Goal: Task Accomplishment & Management: Manage account settings

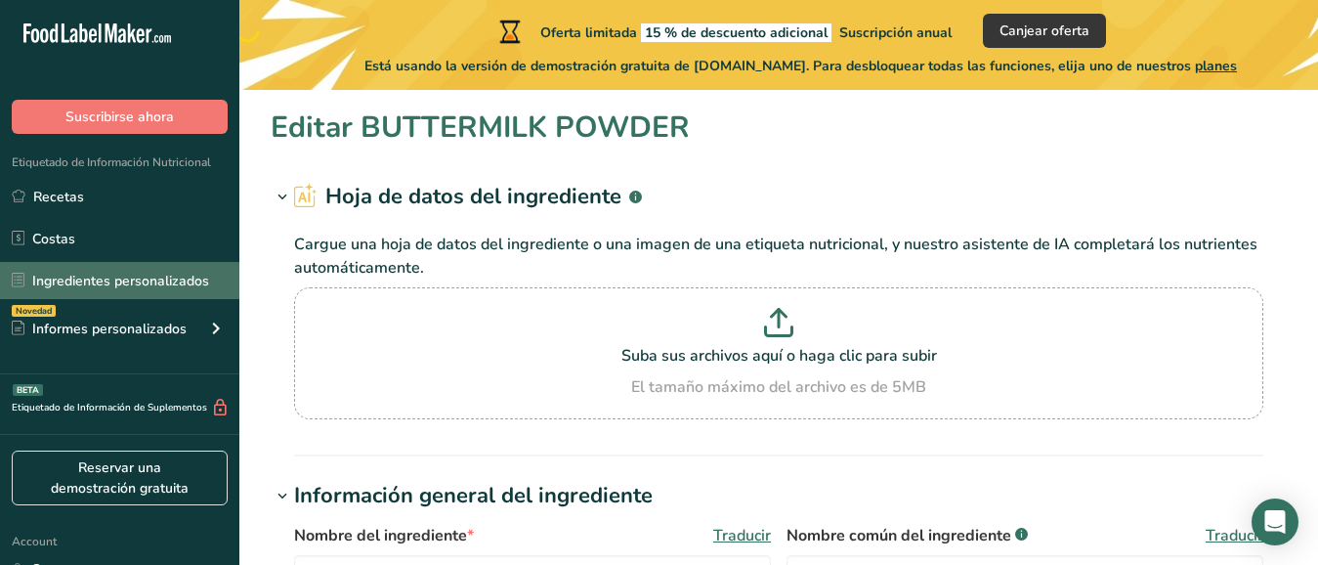
click at [139, 279] on link "Ingredientes personalizados" at bounding box center [119, 280] width 239 height 37
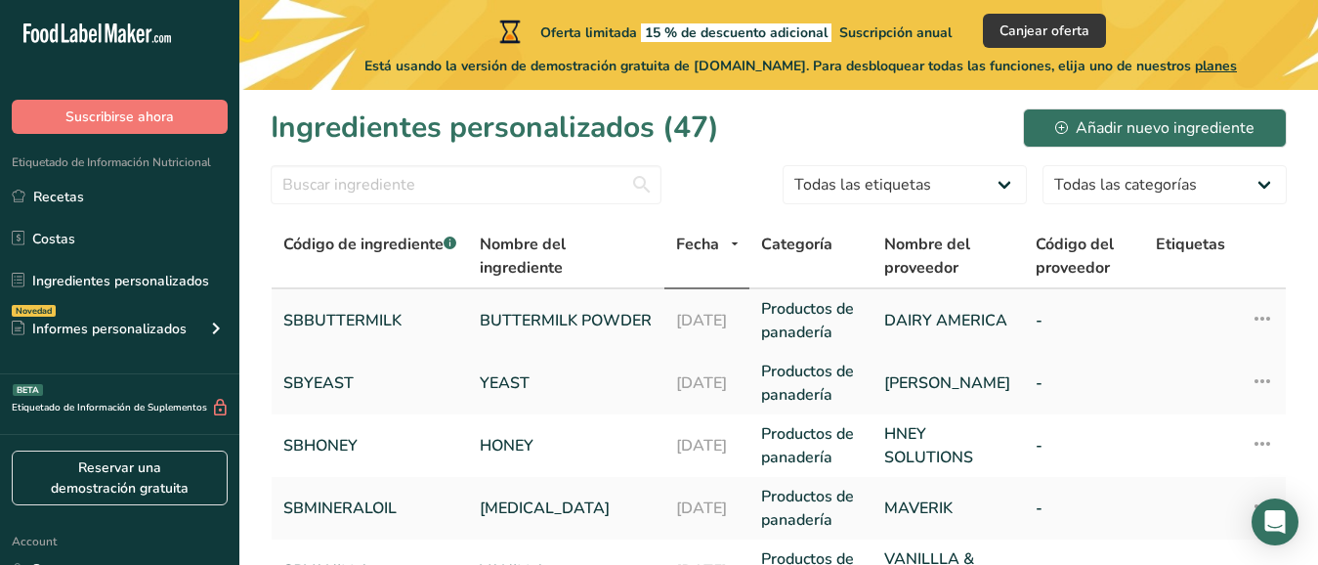
click at [342, 318] on link "SBBUTTERMILK" at bounding box center [369, 320] width 173 height 23
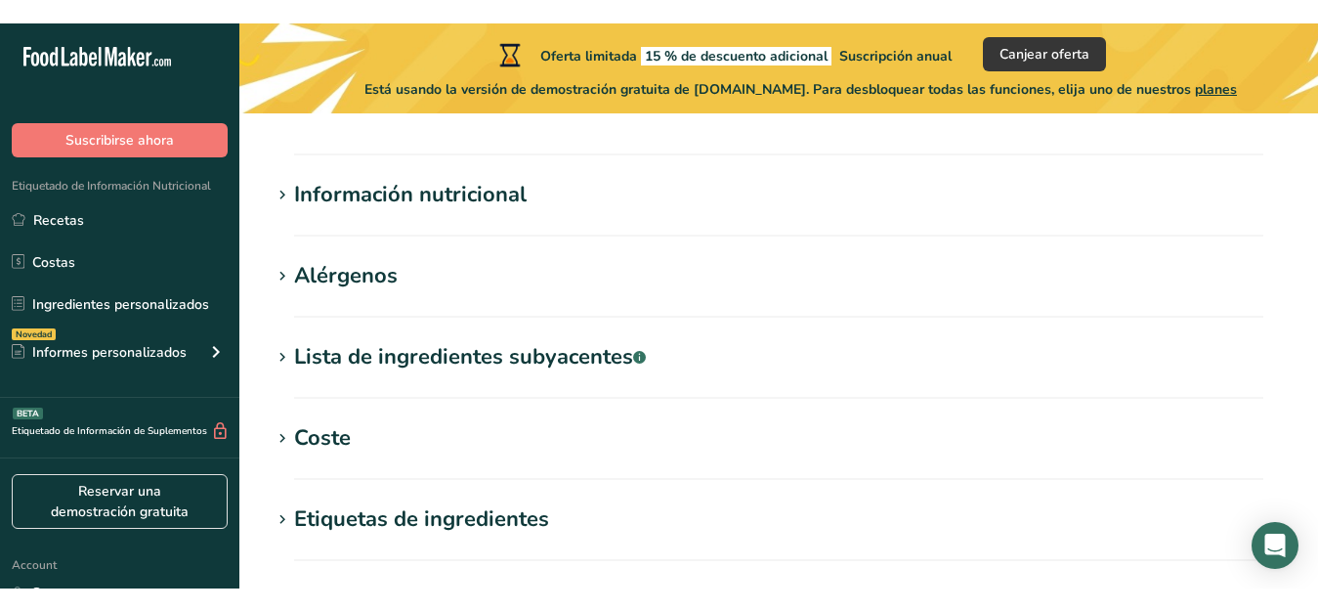
scroll to position [677, 0]
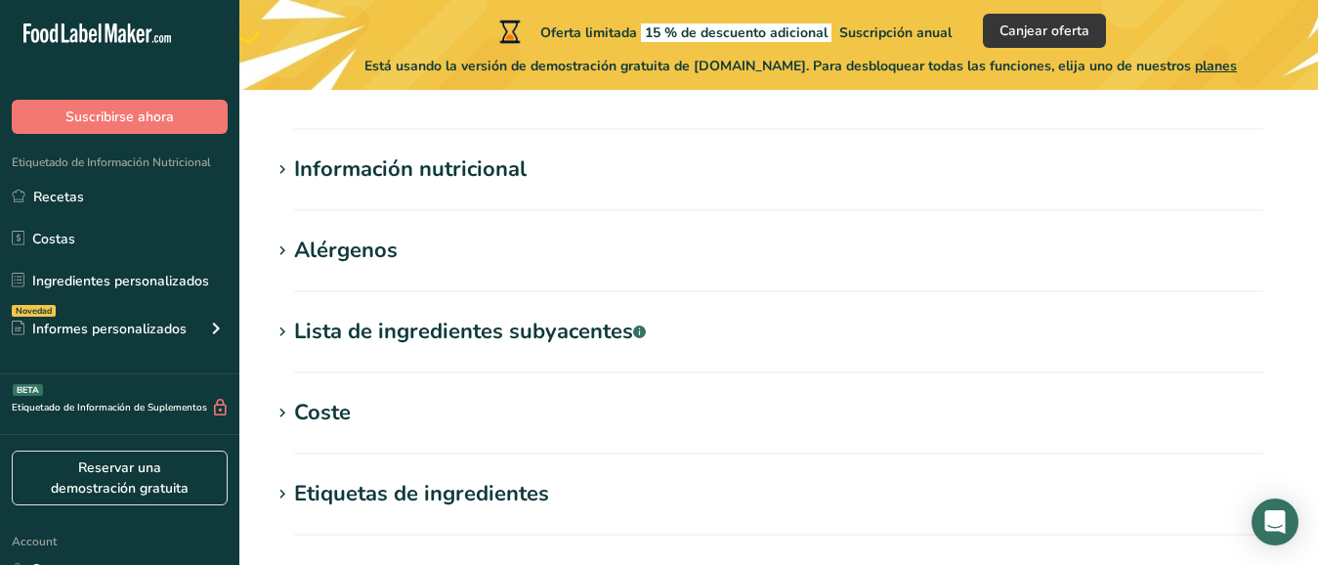
click at [301, 332] on div "Lista de ingredientes subyacentes .a-a{fill:#347362;}.b-a{fill:#fff;}" at bounding box center [470, 332] width 352 height 32
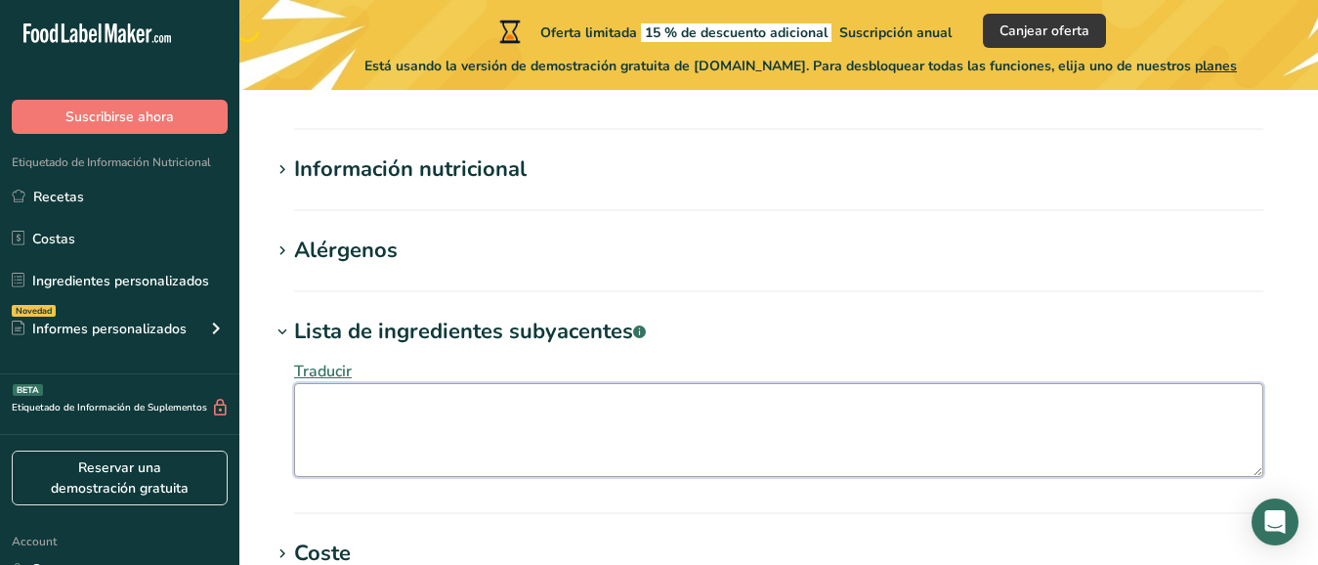
click at [318, 401] on textarea at bounding box center [778, 430] width 969 height 94
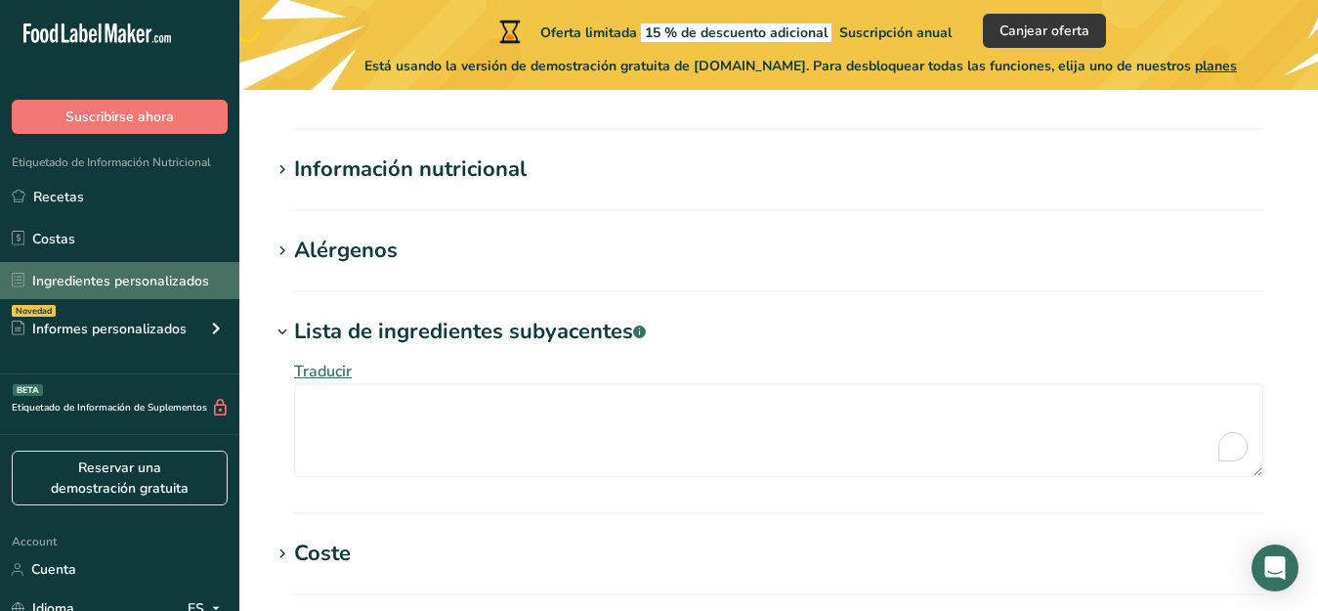
click at [70, 282] on link "Ingredientes personalizados" at bounding box center [119, 280] width 239 height 37
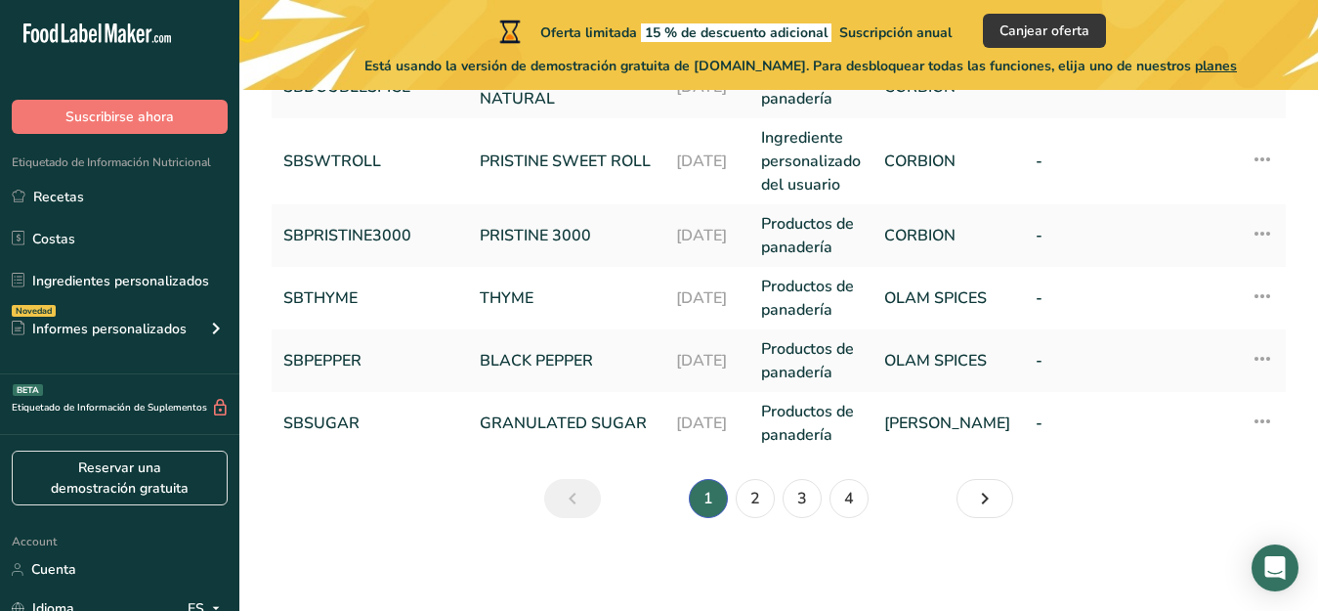
scroll to position [821, 0]
click at [746, 490] on link "2" at bounding box center [755, 497] width 39 height 39
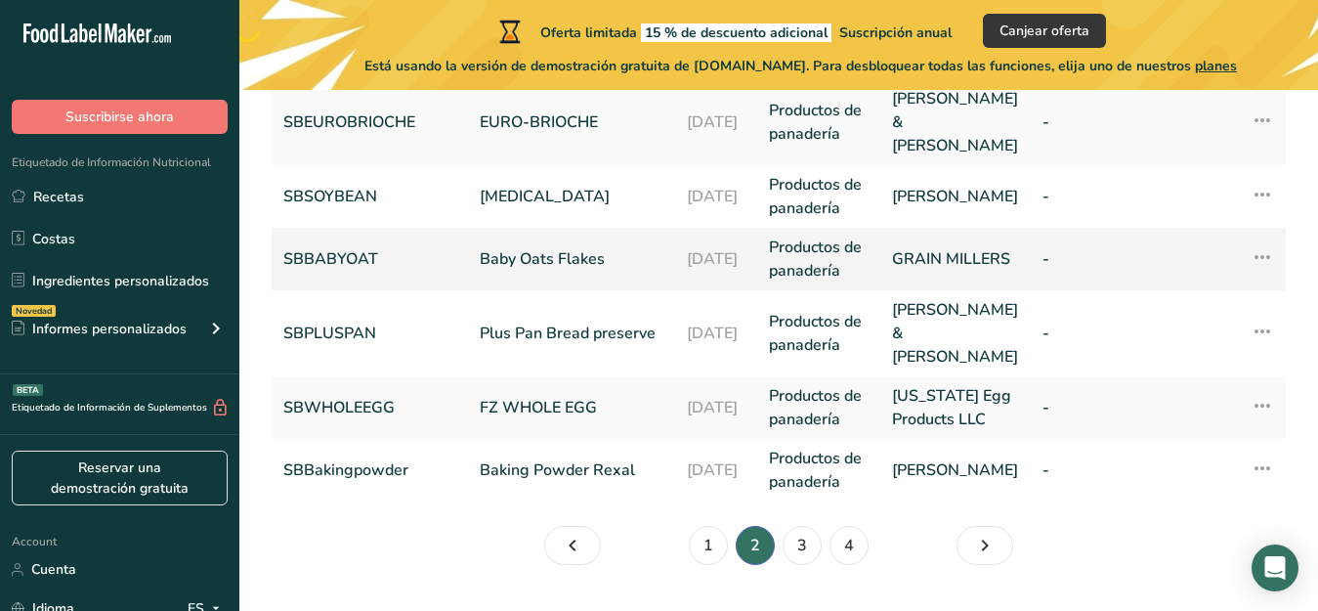
scroll to position [821, 0]
click at [801, 525] on link "3" at bounding box center [802, 544] width 39 height 39
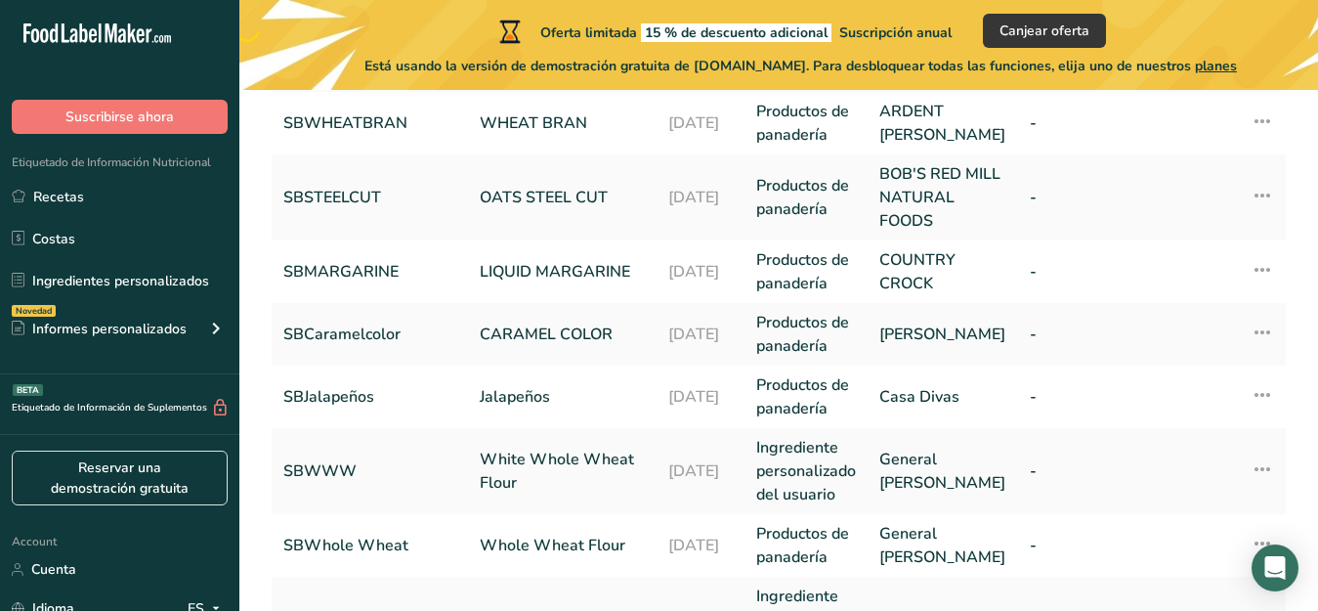
scroll to position [341, 0]
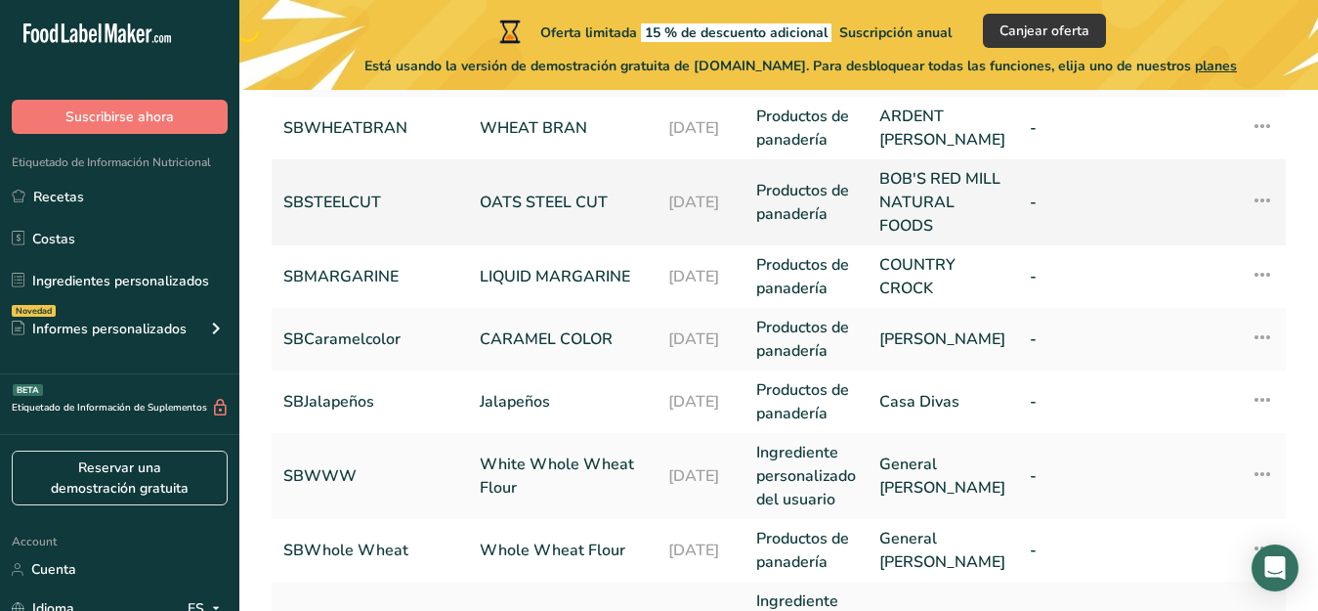
click at [573, 214] on link "OATS STEEL CUT" at bounding box center [562, 202] width 165 height 23
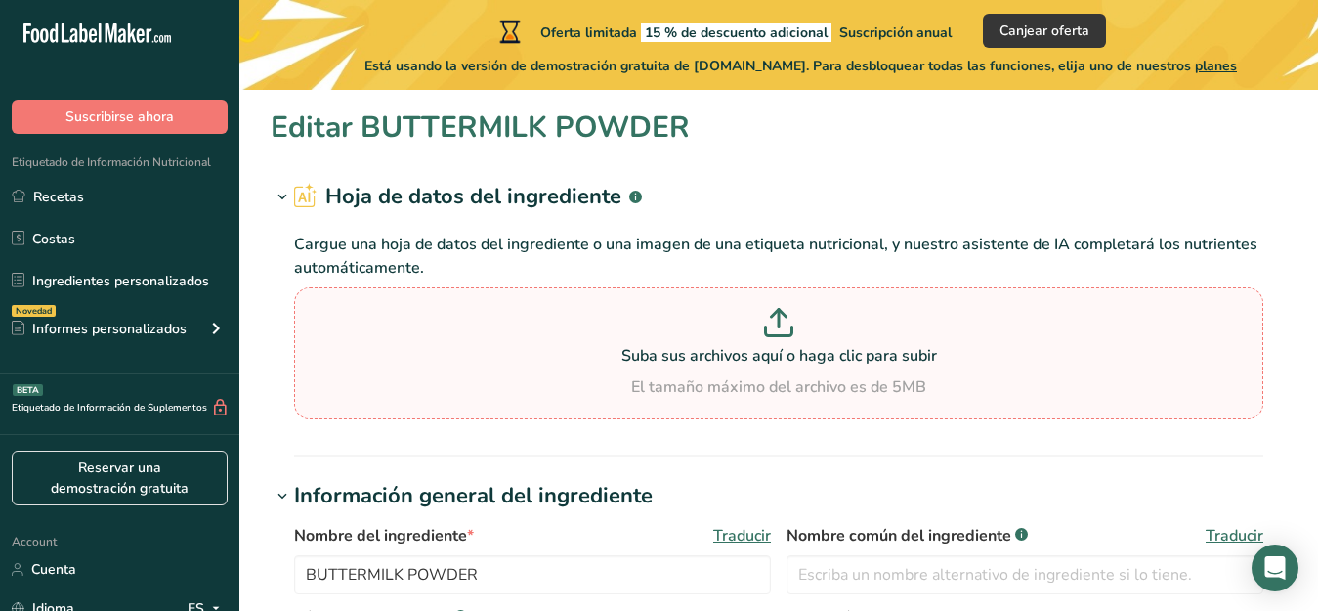
type input "OATS STEEL CUT"
type input "SBSTEELCUT"
type input "BOB'S RED MILL NATURAL FOODS"
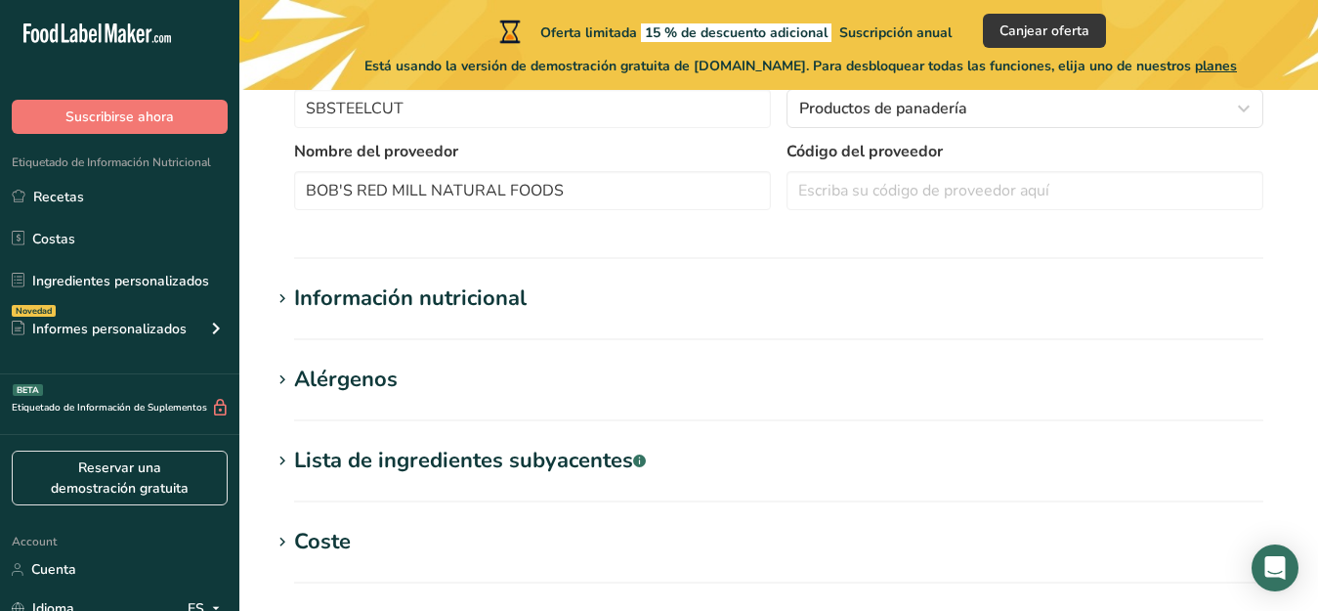
scroll to position [549, 0]
click at [308, 484] on section "Lista de ingredientes subyacentes .a-a{fill:#347362;}.b-a{fill:#fff;} Traducir" at bounding box center [779, 473] width 1016 height 58
click at [492, 451] on div "Lista de ingredientes subyacentes .a-a{fill:#347362;}.b-a{fill:#fff;}" at bounding box center [470, 460] width 352 height 32
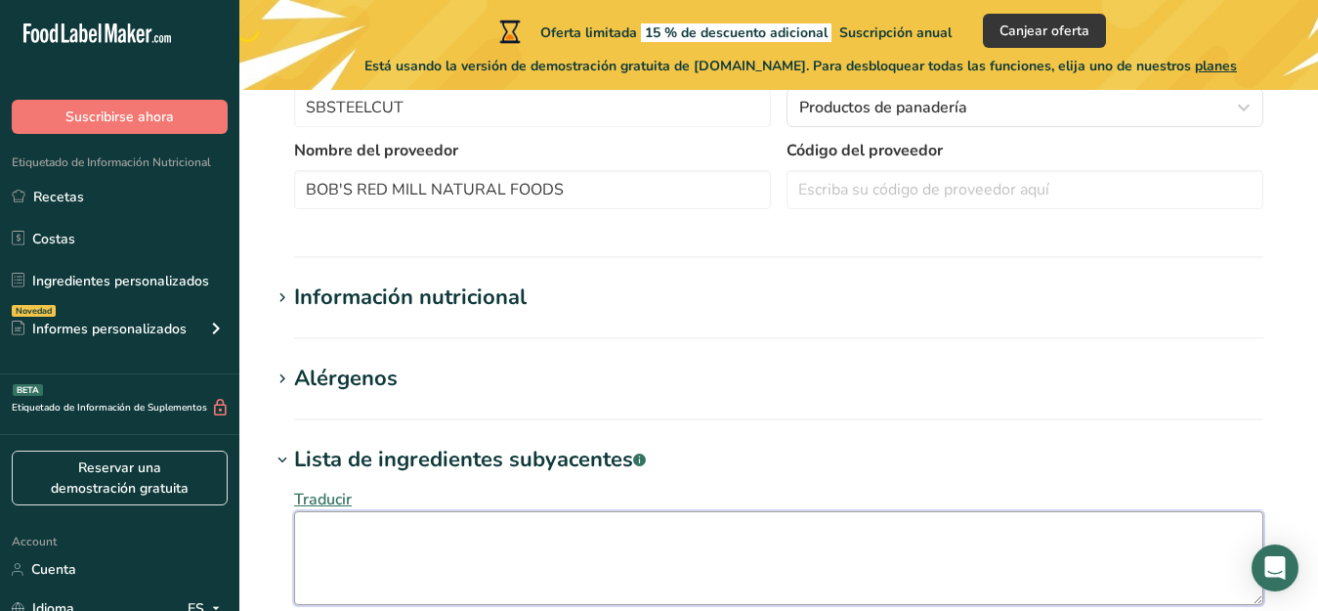
click at [332, 533] on textarea at bounding box center [778, 558] width 969 height 94
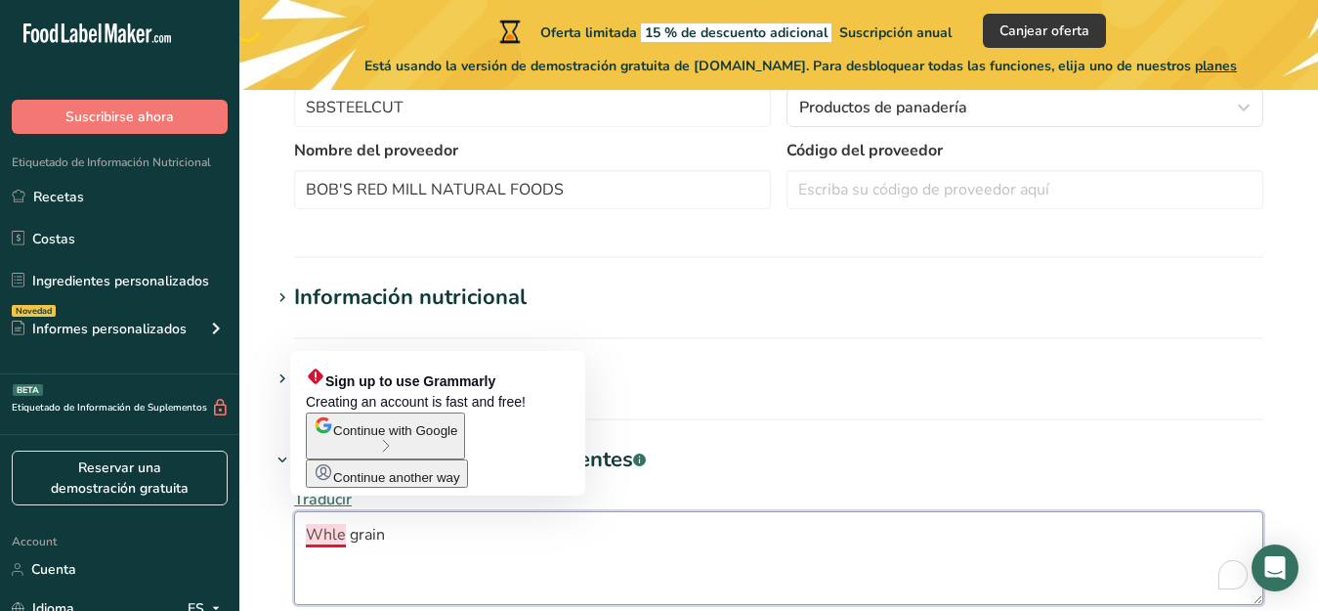
click at [331, 535] on textarea "Whle grain" at bounding box center [778, 558] width 969 height 94
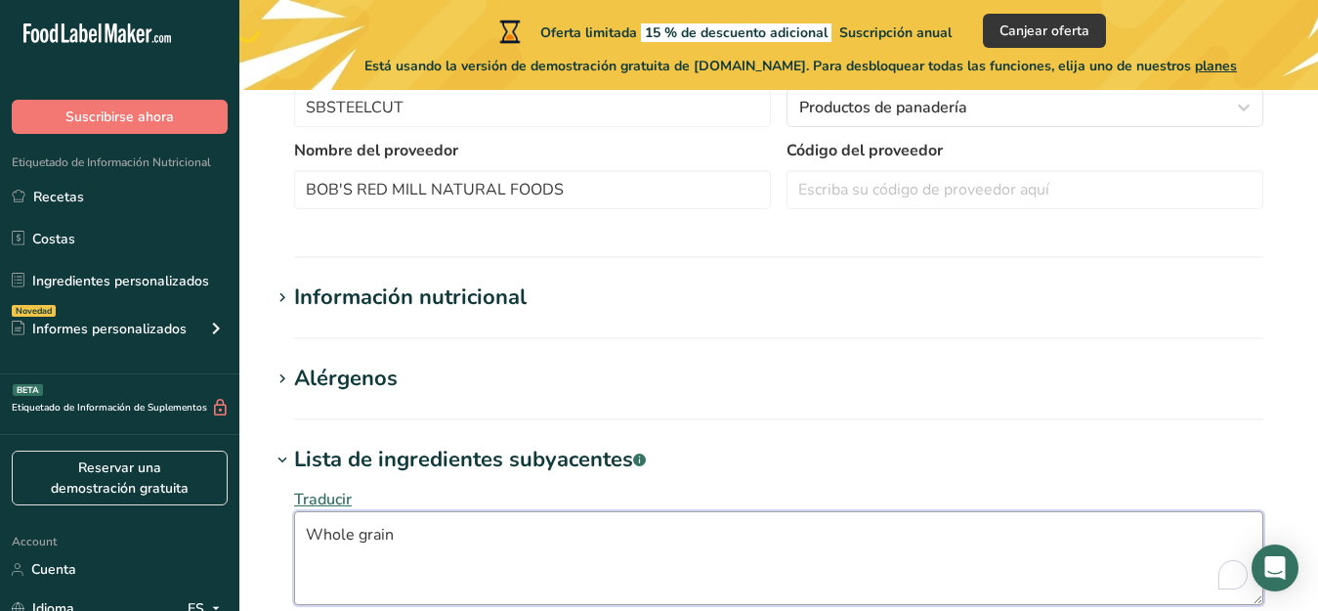
click at [403, 533] on textarea "Whole grain" at bounding box center [778, 558] width 969 height 94
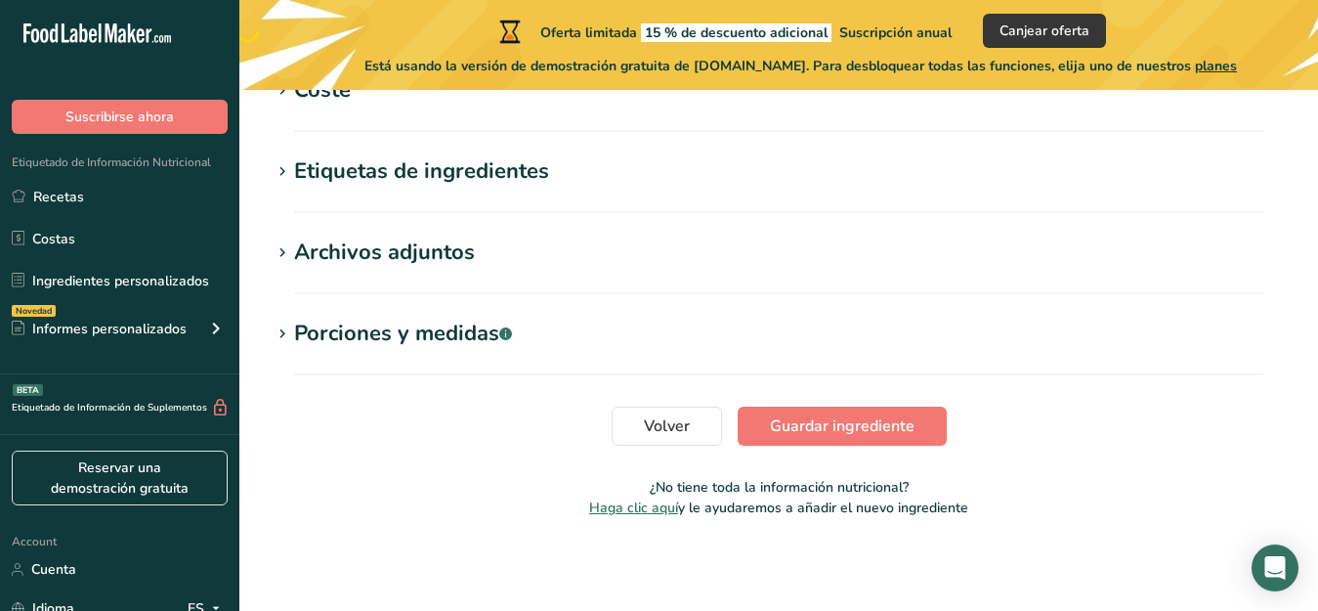
scroll to position [1141, 0]
type textarea "Whole grain oats."
click at [865, 421] on span "Guardar ingrediente" at bounding box center [842, 424] width 145 height 23
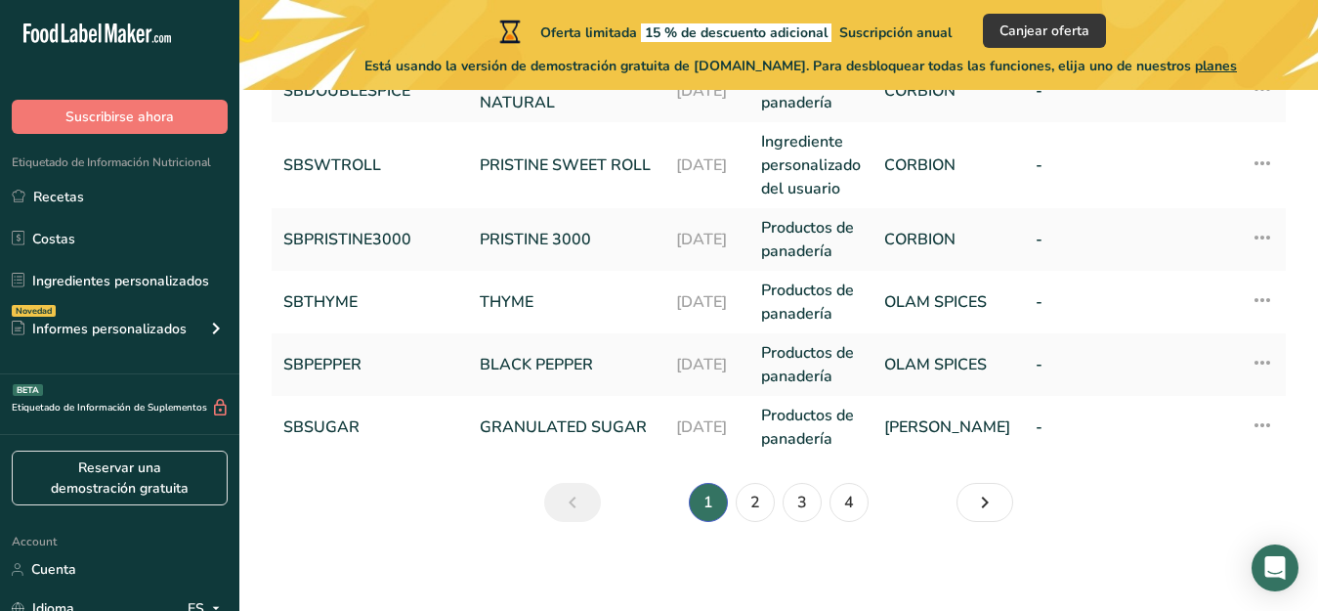
scroll to position [821, 0]
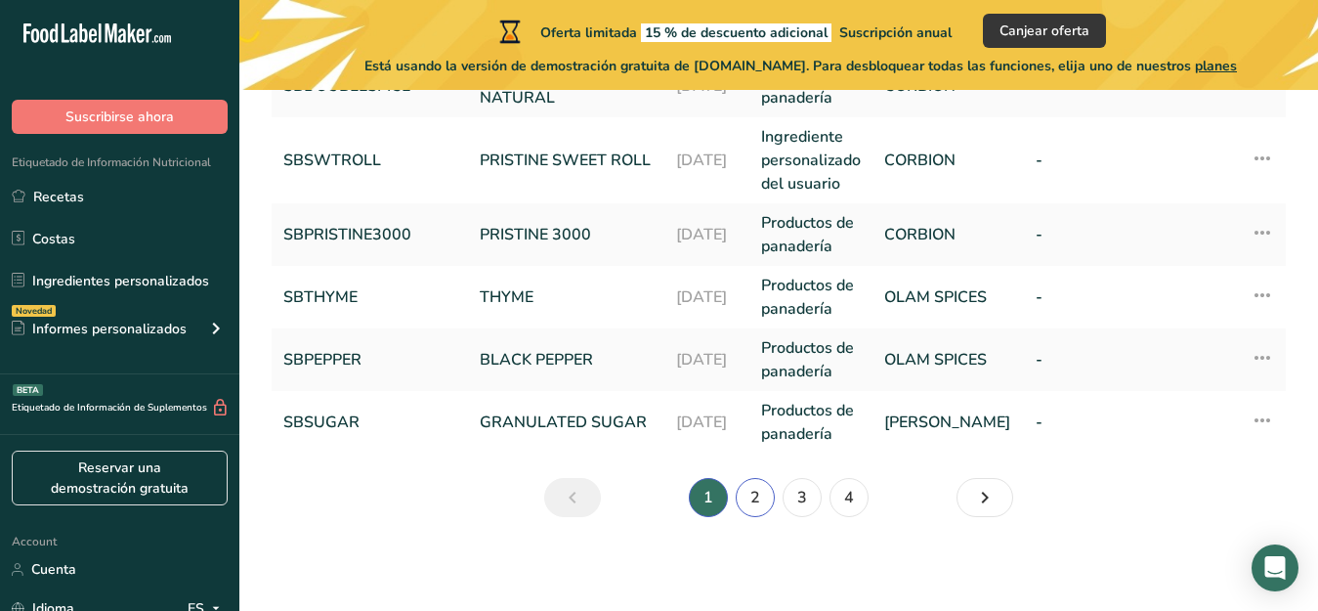
click at [757, 498] on link "2" at bounding box center [755, 497] width 39 height 39
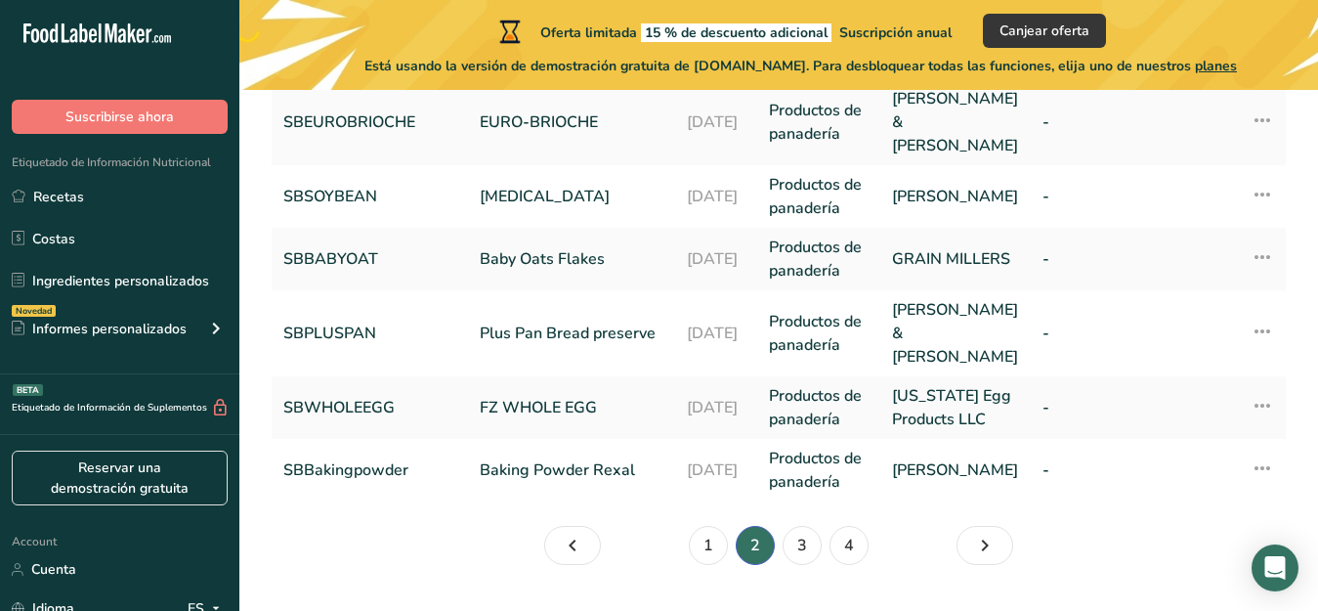
scroll to position [821, 0]
click at [805, 525] on link "3" at bounding box center [802, 544] width 39 height 39
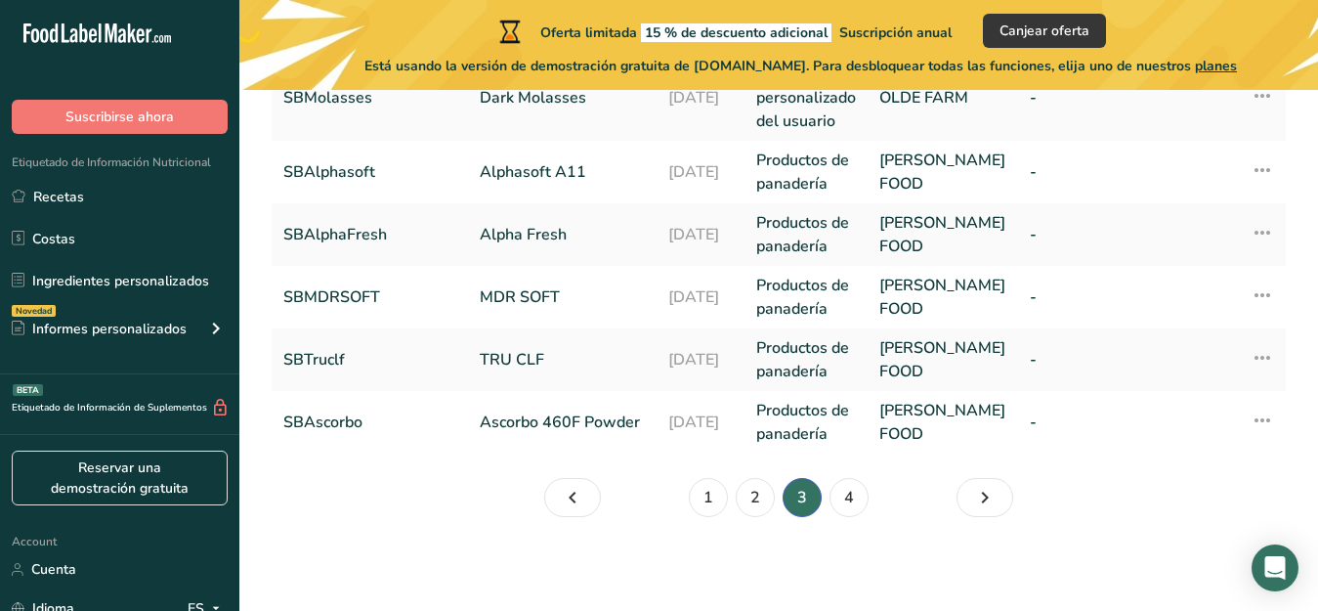
scroll to position [914, 0]
click at [844, 490] on link "4" at bounding box center [848, 497] width 39 height 39
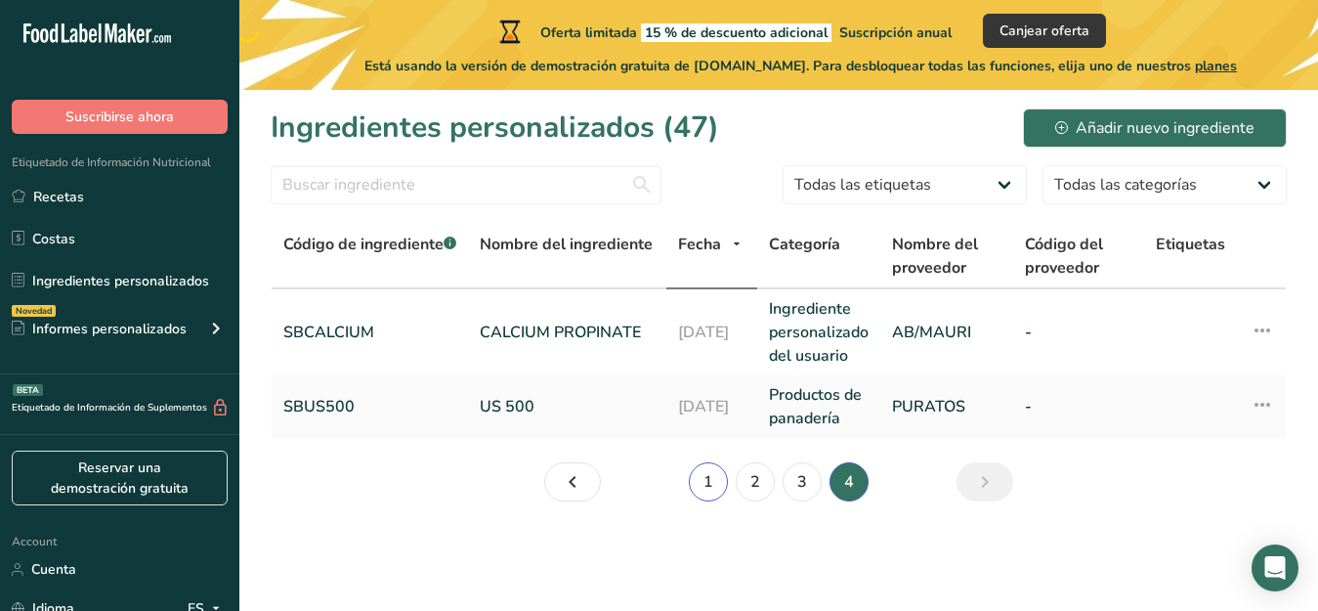
click at [708, 483] on link "1" at bounding box center [708, 481] width 39 height 39
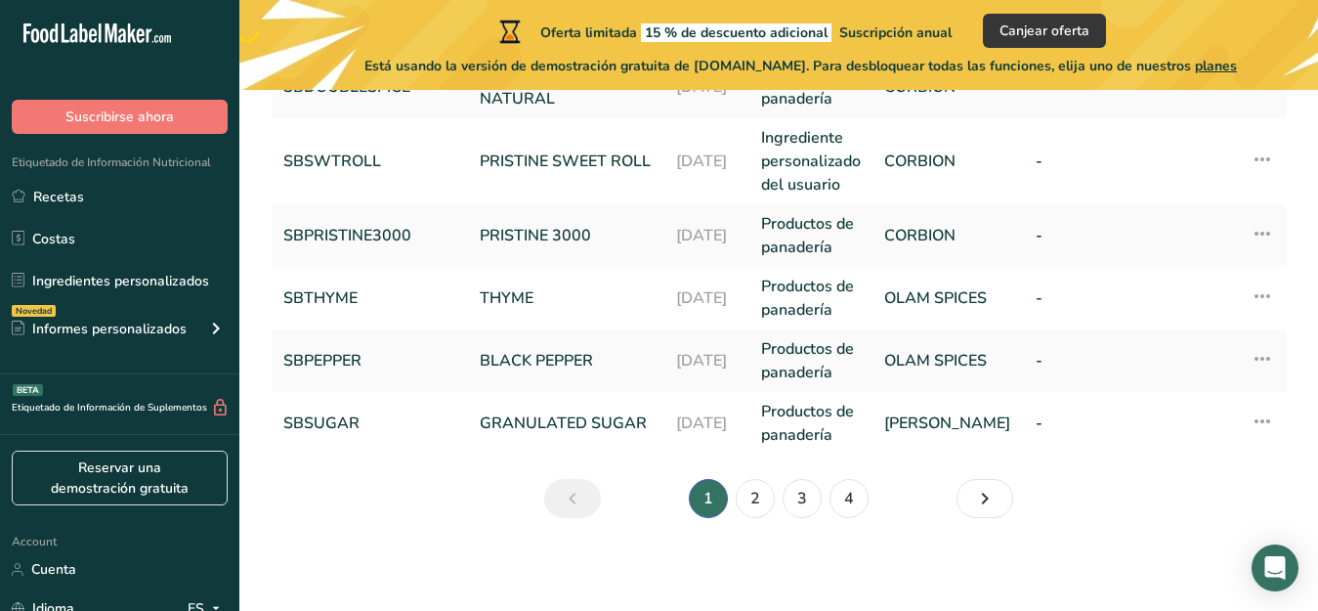
scroll to position [821, 0]
click at [757, 496] on link "2" at bounding box center [755, 497] width 39 height 39
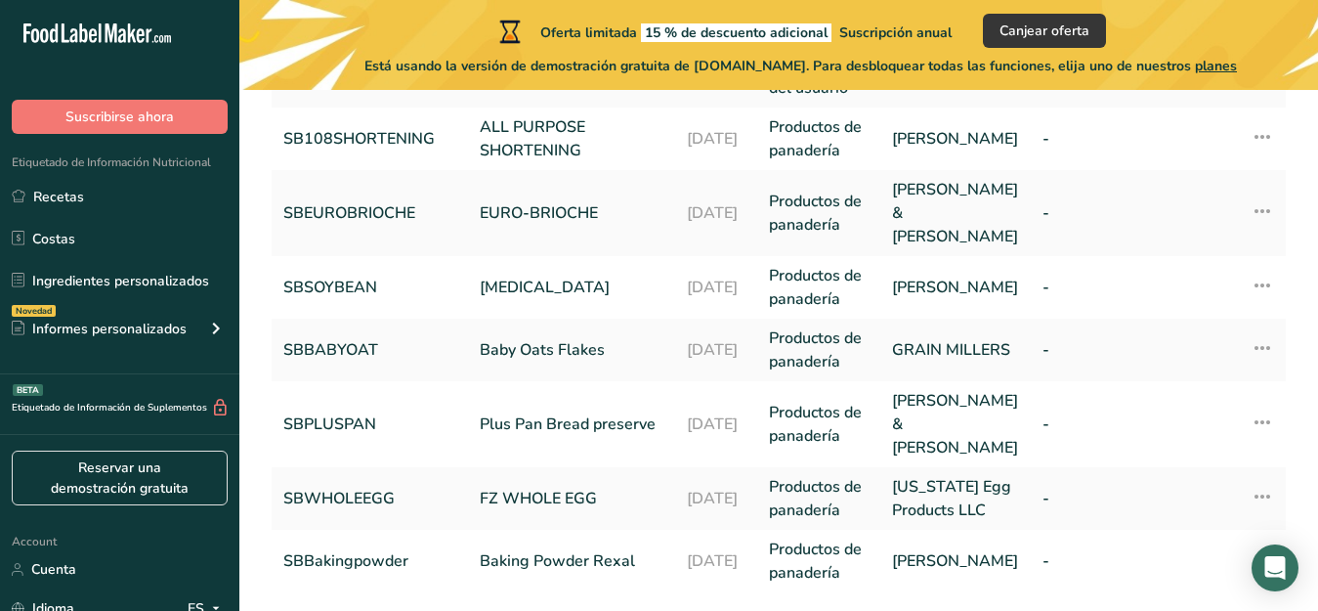
scroll to position [729, 0]
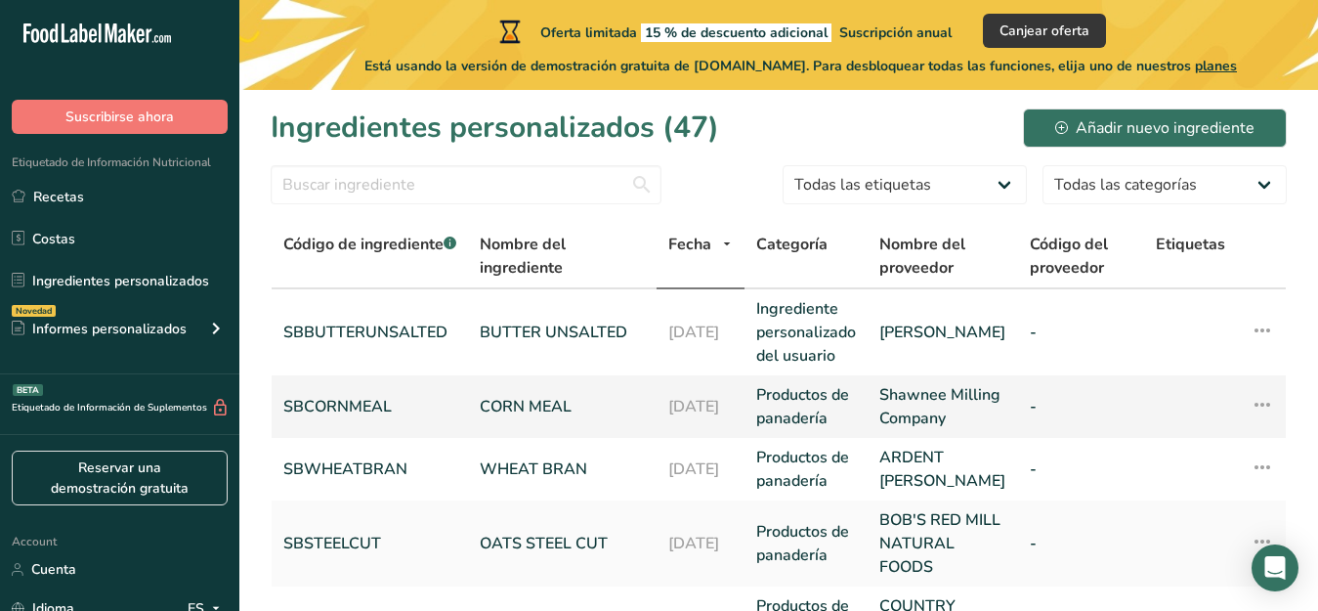
click at [546, 418] on link "CORN MEAL" at bounding box center [562, 406] width 165 height 23
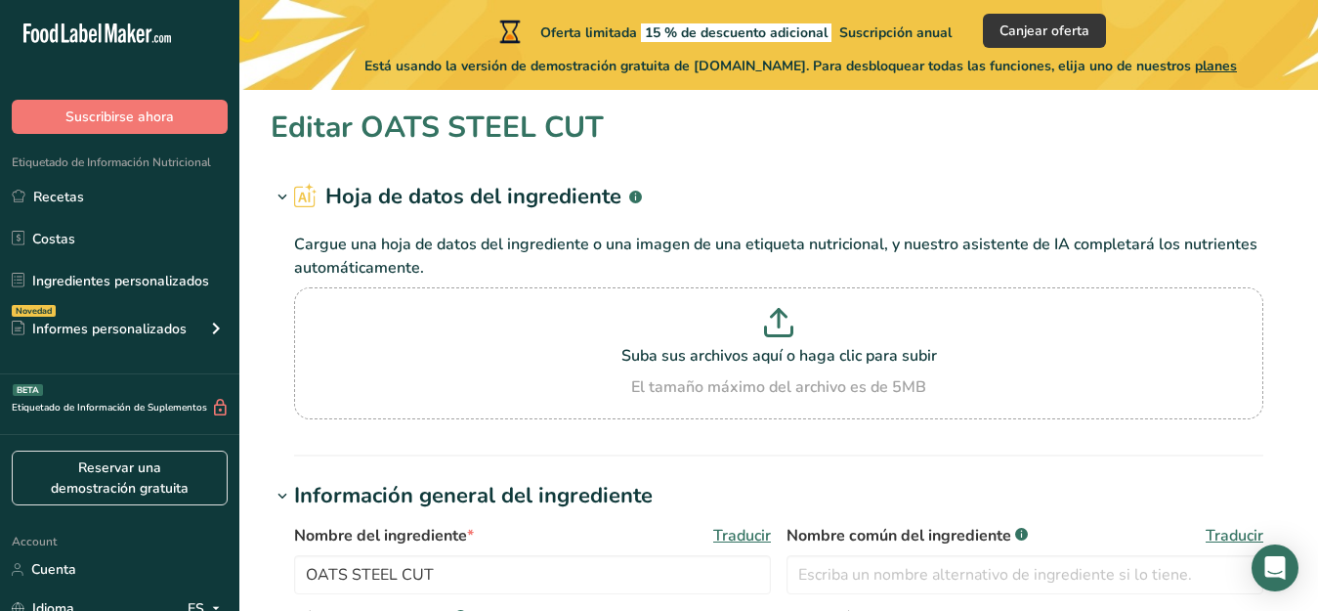
type input "CORN MEAL"
type input "SBCORNMEAL"
type input "Shawnee Milling Company"
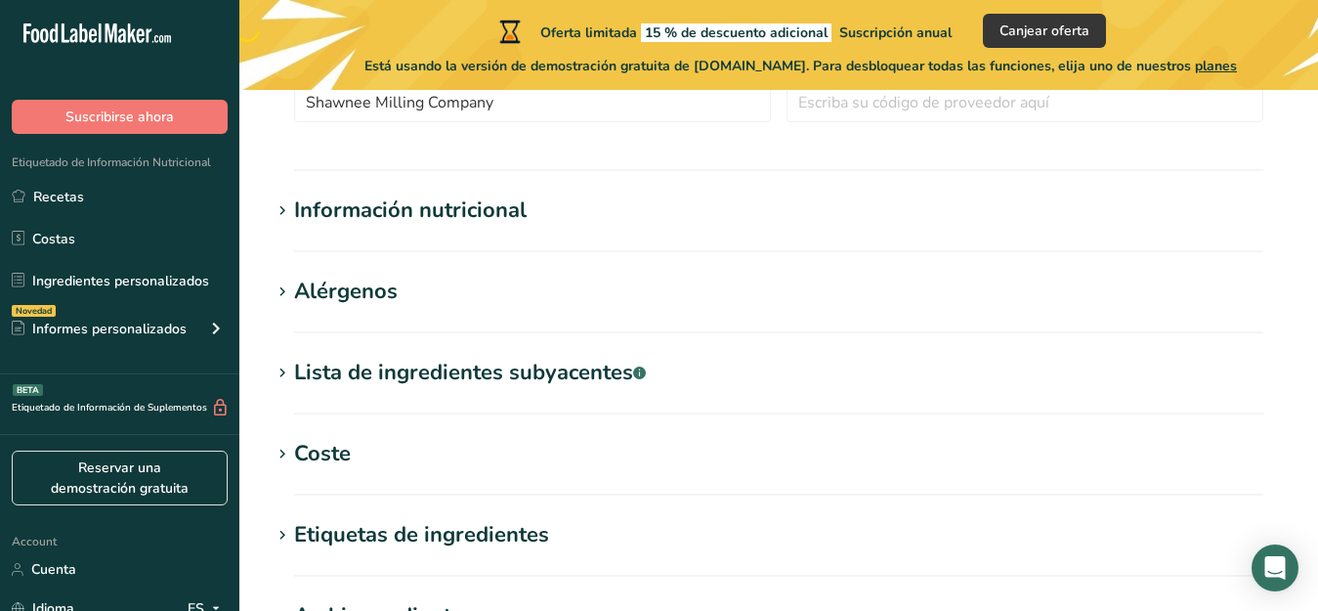
scroll to position [641, 0]
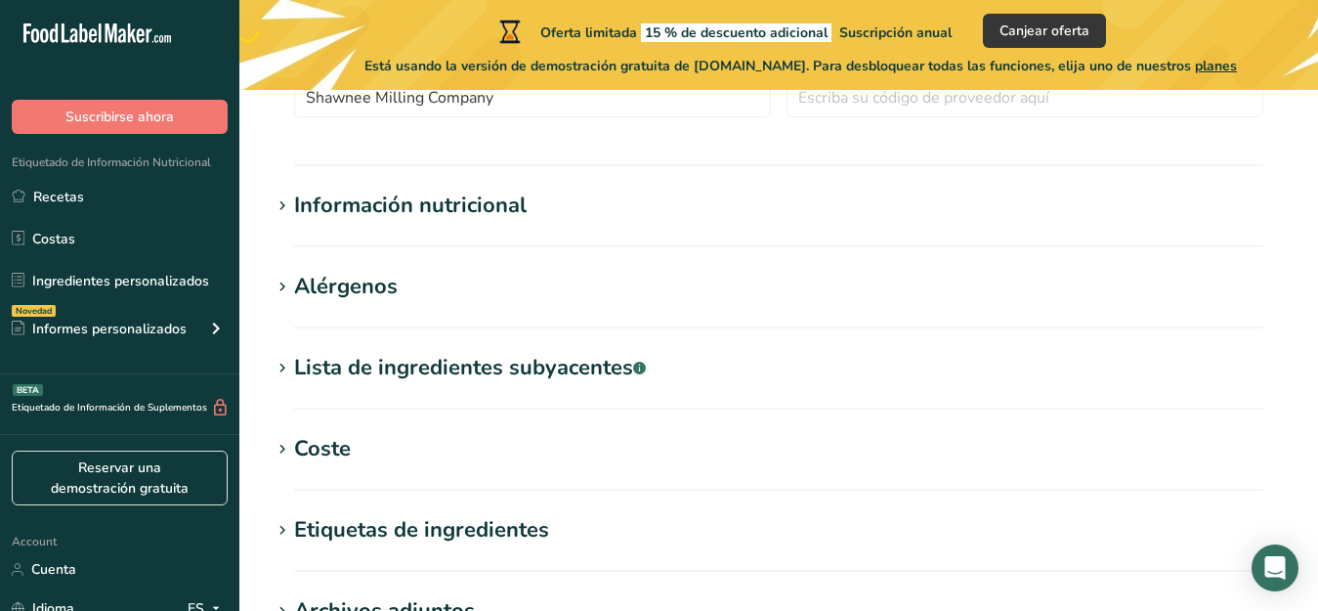
click at [312, 395] on section "Lista de ingredientes subyacentes .a-a{fill:#347362;}.b-a{fill:#fff;} Traducir" at bounding box center [779, 381] width 1016 height 58
click at [354, 362] on div "Lista de ingredientes subyacentes .a-a{fill:#347362;}.b-a{fill:#fff;}" at bounding box center [470, 368] width 352 height 32
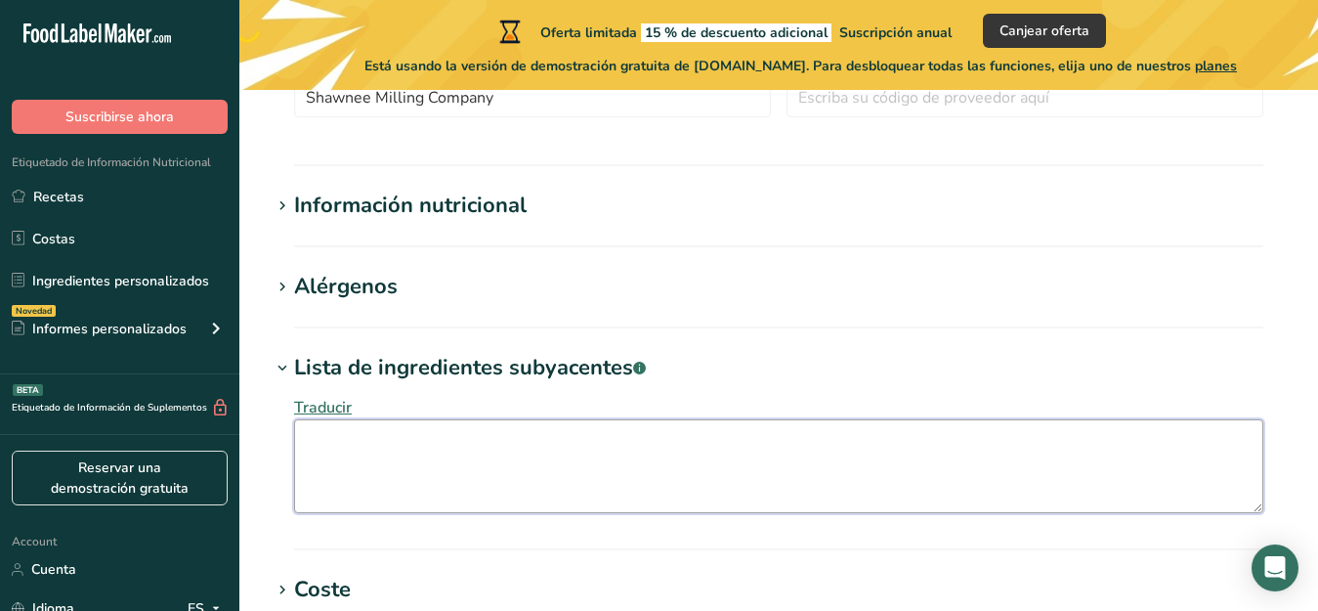
click at [312, 440] on textarea at bounding box center [778, 466] width 969 height 94
click at [445, 446] on textarea "Degermed yellow crn meal" at bounding box center [778, 466] width 969 height 94
click at [508, 447] on textarea "Degermed yellow corn meal" at bounding box center [778, 466] width 969 height 94
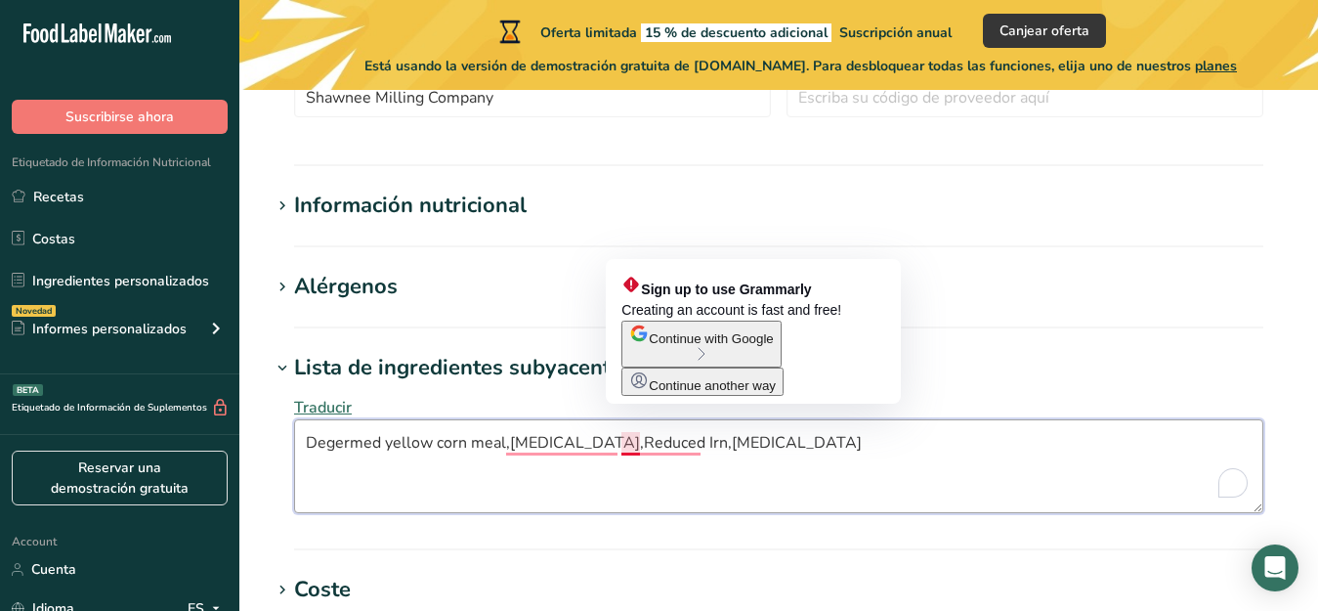
click at [628, 440] on textarea "Degermed yellow corn meal,[MEDICAL_DATA],Reduced Irn,[MEDICAL_DATA]" at bounding box center [778, 466] width 969 height 94
click at [633, 445] on textarea "Degermed yellow corn meal,[MEDICAL_DATA],Reduced Irn,[MEDICAL_DATA]" at bounding box center [778, 466] width 969 height 94
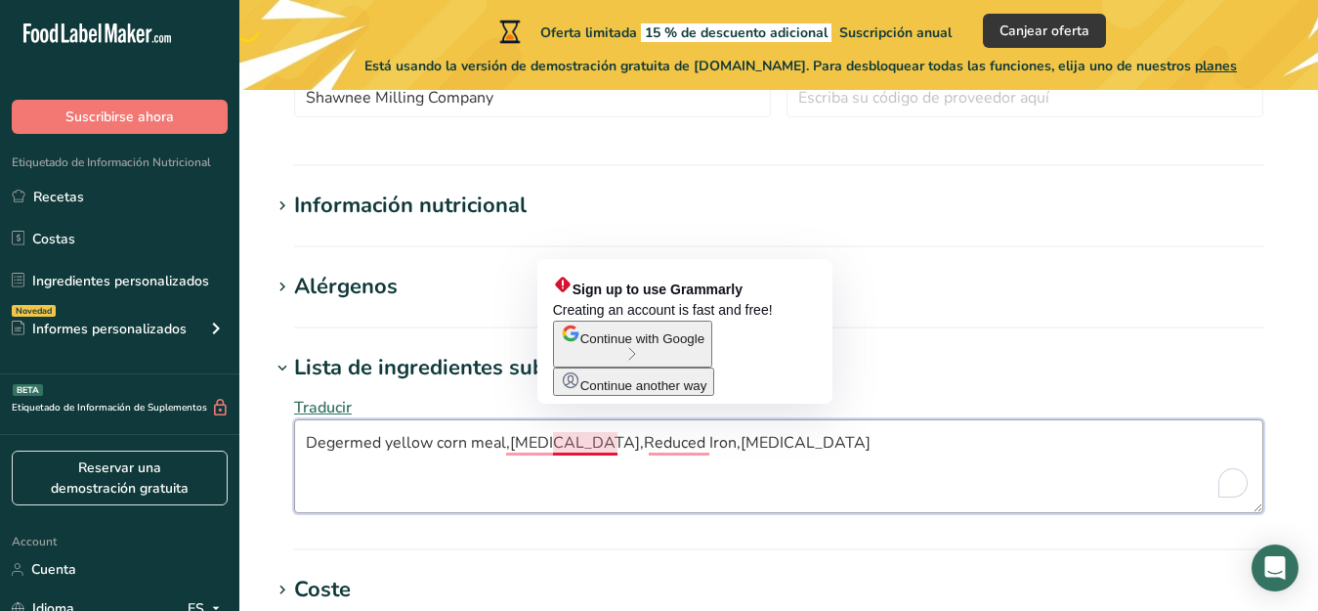
click at [558, 449] on textarea "Degermed yellow corn meal,[MEDICAL_DATA],Reduced Iron,[MEDICAL_DATA]" at bounding box center [778, 466] width 969 height 94
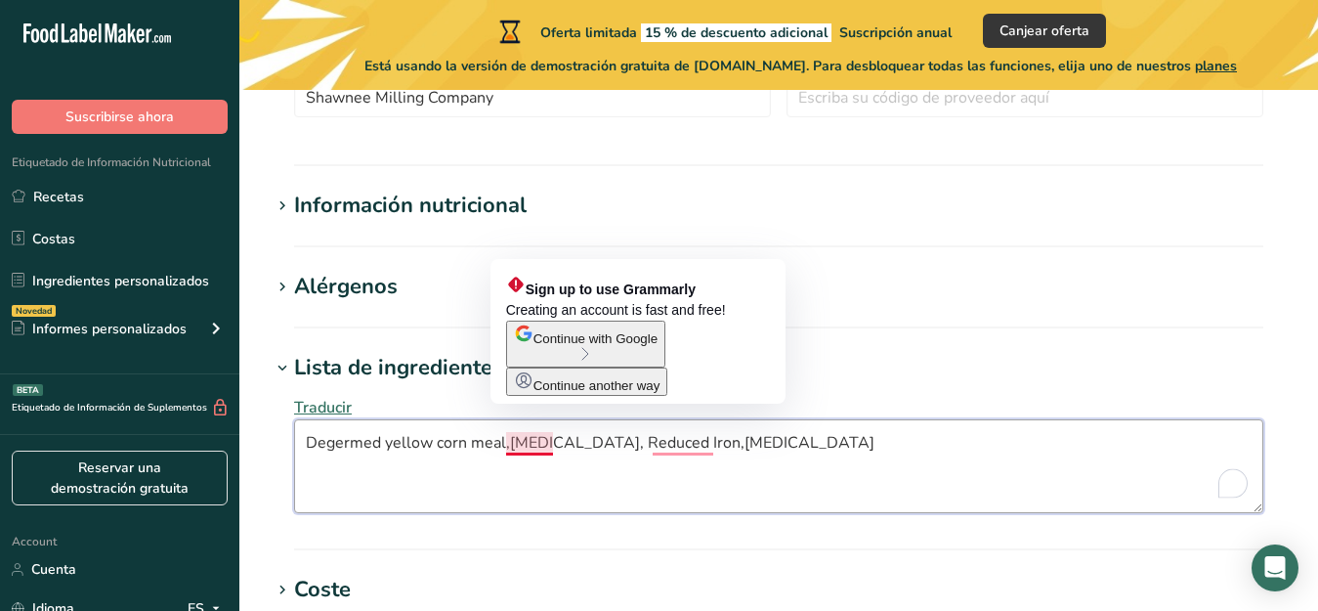
click at [509, 447] on textarea "Degermed yellow corn meal,[MEDICAL_DATA], Reduced Iron,[MEDICAL_DATA]" at bounding box center [778, 466] width 969 height 94
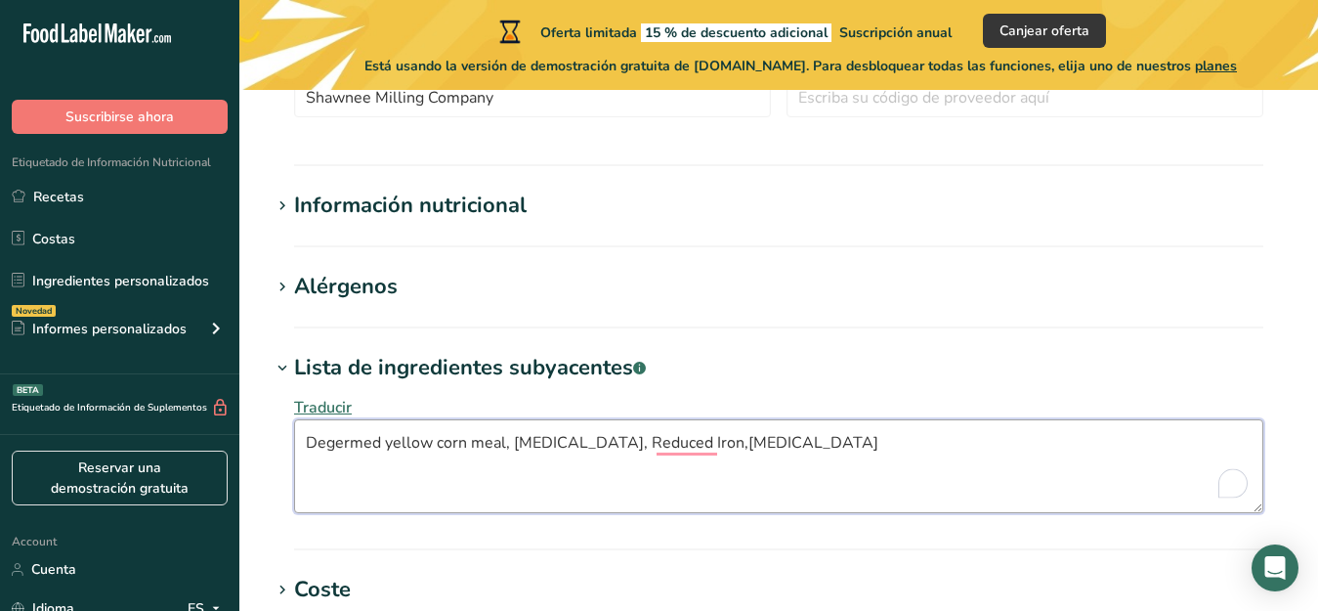
click at [720, 448] on textarea "Degermed yellow corn meal, [MEDICAL_DATA], Reduced Iron,[MEDICAL_DATA]" at bounding box center [778, 466] width 969 height 94
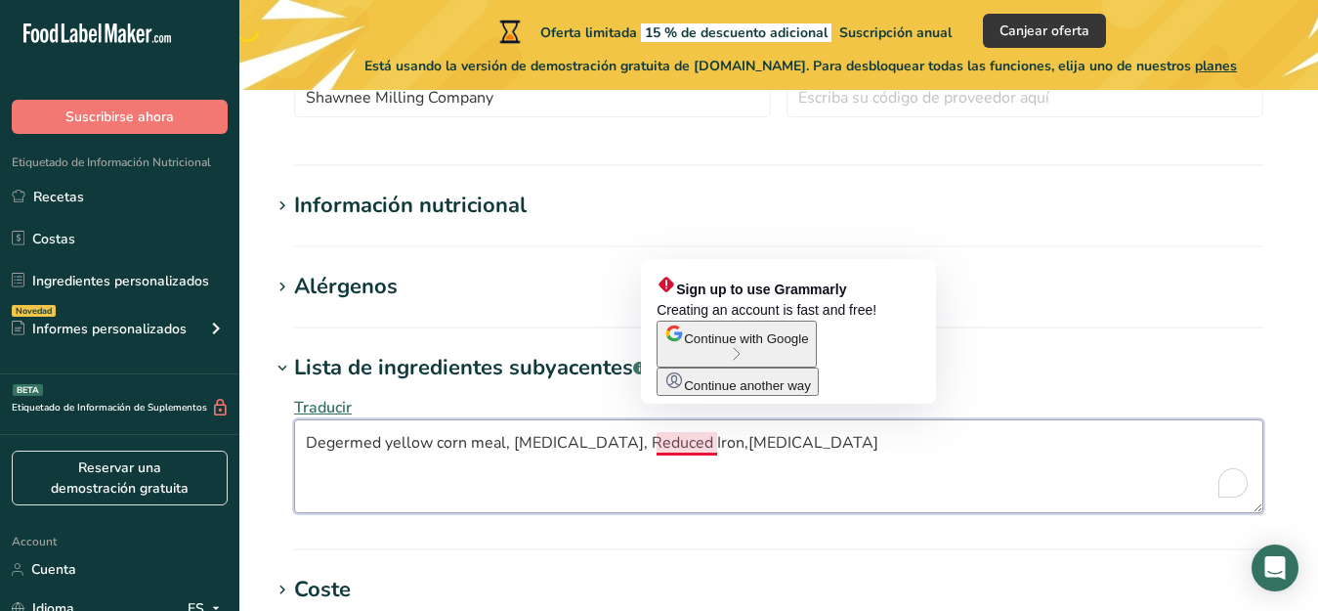
click at [661, 447] on textarea "Degermed yellow corn meal, [MEDICAL_DATA], Reduced Iron,[MEDICAL_DATA]" at bounding box center [778, 466] width 969 height 94
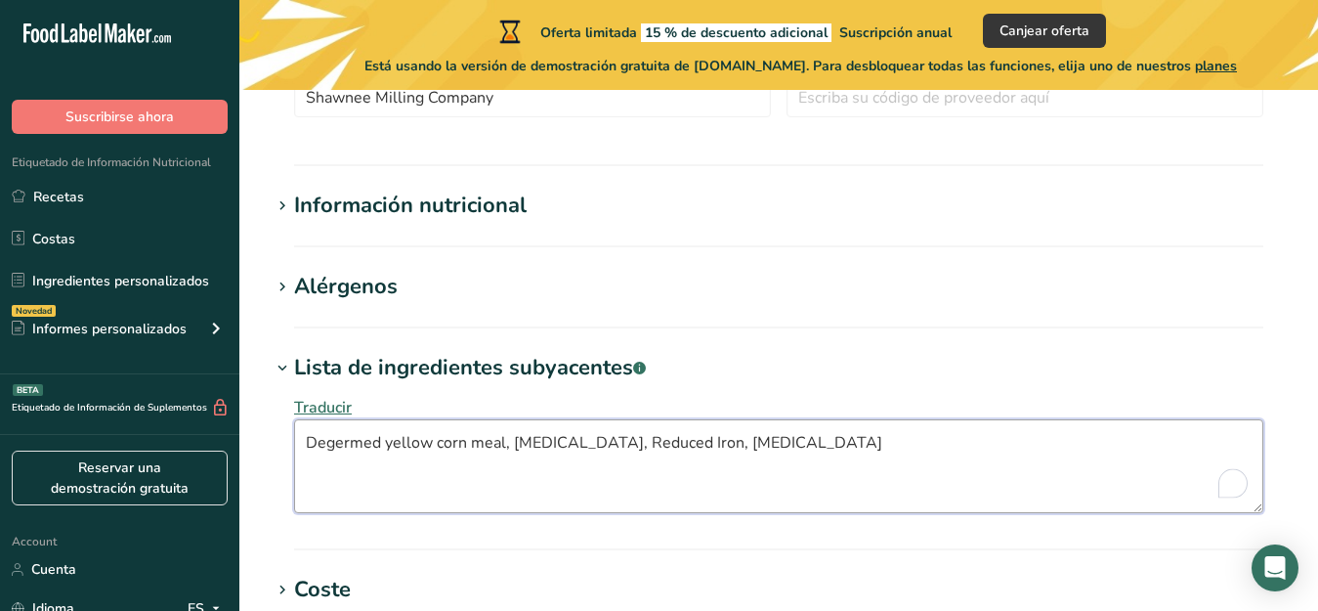
click at [722, 446] on textarea "Degermed yellow corn meal, [MEDICAL_DATA], Reduced Iron, [MEDICAL_DATA]" at bounding box center [778, 466] width 969 height 94
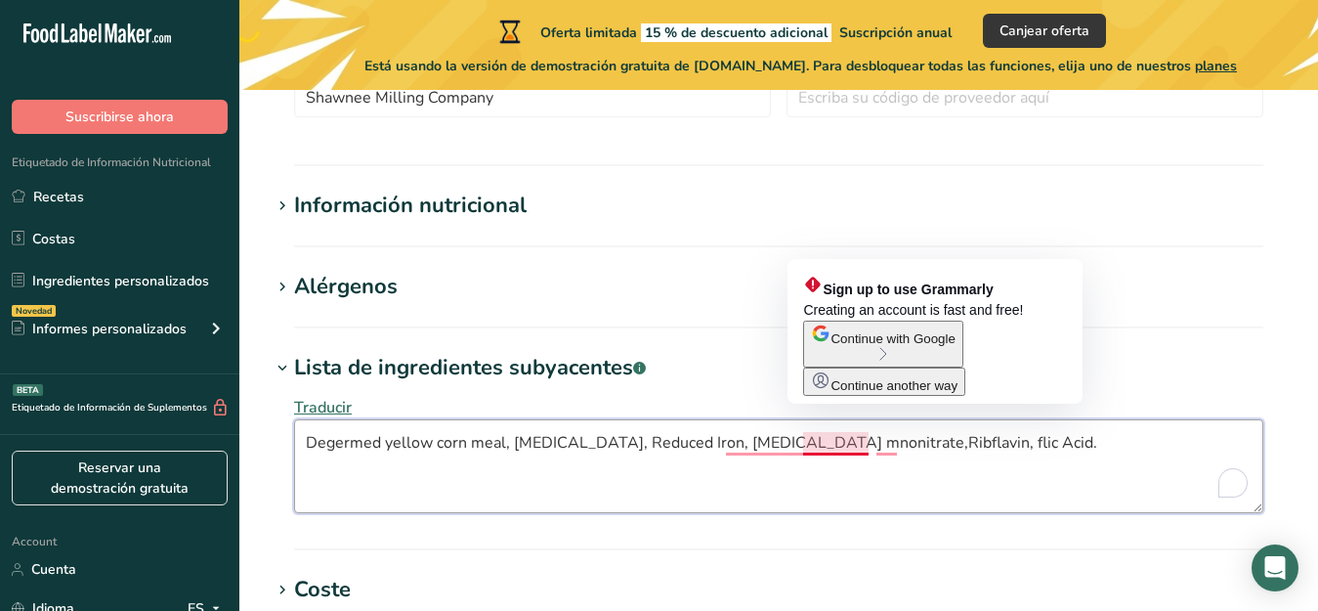
click at [807, 450] on textarea "Degermed yellow corn meal, [MEDICAL_DATA], Reduced Iron, [MEDICAL_DATA] mnonitr…" at bounding box center [778, 466] width 969 height 94
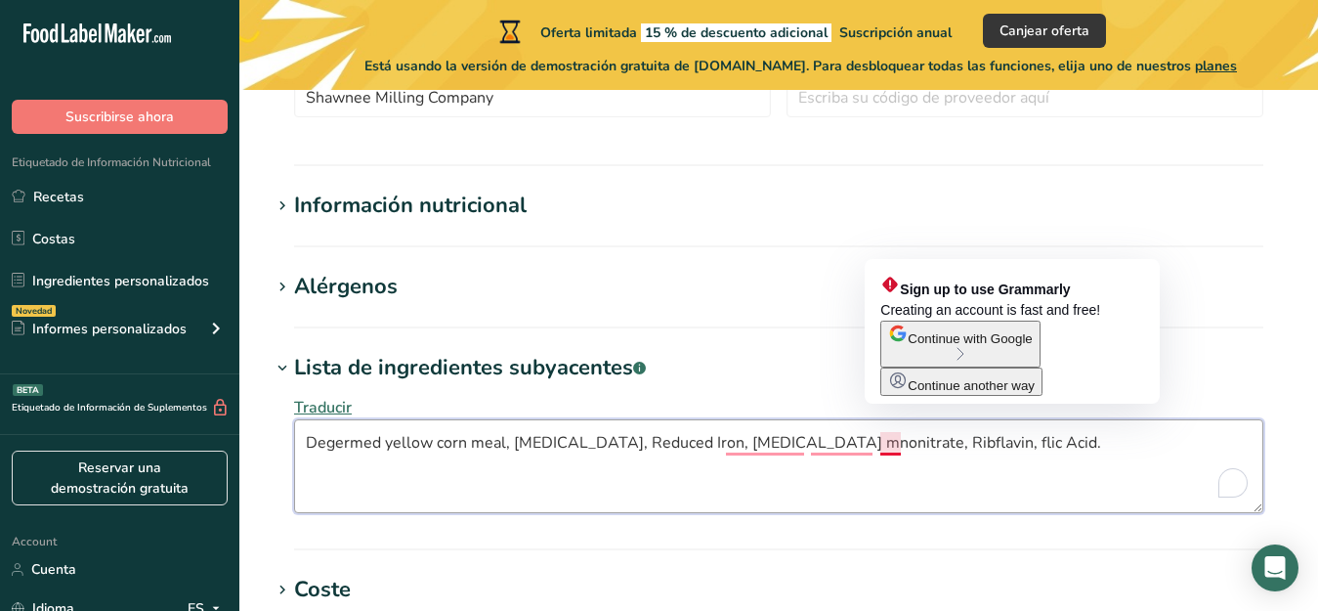
click at [884, 445] on textarea "Degermed yellow corn meal, [MEDICAL_DATA], Reduced Iron, [MEDICAL_DATA] mnonitr…" at bounding box center [778, 466] width 969 height 94
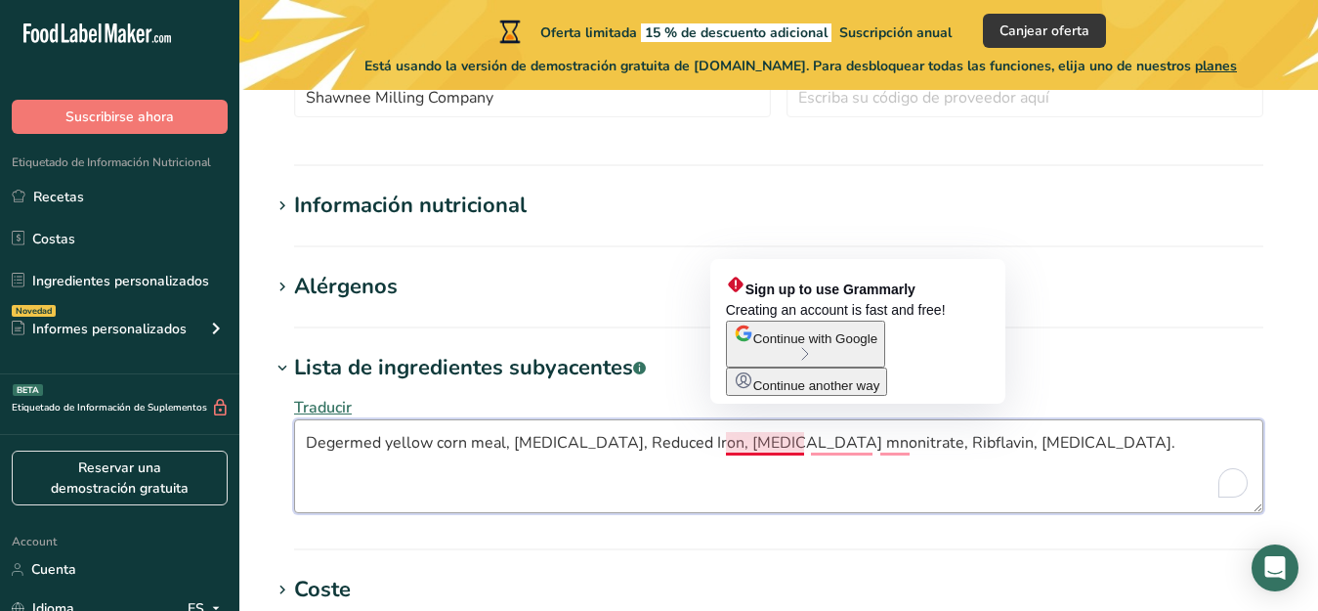
click at [737, 446] on textarea "Degermed yellow corn meal, [MEDICAL_DATA], Reduced Iron, [MEDICAL_DATA] mnonitr…" at bounding box center [778, 466] width 969 height 94
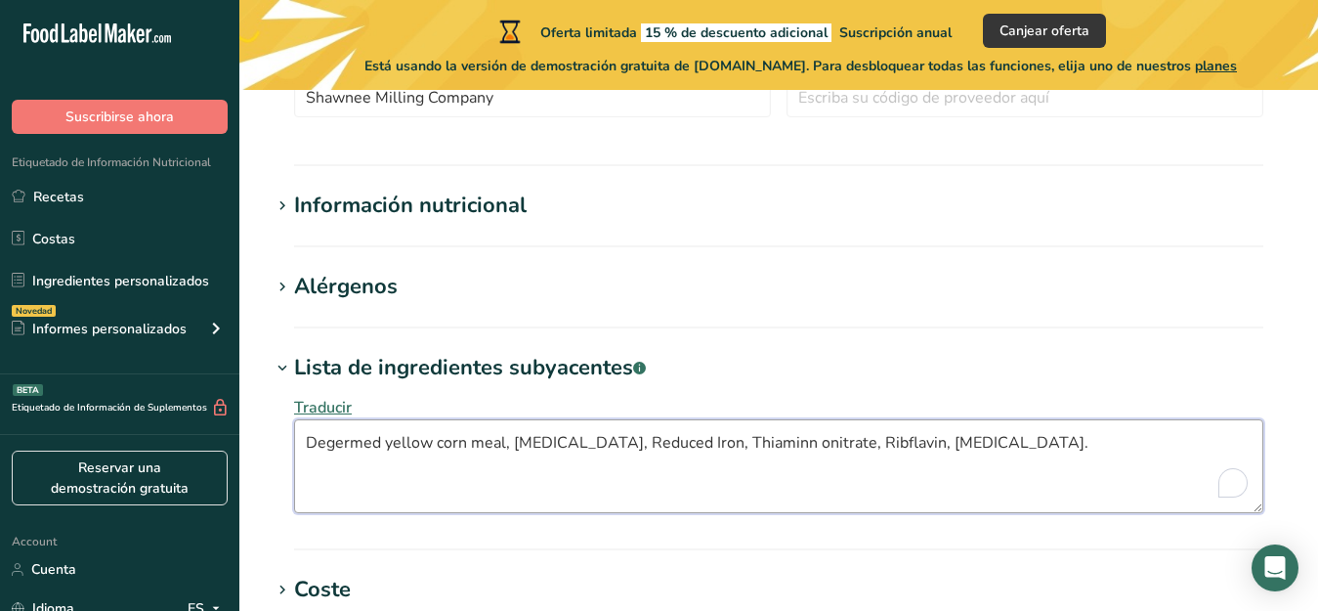
click at [730, 456] on textarea "Degermed yellow corn meal, [MEDICAL_DATA], Reduced Iron, Thiaminn onitrate, Rib…" at bounding box center [778, 466] width 969 height 94
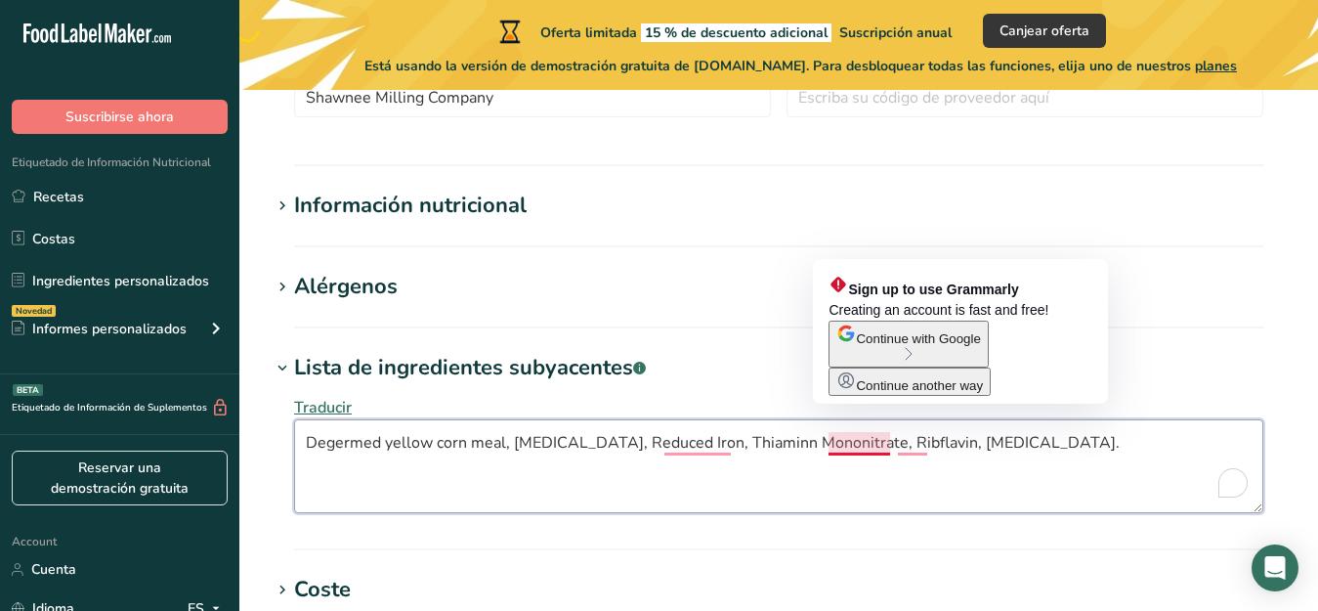
click at [852, 446] on textarea "Degermed yellow corn meal, [MEDICAL_DATA], Reduced Iron, Thiaminn Mononitrate, …" at bounding box center [778, 466] width 969 height 94
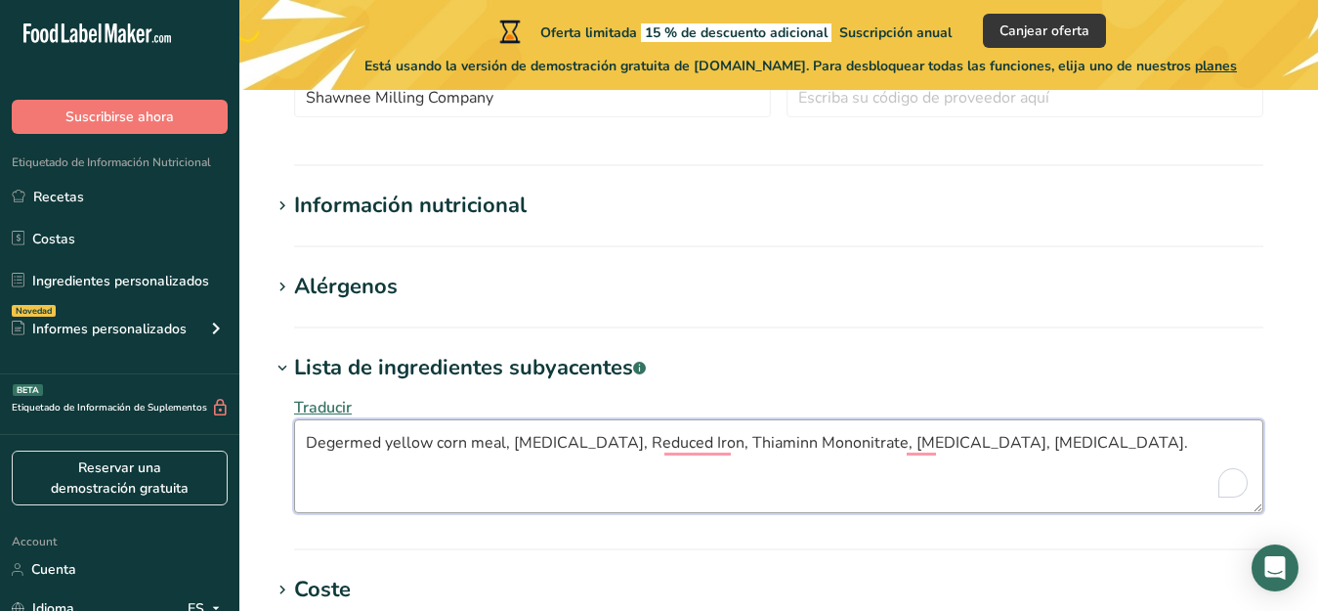
click at [733, 446] on textarea "Degermed yellow corn meal, [MEDICAL_DATA], Reduced Iron, Thiaminn Mononitrate, …" at bounding box center [778, 466] width 969 height 94
click at [926, 491] on textarea "Degermed yellow corn meal, [MEDICAL_DATA], Reduced Iron, [MEDICAL_DATA] Mononit…" at bounding box center [778, 466] width 969 height 94
type textarea "Degermed yellow corn meal, [MEDICAL_DATA], Reduced Iron, [MEDICAL_DATA] Mononit…"
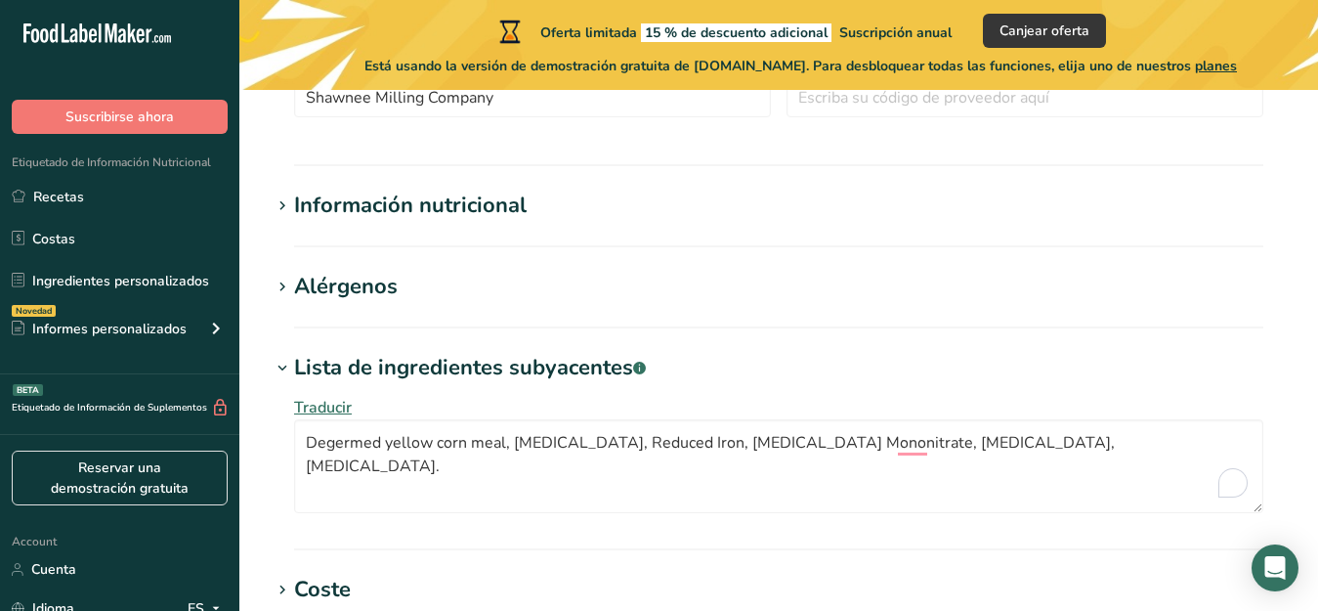
click at [326, 314] on section "Alérgenos Añadir cualquier alérgeno conocido asociado con su ingrediente [GEOGR…" at bounding box center [779, 300] width 1016 height 58
click at [321, 284] on div "Alérgenos" at bounding box center [346, 287] width 104 height 32
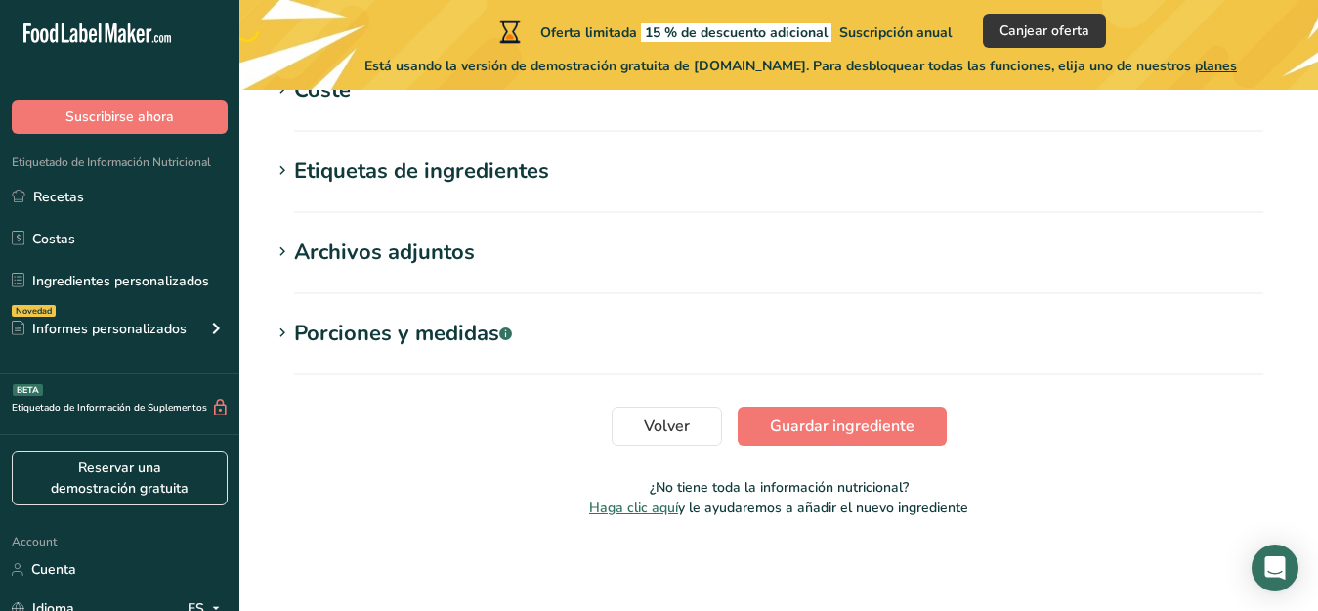
scroll to position [1235, 0]
click at [785, 426] on span "Guardar ingrediente" at bounding box center [842, 424] width 145 height 23
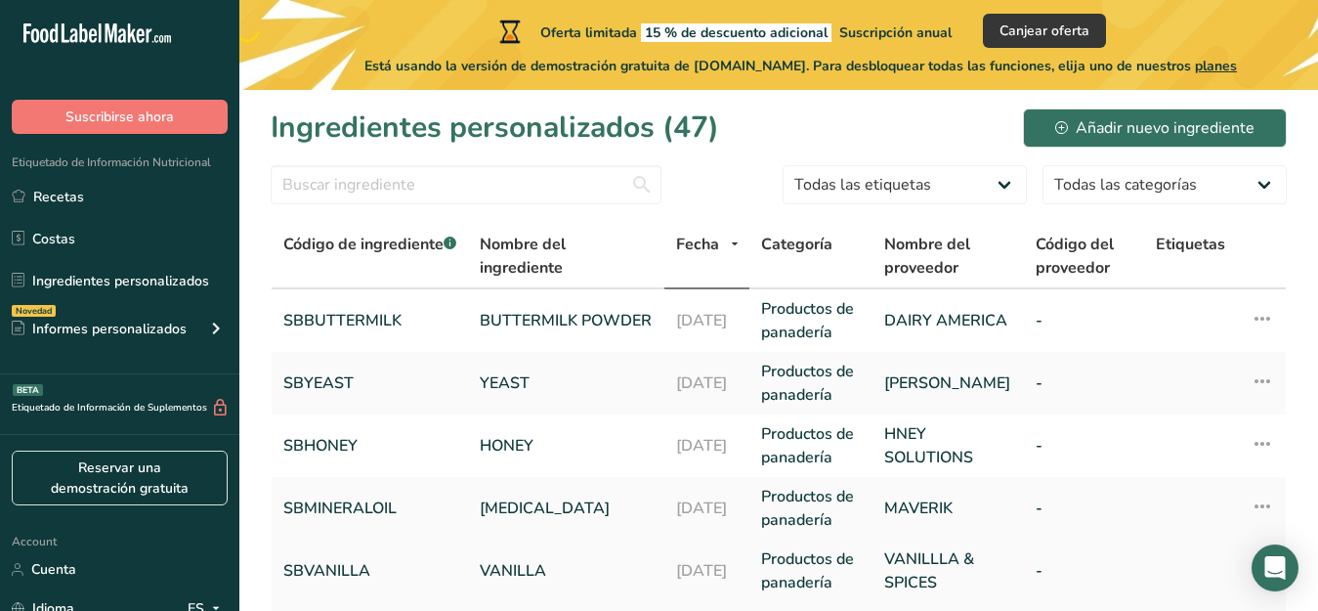
click at [518, 543] on link "VANILLA" at bounding box center [566, 570] width 173 height 23
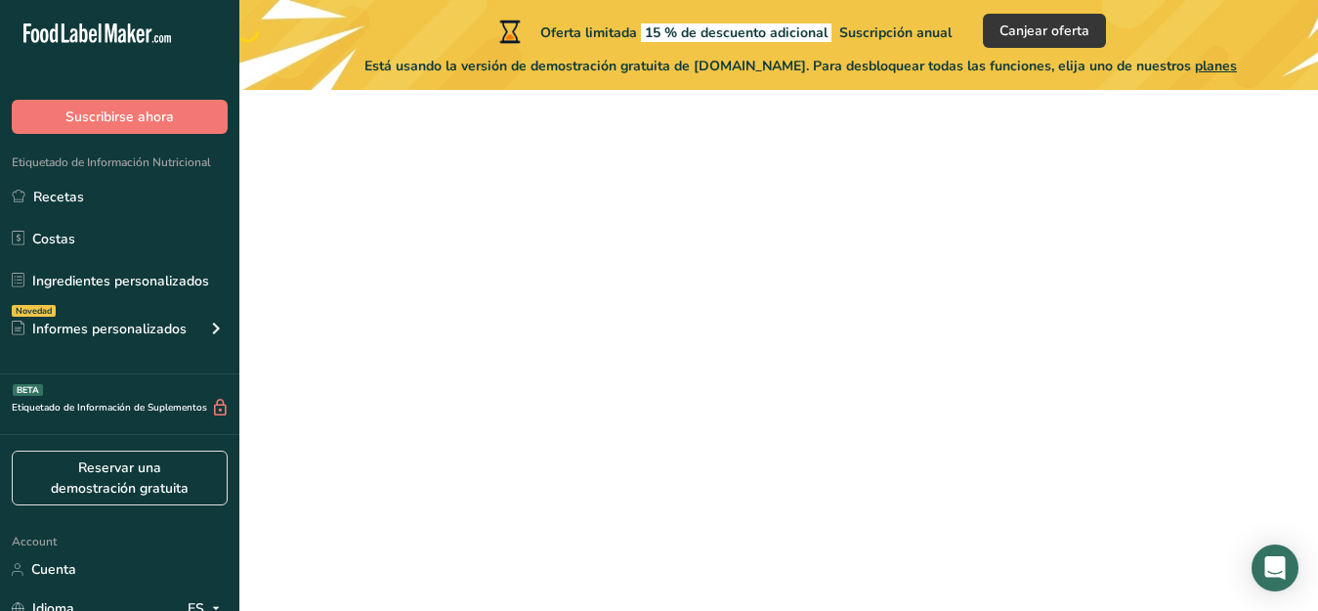
click at [518, 543] on link "VANILLA" at bounding box center [566, 570] width 173 height 23
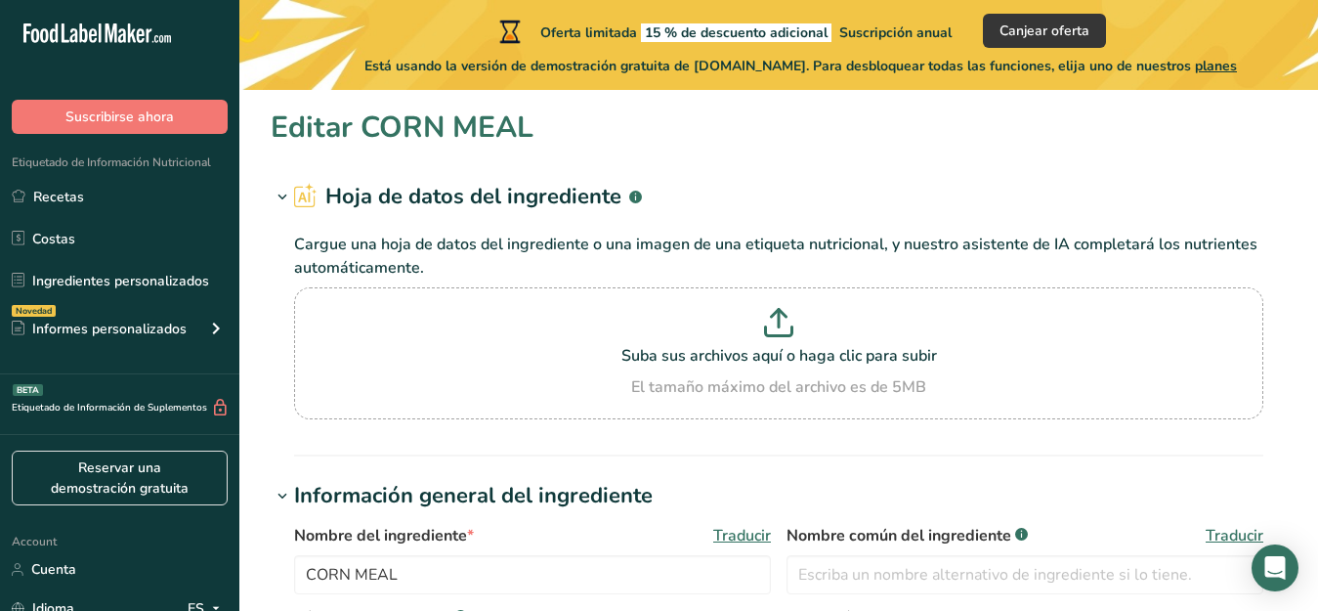
type input "VANILLA"
type input "SBVANILLA"
type input "VANILLLA & SPICES"
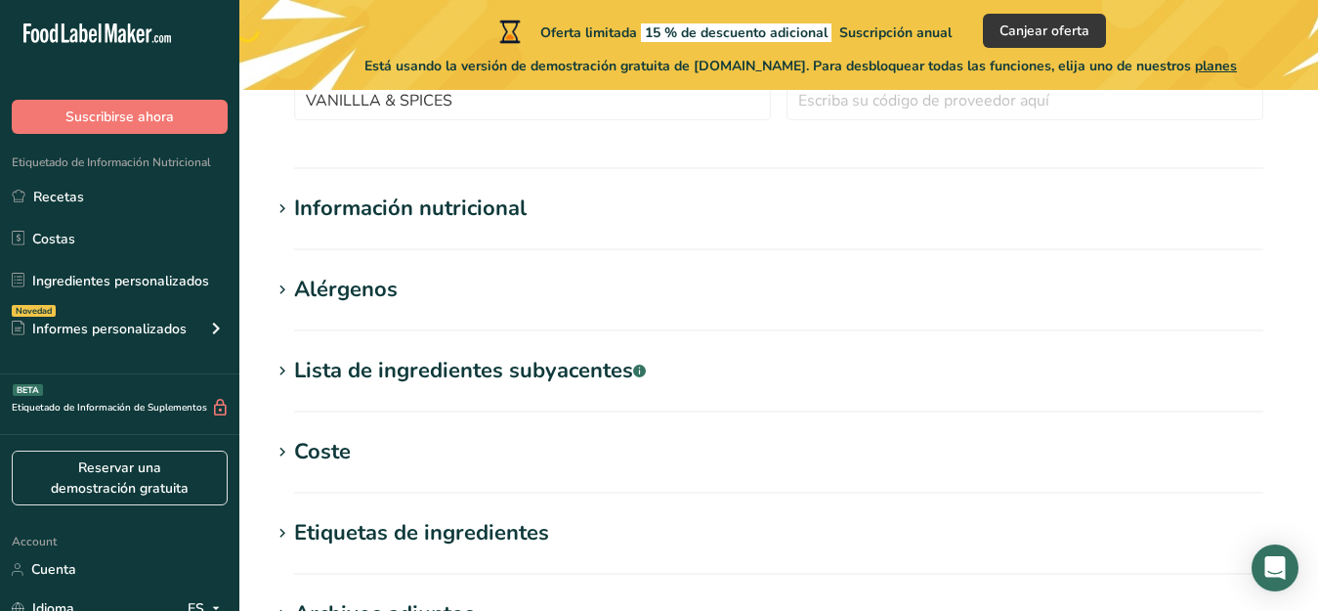
scroll to position [641, 0]
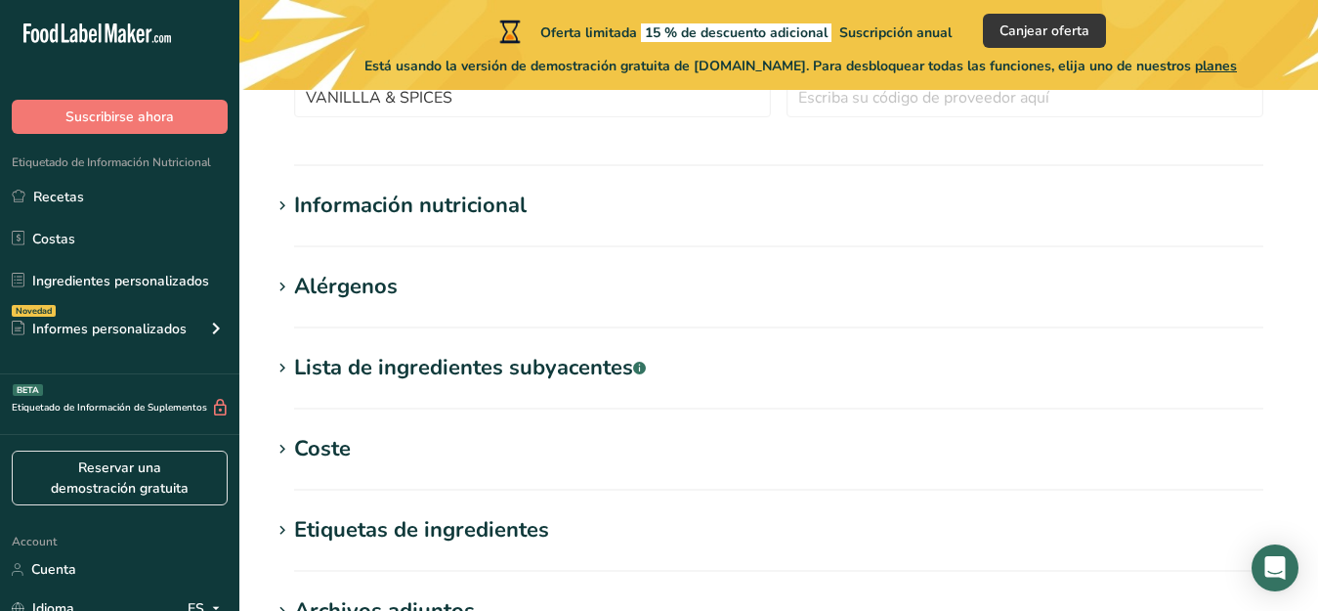
click at [430, 212] on div "Información nutricional" at bounding box center [410, 206] width 233 height 32
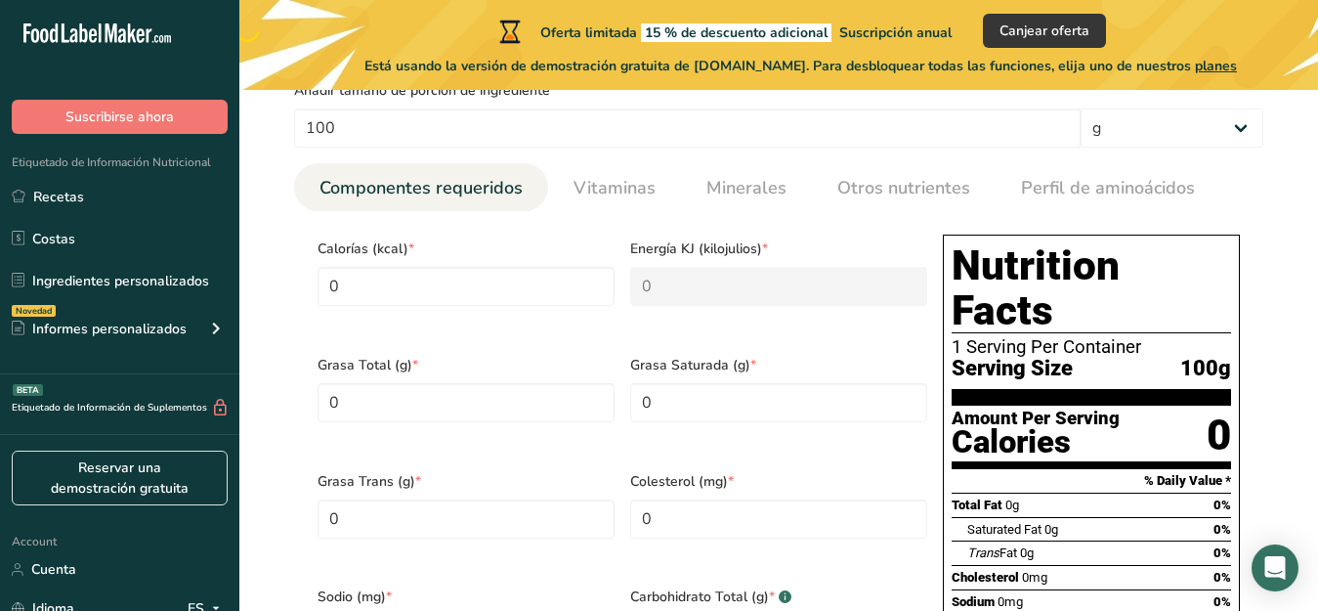
scroll to position [824, 0]
click at [906, 191] on span "Otros nutrientes" at bounding box center [903, 188] width 133 height 26
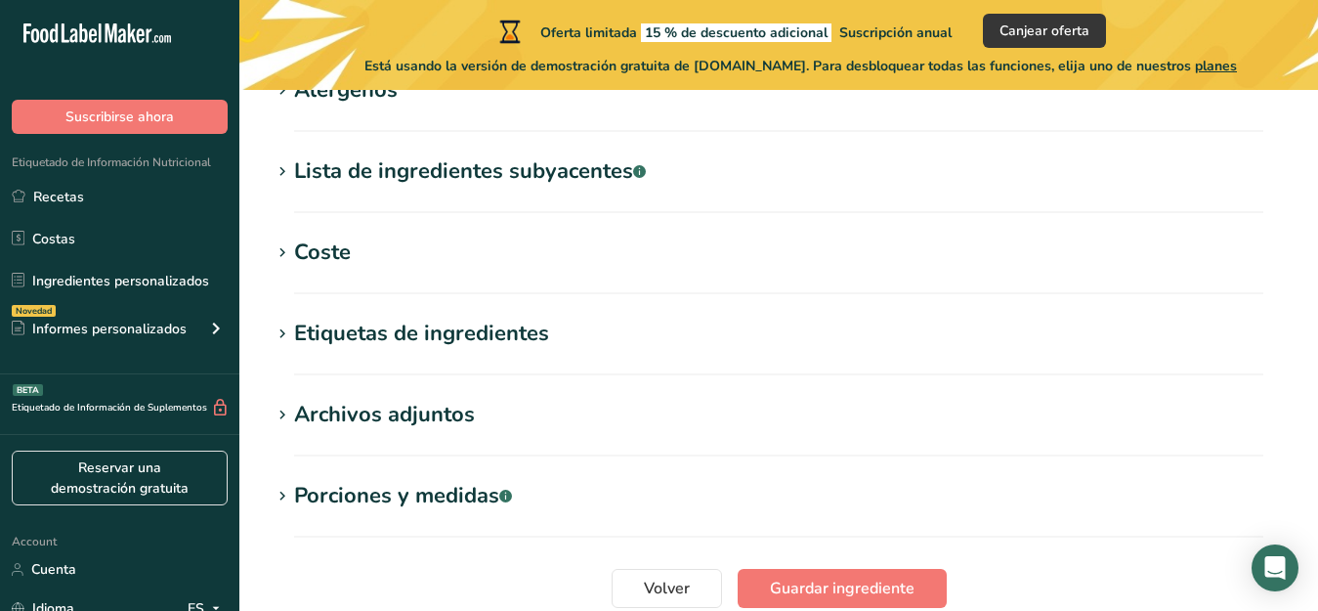
scroll to position [1923, 0]
click at [339, 196] on section "Lista de ingredientes subyacentes .a-a{fill:#347362;}.b-a{fill:#fff;} Traducir" at bounding box center [779, 184] width 1016 height 58
click at [305, 170] on div "Lista de ingredientes subyacentes .a-a{fill:#347362;}.b-a{fill:#fff;}" at bounding box center [470, 171] width 352 height 32
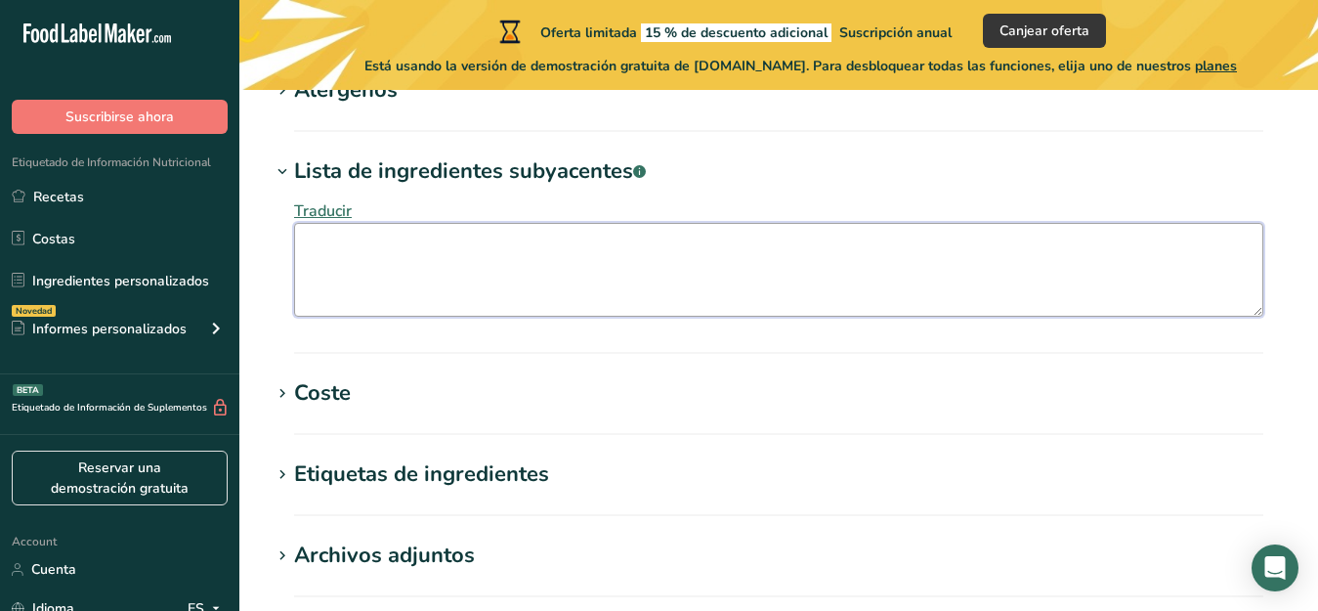
click at [309, 255] on textarea at bounding box center [778, 270] width 969 height 94
click at [438, 250] on textarea "Water, vamilla flavr, NAtural vanilla extract," at bounding box center [778, 270] width 969 height 94
click at [475, 248] on textarea "Water, vamilla flavor, NAtural vanilla extract," at bounding box center [778, 270] width 969 height 94
click at [633, 242] on textarea "Water, vamilla flavor, Natural vanilla extract," at bounding box center [778, 270] width 969 height 94
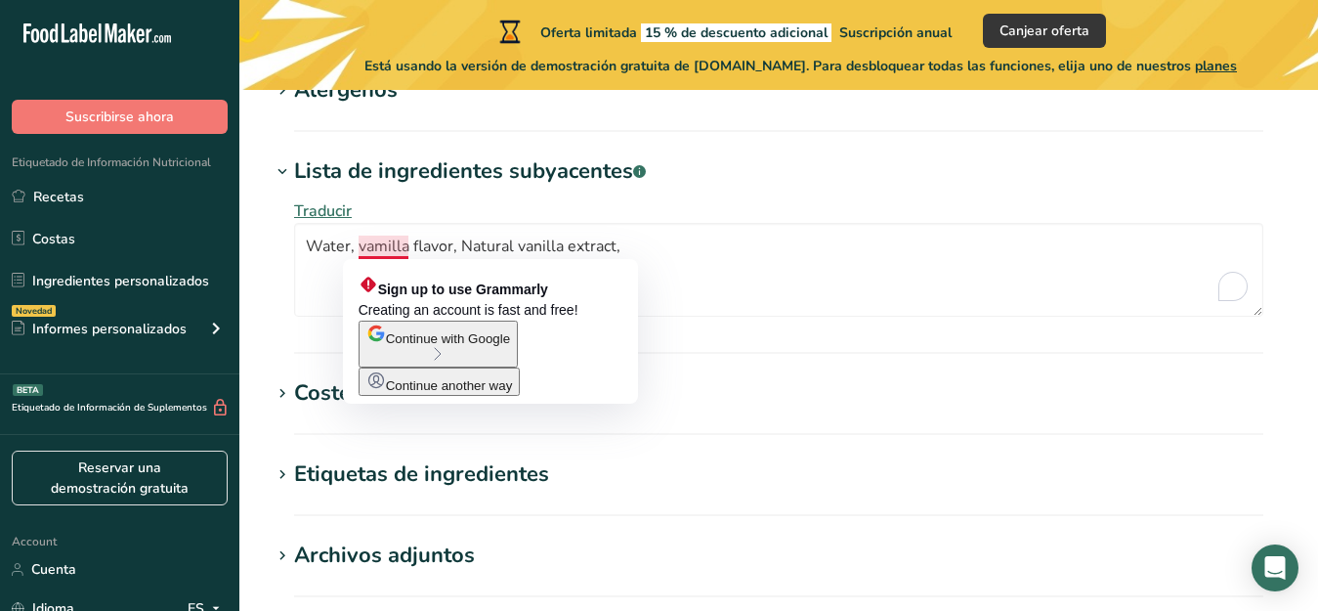
drag, startPoint x: 385, startPoint y: 241, endPoint x: 980, endPoint y: 478, distance: 640.2
click at [980, 478] on h1 "Etiquetas de ingredientes" at bounding box center [779, 474] width 1016 height 32
click at [375, 248] on textarea "Water, vamilla flavor, Natural vanilla extract," at bounding box center [778, 270] width 969 height 94
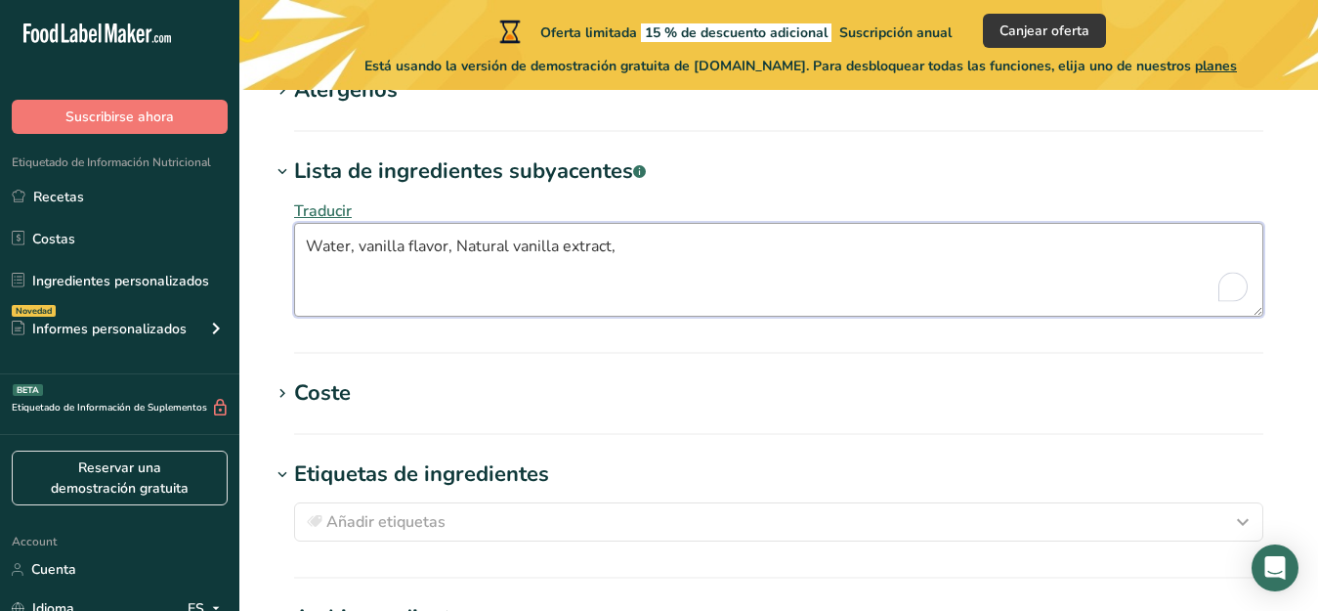
click at [615, 244] on textarea "Water, vanilla flavor, Natural vanilla extract," at bounding box center [778, 270] width 969 height 94
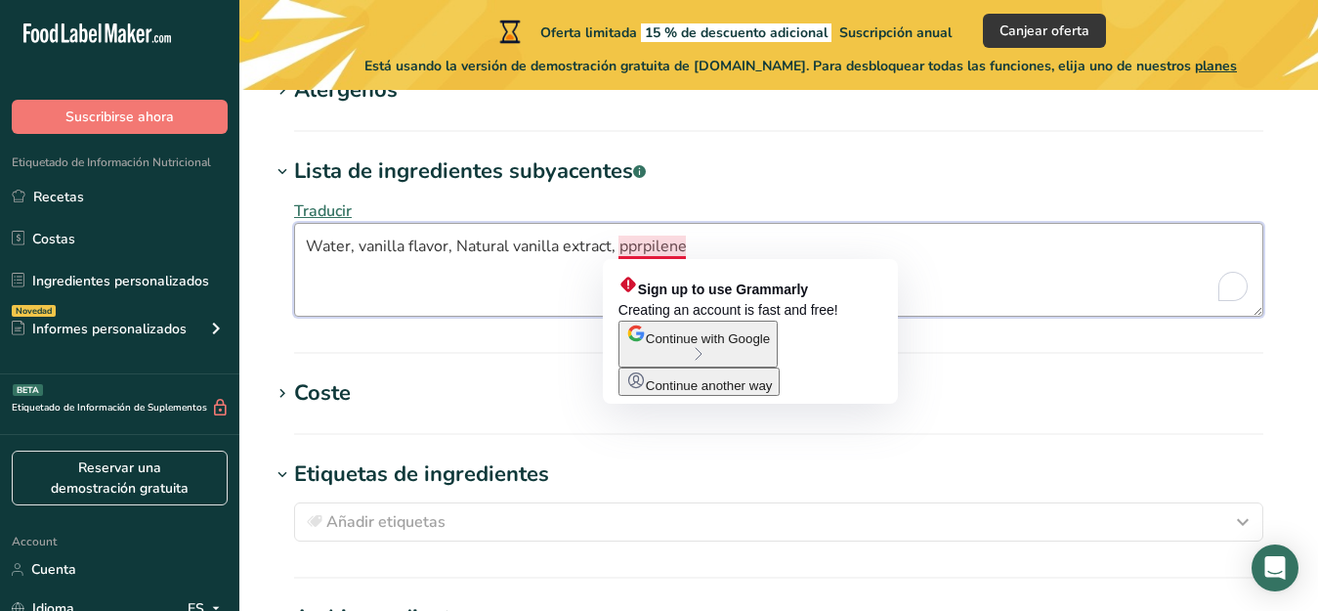
drag, startPoint x: 638, startPoint y: 245, endPoint x: 625, endPoint y: 252, distance: 14.4
click at [625, 252] on textarea "Water, vanilla flavor, Natural vanilla extract, pprpilene" at bounding box center [778, 270] width 969 height 94
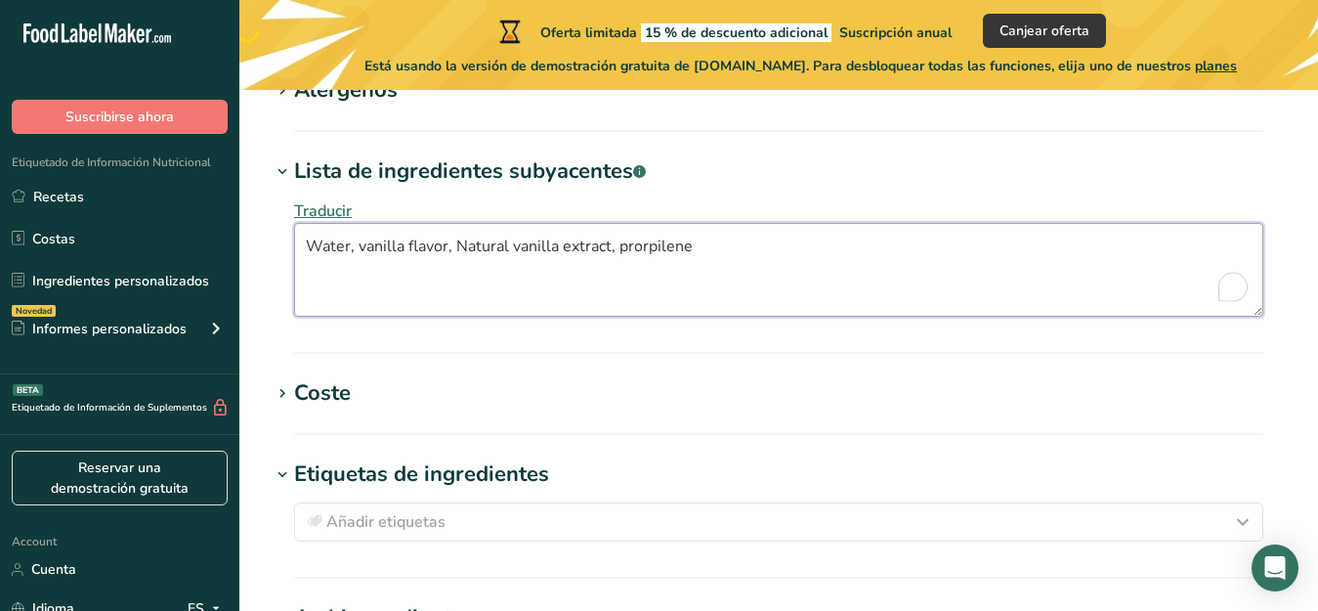
click at [700, 243] on textarea "Water, vanilla flavor, Natural vanilla extract, prorpilene" at bounding box center [778, 270] width 969 height 94
click at [641, 250] on textarea "Water, vanilla flavor, Natural vanilla extract, prorpilene glicol, natural cara…" at bounding box center [778, 270] width 969 height 94
click at [894, 238] on textarea "Water, vanilla flavor, Natural vanilla extract, propilene glicol, natural caram…" at bounding box center [778, 270] width 969 height 94
click at [940, 244] on textarea "Water, vanilla flavor, Natural vanilla extract, propilene glicol, natural caram…" at bounding box center [778, 270] width 969 height 94
click at [990, 251] on textarea "Water, vanilla flavor, Natural vanilla extract, propilene glicol, natural caram…" at bounding box center [778, 270] width 969 height 94
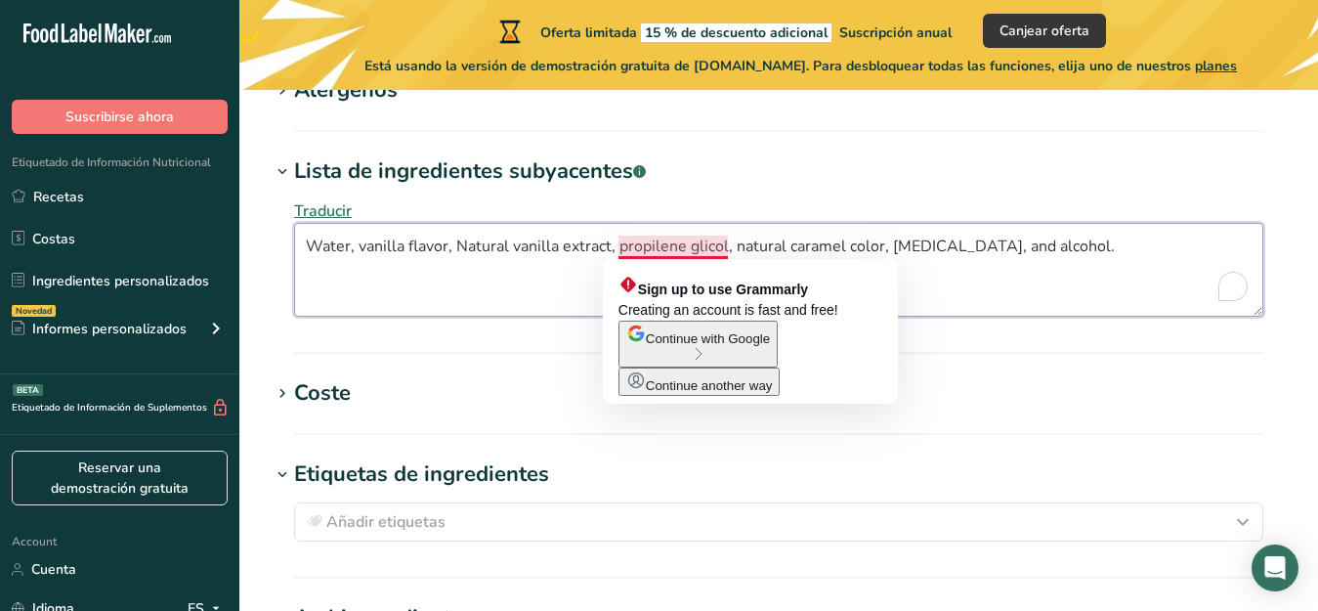
click at [686, 247] on textarea "Water, vanilla flavor, Natural vanilla extract, propilene glicol, natural caram…" at bounding box center [778, 270] width 969 height 94
click at [654, 244] on textarea "Water, vanilla flavor, Natural vanilla extract, propilene glicol, natural caram…" at bounding box center [778, 270] width 969 height 94
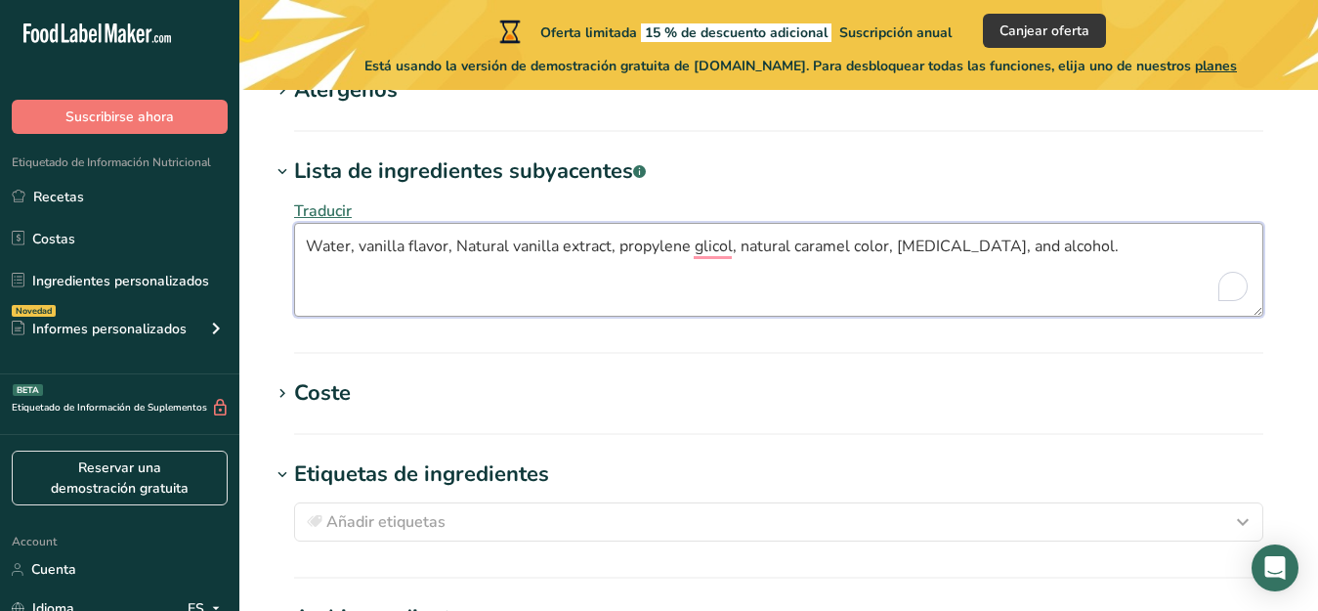
click at [990, 264] on textarea "Water, vanilla flavor, Natural vanilla extract, propylene glicol, natural caram…" at bounding box center [778, 270] width 969 height 94
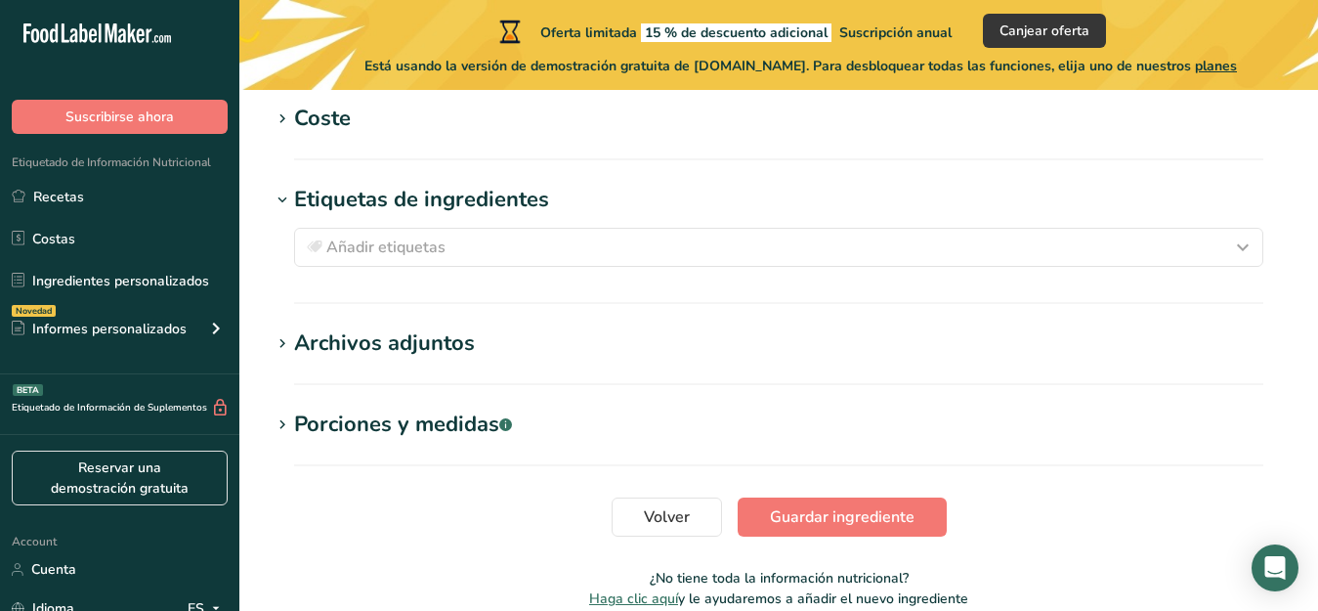
scroll to position [2198, 0]
type textarea "Water, vanilla flavor, Natural vanilla extract, propylene glicol, natural caram…"
click at [784, 513] on span "Guardar ingrediente" at bounding box center [842, 515] width 145 height 23
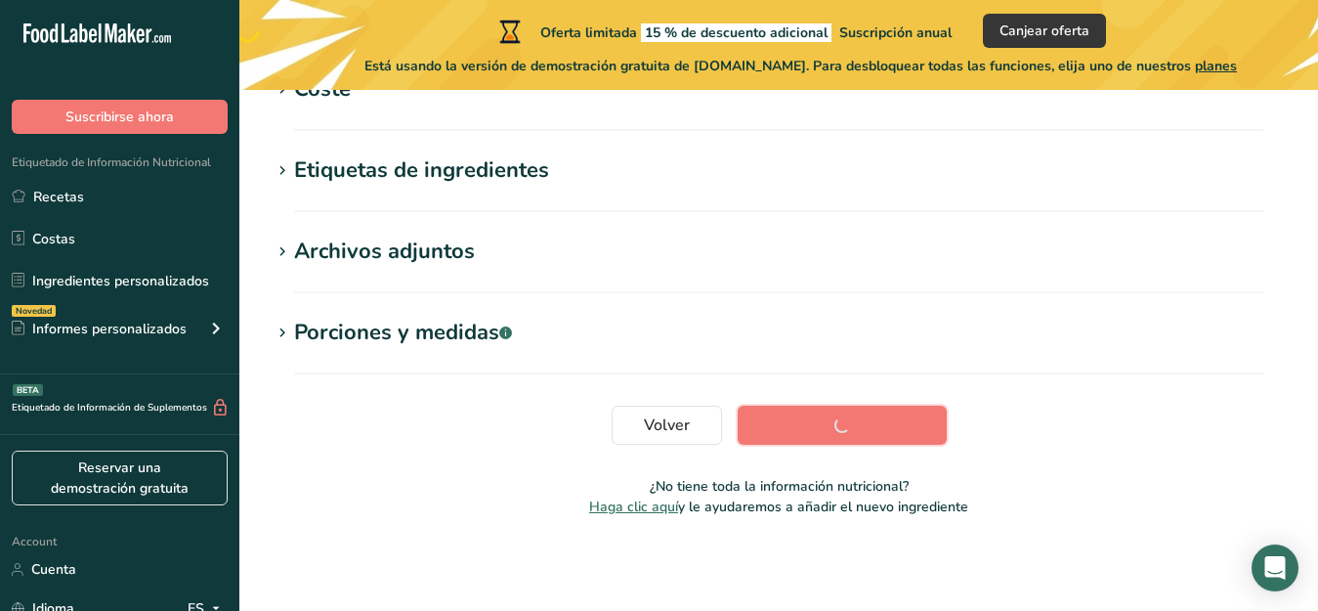
scroll to position [513, 0]
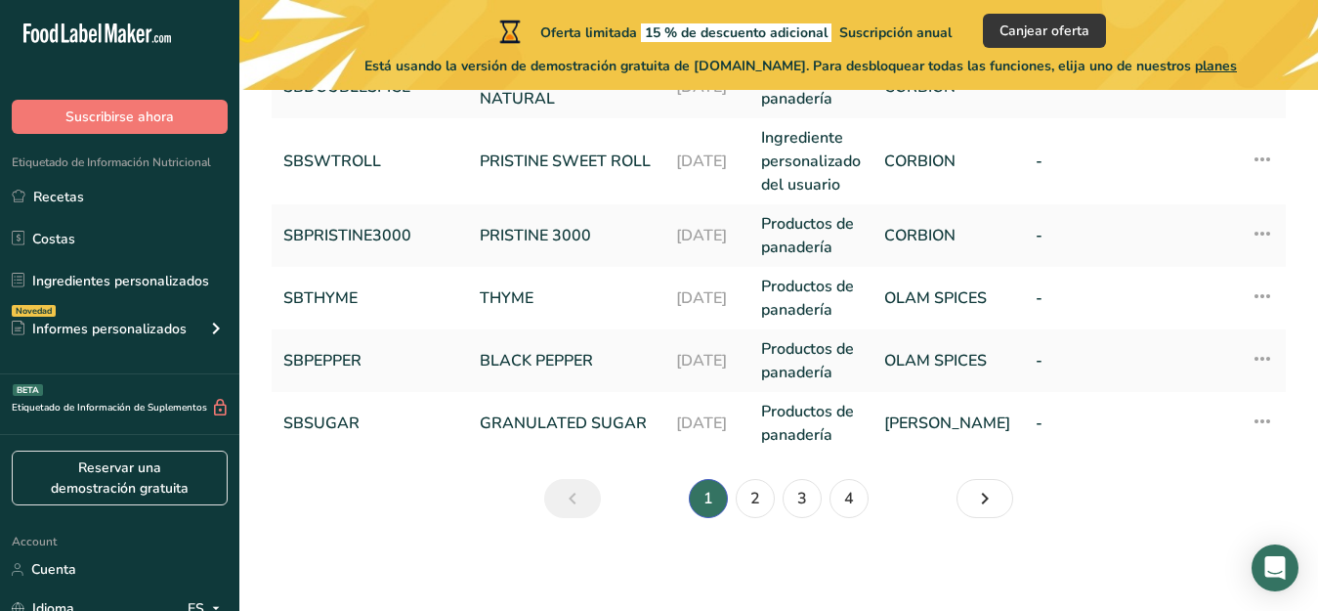
scroll to position [844, 0]
click at [757, 498] on link "2" at bounding box center [755, 497] width 39 height 39
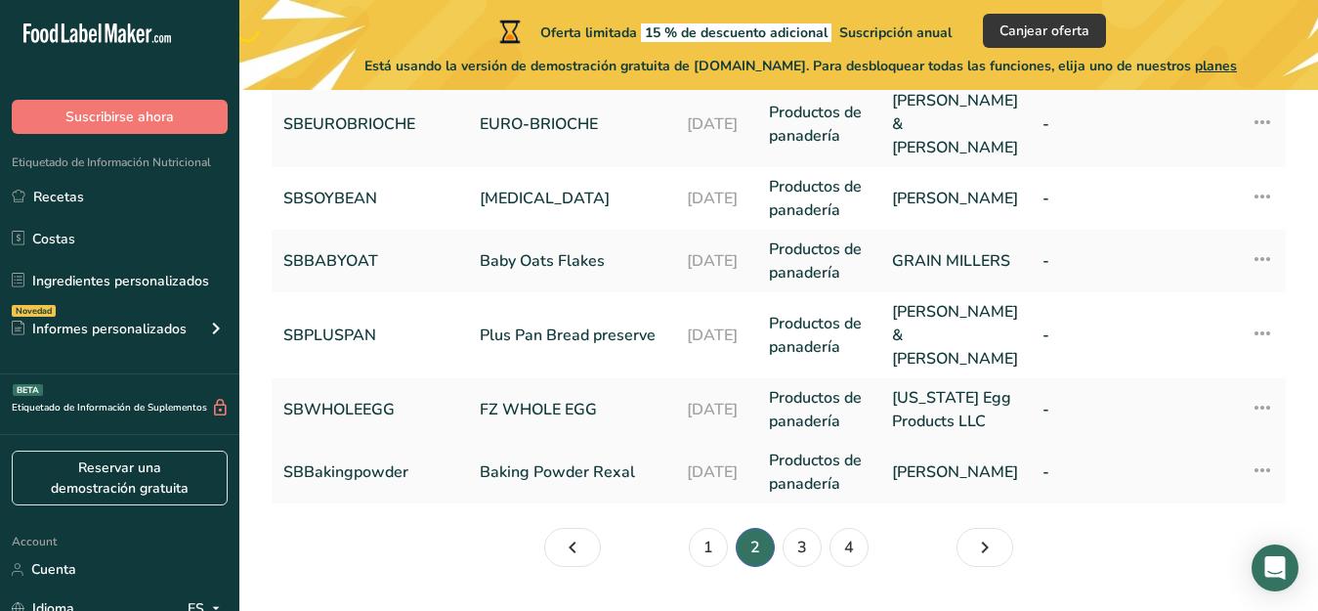
scroll to position [821, 0]
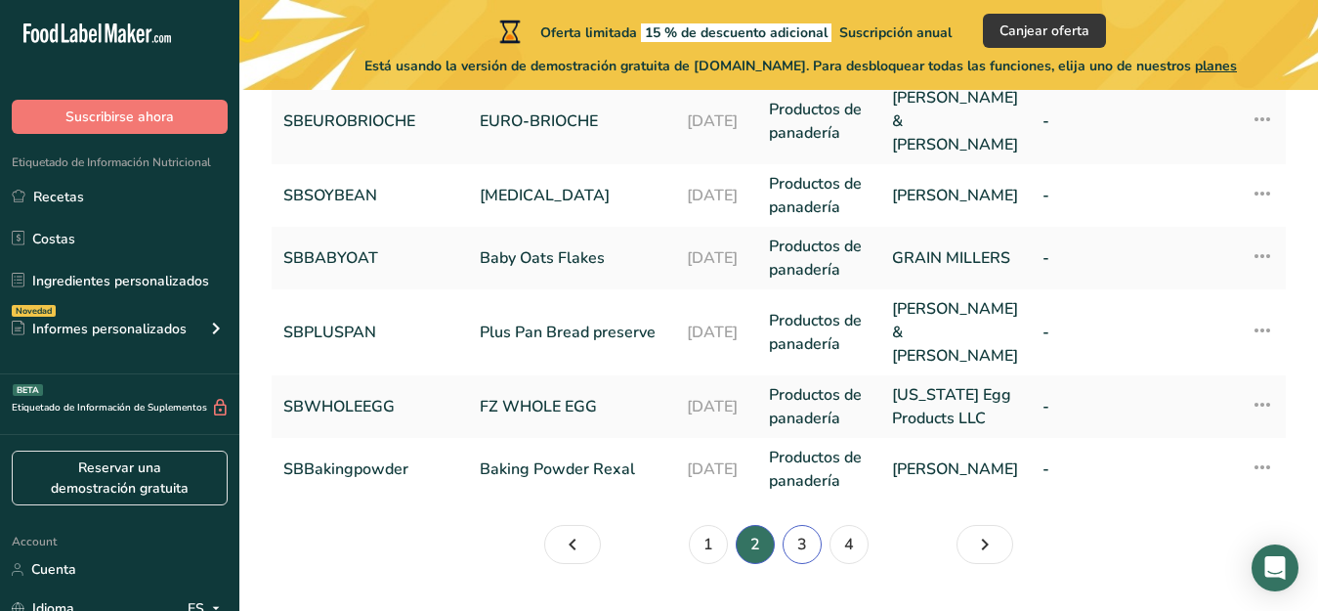
click at [791, 525] on link "3" at bounding box center [802, 544] width 39 height 39
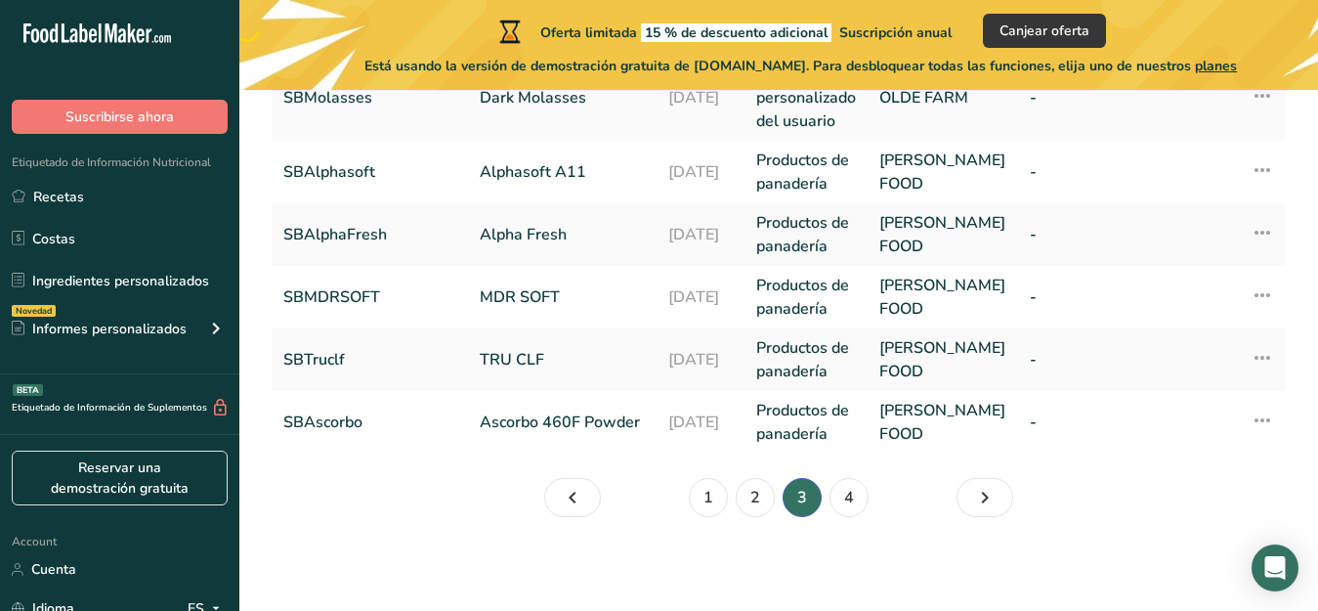
scroll to position [914, 0]
click at [850, 499] on link "4" at bounding box center [848, 497] width 39 height 39
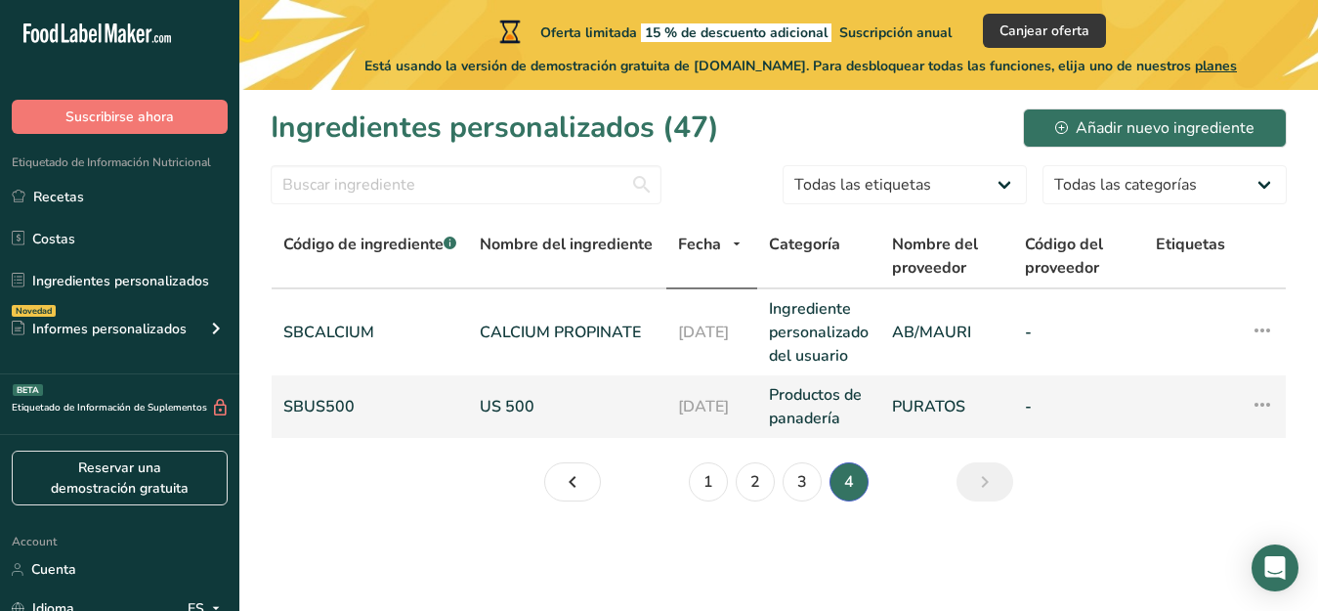
click at [525, 403] on link "US 500" at bounding box center [567, 406] width 175 height 23
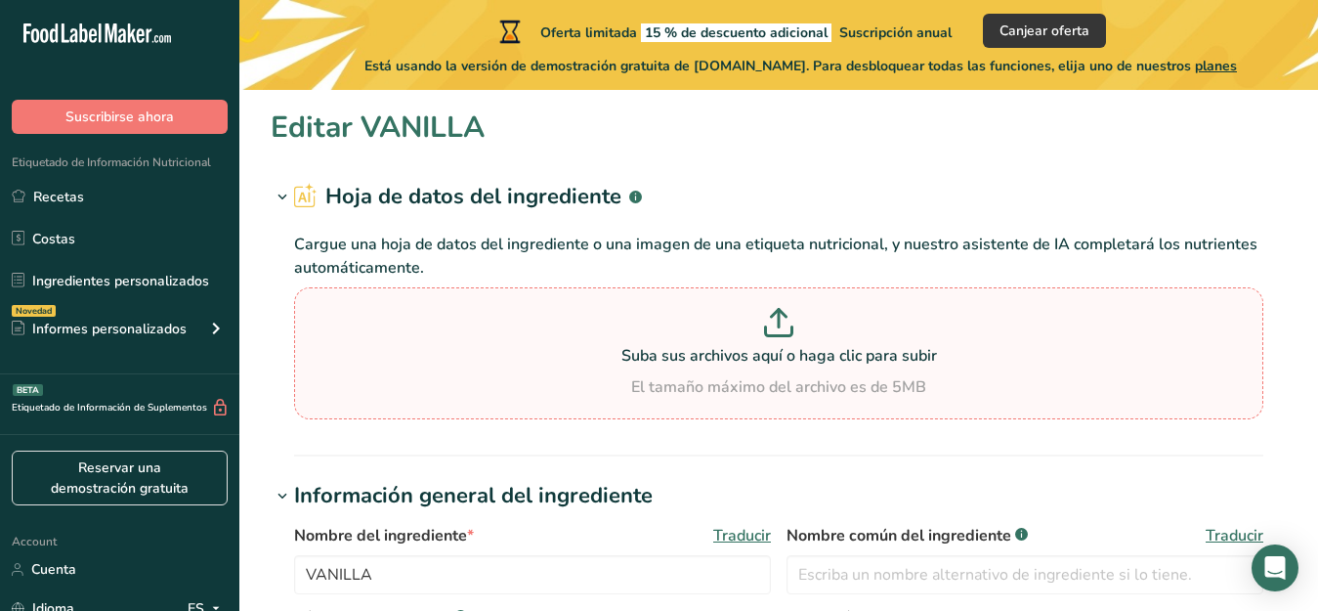
type input "US 500"
type input "SBUS500"
type input "PURATOS"
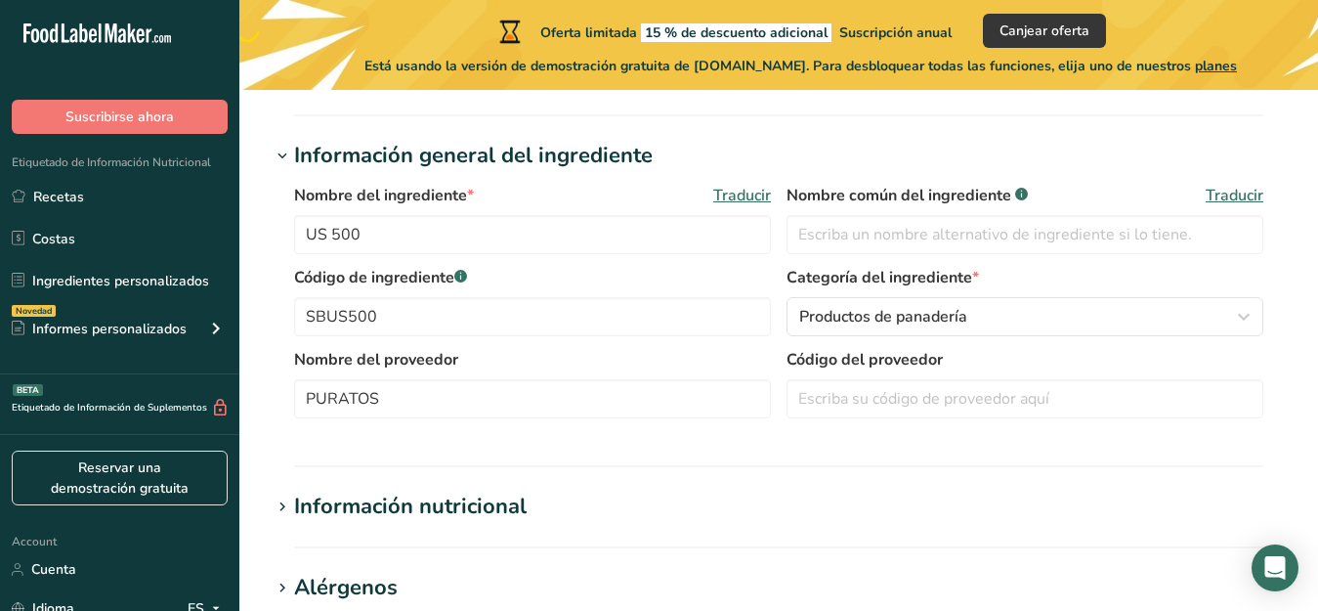
scroll to position [549, 0]
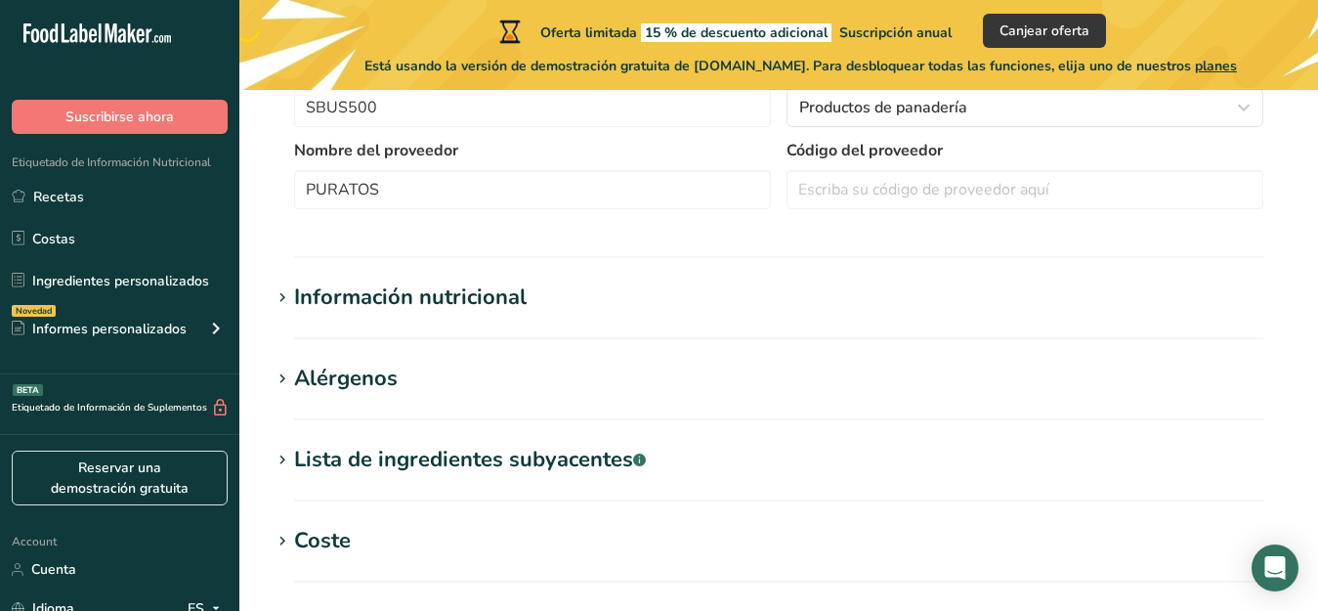
click at [309, 459] on div "Lista de ingredientes subyacentes .a-a{fill:#347362;}.b-a{fill:#fff;}" at bounding box center [470, 460] width 352 height 32
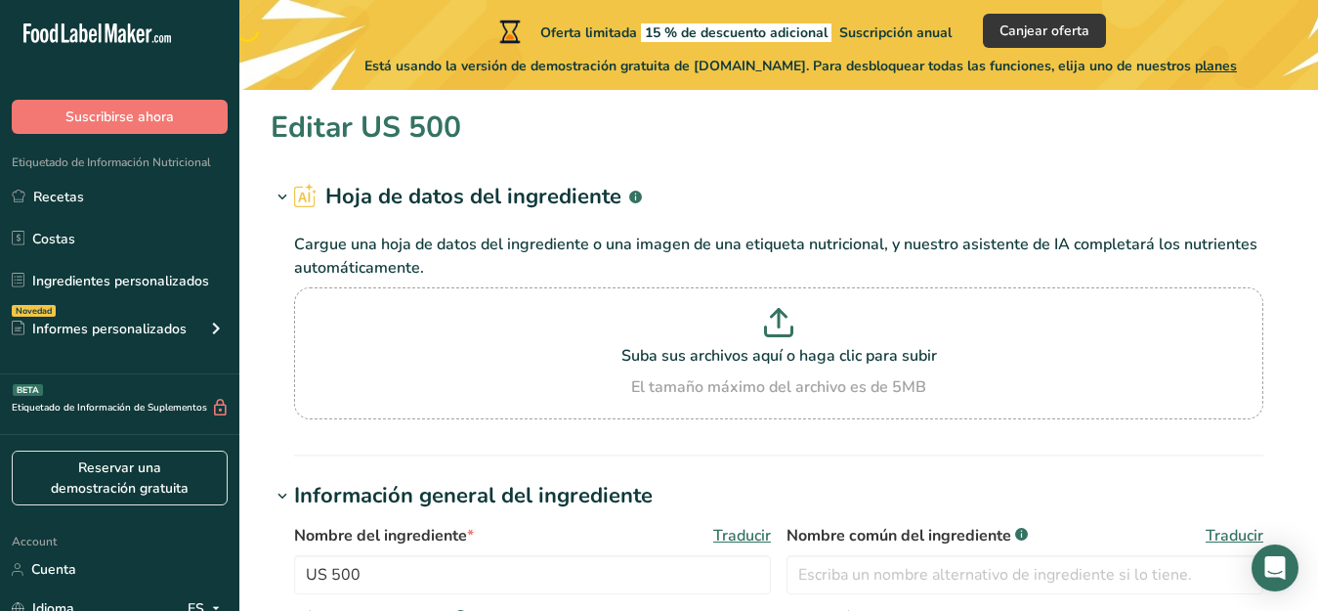
scroll to position [0, 0]
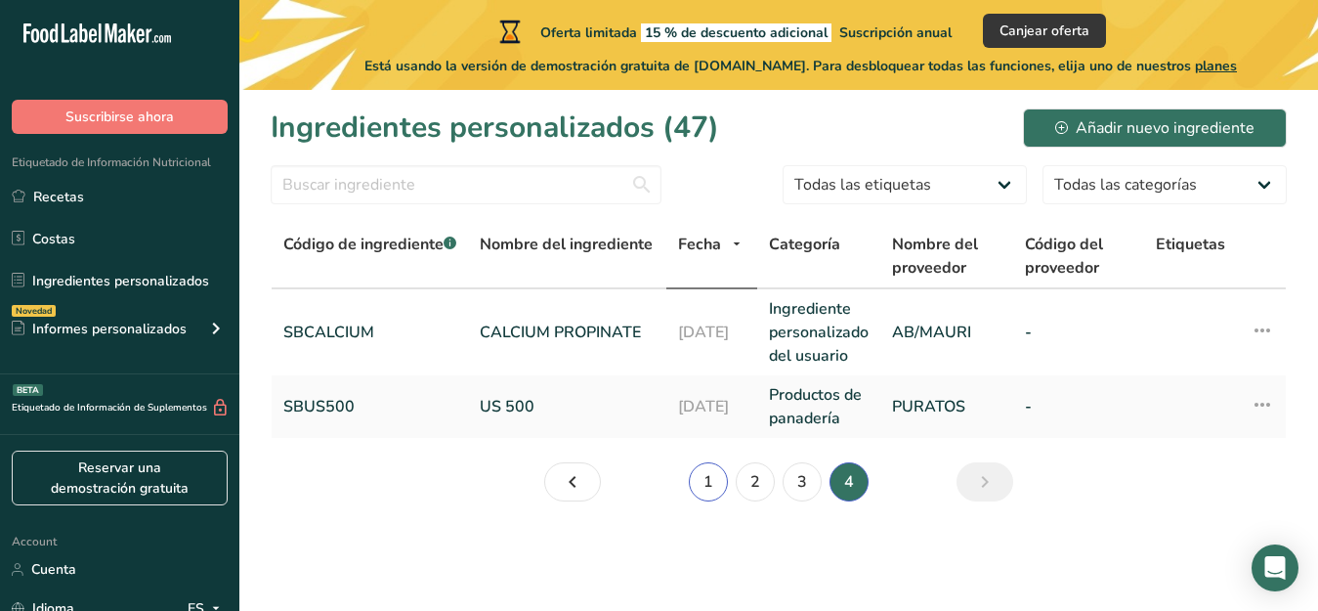
click at [709, 483] on link "1" at bounding box center [708, 481] width 39 height 39
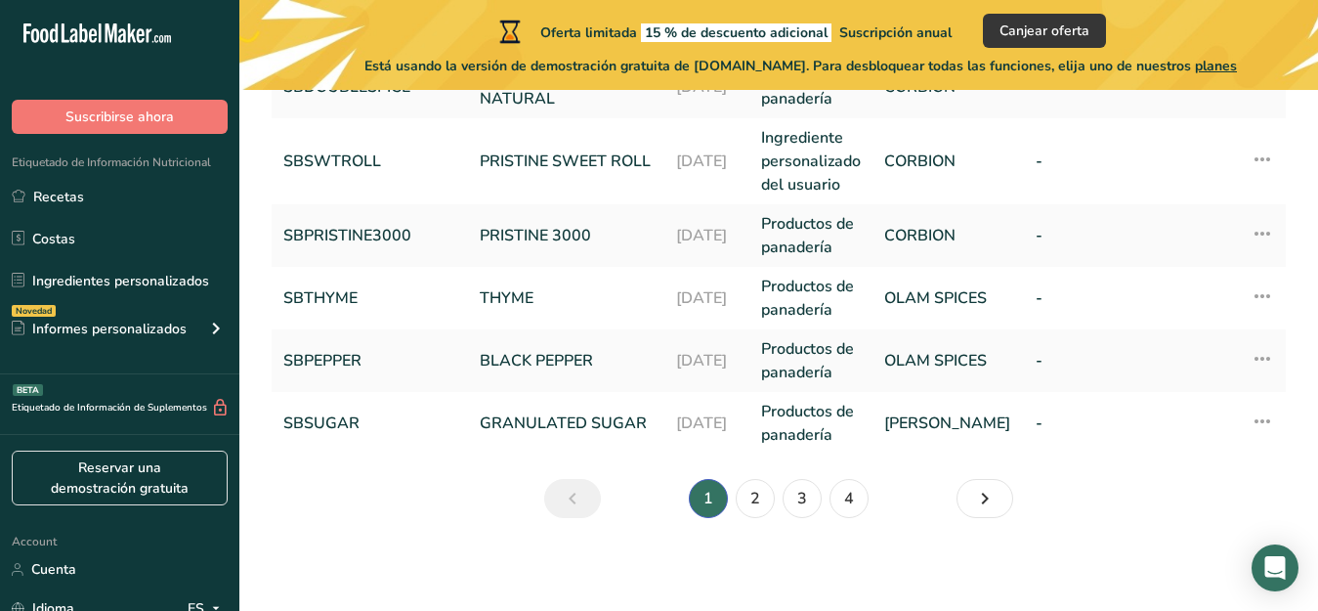
scroll to position [844, 0]
click at [751, 497] on link "2" at bounding box center [755, 497] width 39 height 39
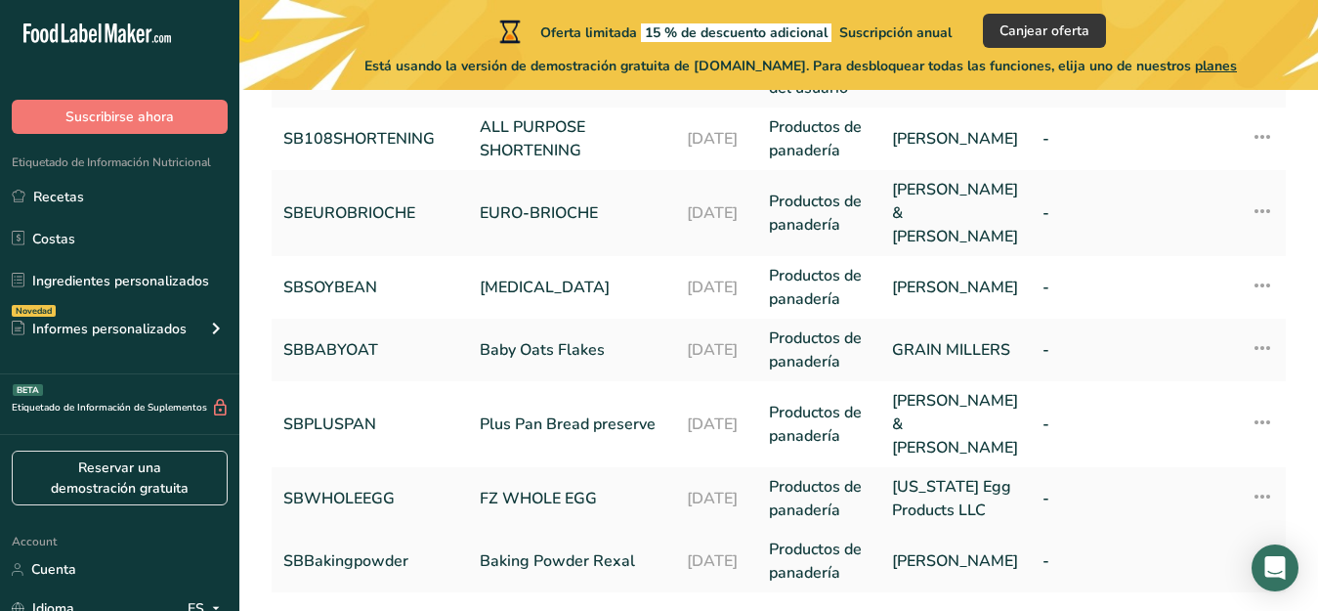
scroll to position [637, 0]
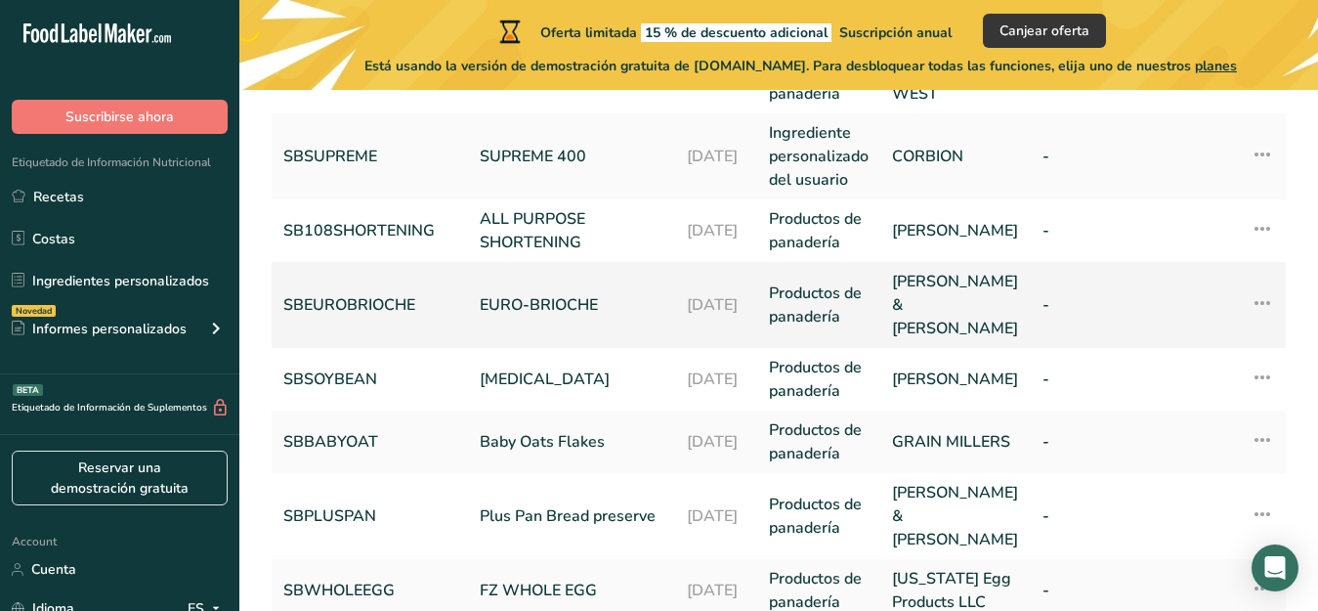
click at [519, 293] on link "EURO-BRIOCHE" at bounding box center [572, 304] width 184 height 23
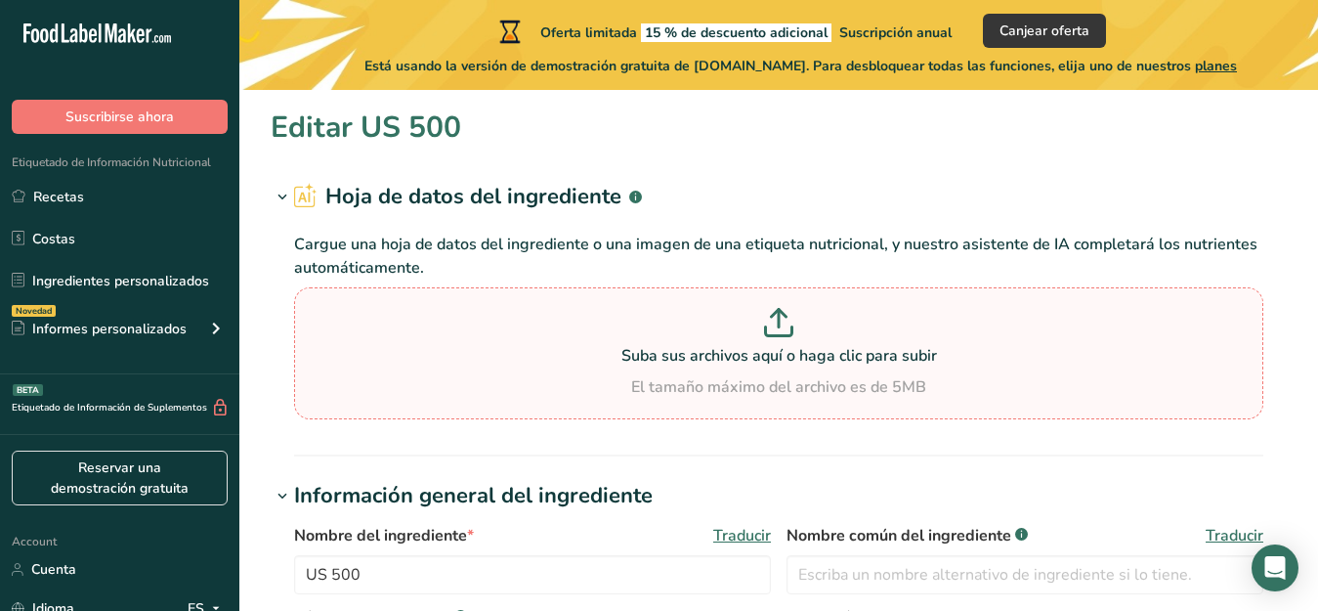
type input "EURO-BRIOCHE"
type input "SBEUROBRIOCHE"
type input "[PERSON_NAME] & [PERSON_NAME]"
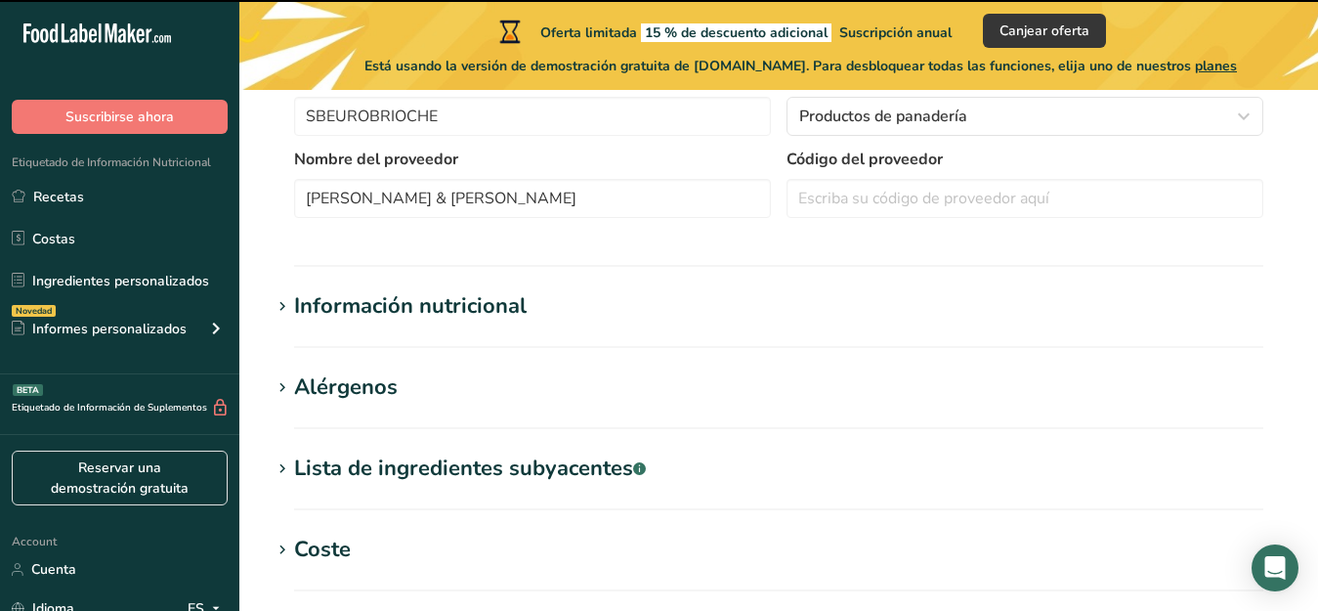
scroll to position [549, 0]
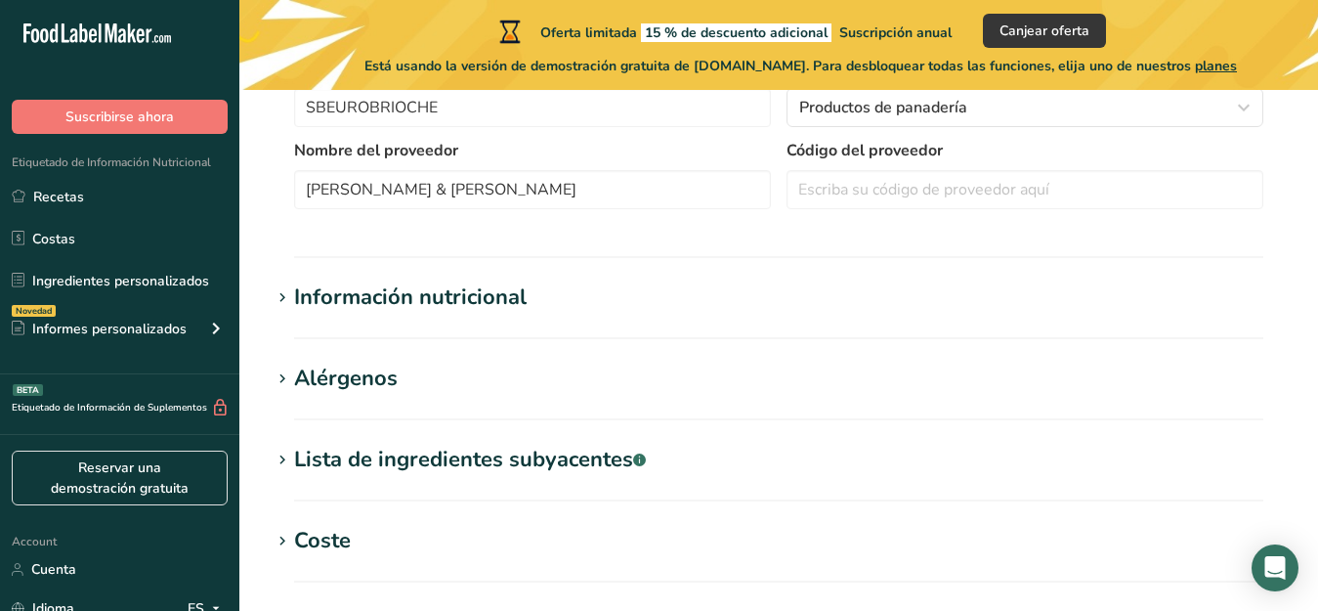
click at [306, 459] on div "Lista de ingredientes subyacentes .a-a{fill:#347362;}.b-a{fill:#fff;}" at bounding box center [470, 460] width 352 height 32
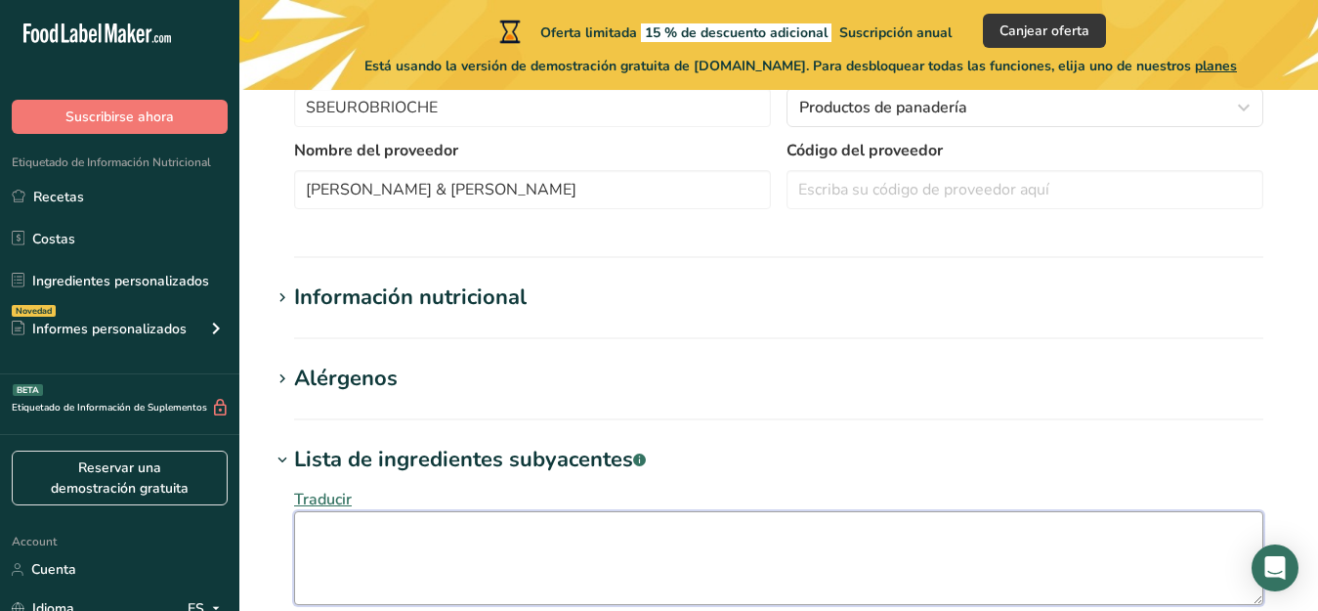
click at [317, 523] on textarea at bounding box center [778, 558] width 969 height 94
type textarea "s"
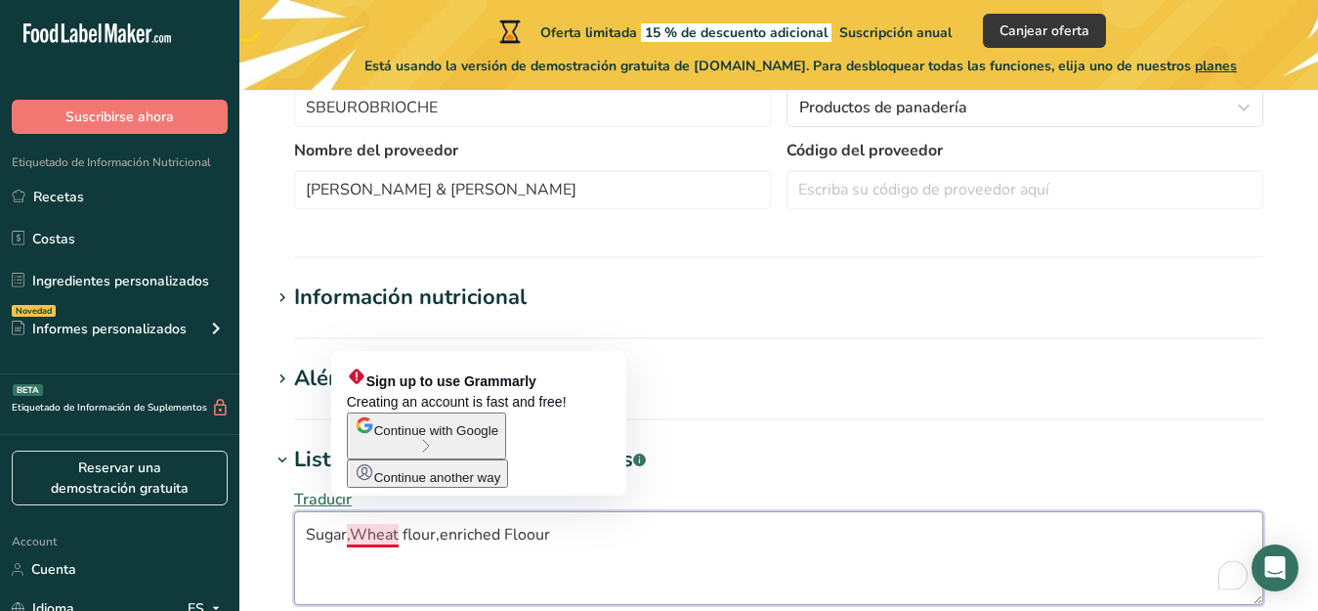
click at [350, 542] on textarea "Sugar,Wheat flour,enriched Floour" at bounding box center [778, 558] width 969 height 94
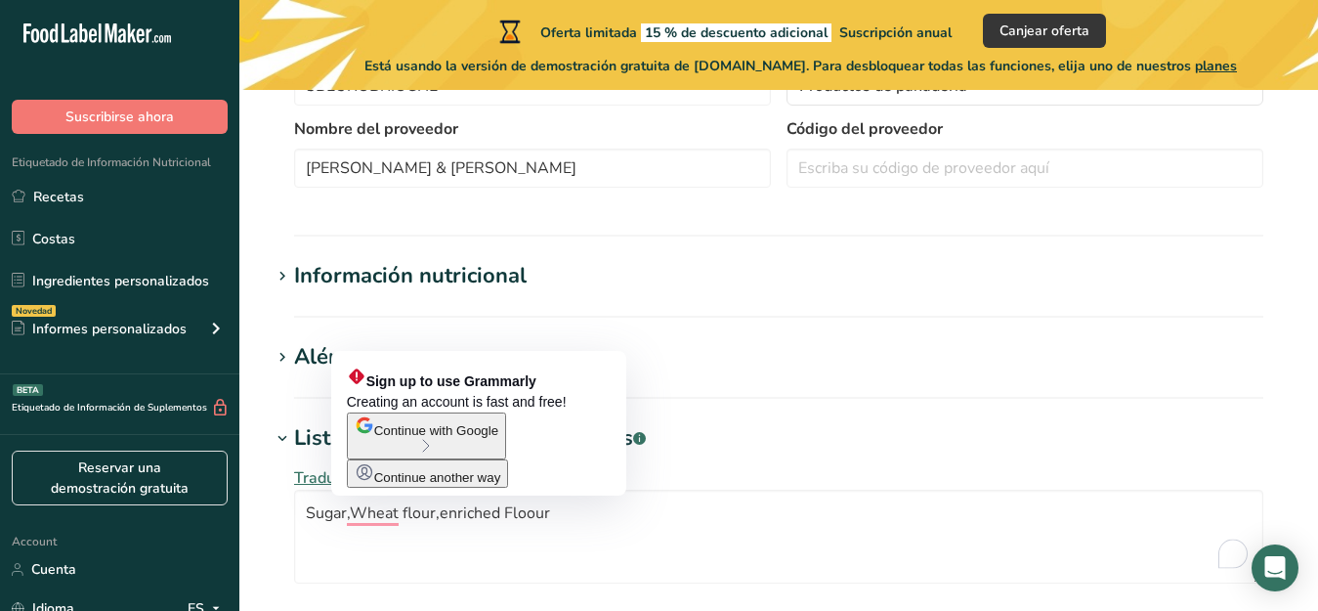
click at [319, 492] on section "Editar EURO-BRIOCHE Hoja de datos del ingrediente .a-a{fill:#347362;}.b-a{fill:…" at bounding box center [778, 318] width 1079 height 1599
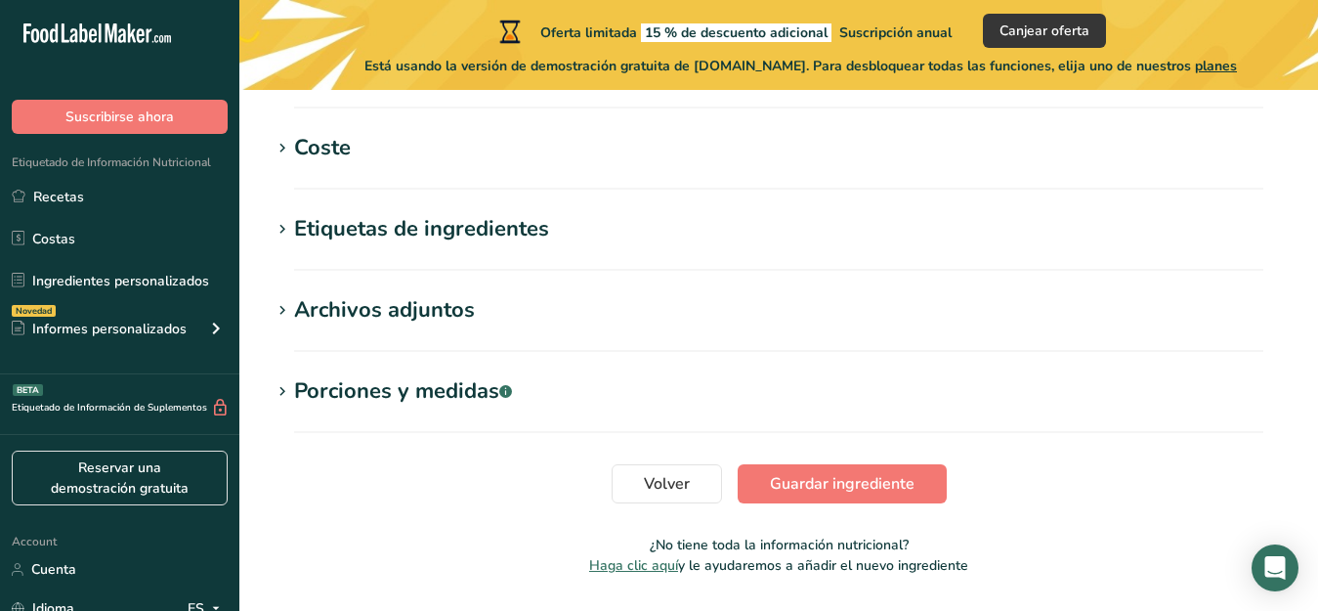
scroll to position [900, 0]
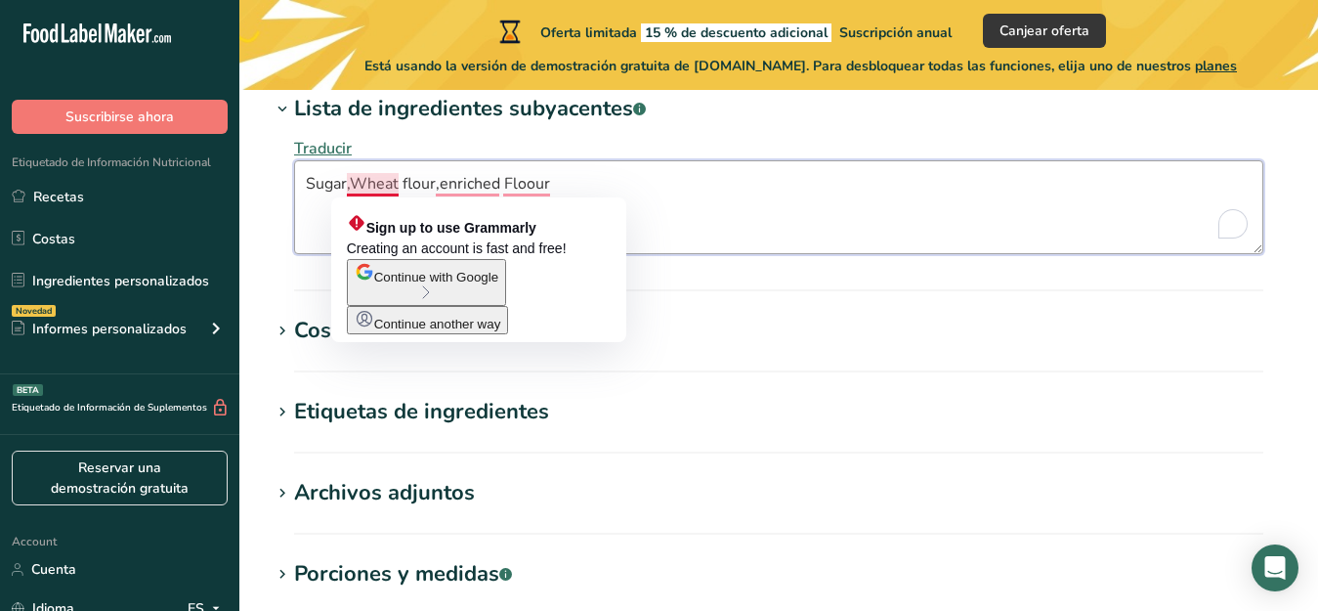
click at [351, 186] on textarea "Sugar,Wheat flour,enriched Floour" at bounding box center [778, 207] width 969 height 94
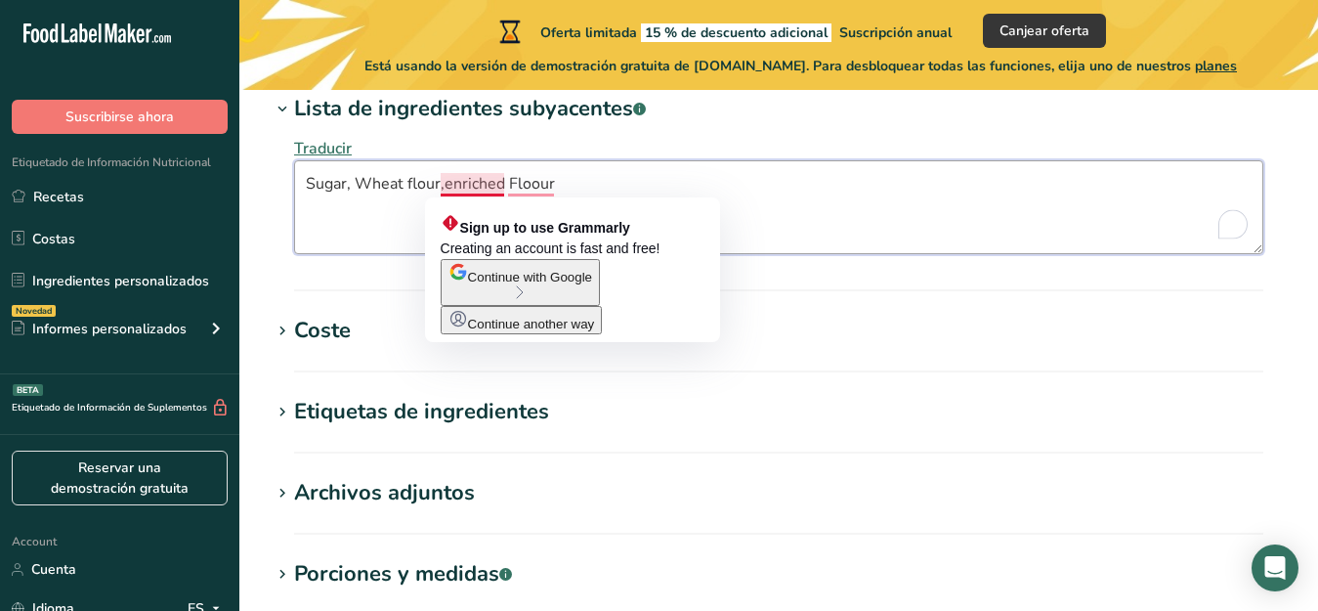
click at [443, 186] on textarea "Sugar, Wheat flour,enriched Floour" at bounding box center [778, 207] width 969 height 94
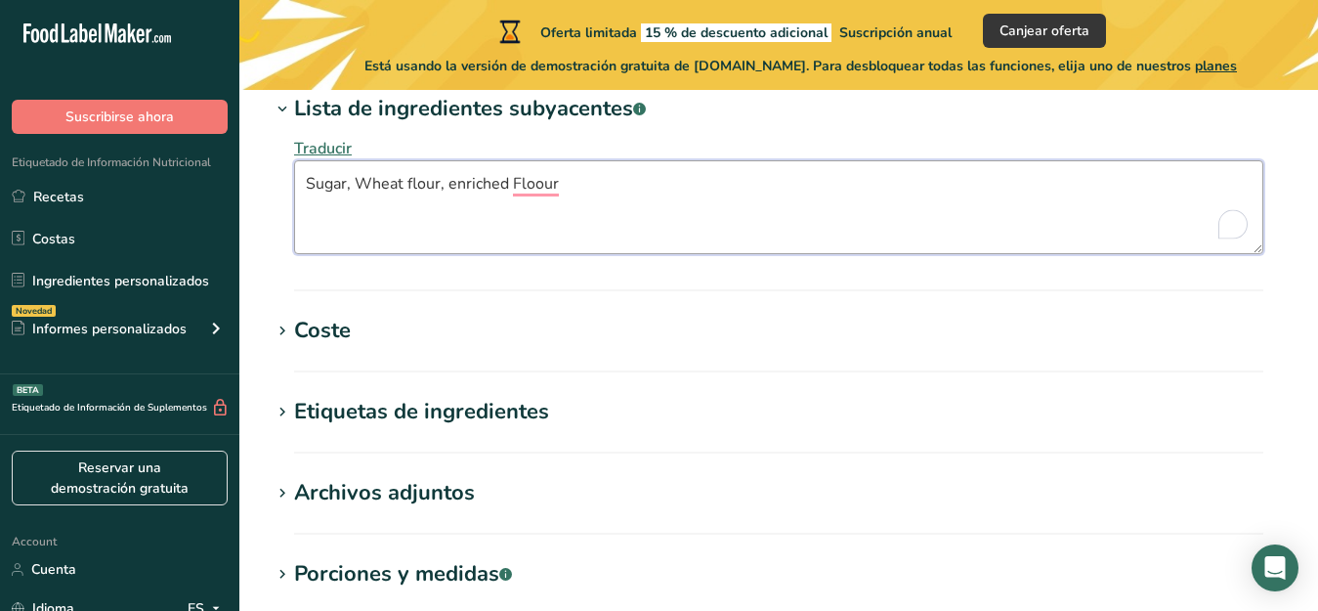
click at [512, 183] on textarea "Sugar, Wheat flour, enriched Floour" at bounding box center [778, 207] width 969 height 94
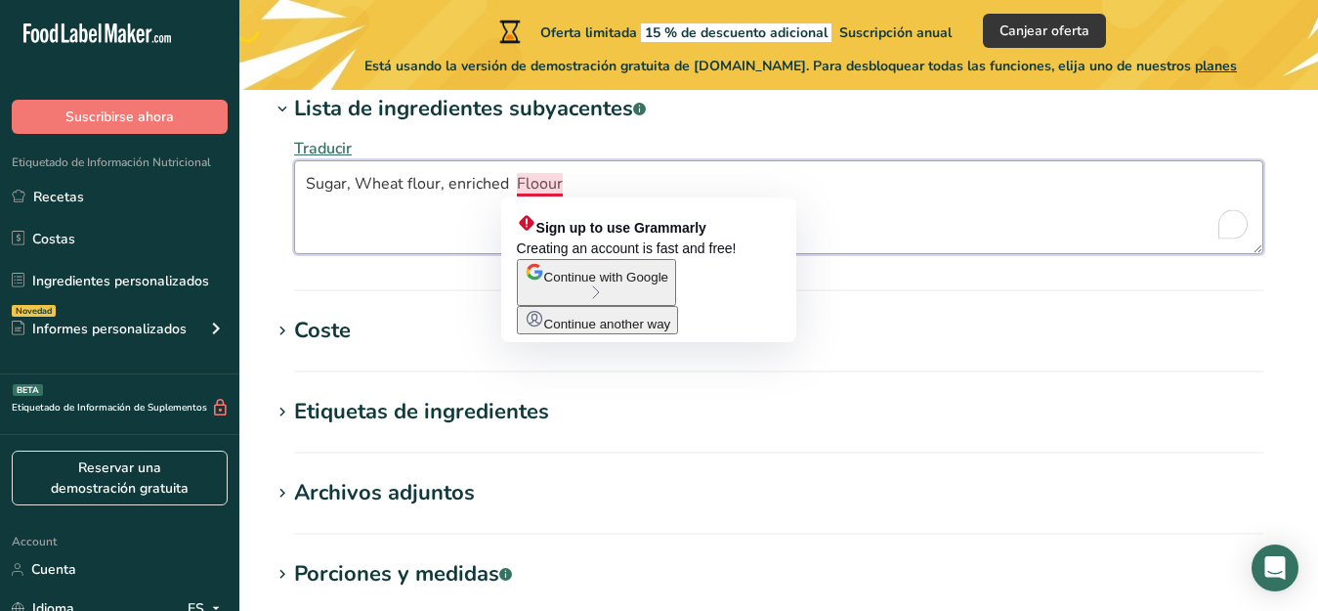
click at [537, 187] on textarea "Sugar, Wheat flour, enriched Floour" at bounding box center [778, 207] width 969 height 94
click at [548, 185] on textarea "Sugar, Wheat flour, enriched Floour" at bounding box center [778, 207] width 969 height 94
click at [542, 188] on textarea "Sugar, Wheat flour, enriched Floour" at bounding box center [778, 207] width 969 height 94
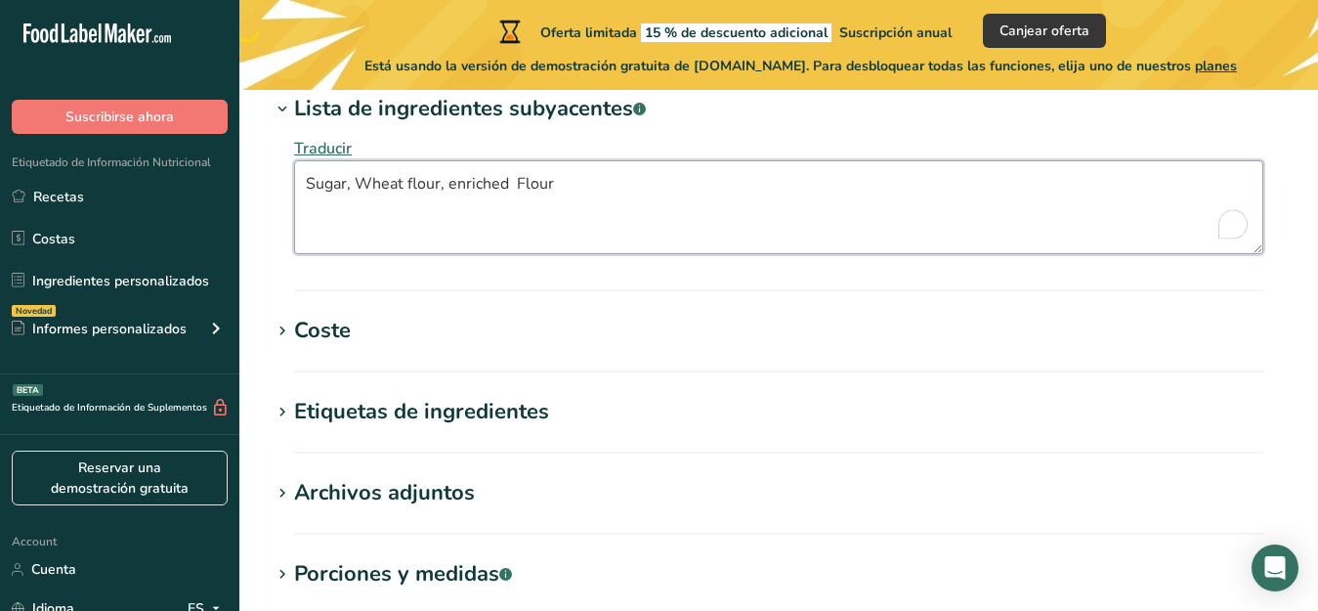
click at [561, 191] on textarea "Sugar, Wheat flour, enriched Flour" at bounding box center [778, 207] width 969 height 94
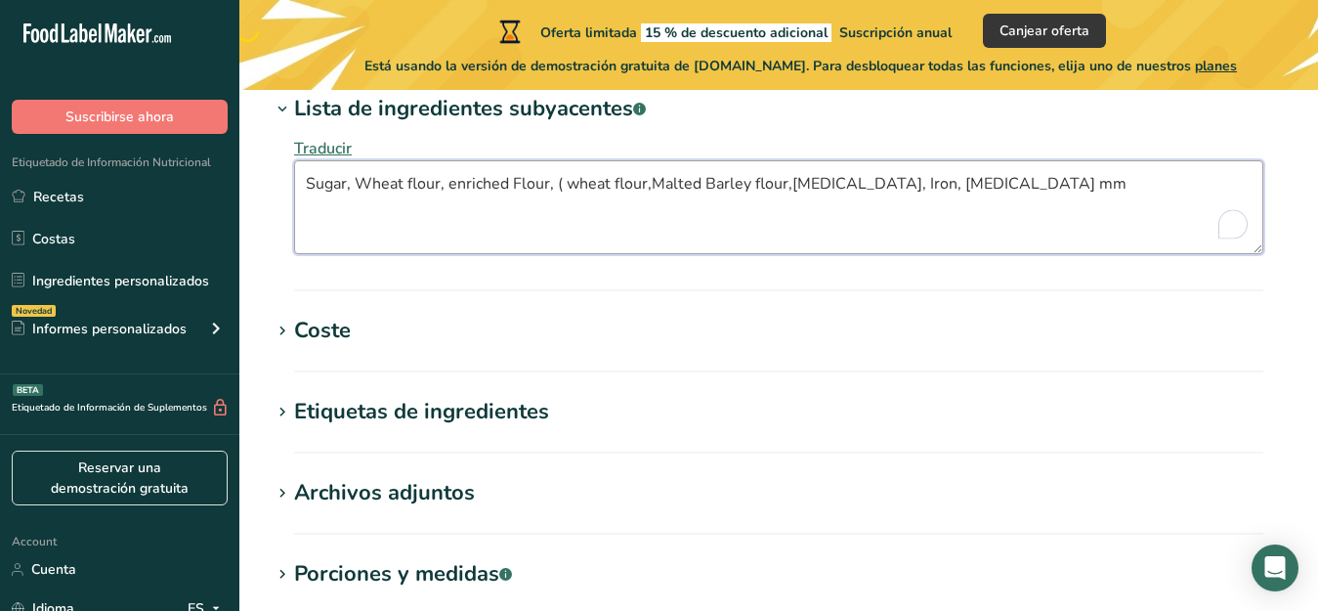
click at [960, 186] on textarea "Sugar, Wheat flour, enriched Flour, ( wheat flour,Malted Barley flour,[MEDICAL_…" at bounding box center [778, 207] width 969 height 94
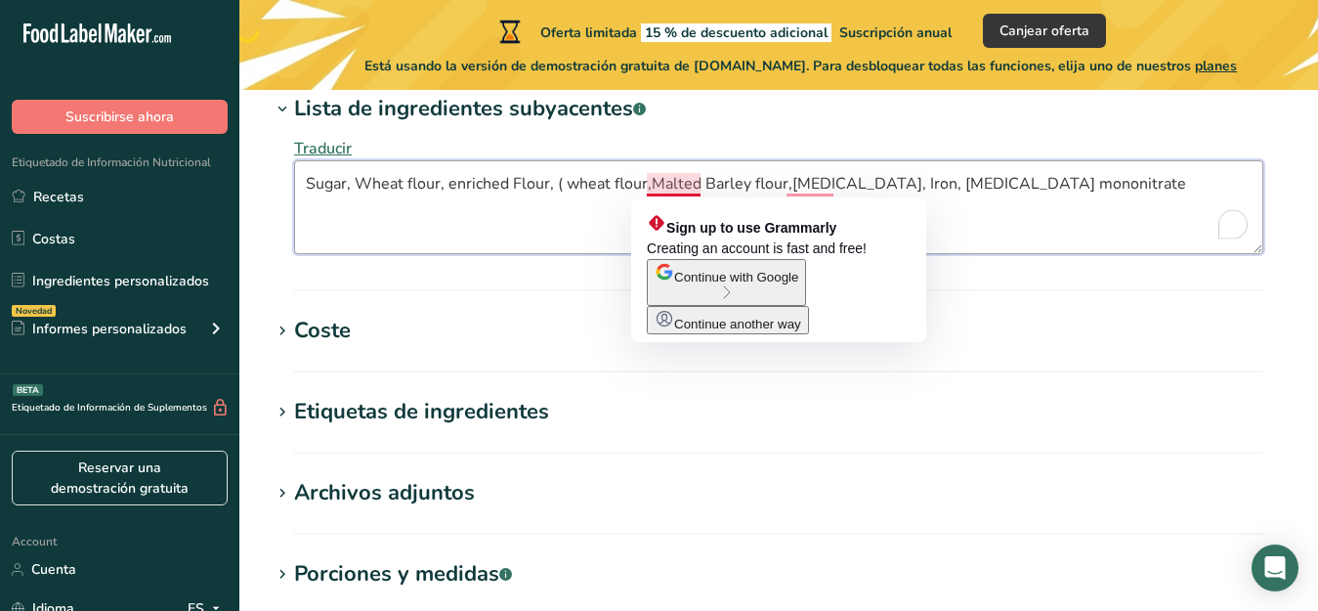
click at [651, 184] on textarea "Sugar, Wheat flour, enriched Flour, ( wheat flour,Malted Barley flour,[MEDICAL_…" at bounding box center [778, 207] width 969 height 94
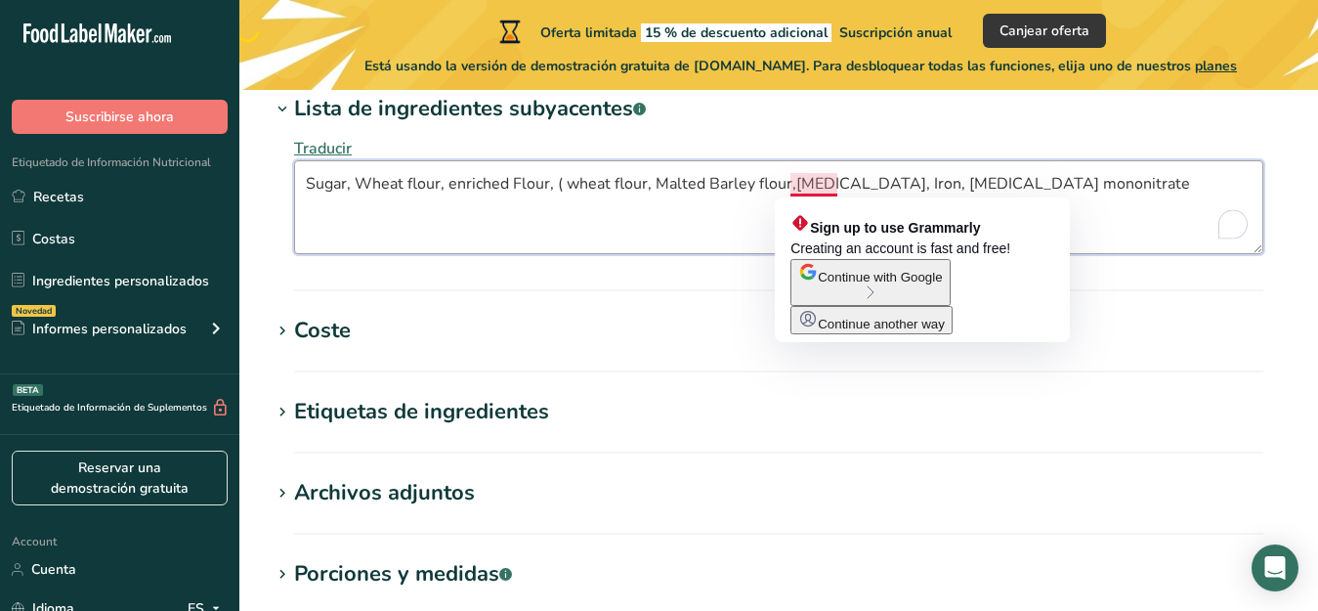
click at [793, 185] on textarea "Sugar, Wheat flour, enriched Flour, ( wheat flour, Malted Barley flour,[MEDICAL…" at bounding box center [778, 207] width 969 height 94
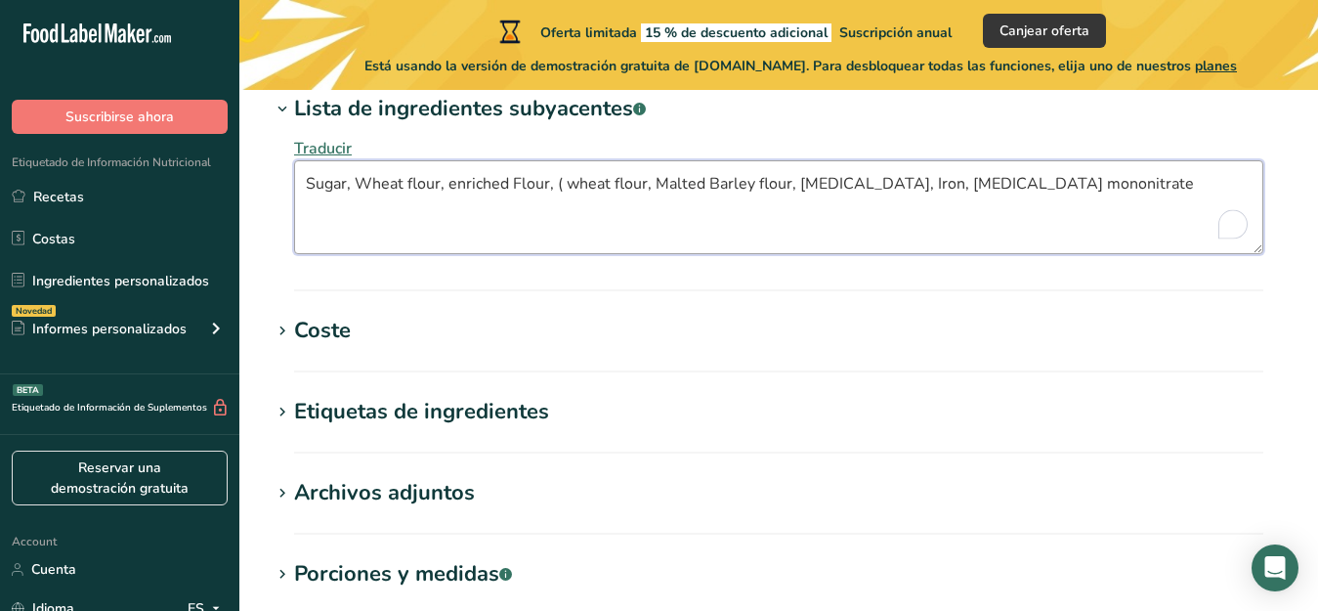
click at [990, 183] on textarea "Sugar, Wheat flour, enriched Flour, ( wheat flour, Malted Barley flour, [MEDICA…" at bounding box center [778, 207] width 969 height 94
click at [320, 214] on textarea "Sugar, Wheat flour, enriched Flour, ( wheat flour, Malted Barley flour, [MEDICA…" at bounding box center [778, 207] width 969 height 94
click at [453, 211] on textarea "Sugar, Wheat flour, enriched Flour, ( wheat flour, Malted Barley flour, [MEDICA…" at bounding box center [778, 207] width 969 height 94
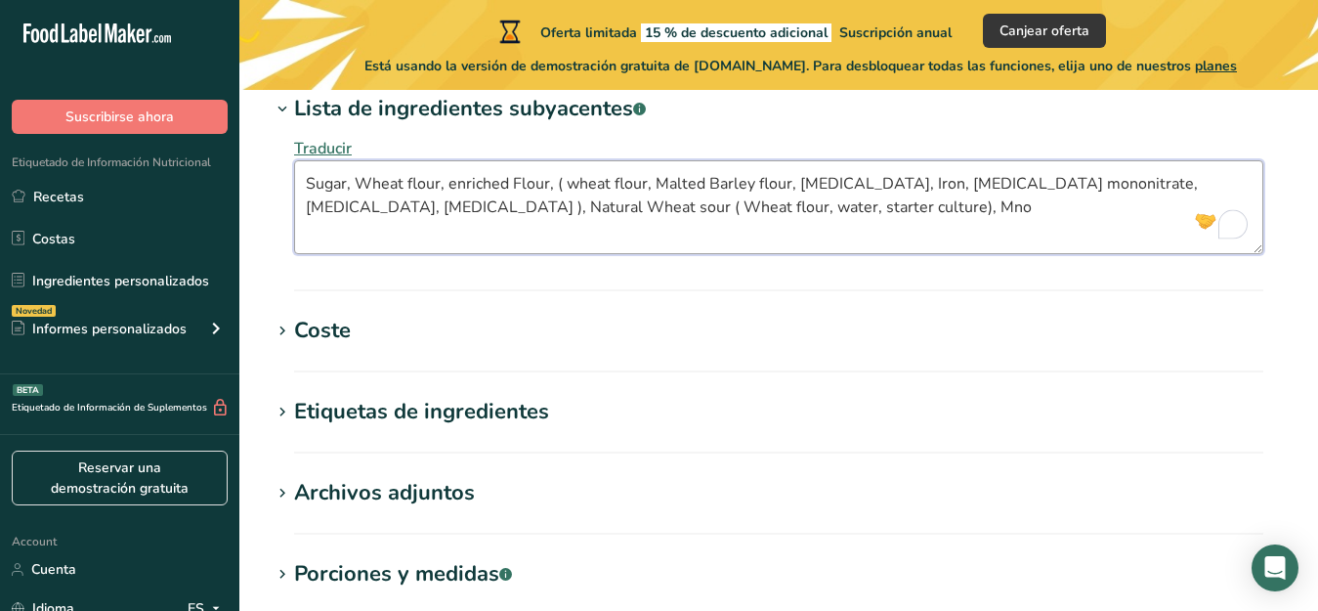
click at [727, 208] on textarea "Sugar, Wheat flour, enriched Flour, ( wheat flour, Malted Barley flour, [MEDICA…" at bounding box center [778, 207] width 969 height 94
click at [753, 213] on textarea "Sugar, Wheat flour, enriched Flour, ( wheat flour, Malted Barley flour, [MEDICA…" at bounding box center [778, 207] width 969 height 94
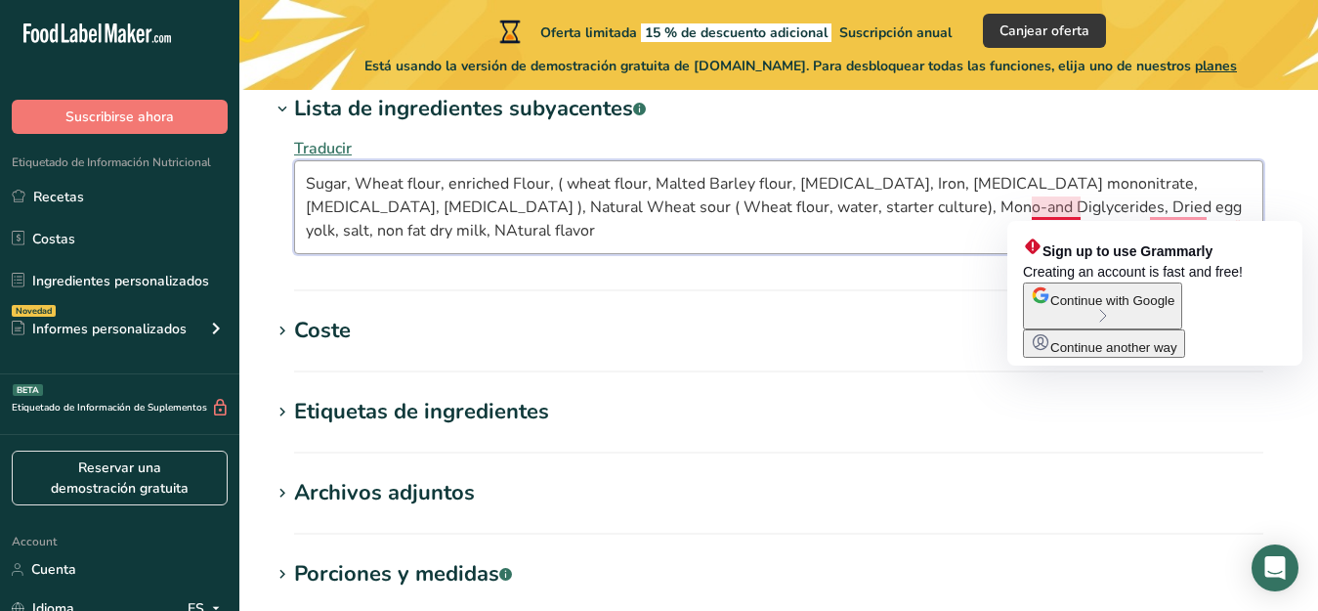
click at [990, 211] on textarea "Sugar, Wheat flour, enriched Flour, ( wheat flour, Malted Barley flour, [MEDICA…" at bounding box center [778, 207] width 969 height 94
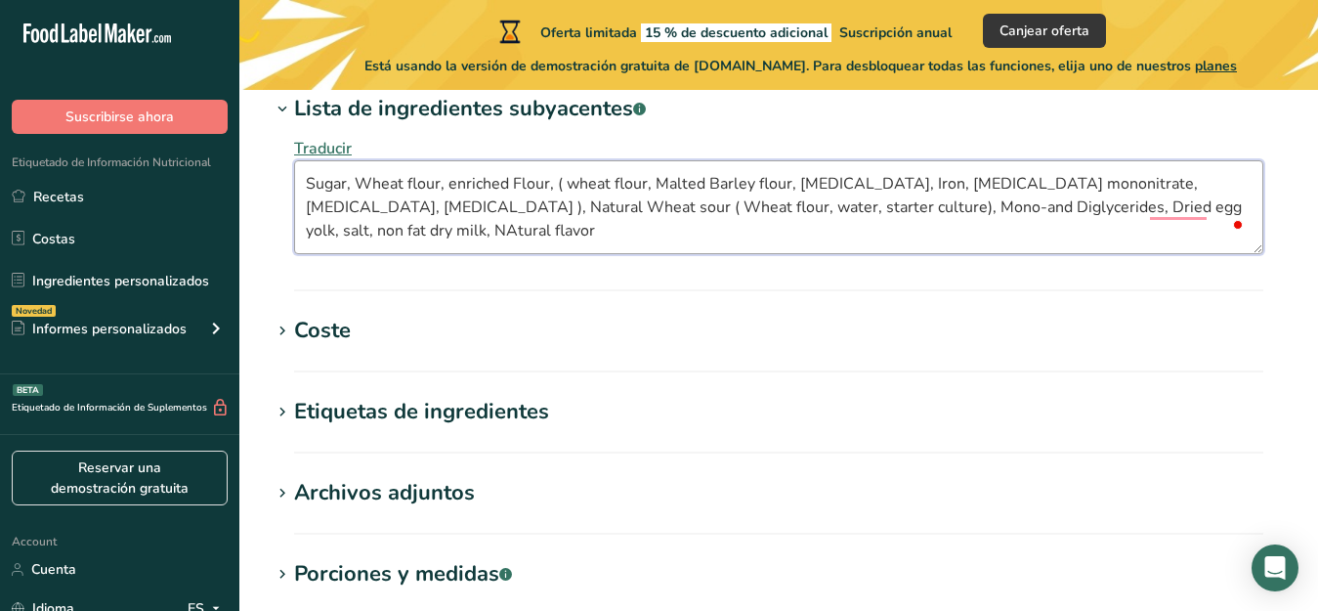
click at [990, 216] on textarea "Sugar, Wheat flour, enriched Flour, ( wheat flour, Malted Barley flour, [MEDICA…" at bounding box center [778, 207] width 969 height 94
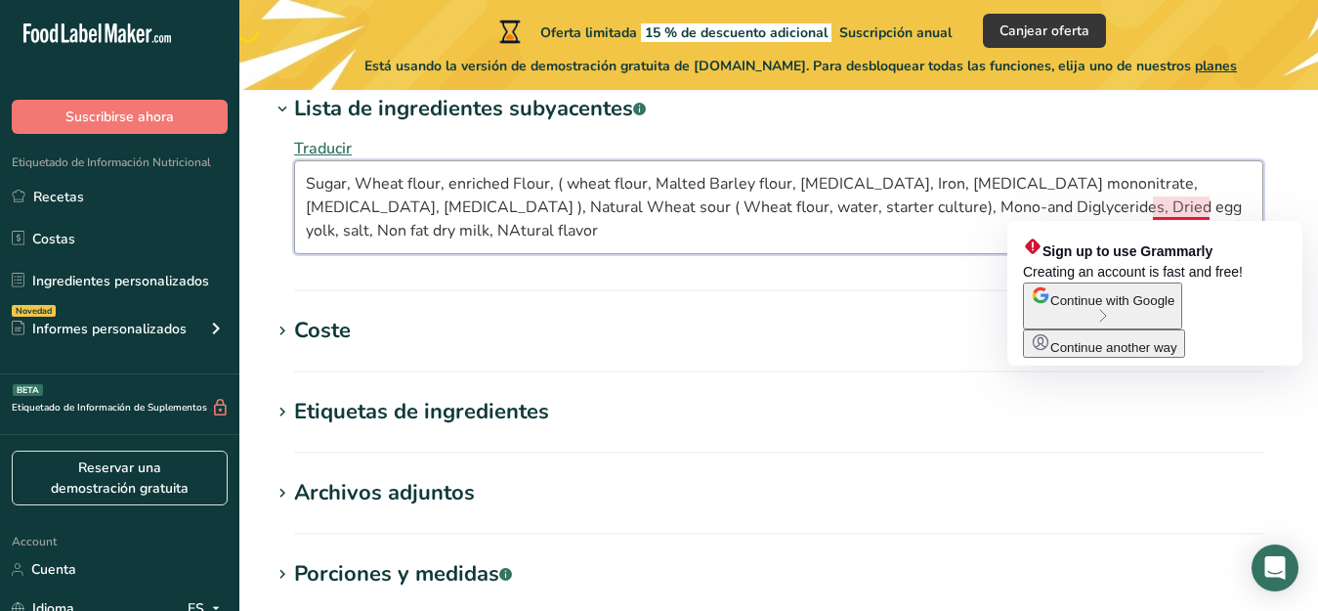
click at [990, 210] on textarea "Sugar, Wheat flour, enriched Flour, ( wheat flour, Malted Barley flour, [MEDICA…" at bounding box center [778, 207] width 969 height 94
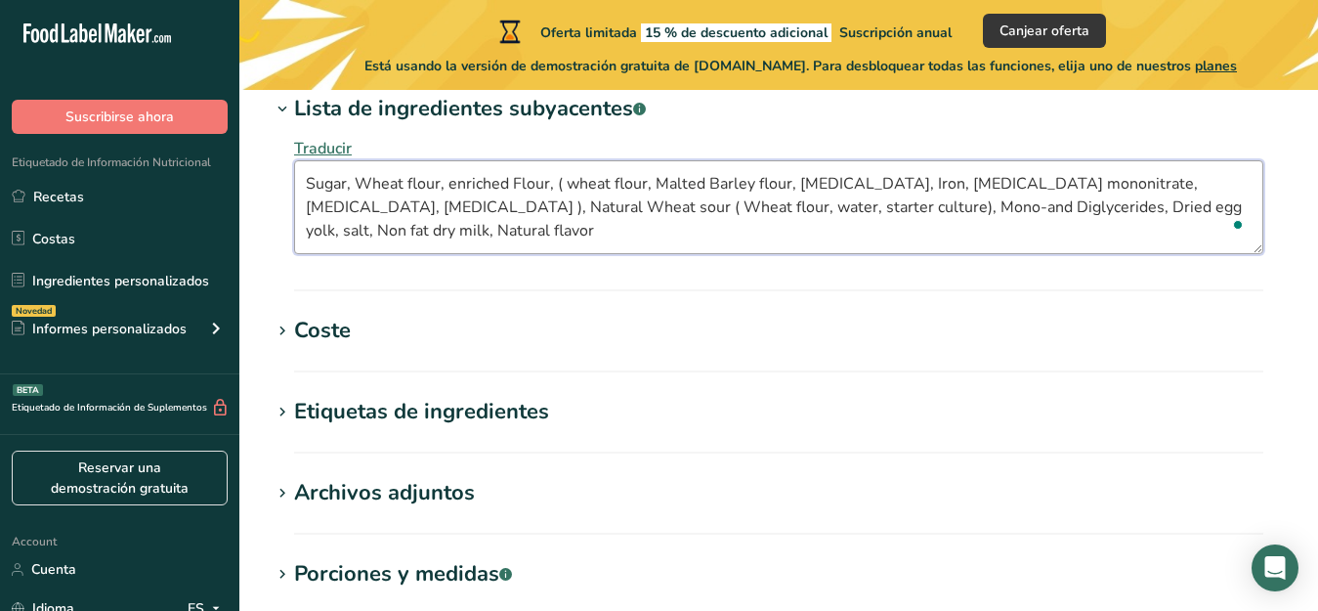
click at [990, 207] on textarea "Sugar, Wheat flour, enriched Flour, ( wheat flour, Malted Barley flour, [MEDICA…" at bounding box center [778, 207] width 969 height 94
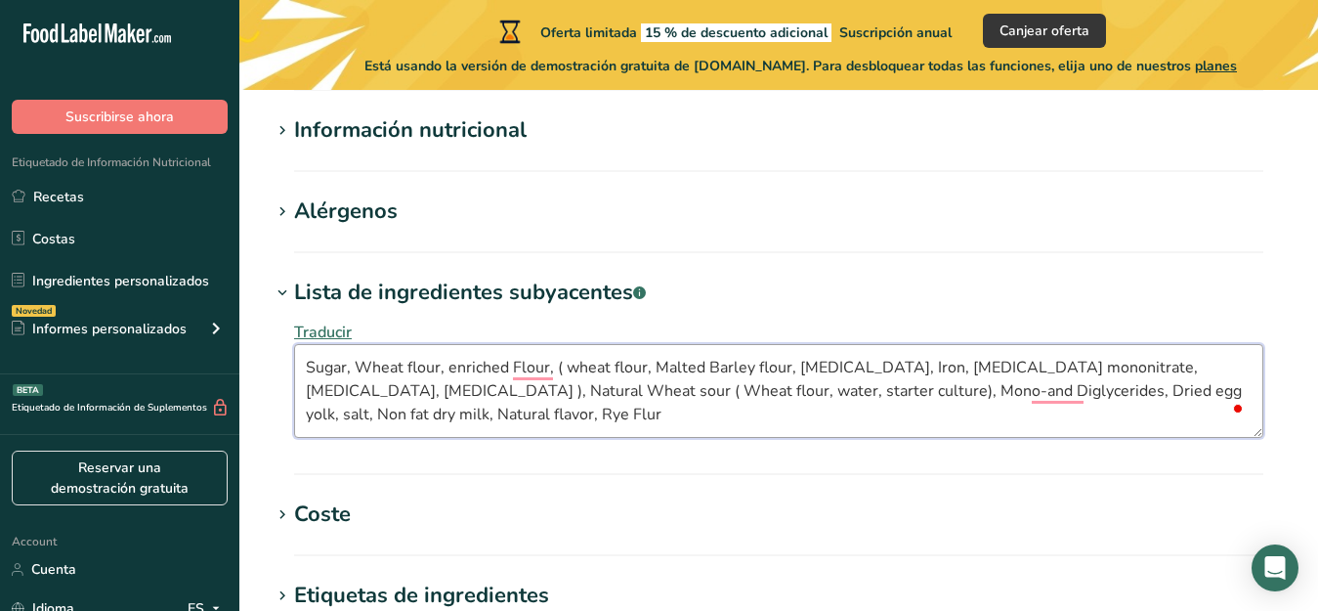
scroll to position [716, 0]
click at [393, 417] on textarea "Sugar, Wheat flour, enriched Flour, ( wheat flour, Malted Barley flour, [MEDICA…" at bounding box center [778, 391] width 969 height 94
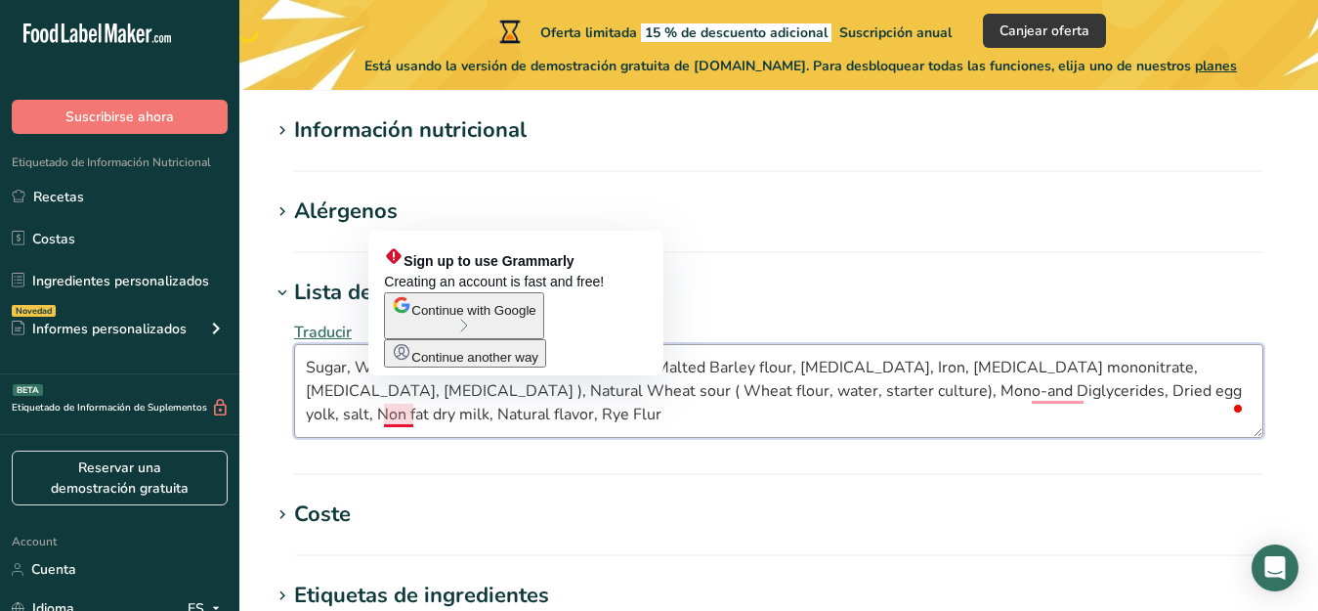
click at [397, 413] on textarea "Sugar, Wheat flour, enriched Flour, ( wheat flour, Malted Barley flour, [MEDICA…" at bounding box center [778, 391] width 969 height 94
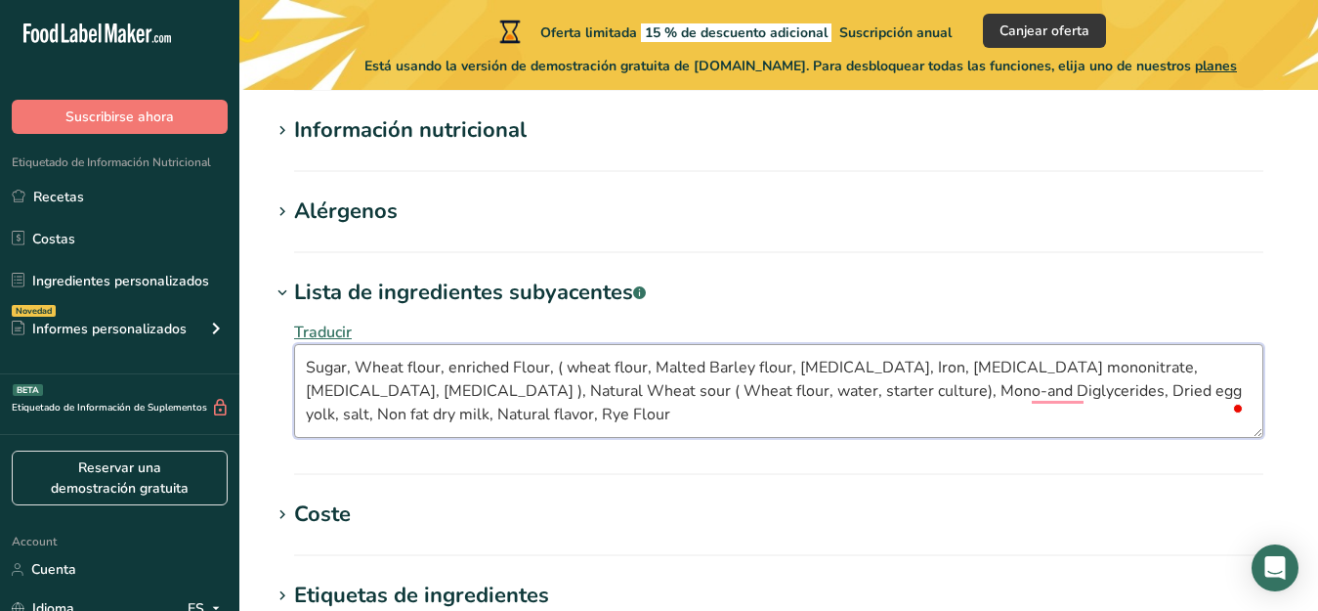
click at [417, 413] on textarea "Sugar, Wheat flour, enriched Flour, ( wheat flour, Malted Barley flour, [MEDICA…" at bounding box center [778, 391] width 969 height 94
click at [426, 416] on textarea "Sugar, Wheat flour, enriched Flour, ( wheat flour, Malted Barley flour, [MEDICA…" at bounding box center [778, 391] width 969 height 94
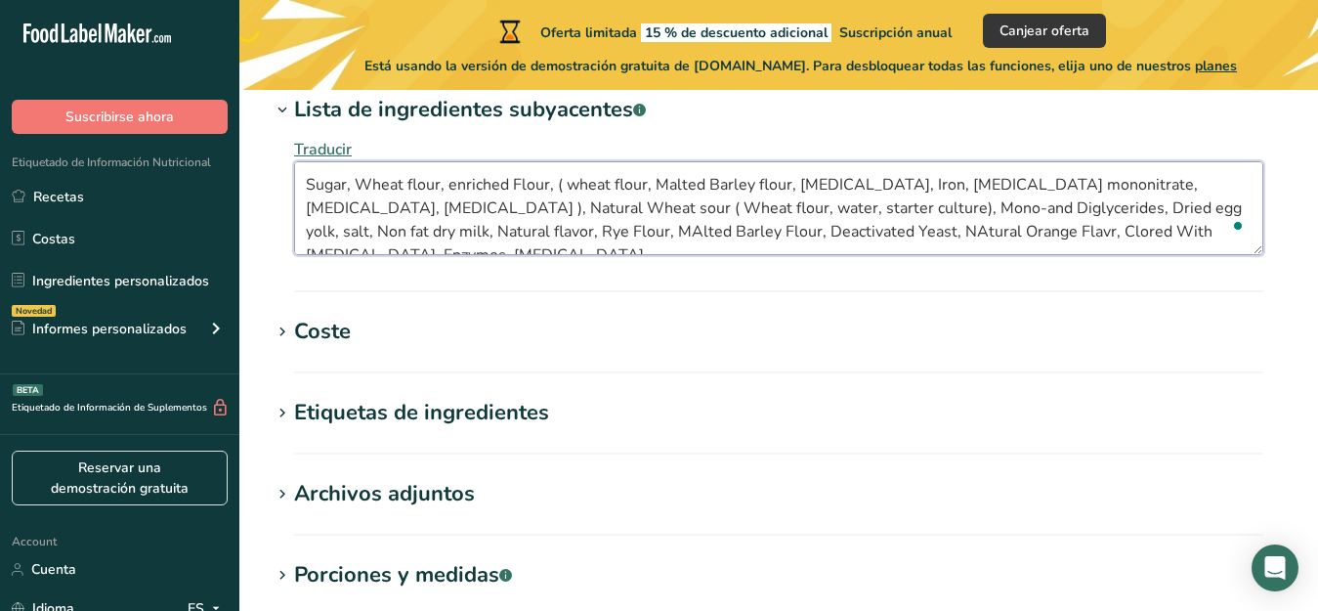
scroll to position [900, 0]
click at [444, 233] on textarea "Sugar, Wheat flour, enriched Flour, ( wheat flour, Malted Barley flour, [MEDICA…" at bounding box center [778, 207] width 969 height 94
click at [879, 230] on textarea "Sugar, Wheat flour, enriched Flour, ( wheat flour, Malted Barley flour, [MEDICA…" at bounding box center [778, 207] width 969 height 94
click at [727, 236] on textarea "Sugar, Wheat flour, enriched Flour, ( wheat flour, Malted Barley flour, [MEDICA…" at bounding box center [778, 207] width 969 height 94
click at [855, 232] on textarea "Sugar, Wheat flour, enriched Flour, ( wheat flour, Malted Barley flour, [MEDICA…" at bounding box center [778, 207] width 969 height 94
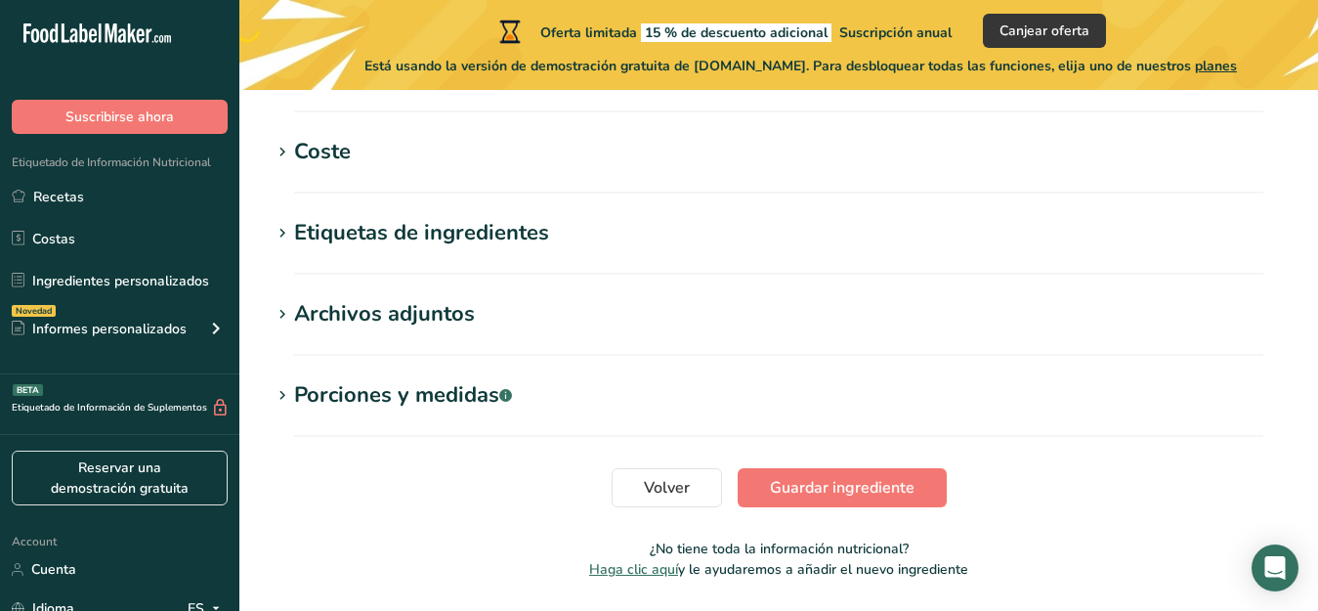
scroll to position [1083, 0]
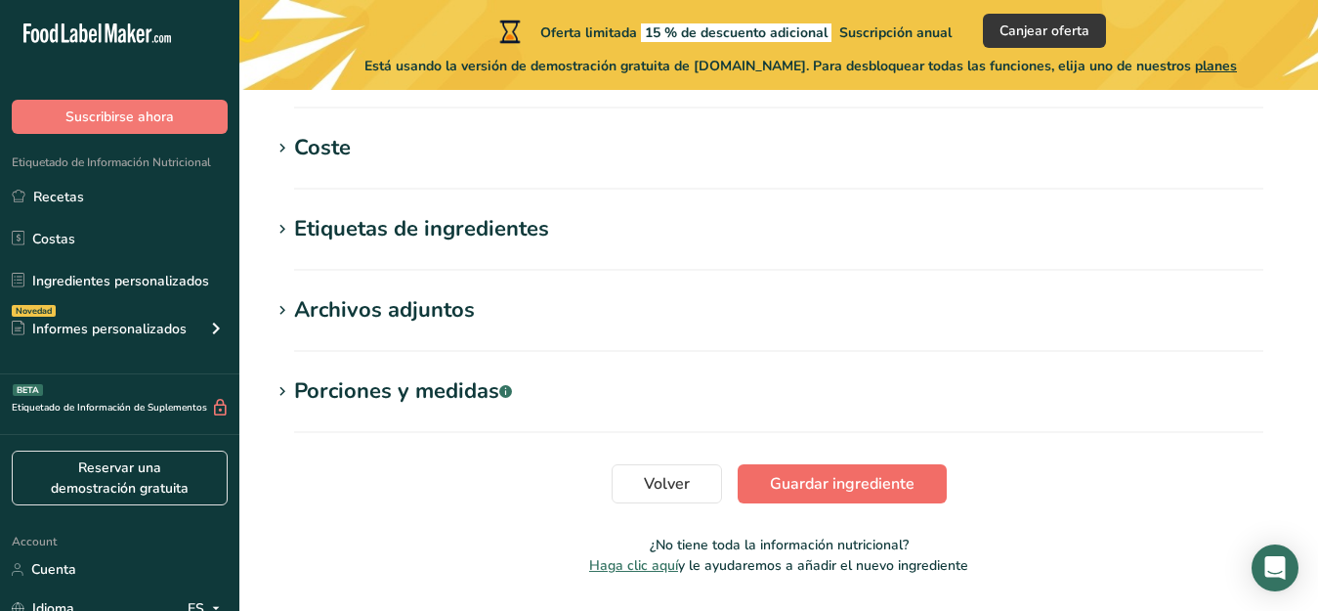
type textarea "Sugar, Wheat flour, enriched Flour, ( wheat flour, Malted Barley flour, [MEDICA…"
click at [843, 483] on span "Guardar ingrediente" at bounding box center [842, 483] width 145 height 23
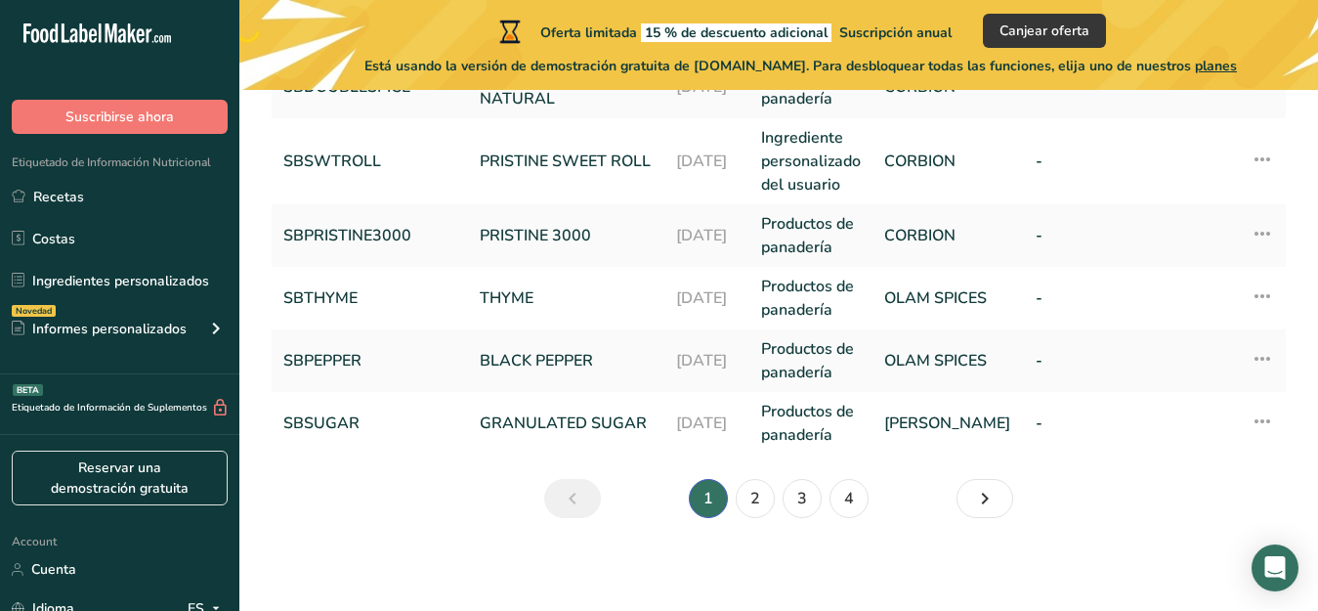
scroll to position [844, 0]
click at [757, 498] on link "2" at bounding box center [755, 497] width 39 height 39
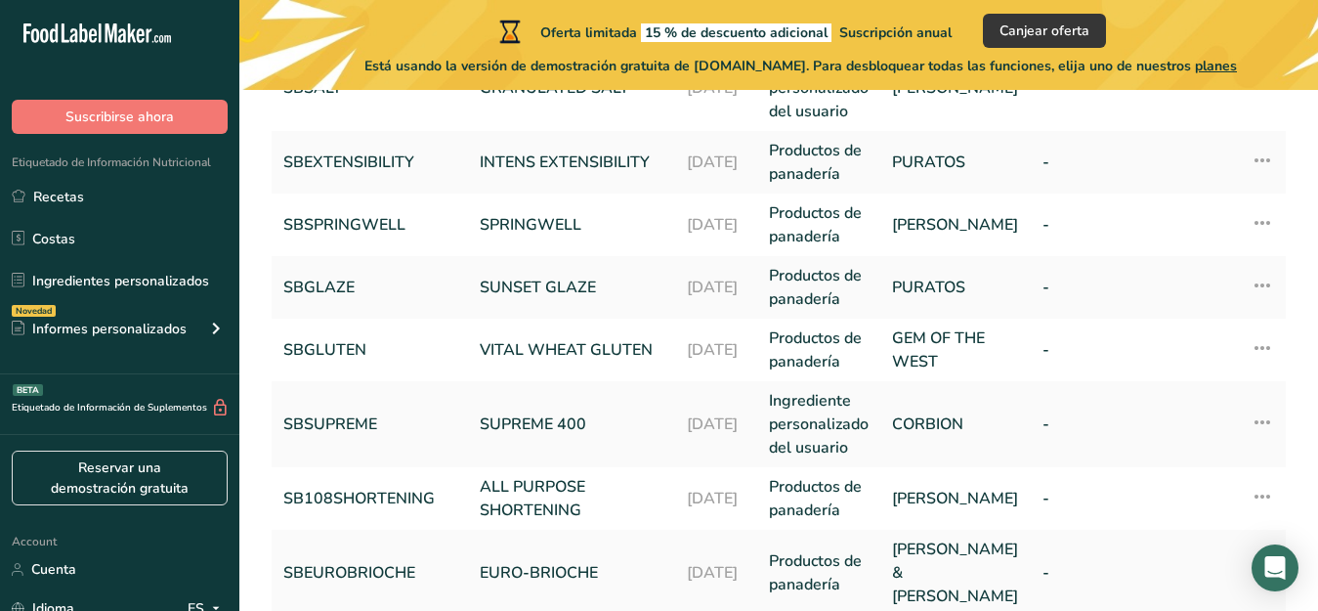
scroll to position [362, 0]
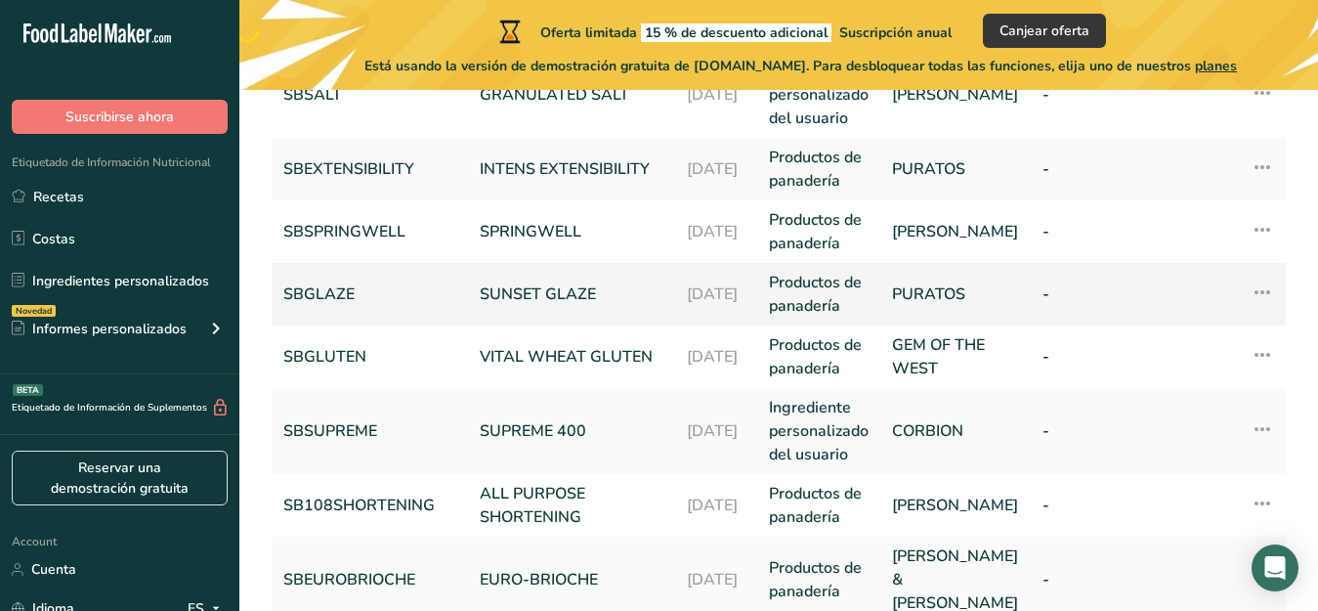
click at [514, 285] on link "SUNSET GLAZE" at bounding box center [572, 293] width 184 height 23
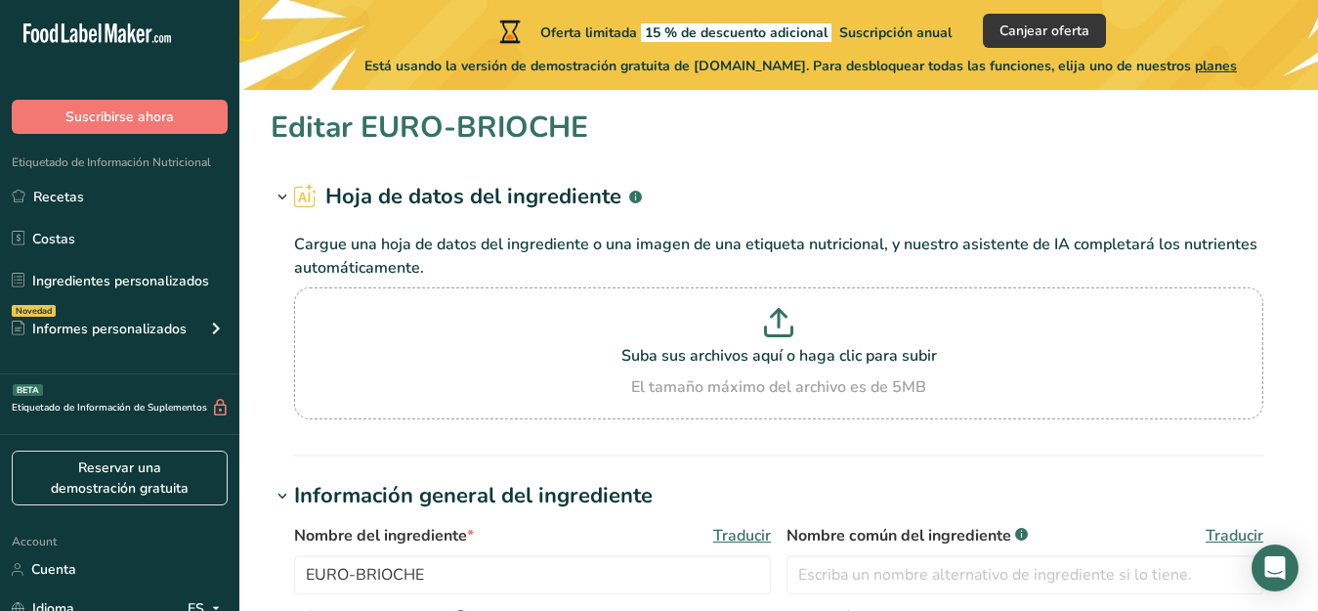
type input "SUNSET GLAZE"
type input "SBGLAZE"
type input "PURATOS"
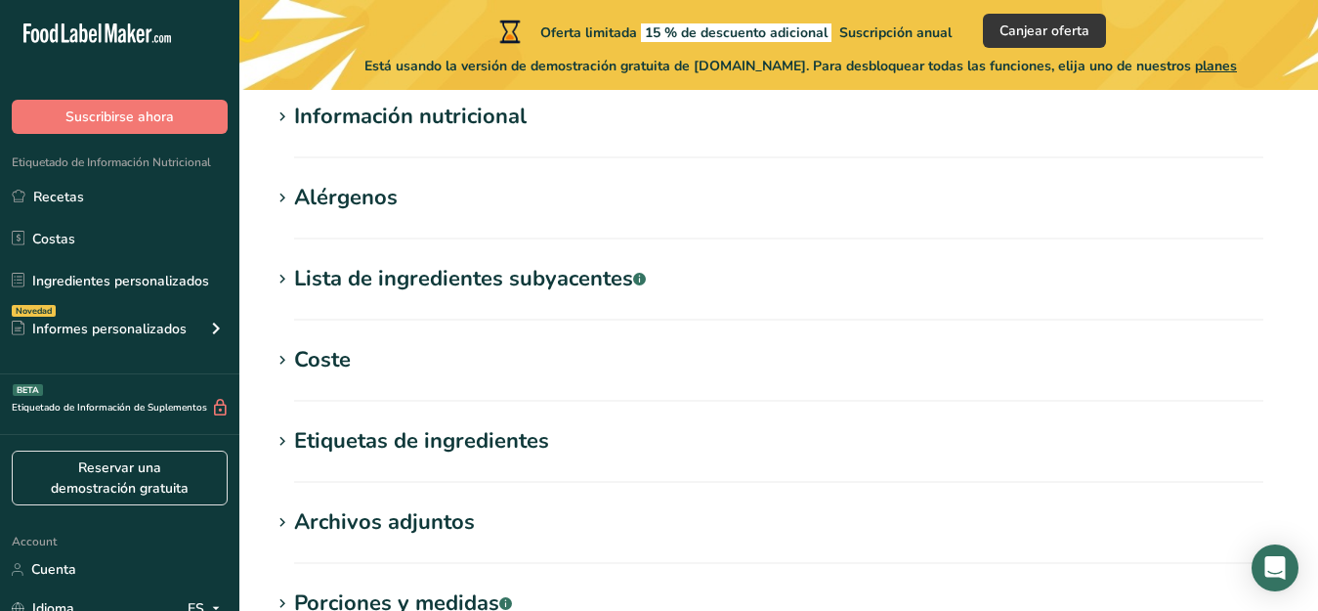
scroll to position [733, 0]
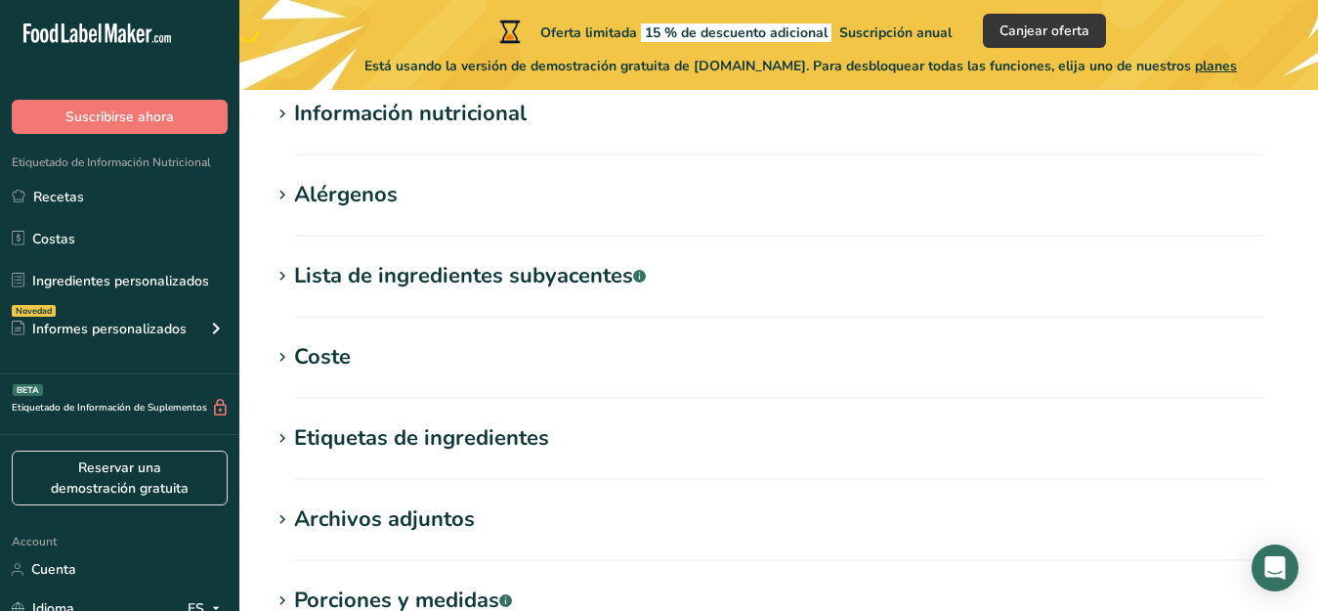
click at [398, 120] on div "Información nutricional" at bounding box center [410, 114] width 233 height 32
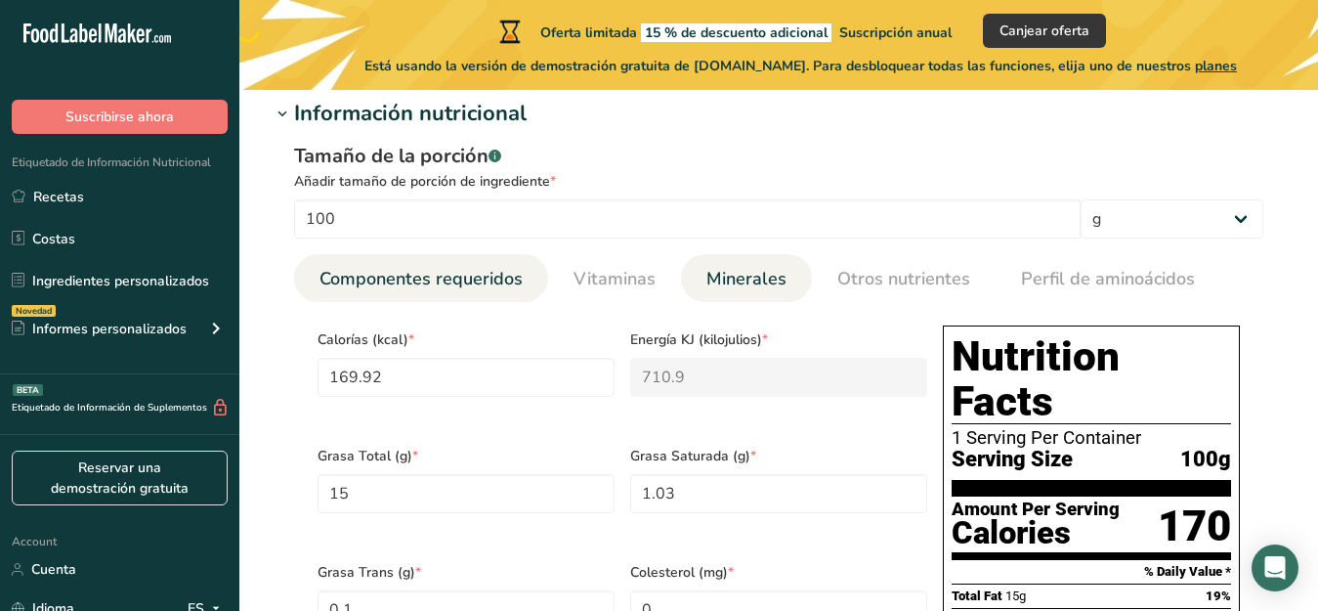
click at [753, 278] on span "Minerales" at bounding box center [746, 279] width 80 height 26
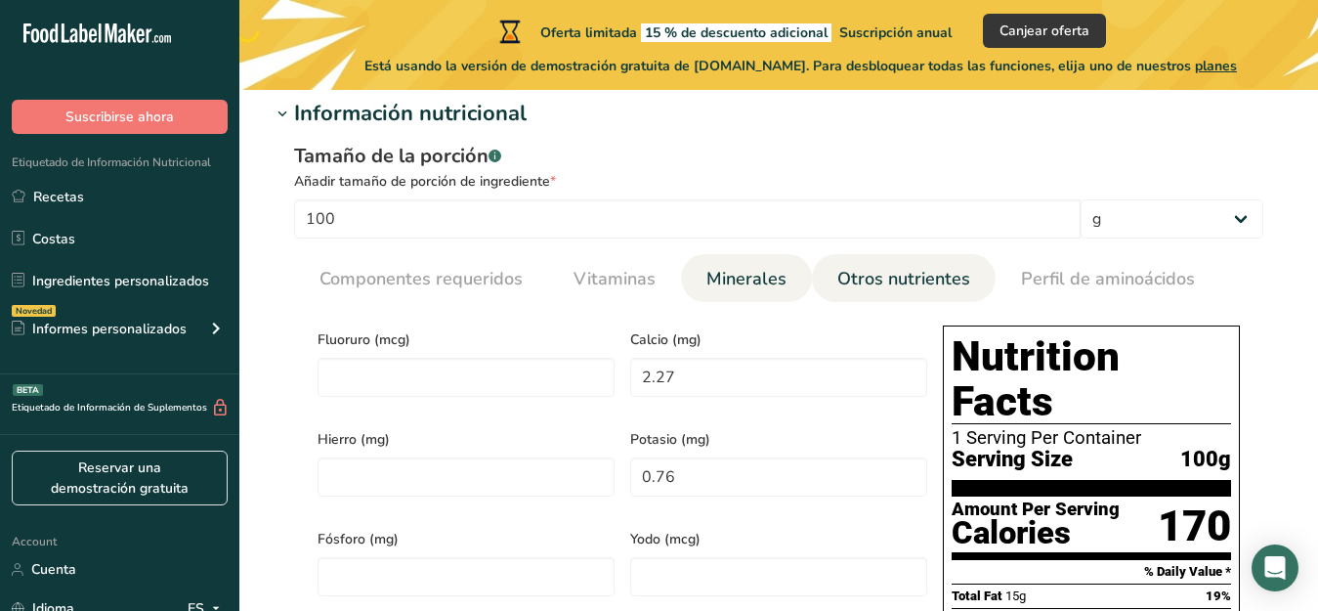
click at [894, 279] on span "Otros nutrientes" at bounding box center [903, 279] width 133 height 26
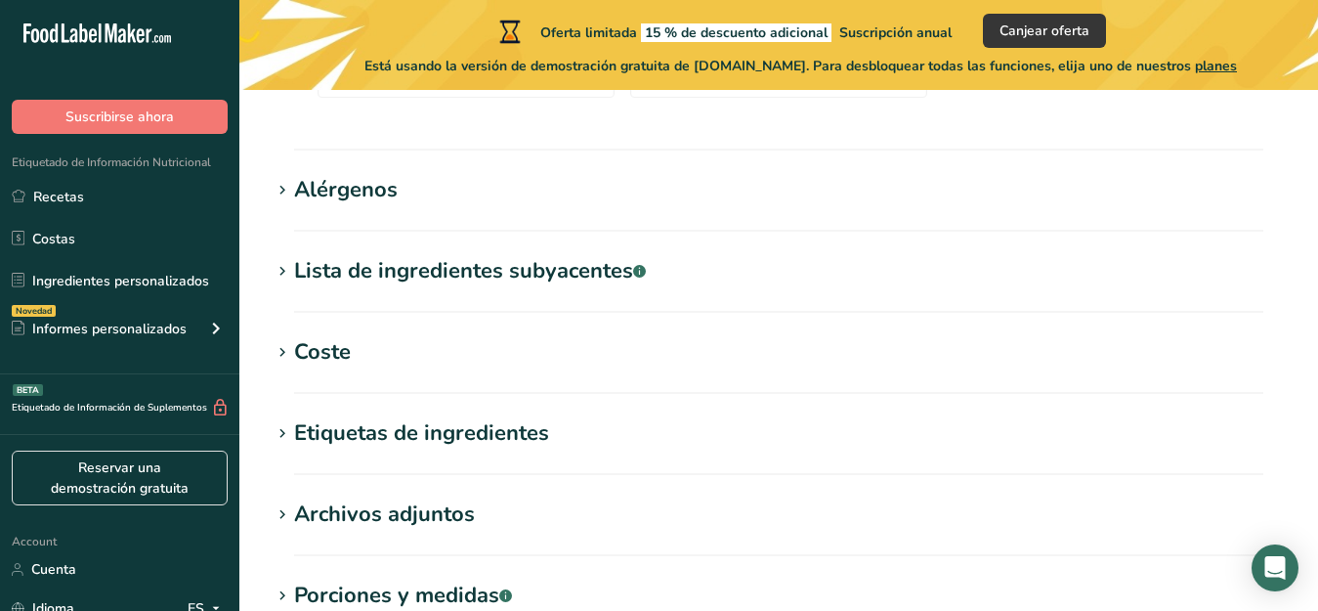
scroll to position [1832, 0]
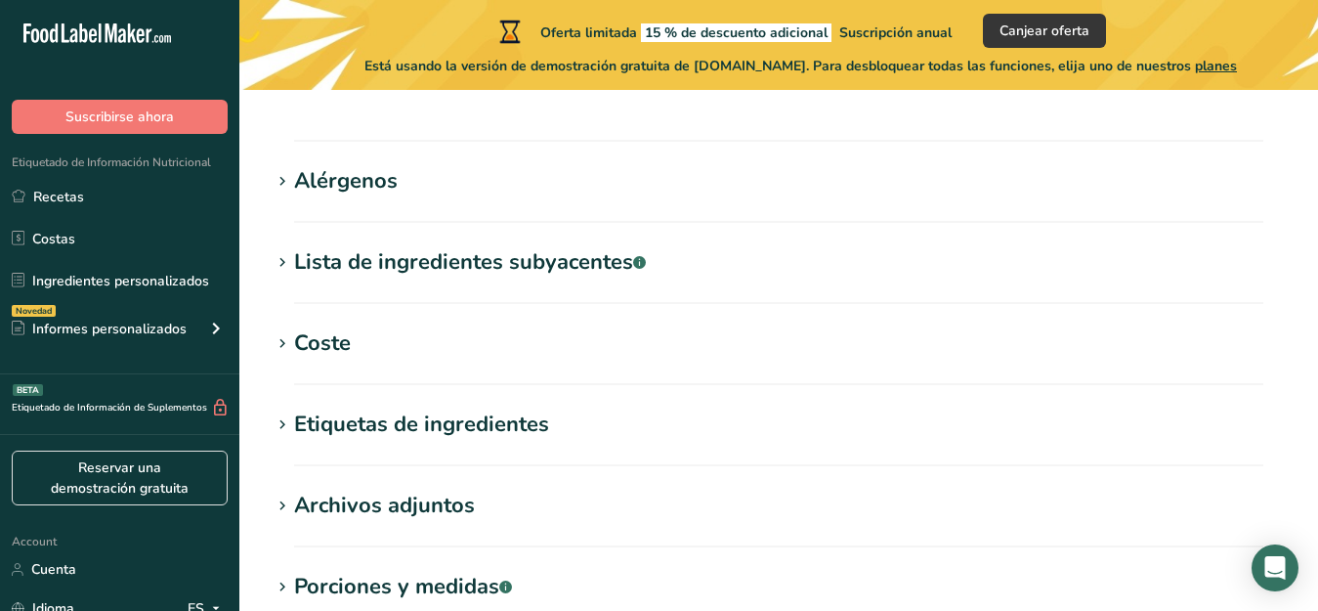
click at [310, 269] on div "Lista de ingredientes subyacentes .a-a{fill:#347362;}.b-a{fill:#fff;}" at bounding box center [470, 262] width 352 height 32
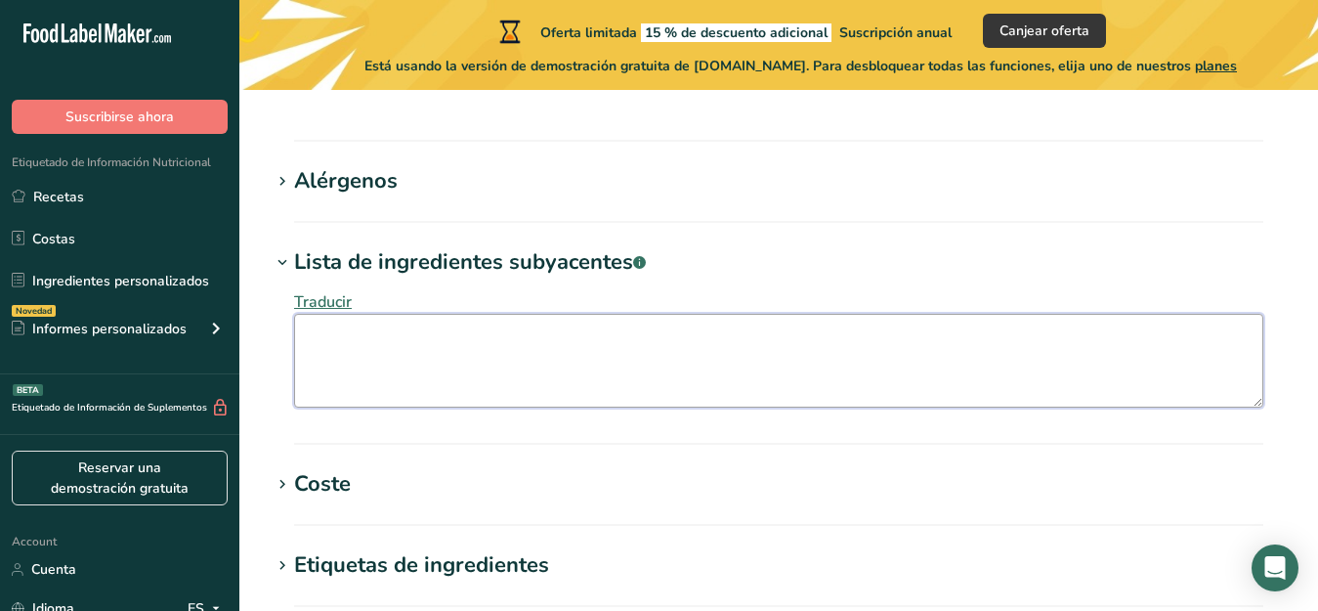
click at [315, 344] on textarea at bounding box center [778, 361] width 969 height 94
click at [432, 338] on textarea "Water, Vegetable il," at bounding box center [778, 361] width 969 height 94
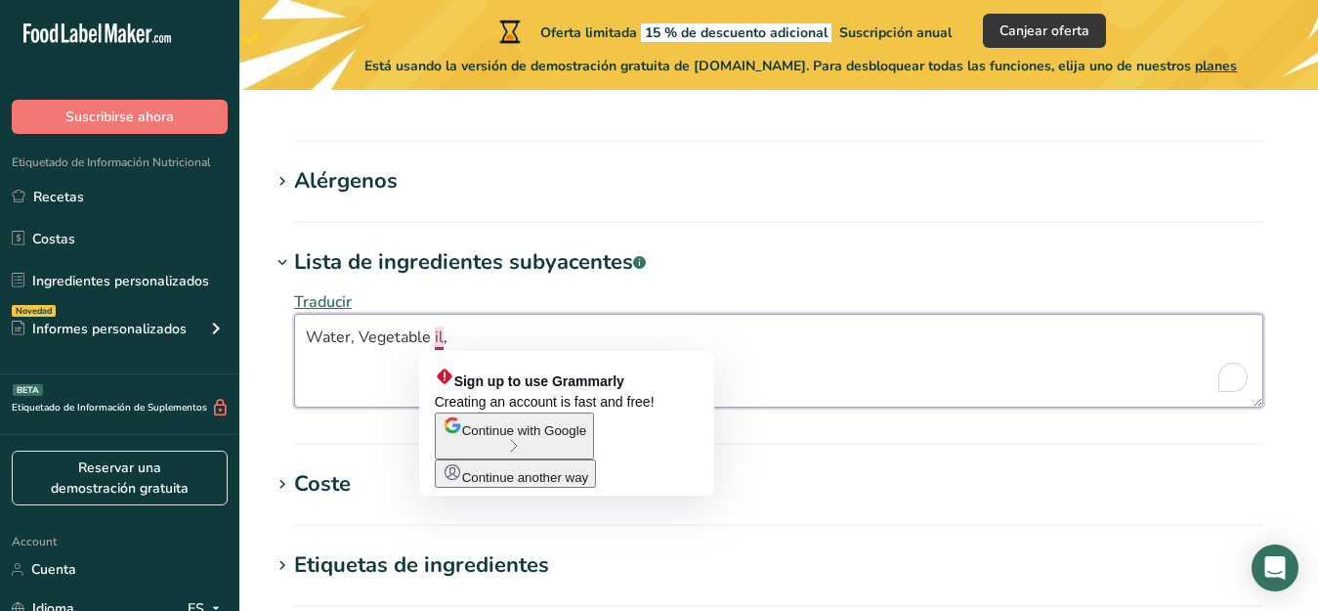
drag, startPoint x: 450, startPoint y: 338, endPoint x: 436, endPoint y: 338, distance: 14.7
click at [436, 338] on textarea "Water, Vegetable il," at bounding box center [778, 361] width 969 height 94
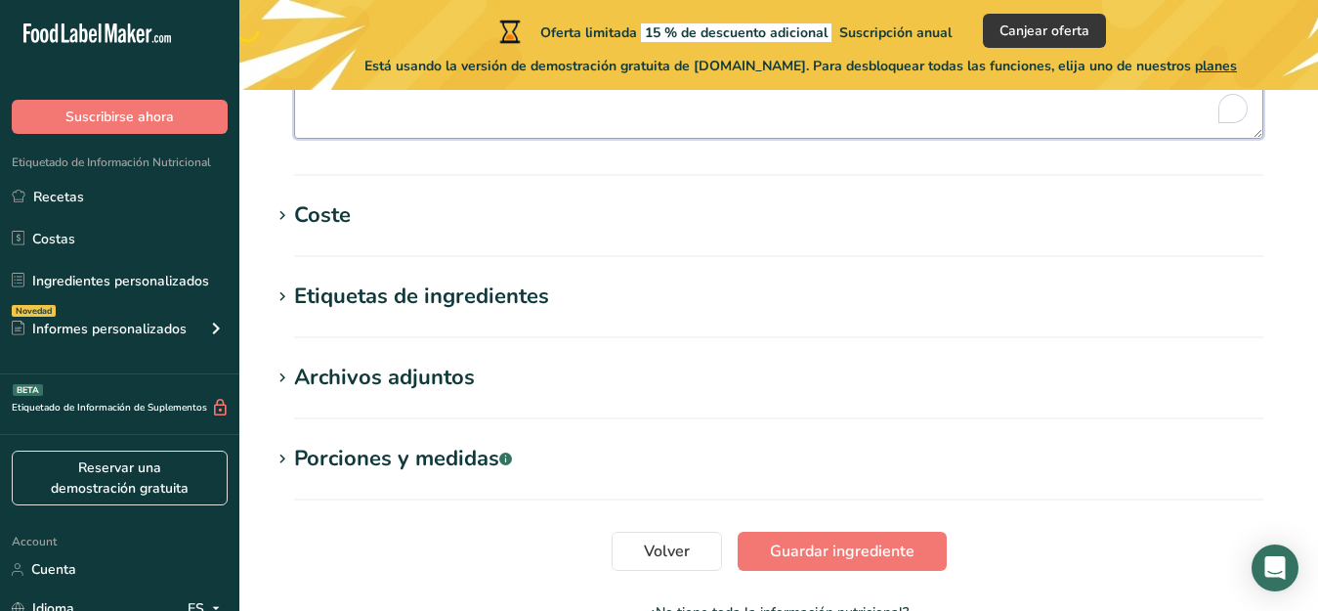
scroll to position [2106, 0]
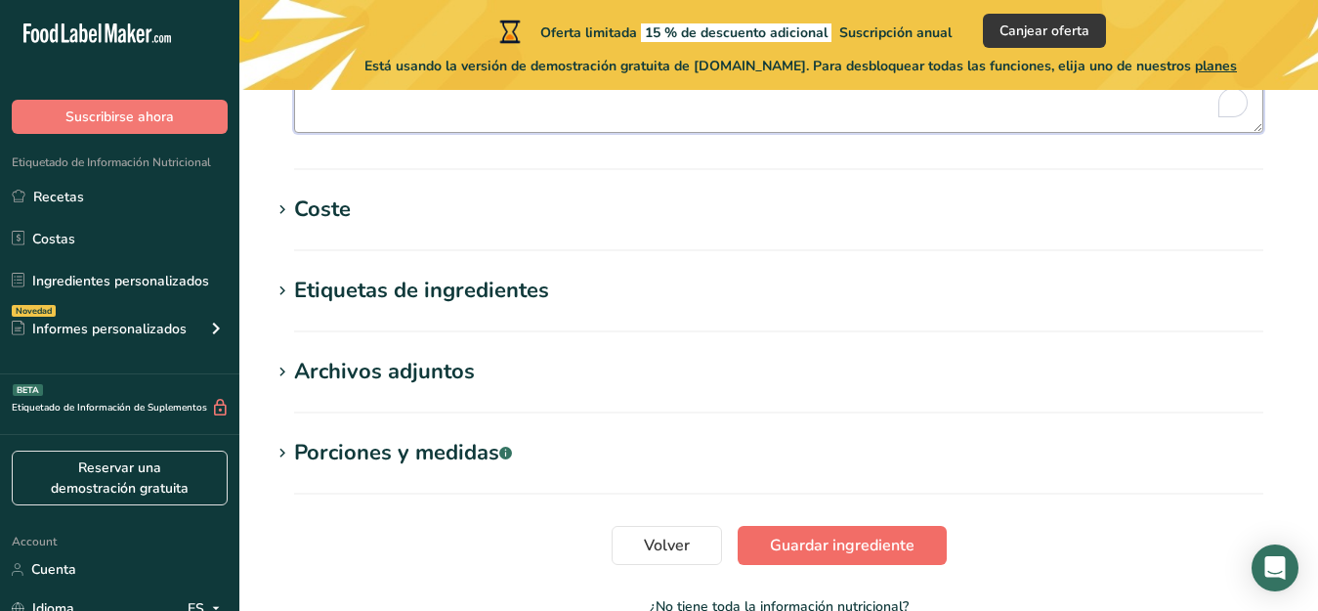
type textarea "Water, Vegetable oil, Vegetable Proteins, [MEDICAL_DATA], maltodextrins and sta…"
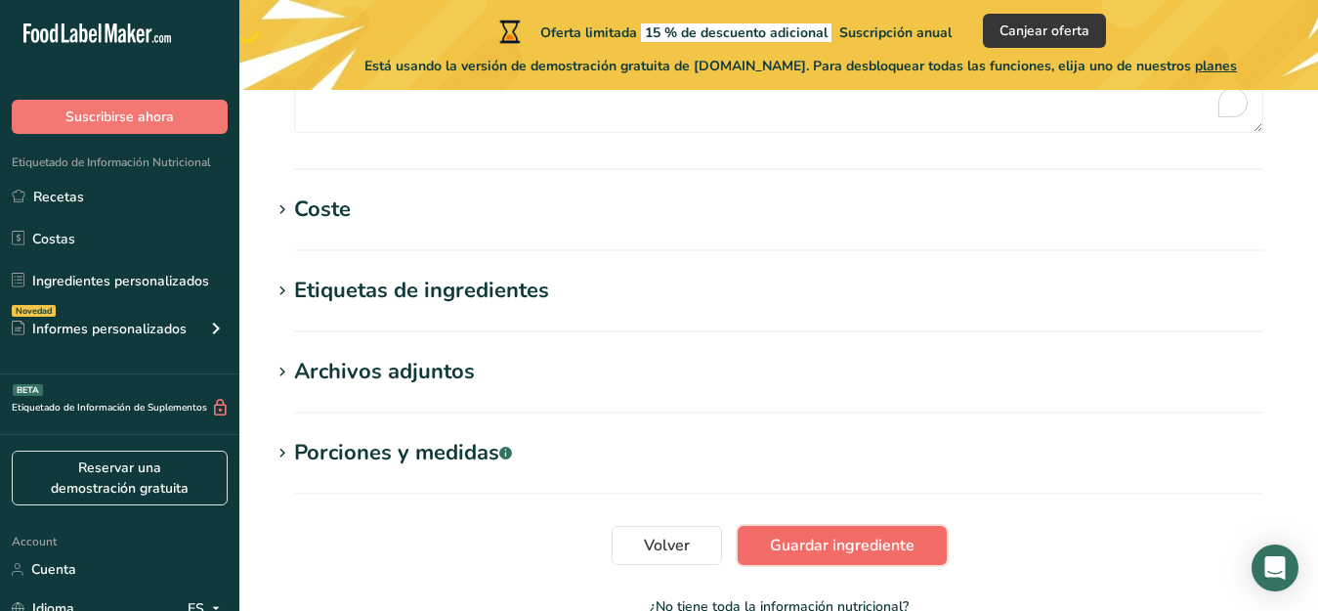
click at [859, 536] on span "Guardar ingrediente" at bounding box center [842, 544] width 145 height 23
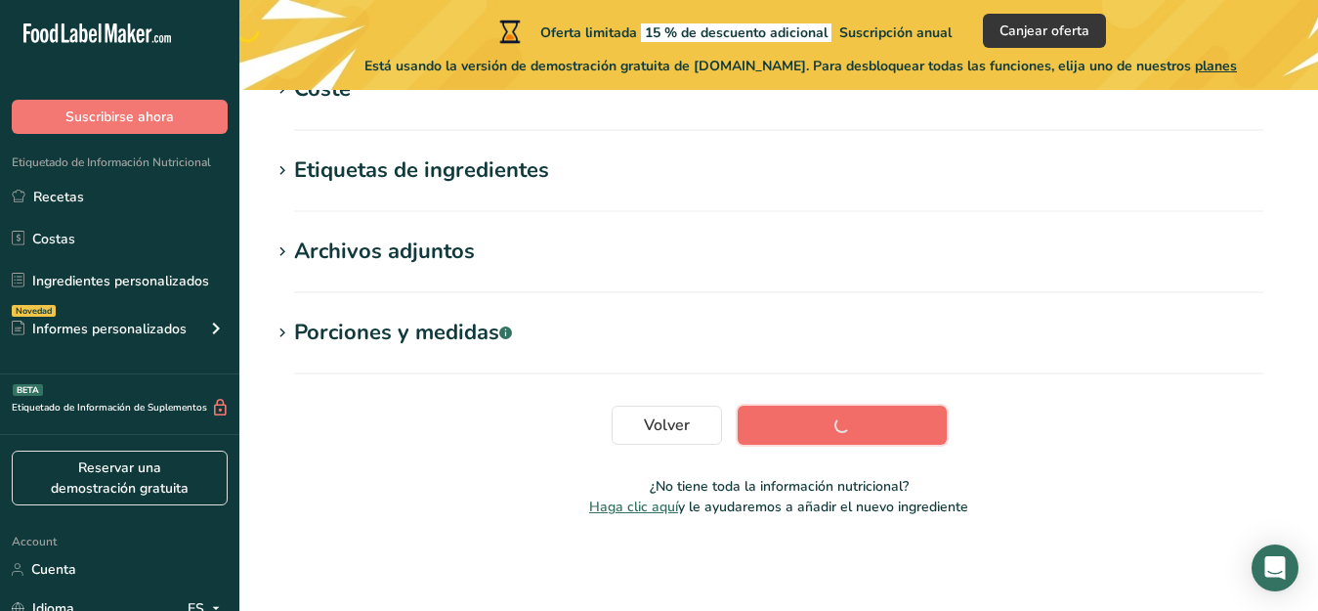
scroll to position [513, 0]
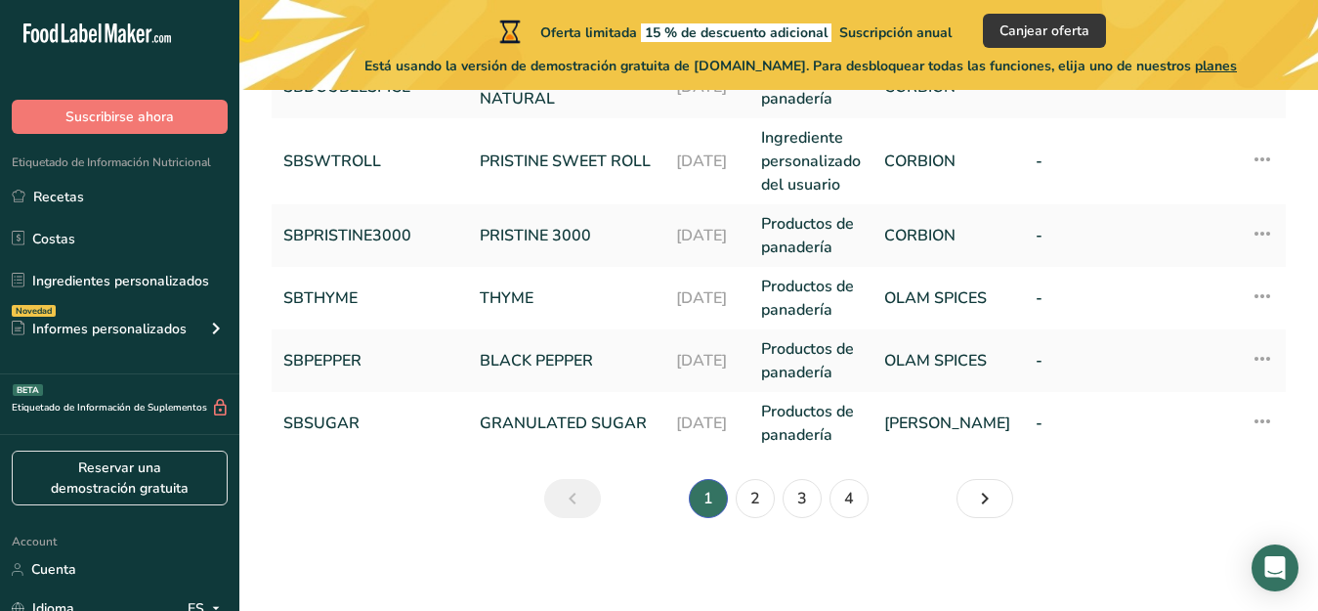
scroll to position [844, 0]
click at [754, 497] on link "2" at bounding box center [755, 497] width 39 height 39
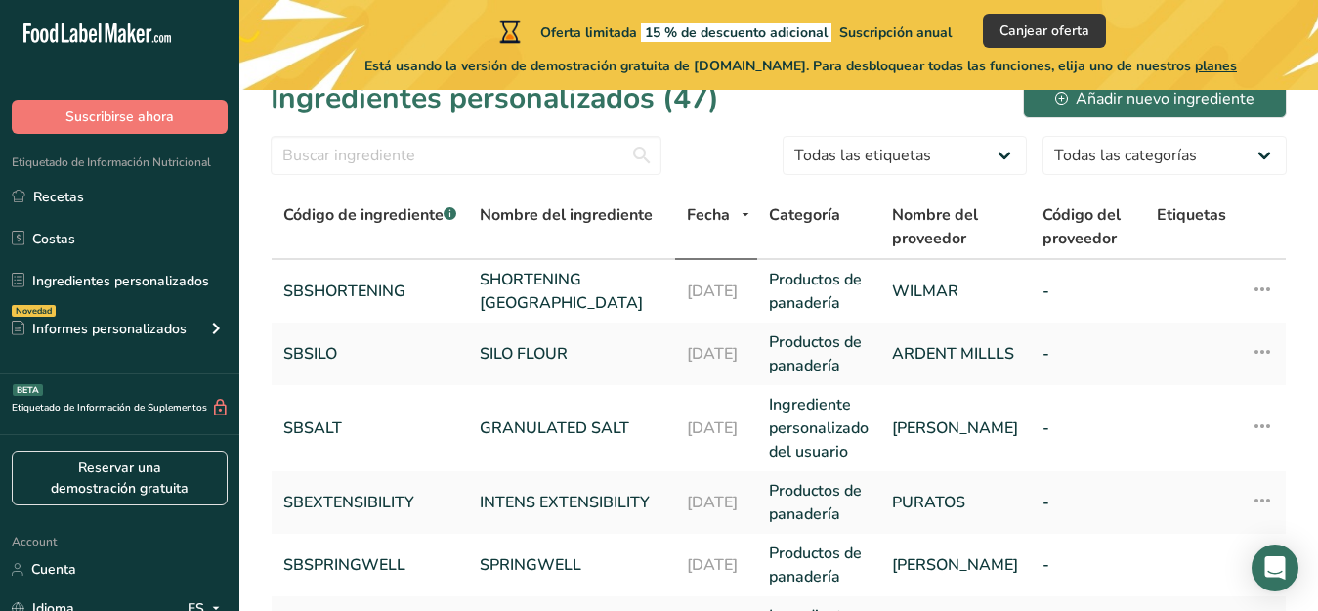
scroll to position [20, 0]
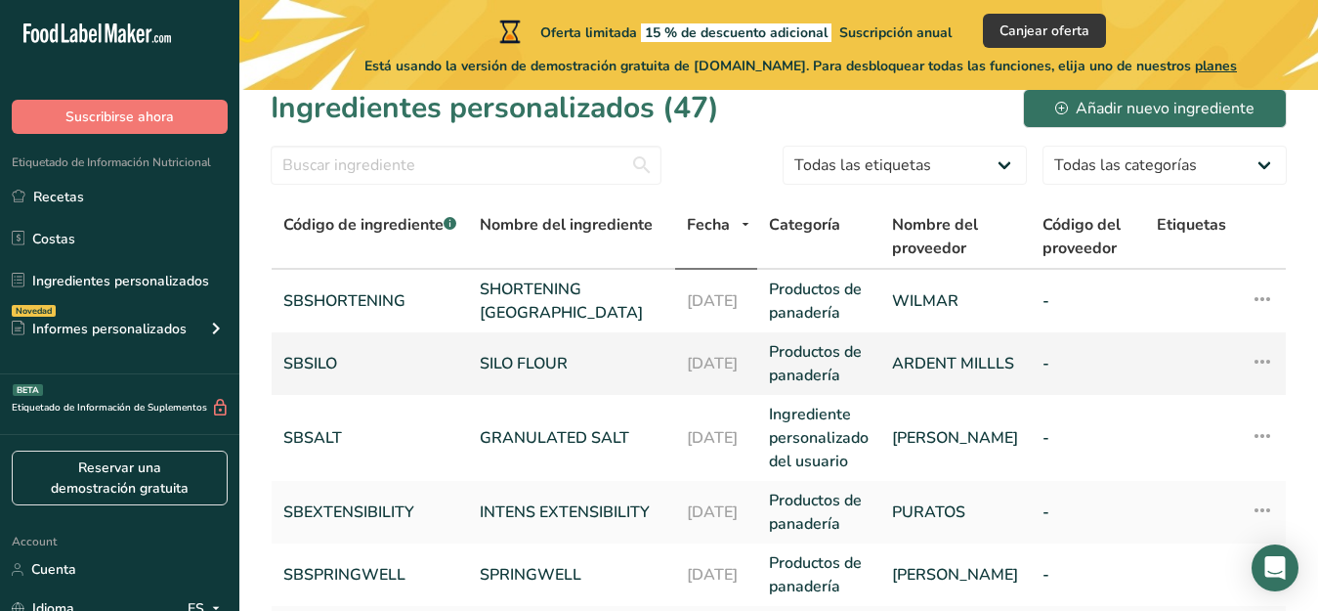
click at [514, 361] on link "SILO FLOUR" at bounding box center [572, 363] width 184 height 23
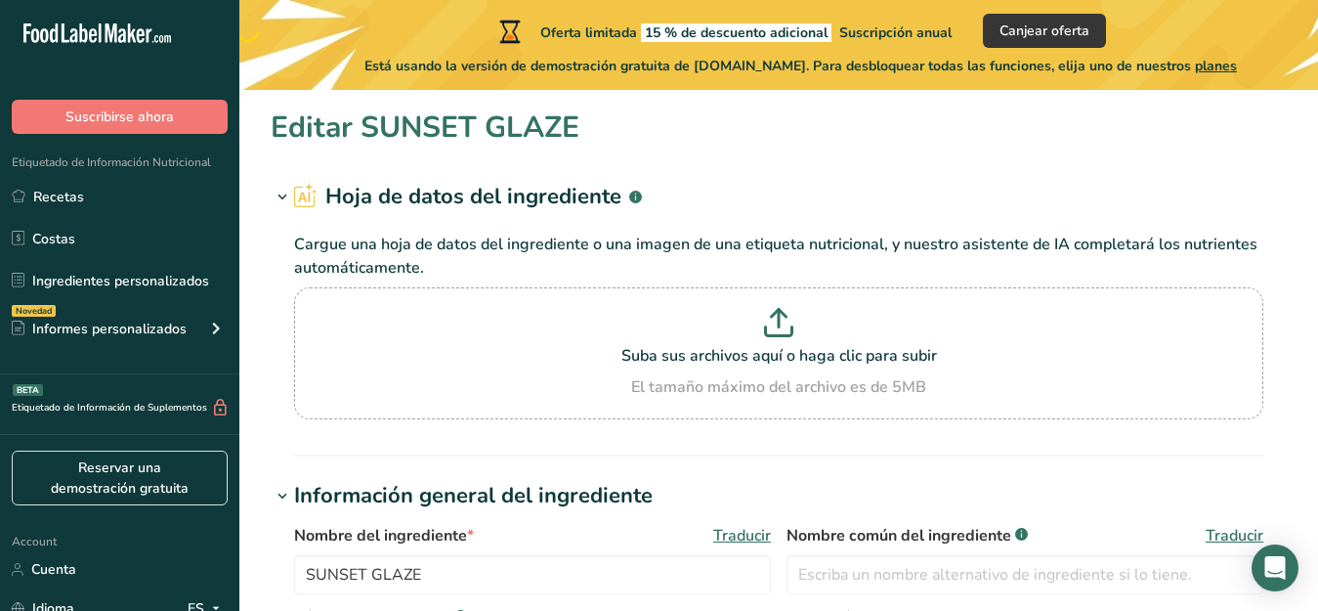
type input "SILO FLOUR"
type input "SBSILO"
type input "ARDENT MILLLS"
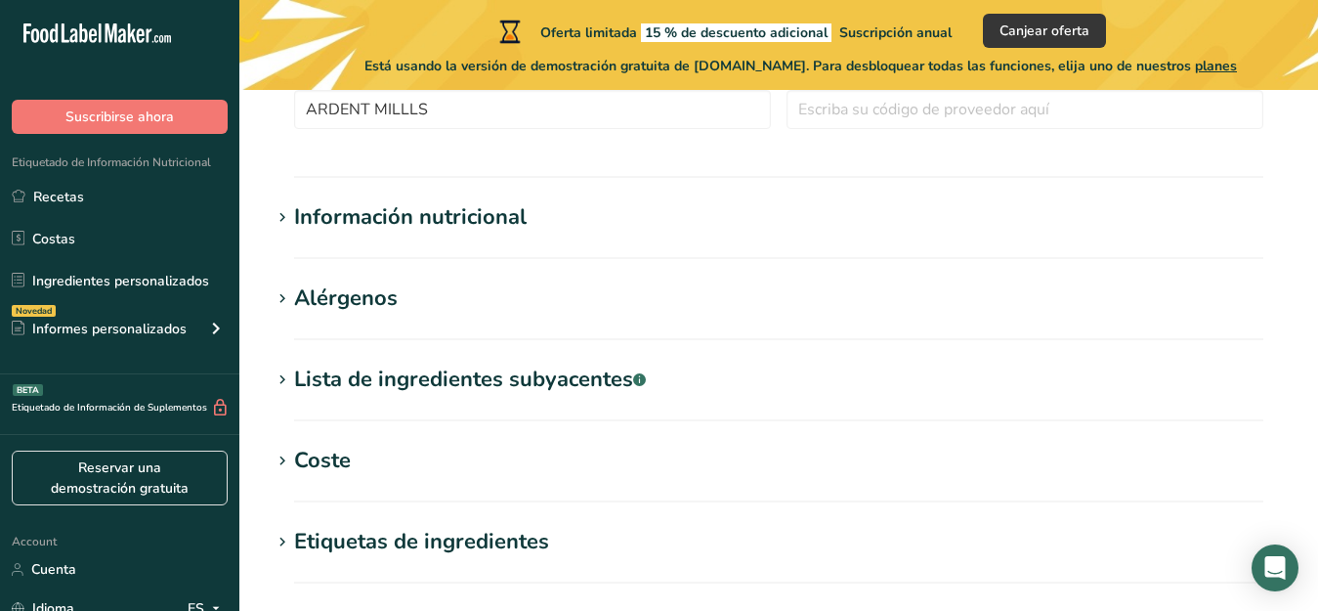
scroll to position [641, 0]
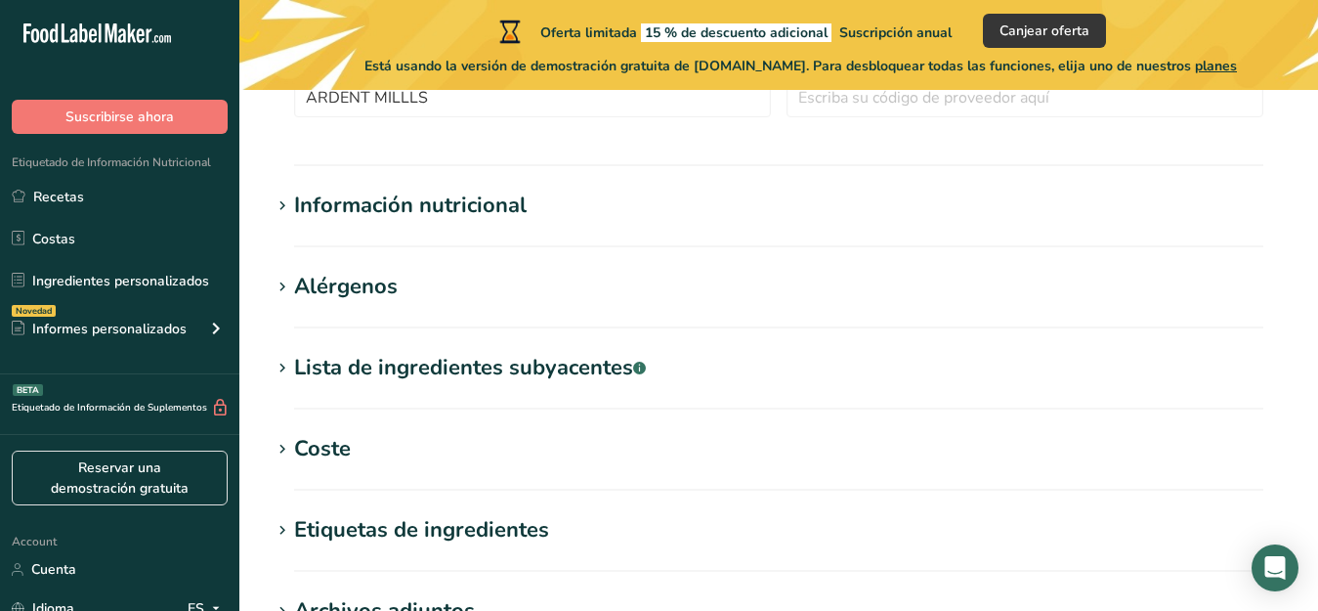
click at [309, 370] on div "Lista de ingredientes subyacentes .a-a{fill:#347362;}.b-a{fill:#fff;}" at bounding box center [470, 368] width 352 height 32
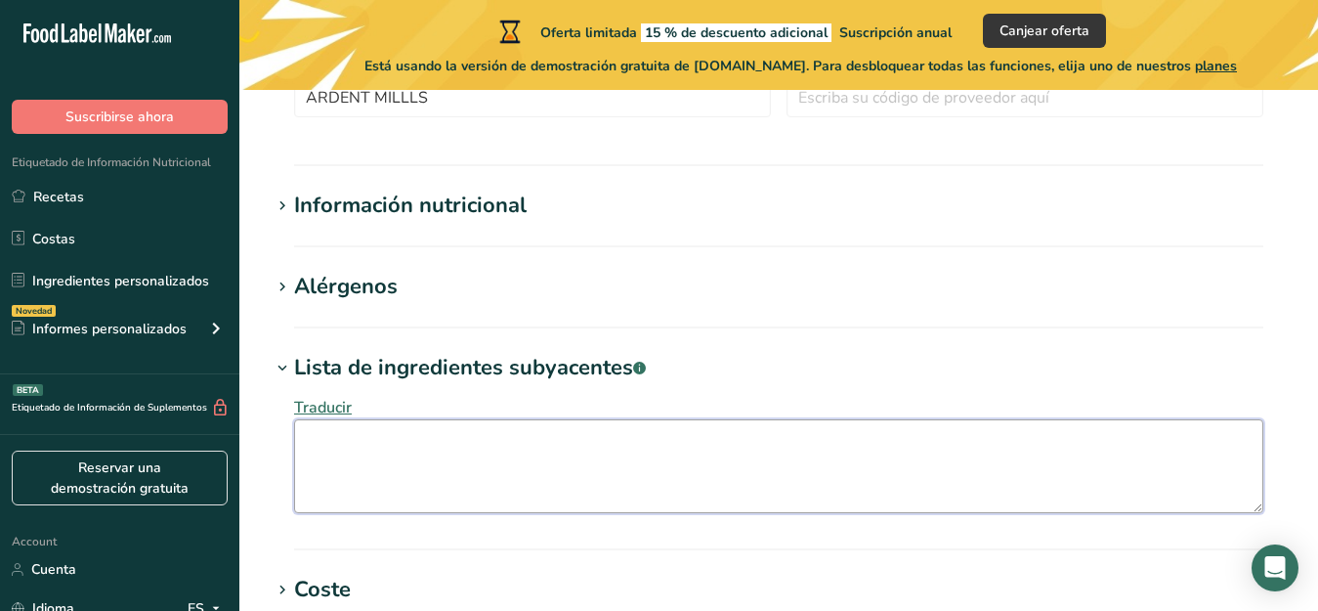
click at [311, 438] on textarea at bounding box center [778, 466] width 969 height 94
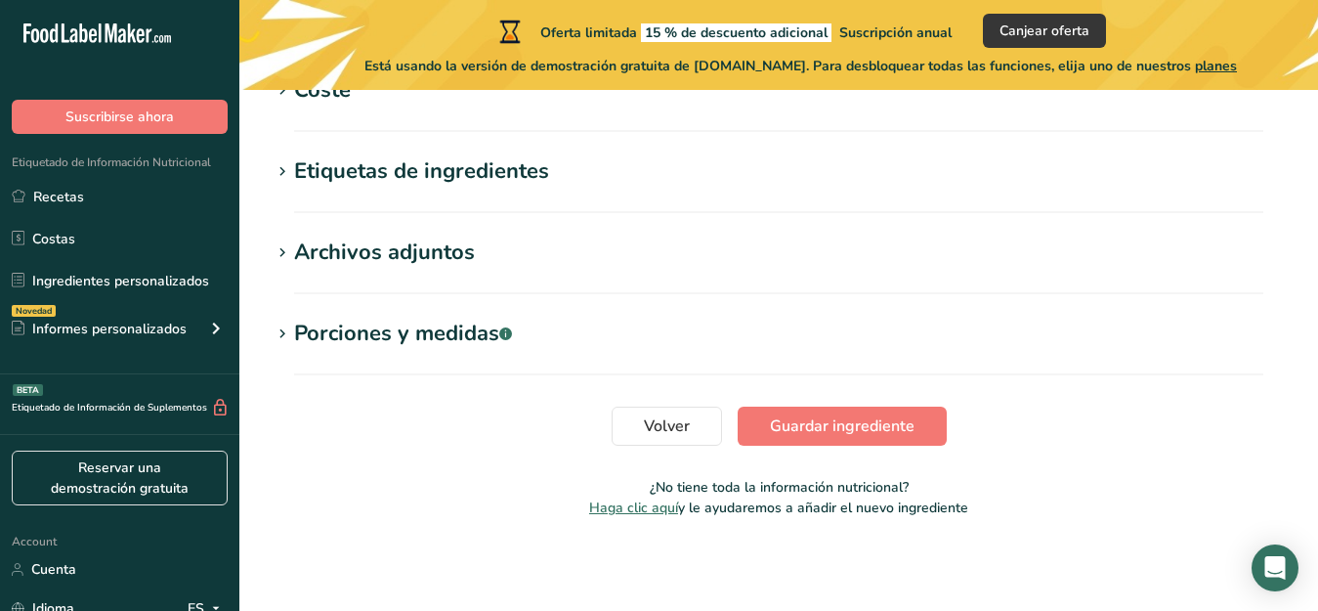
scroll to position [1141, 0]
type textarea "Wheat Flour."
click at [869, 425] on span "Guardar ingrediente" at bounding box center [842, 424] width 145 height 23
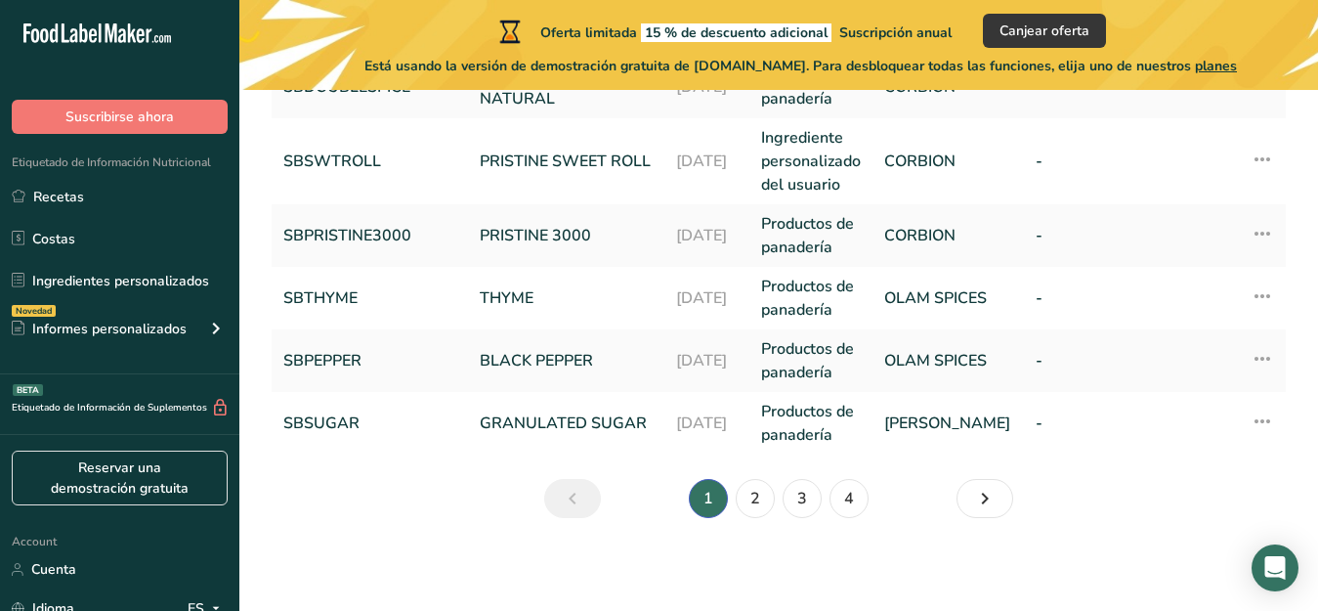
scroll to position [844, 0]
click at [753, 497] on link "2" at bounding box center [755, 497] width 39 height 39
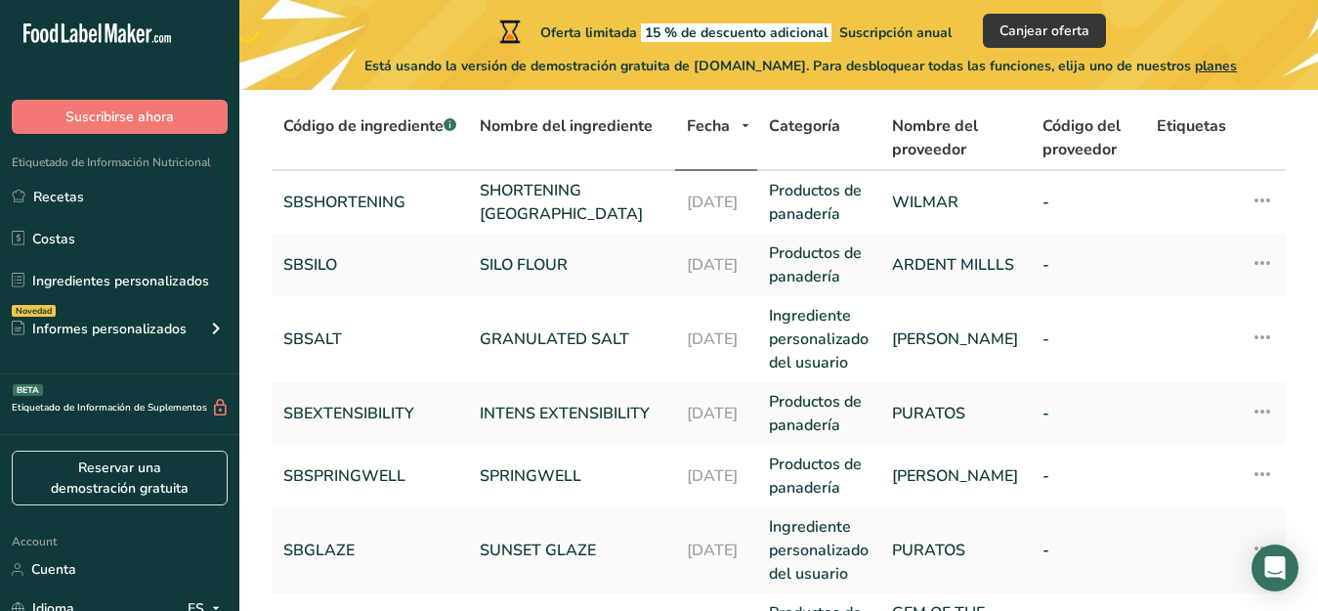
scroll to position [111, 0]
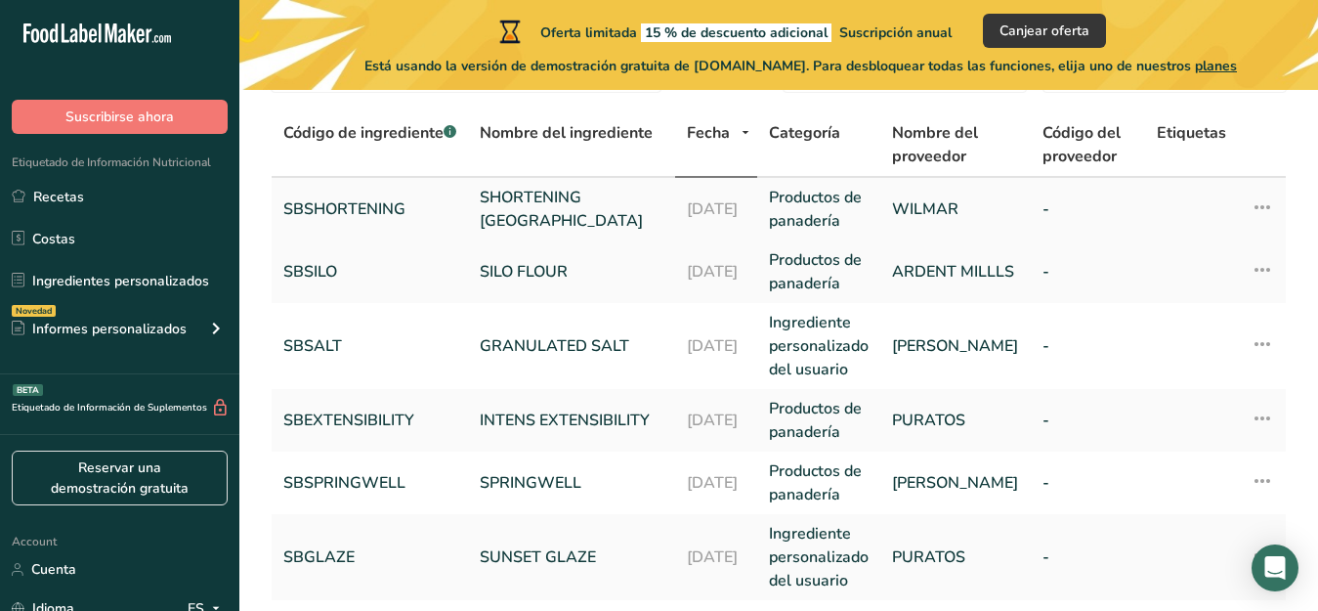
click at [536, 214] on link "SHORTENING [GEOGRAPHIC_DATA]" at bounding box center [572, 209] width 184 height 47
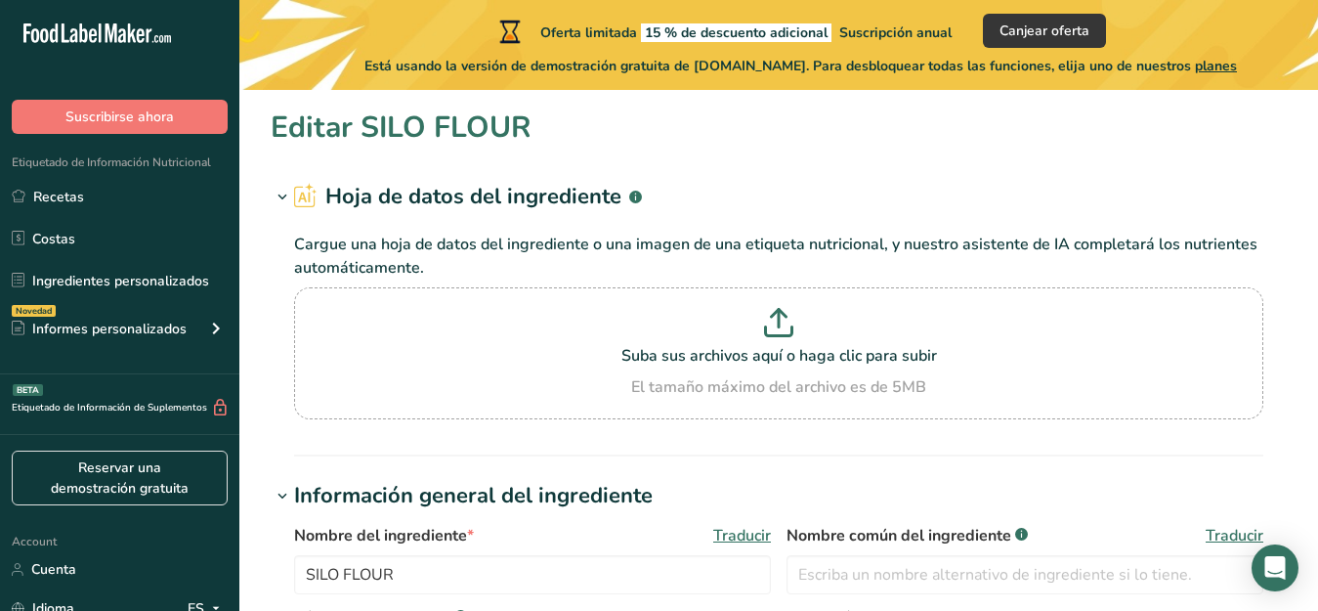
type input "SHORTENING [GEOGRAPHIC_DATA]"
type input "SBSHORTENING"
type input "WILMAR"
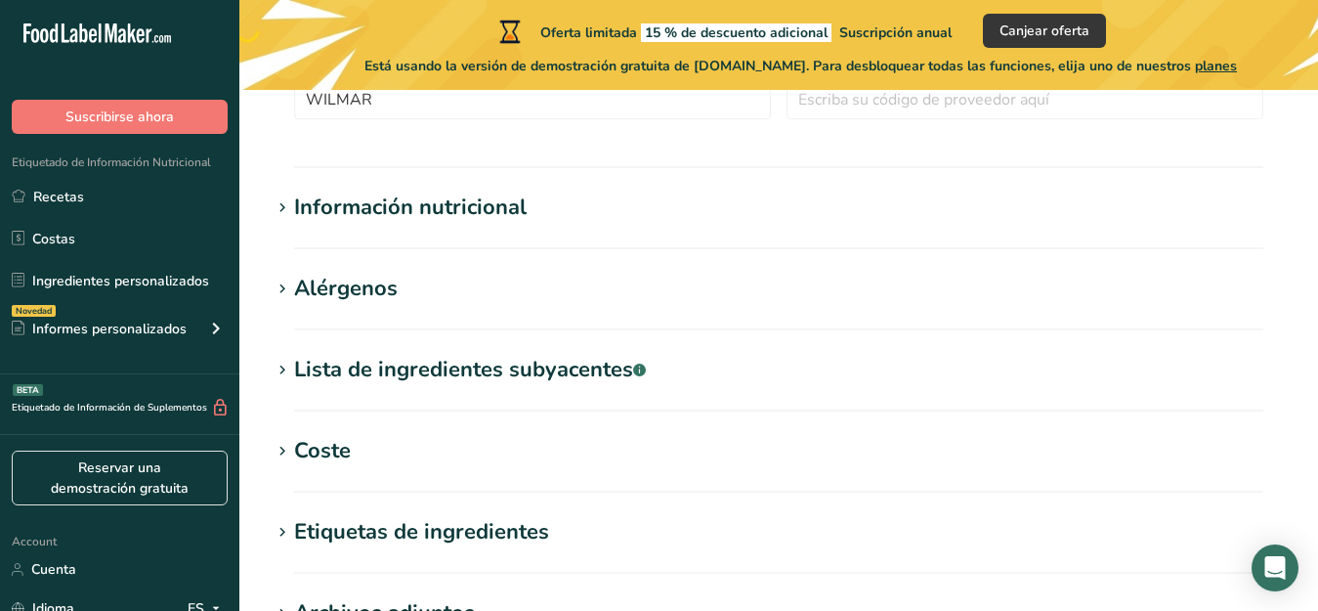
scroll to position [641, 0]
click at [317, 397] on section "Lista de ingredientes subyacentes .a-a{fill:#347362;}.b-a{fill:#fff;} Traducir" at bounding box center [779, 381] width 1016 height 58
click at [303, 367] on div "Lista de ingredientes subyacentes .a-a{fill:#347362;}.b-a{fill:#fff;}" at bounding box center [470, 368] width 352 height 32
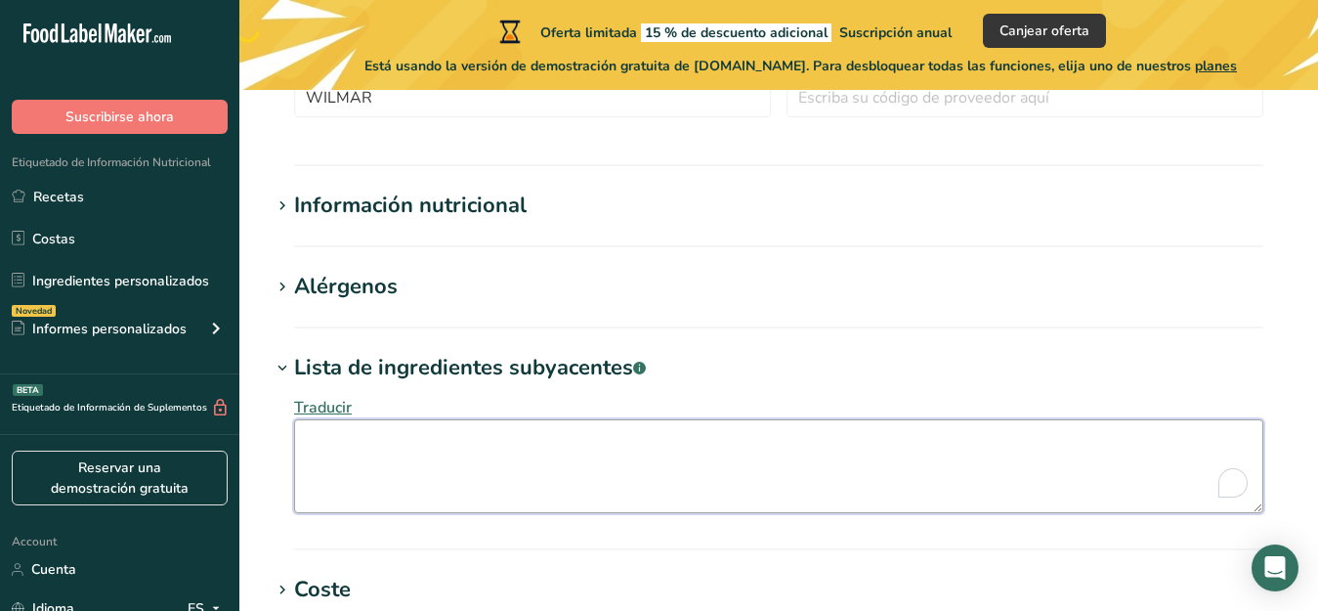
click at [319, 449] on textarea "To enrich screen reader interactions, please activate Accessibility in Grammarl…" at bounding box center [778, 466] width 969 height 94
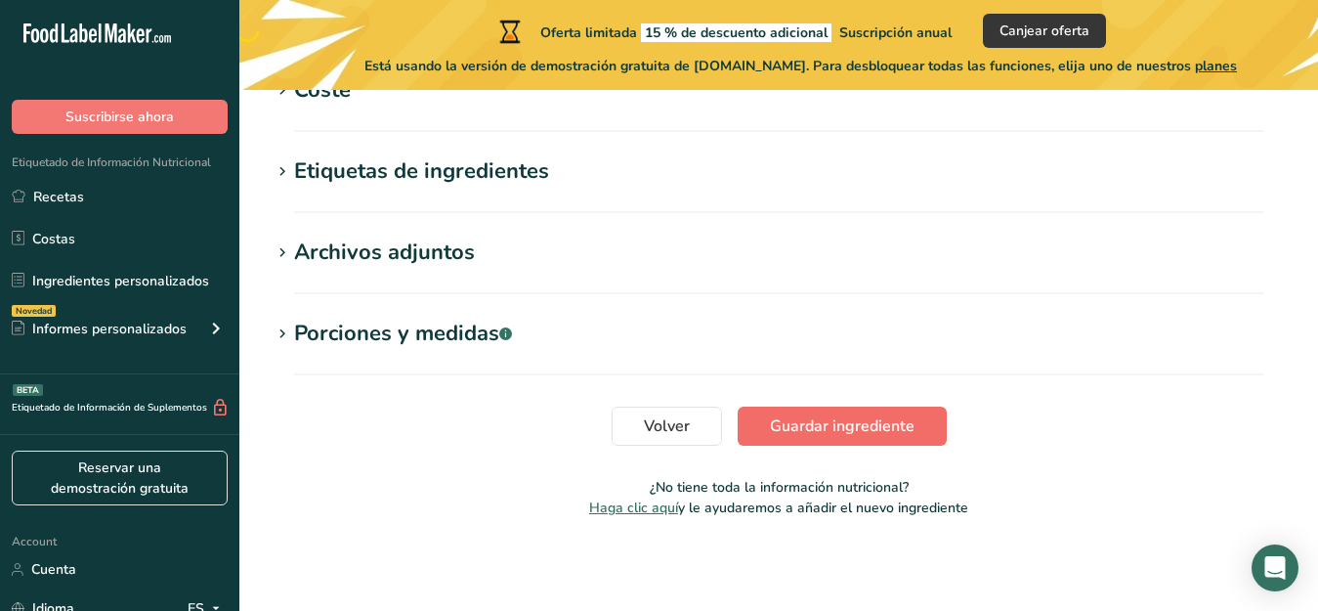
scroll to position [1141, 0]
type textarea "Palm oil and its fraction."
click at [803, 415] on span "Guardar ingrediente" at bounding box center [842, 424] width 145 height 23
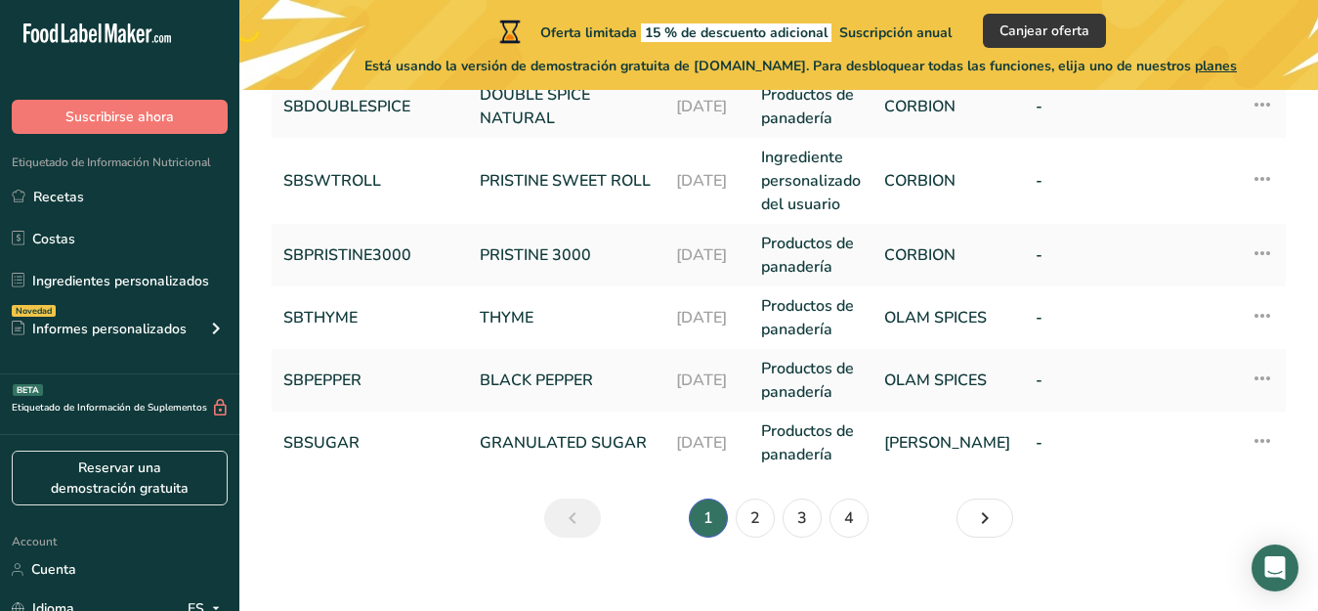
scroll to position [824, 0]
click at [758, 515] on link "2" at bounding box center [755, 517] width 39 height 39
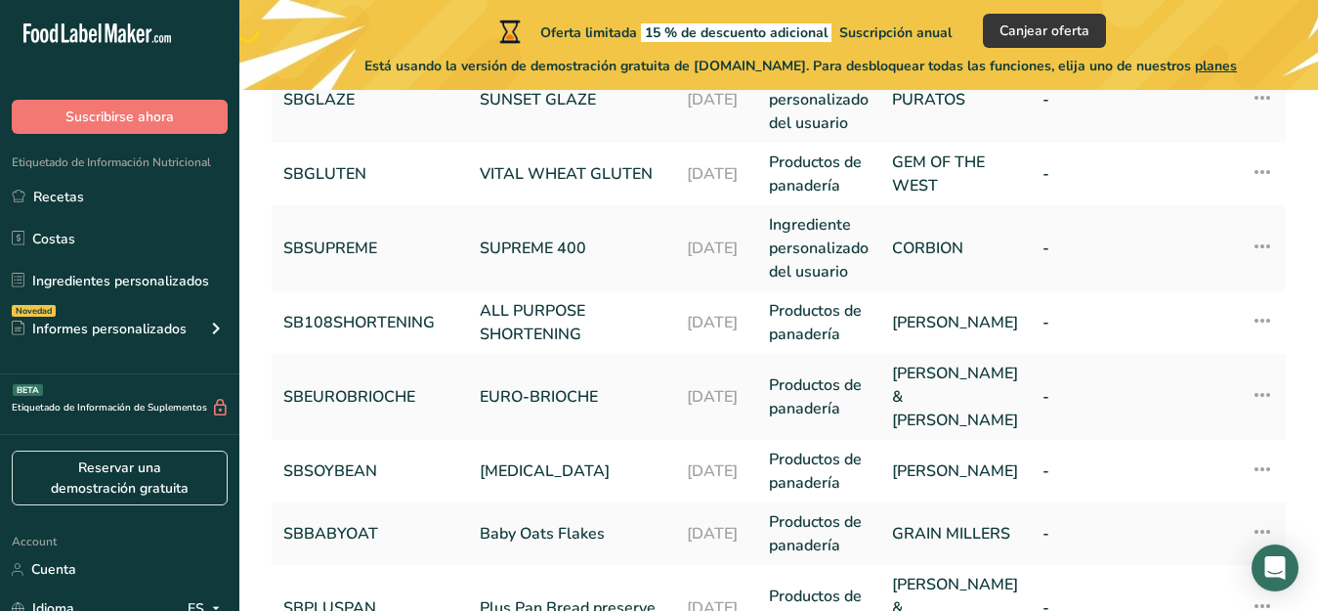
scroll to position [478, 0]
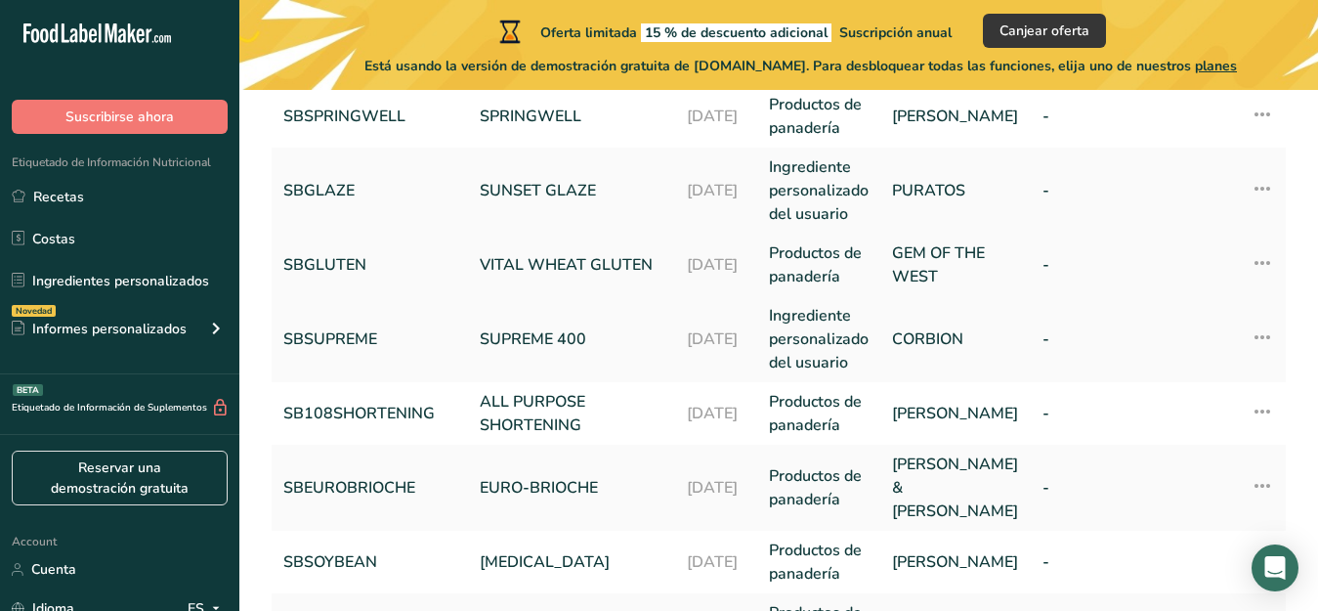
click at [509, 253] on link "VITAL WHEAT GLUTEN" at bounding box center [572, 264] width 184 height 23
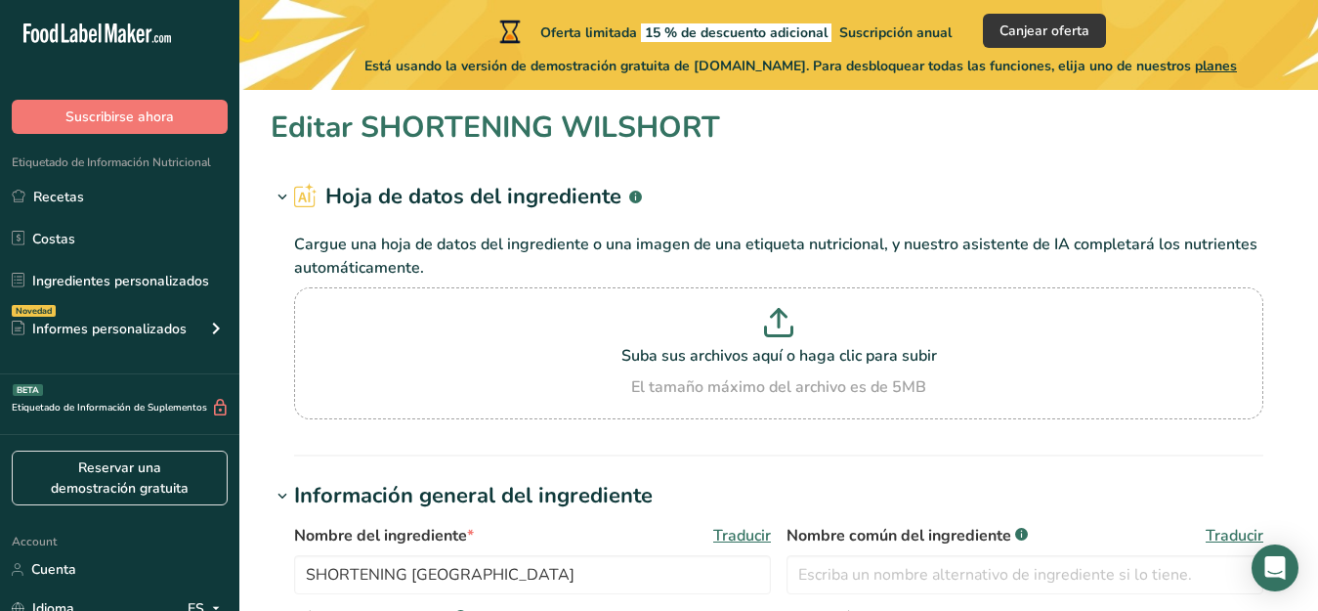
type input "VITAL WHEAT GLUTEN"
type input "SBGLUTEN"
type input "GEM OF THE WEST"
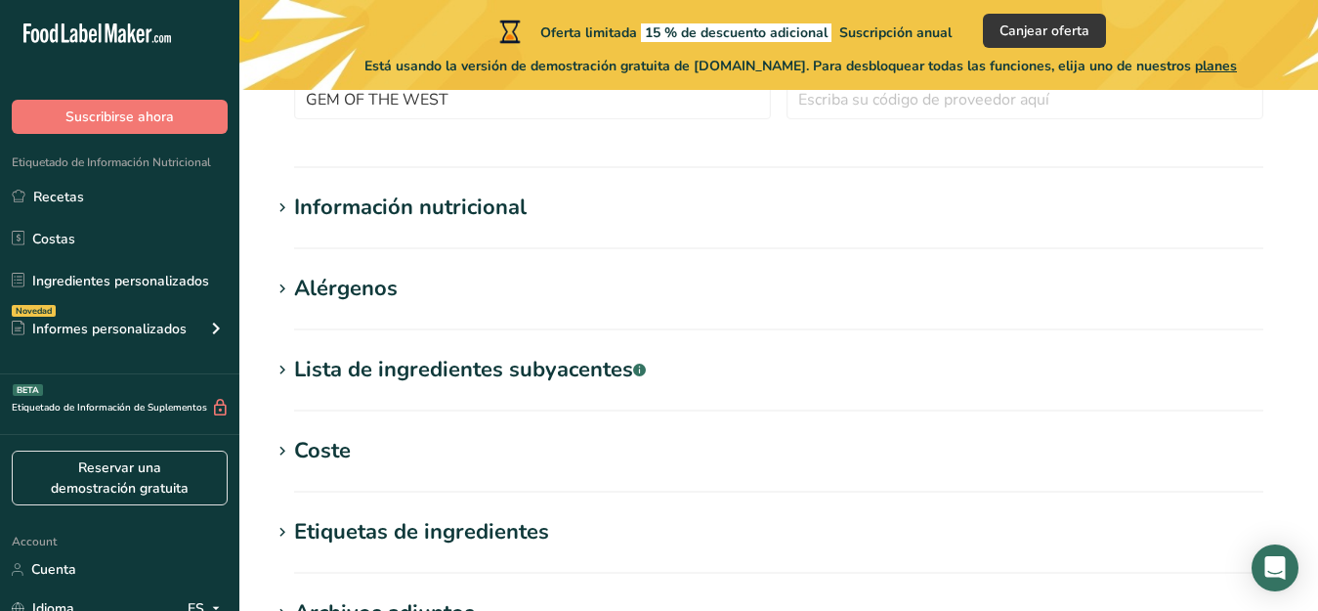
scroll to position [641, 0]
click at [305, 370] on div "Lista de ingredientes subyacentes .a-a{fill:#347362;}.b-a{fill:#fff;}" at bounding box center [470, 368] width 352 height 32
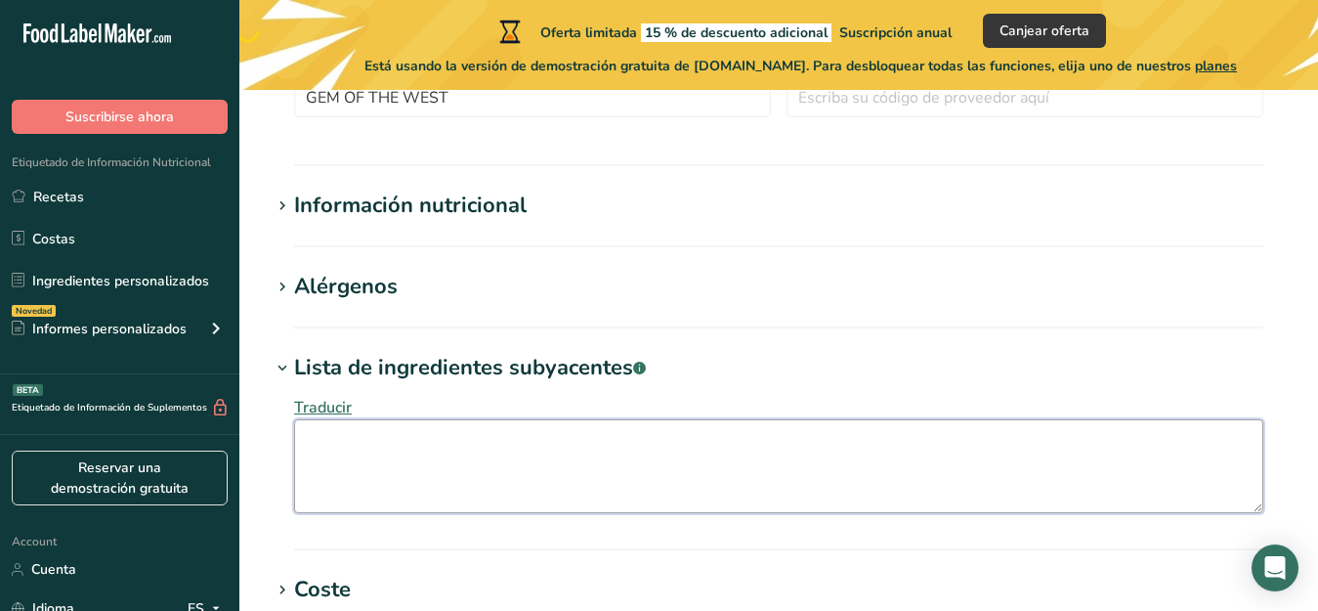
click at [310, 443] on textarea at bounding box center [778, 466] width 969 height 94
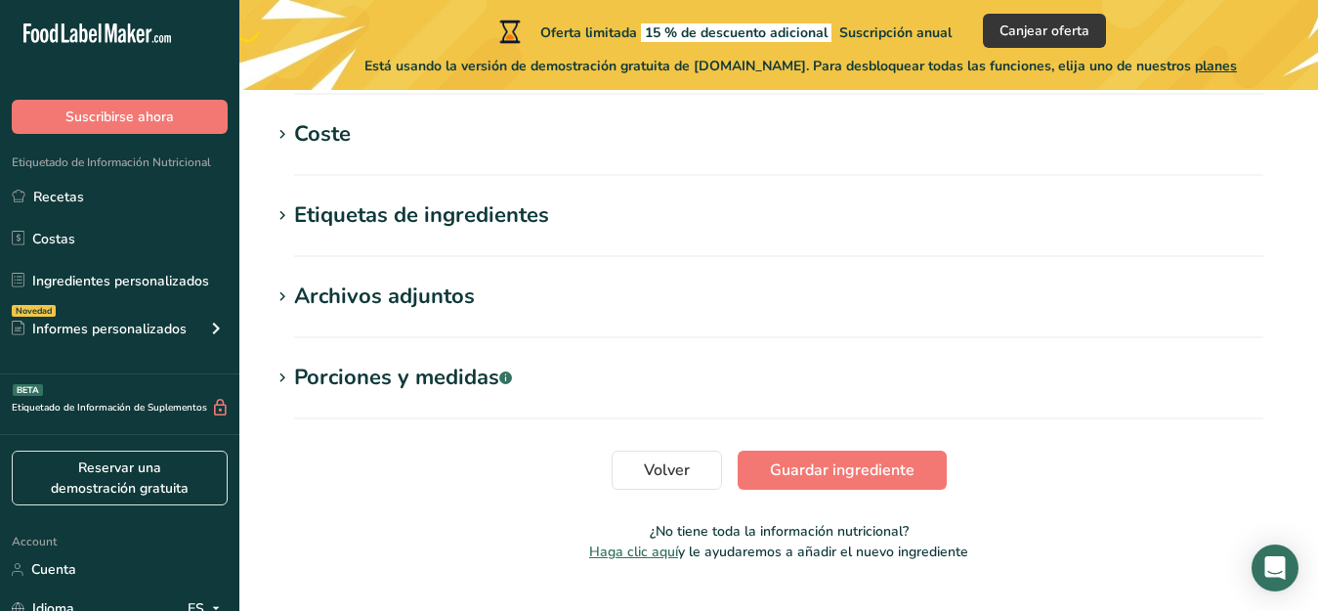
scroll to position [1099, 0]
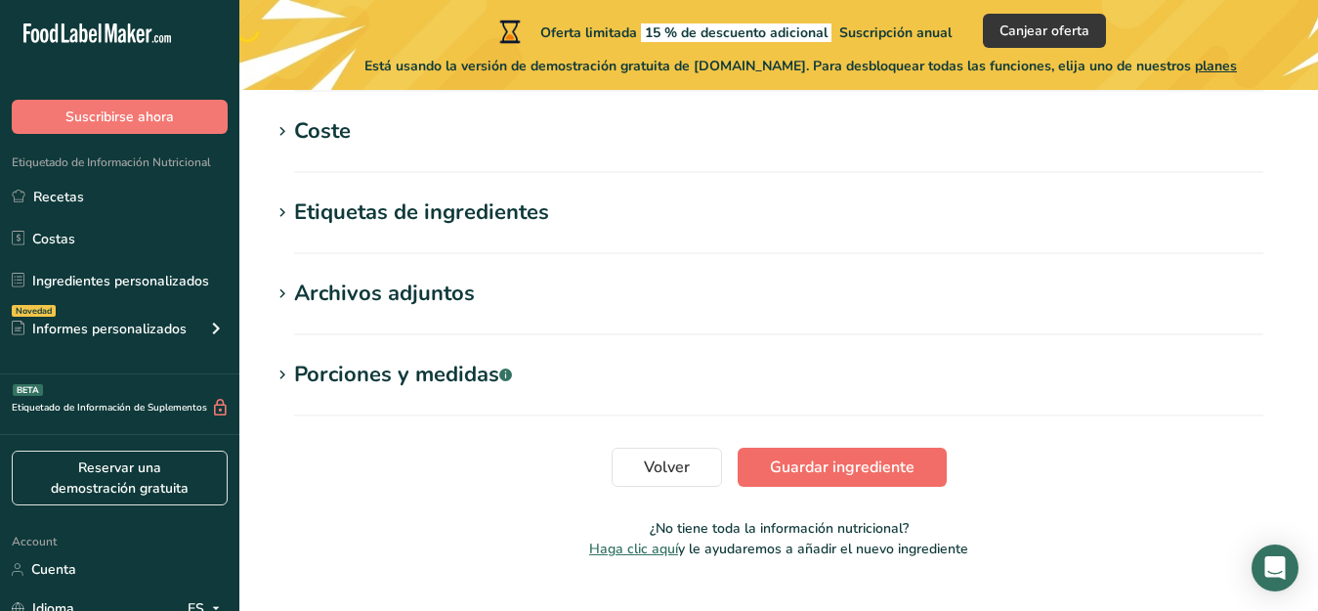
type textarea "Vital Wheat Gluten"
click at [872, 466] on span "Guardar ingrediente" at bounding box center [842, 466] width 145 height 23
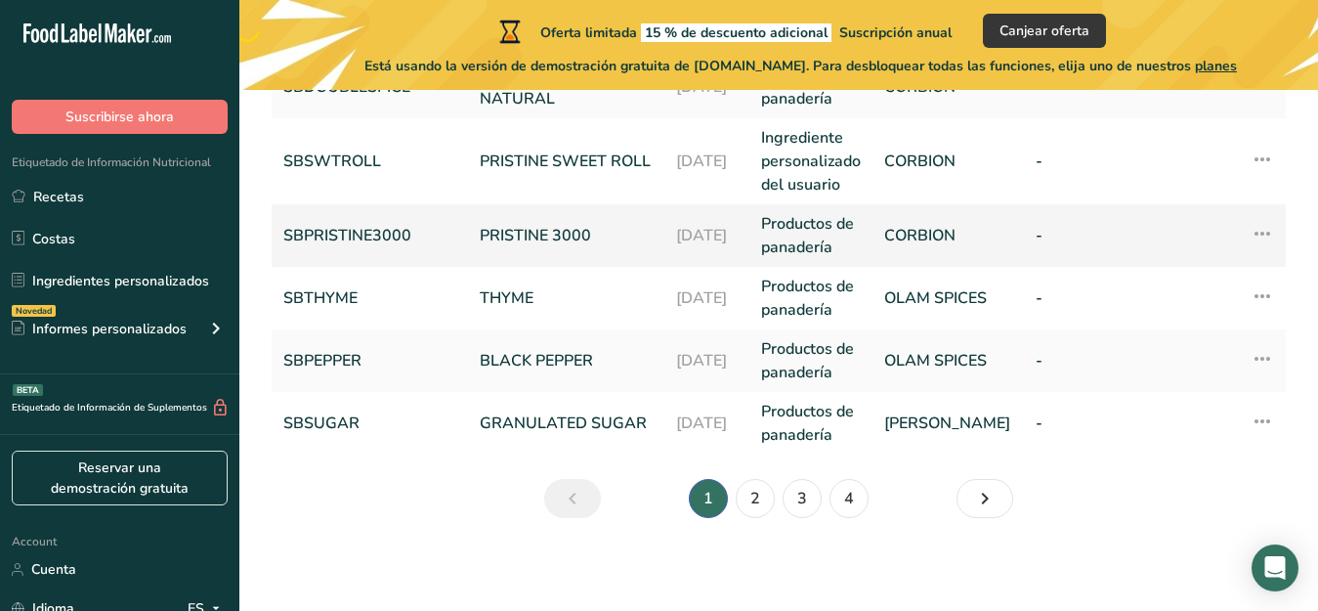
scroll to position [844, 0]
click at [753, 495] on link "2" at bounding box center [755, 497] width 39 height 39
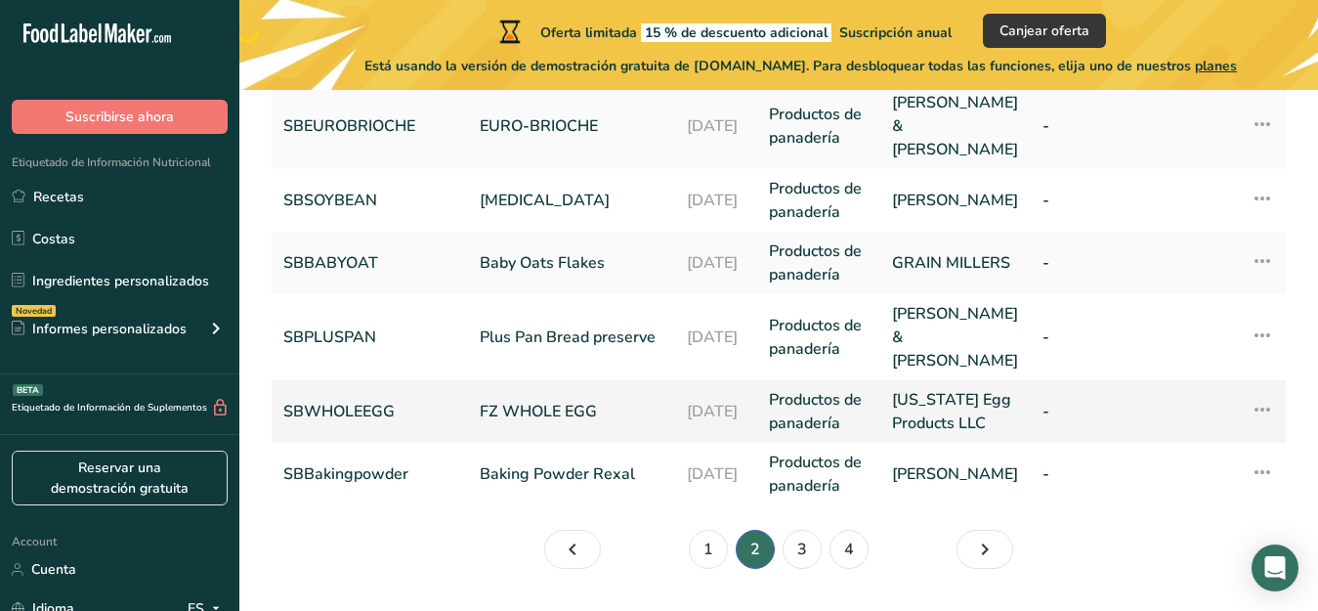
scroll to position [844, 0]
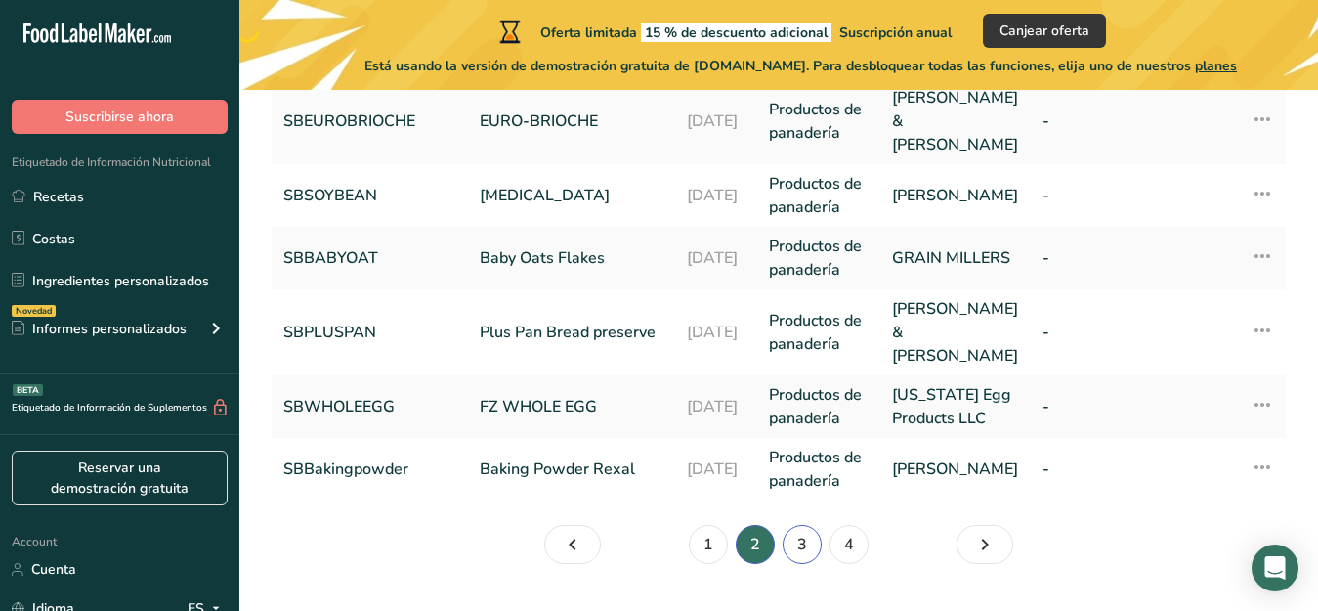
click at [794, 525] on link "3" at bounding box center [802, 544] width 39 height 39
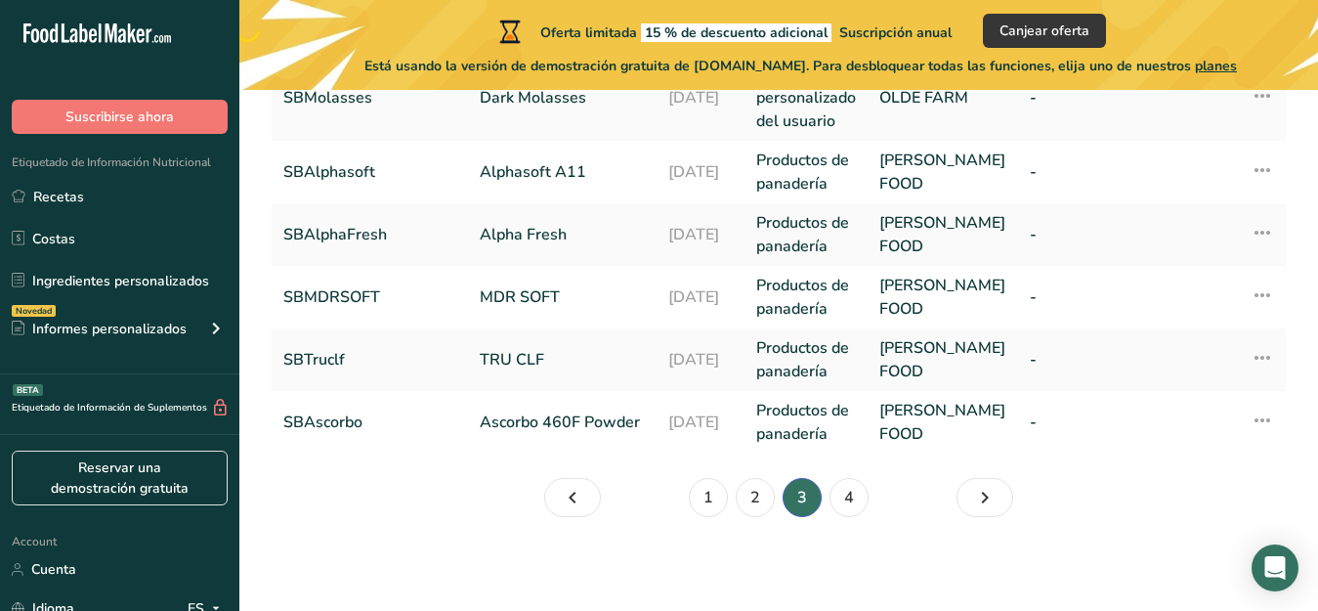
scroll to position [914, 0]
click at [849, 491] on link "4" at bounding box center [848, 497] width 39 height 39
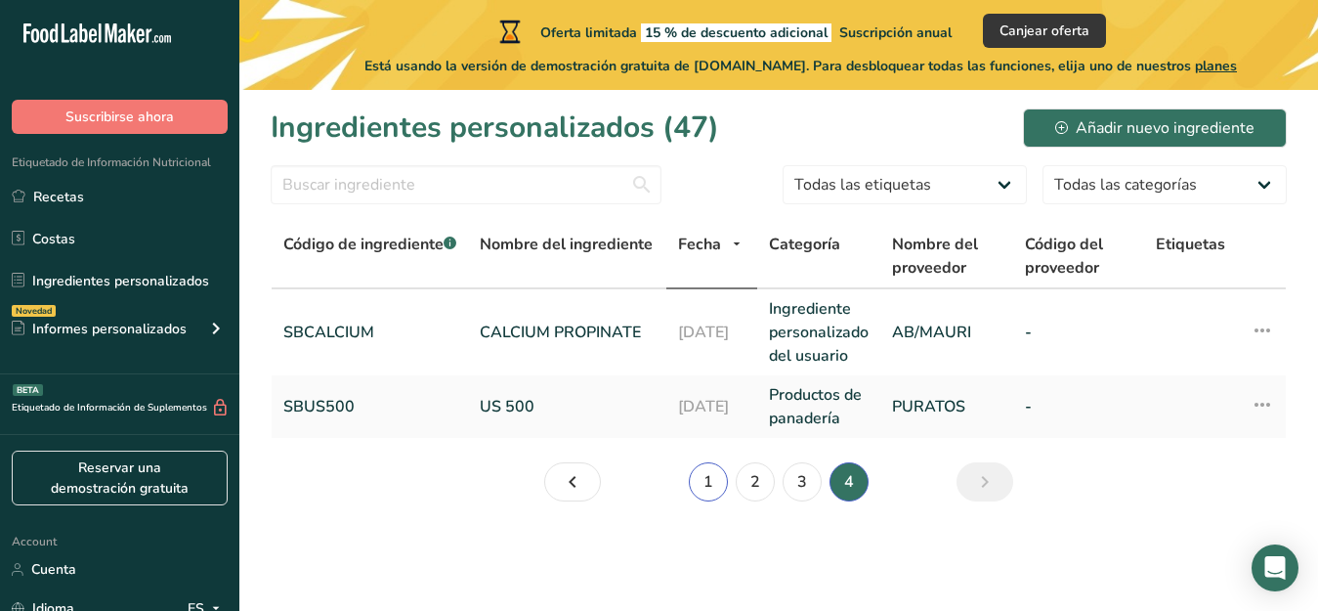
click at [711, 486] on link "1" at bounding box center [708, 481] width 39 height 39
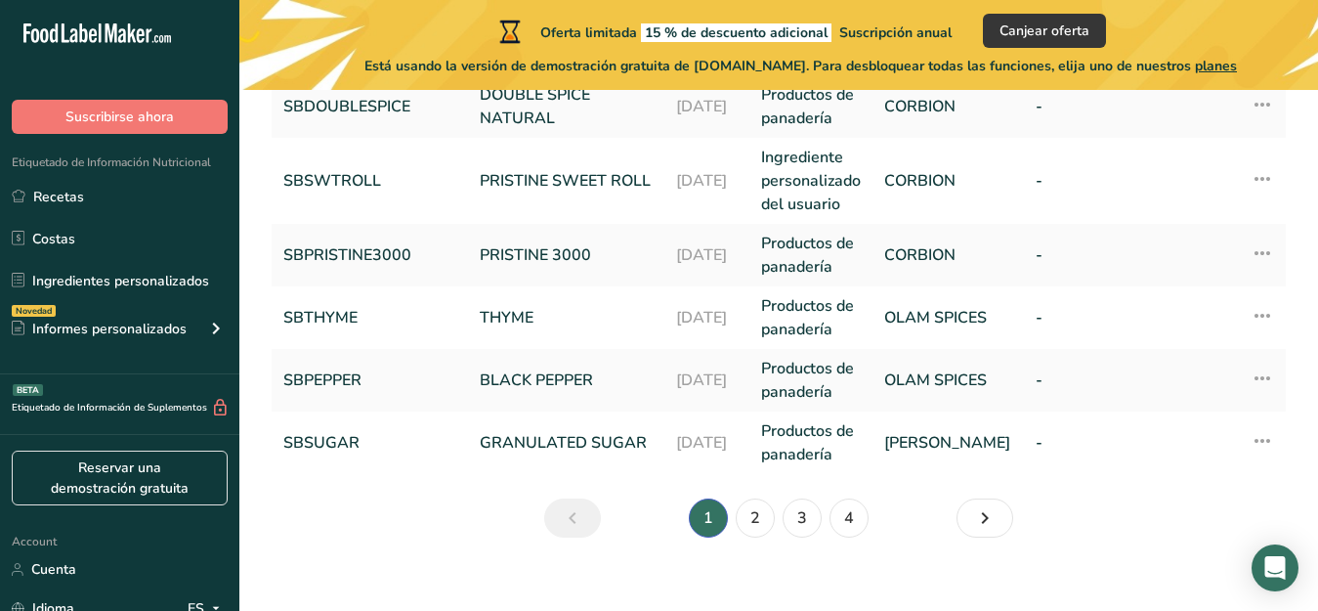
scroll to position [844, 0]
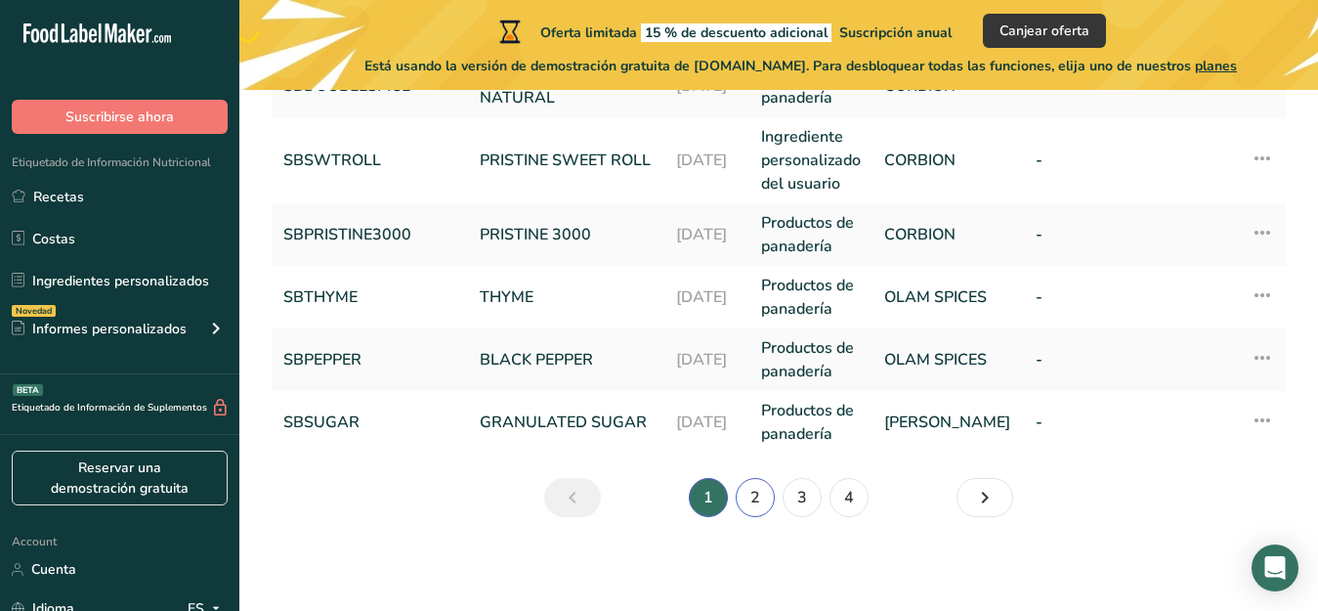
click at [751, 493] on link "2" at bounding box center [755, 497] width 39 height 39
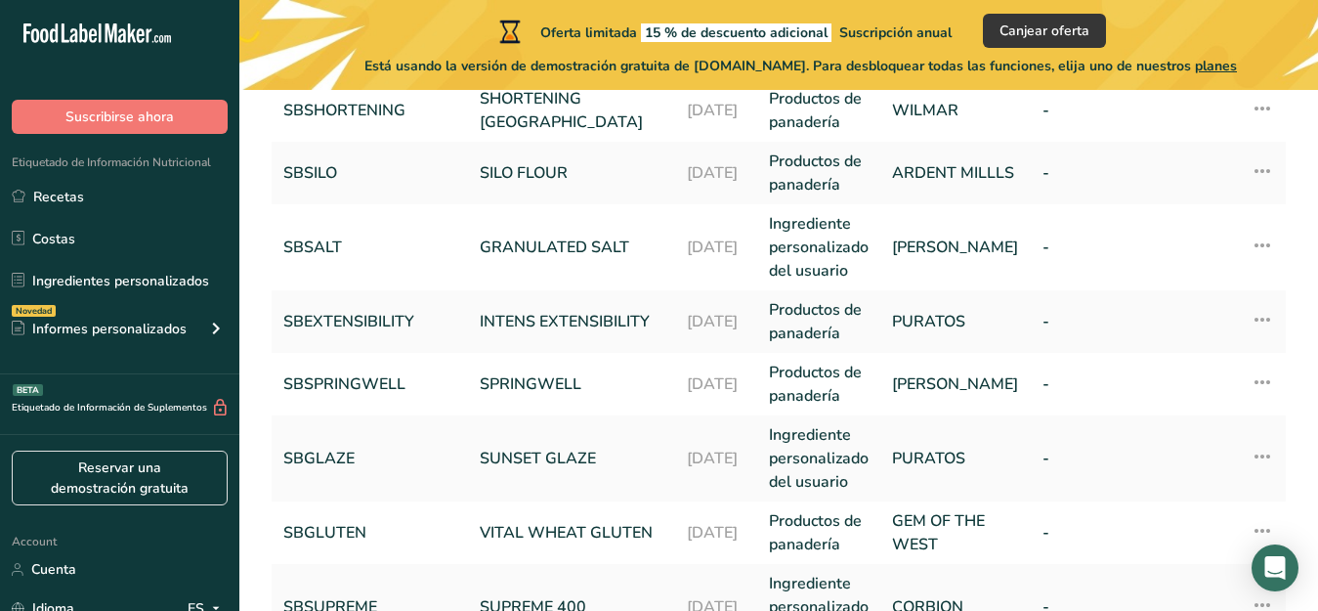
scroll to position [202, 0]
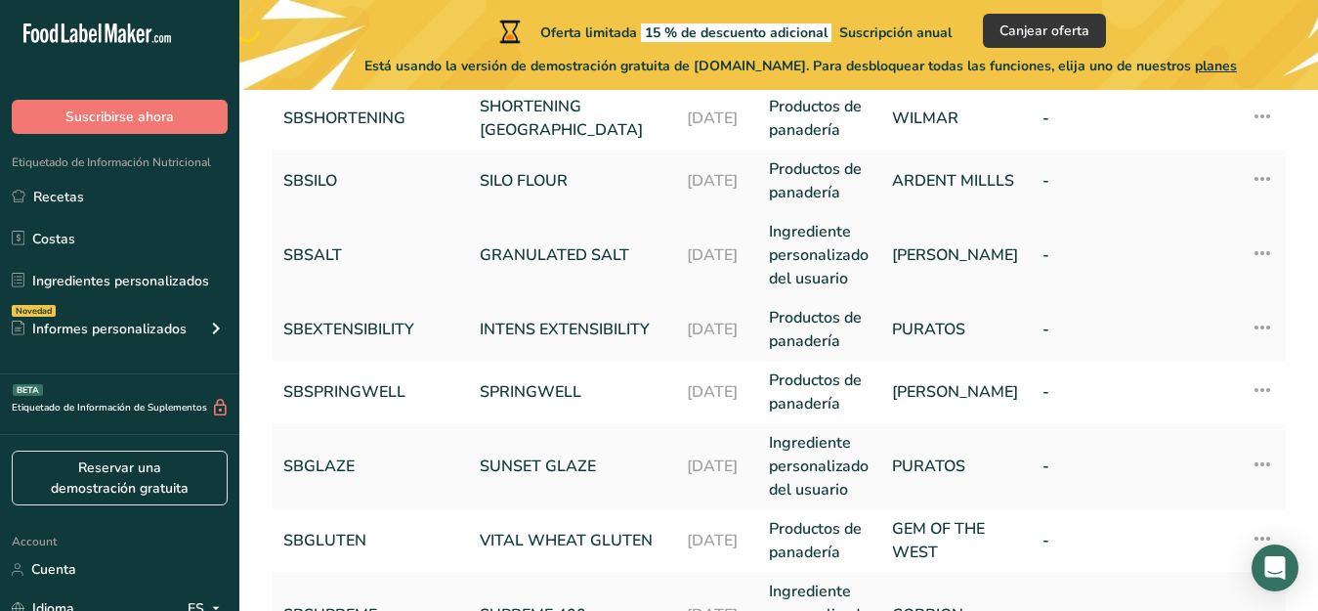
click at [552, 255] on link "GRANULATED SALT" at bounding box center [572, 254] width 184 height 23
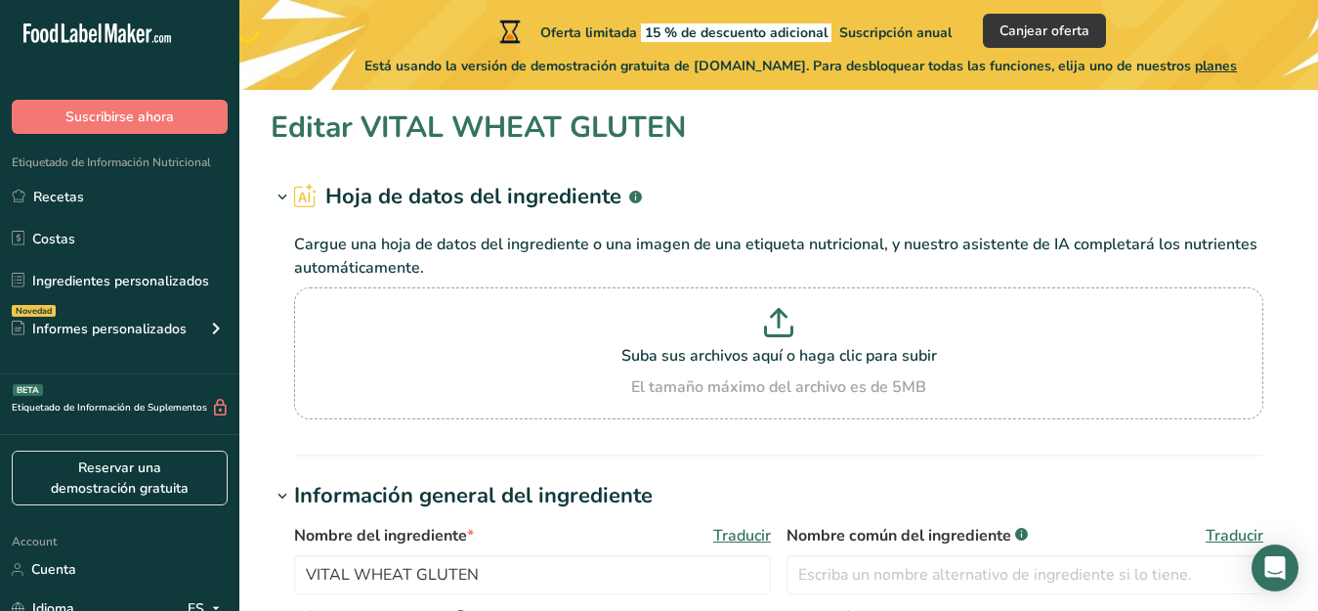
type input "GRANULATED SALT"
type input "SBSALT"
type input "[PERSON_NAME]"
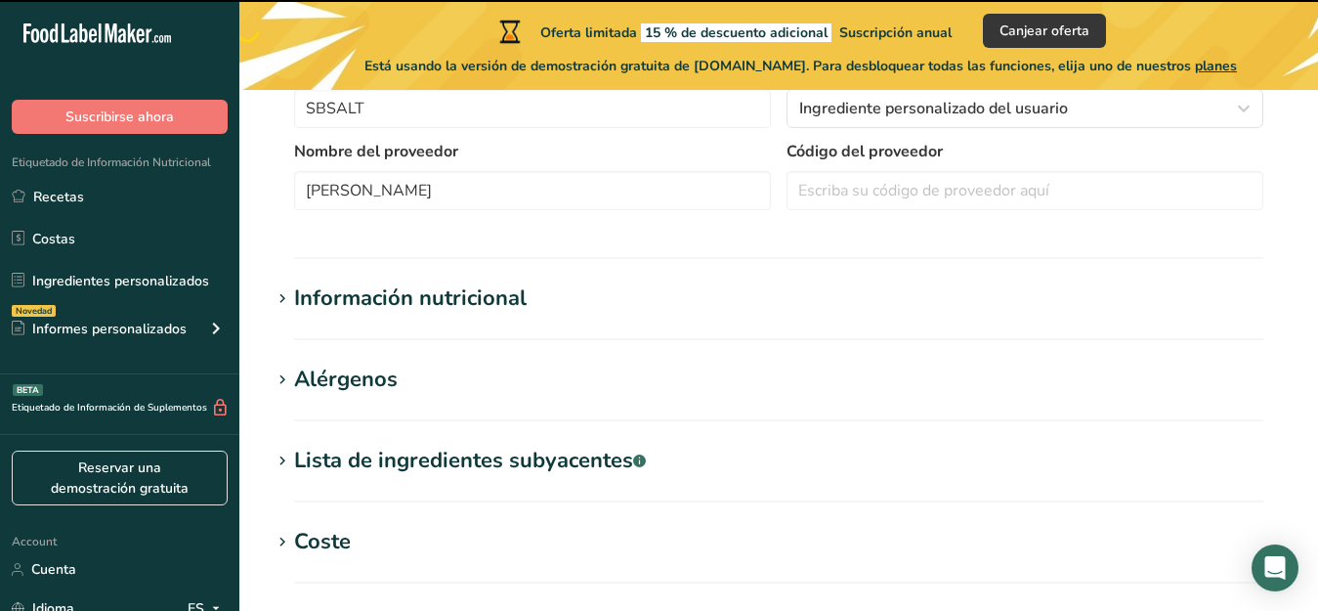
scroll to position [549, 0]
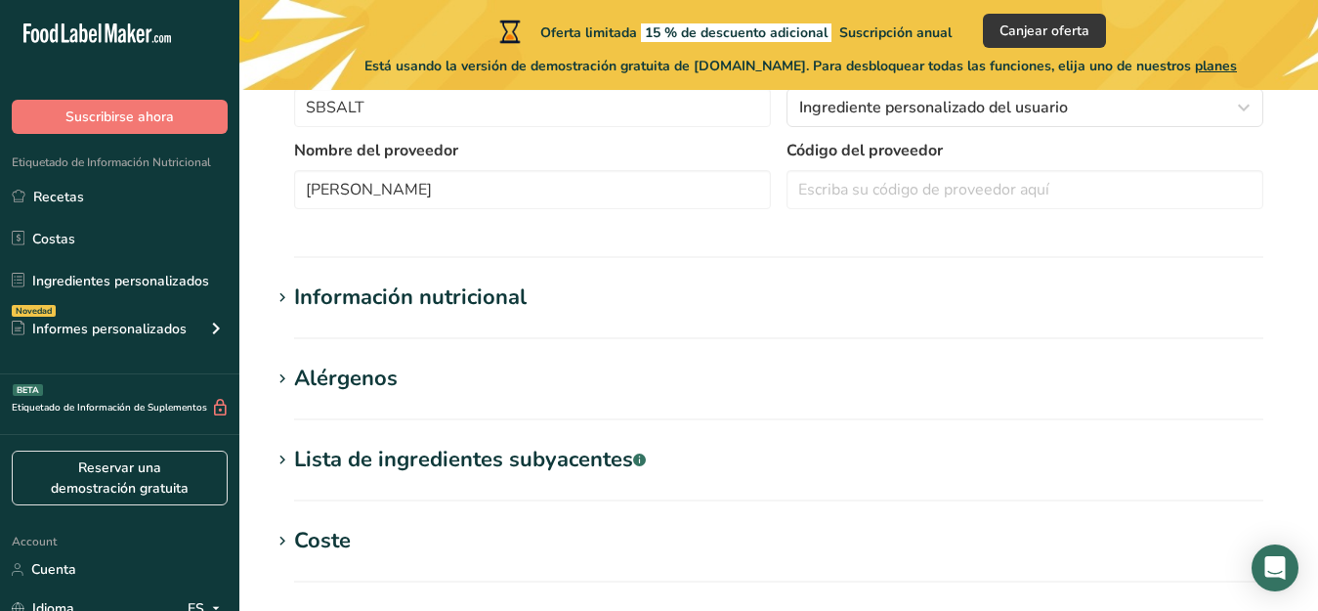
click at [310, 454] on div "Lista de ingredientes subyacentes .a-a{fill:#347362;}.b-a{fill:#fff;}" at bounding box center [470, 460] width 352 height 32
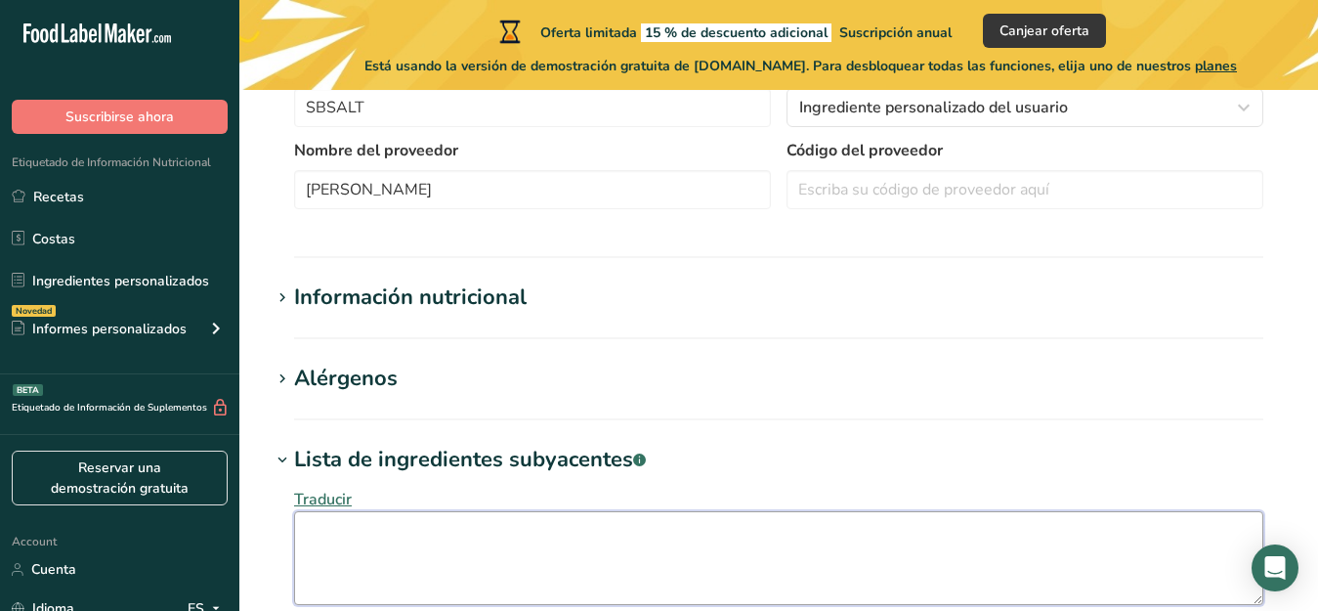
click at [313, 524] on textarea at bounding box center [778, 558] width 969 height 94
click at [465, 537] on textarea "Water-soluble yellow russiate of soda" at bounding box center [778, 558] width 969 height 94
click at [596, 532] on textarea "Water-soluble yellow prussiate of soda" at bounding box center [778, 558] width 969 height 94
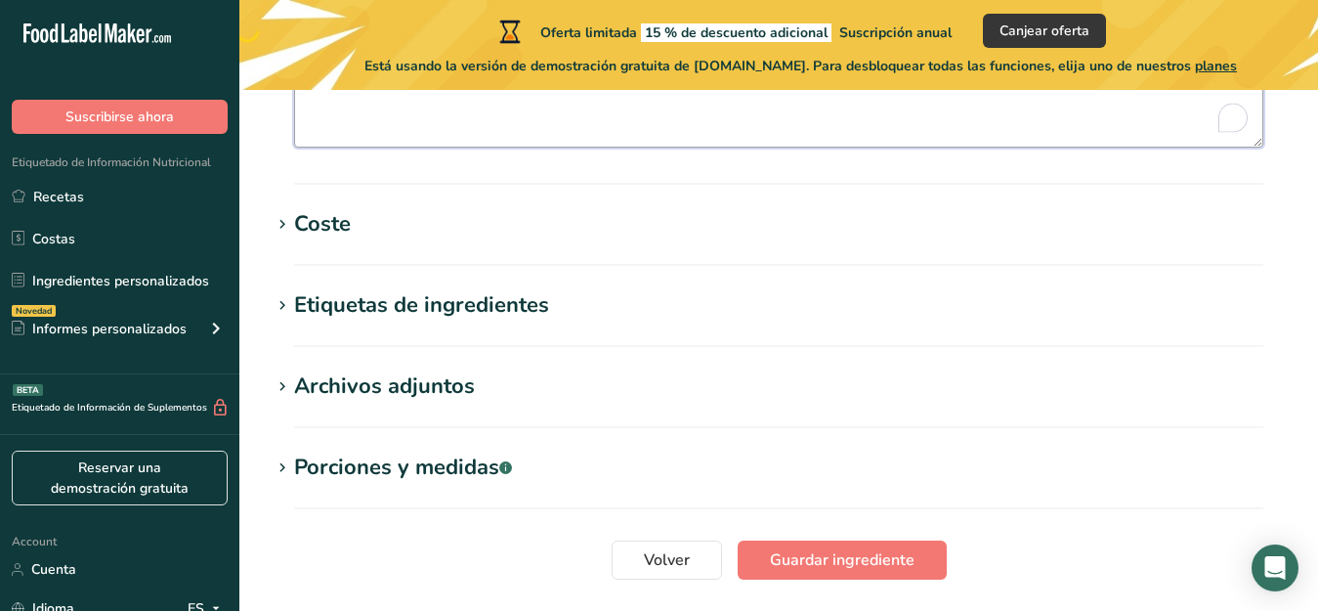
scroll to position [1007, 0]
type textarea "Water-soluble yellow prussiate of soda ."
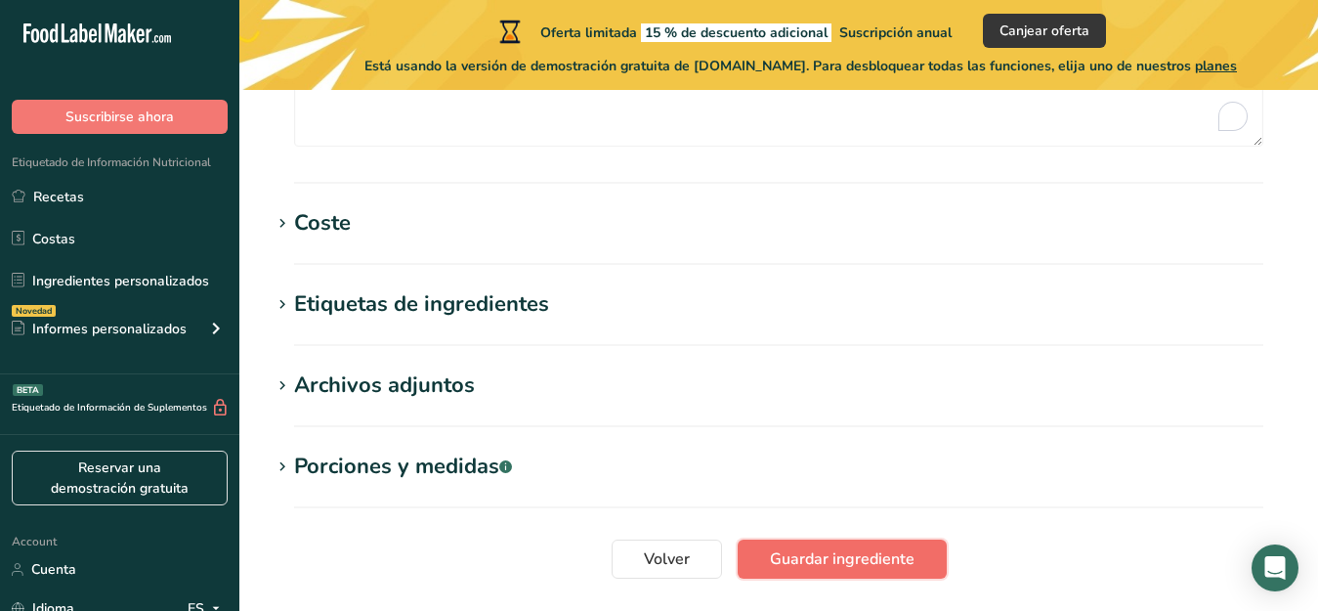
click at [828, 543] on span "Guardar ingrediente" at bounding box center [842, 558] width 145 height 23
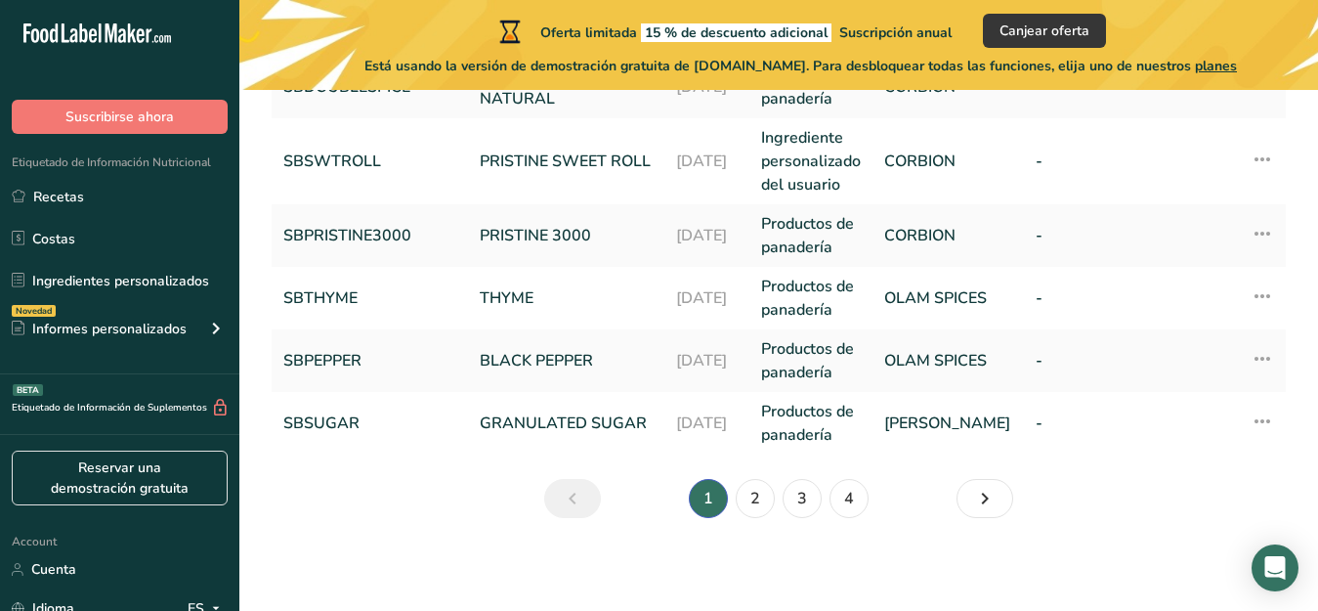
scroll to position [844, 0]
click at [749, 491] on link "2" at bounding box center [755, 497] width 39 height 39
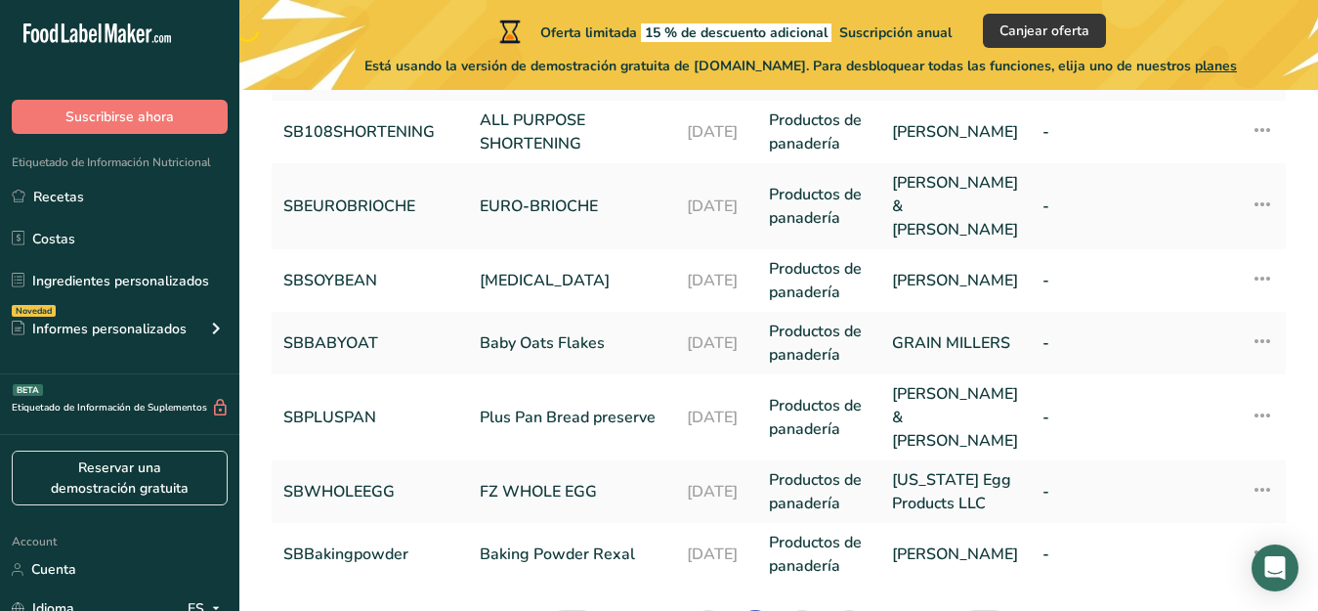
scroll to position [752, 0]
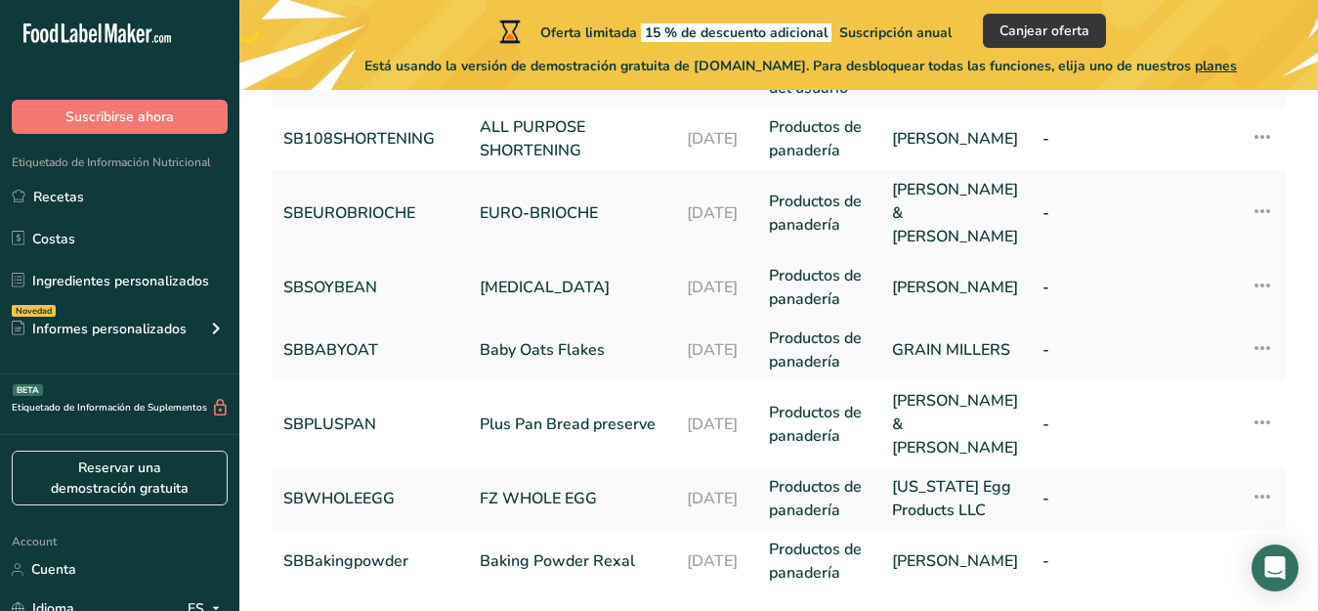
click at [543, 276] on link "[MEDICAL_DATA]" at bounding box center [572, 287] width 184 height 23
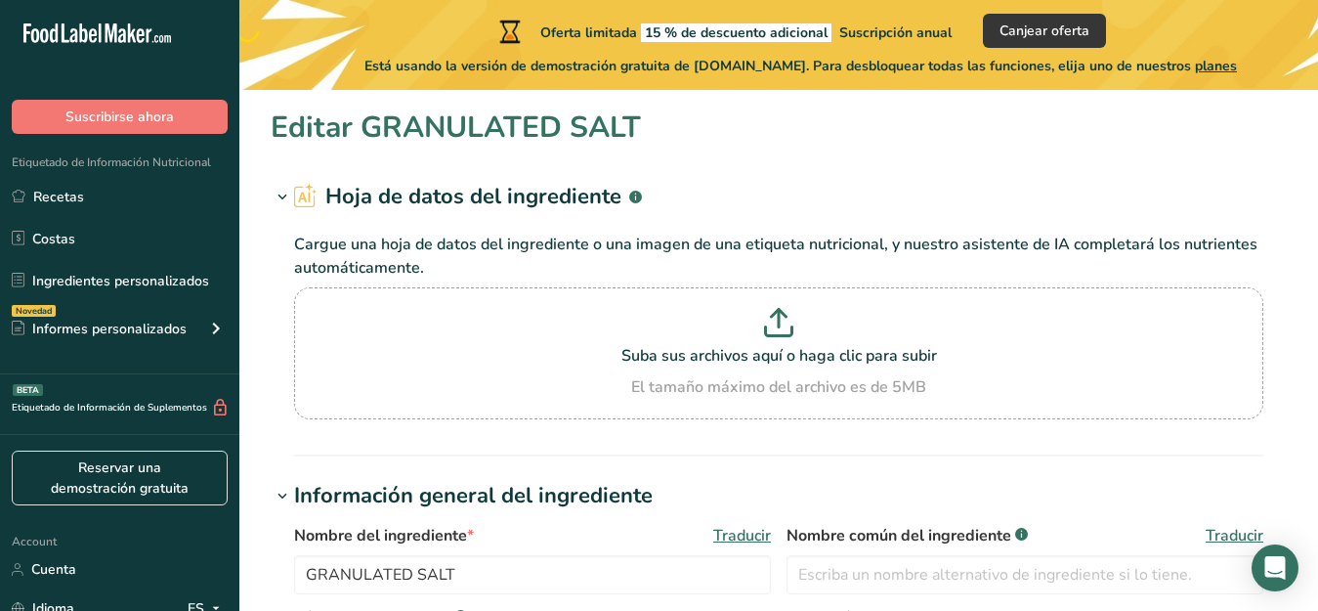
type input "[MEDICAL_DATA]"
type input "SBSOYBEAN"
type input "[PERSON_NAME]"
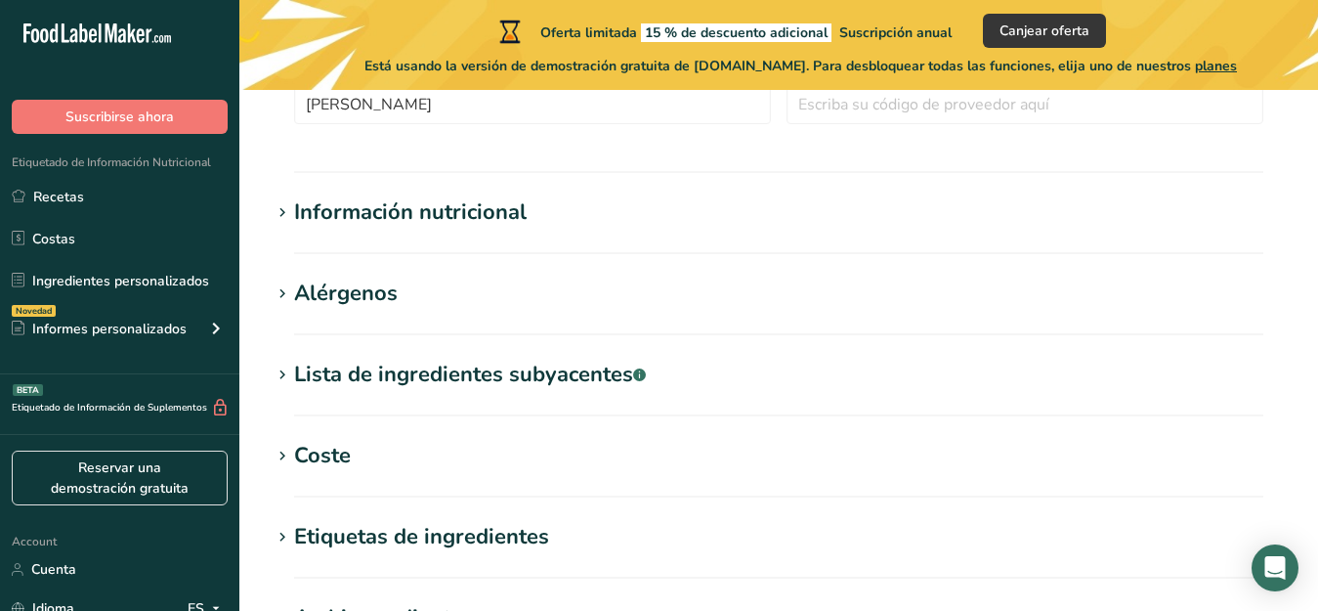
scroll to position [641, 0]
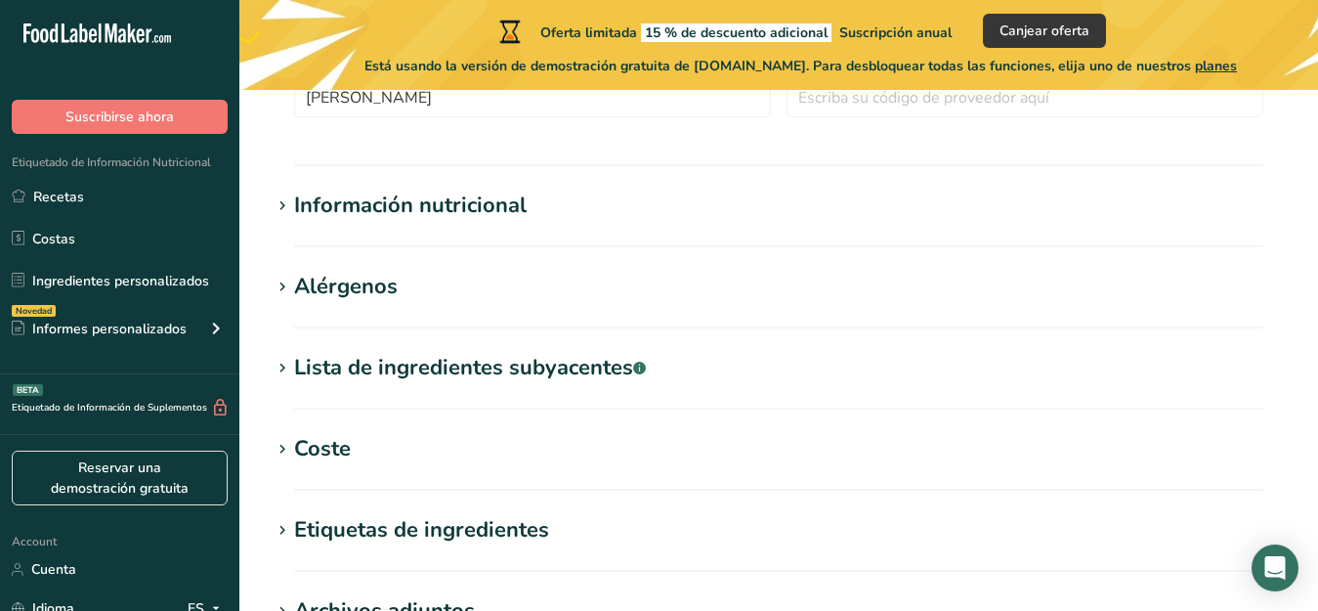
click at [310, 368] on div "Lista de ingredientes subyacentes .a-a{fill:#347362;}.b-a{fill:#fff;}" at bounding box center [470, 368] width 352 height 32
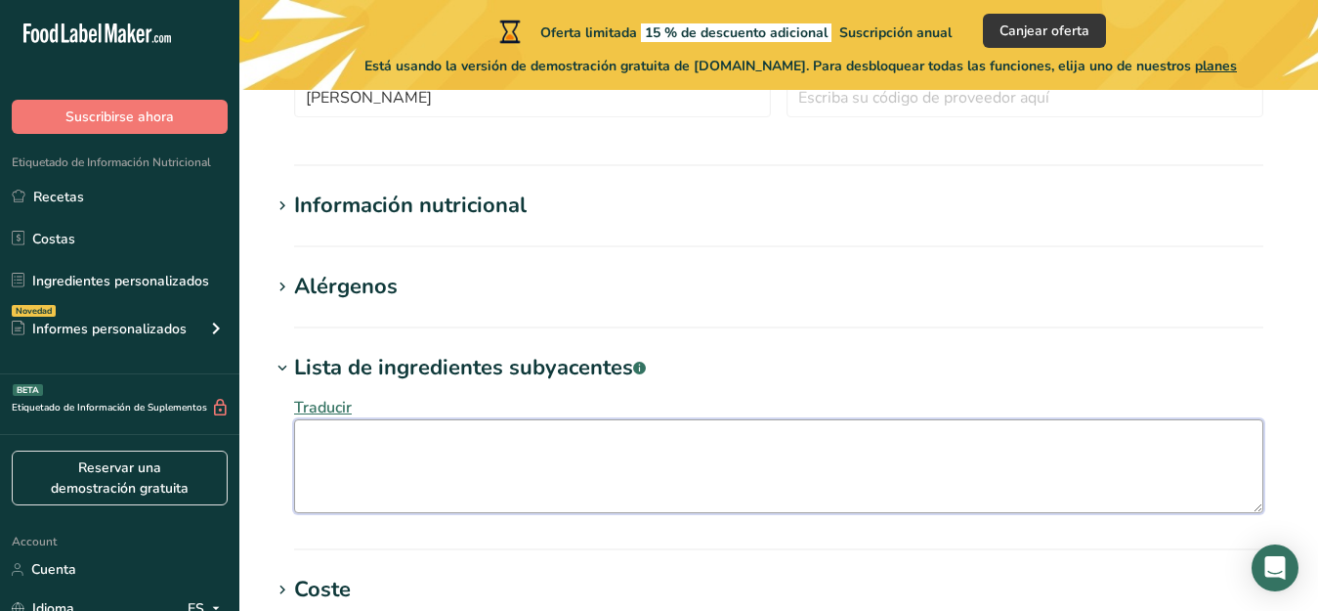
click at [307, 438] on textarea at bounding box center [778, 466] width 969 height 94
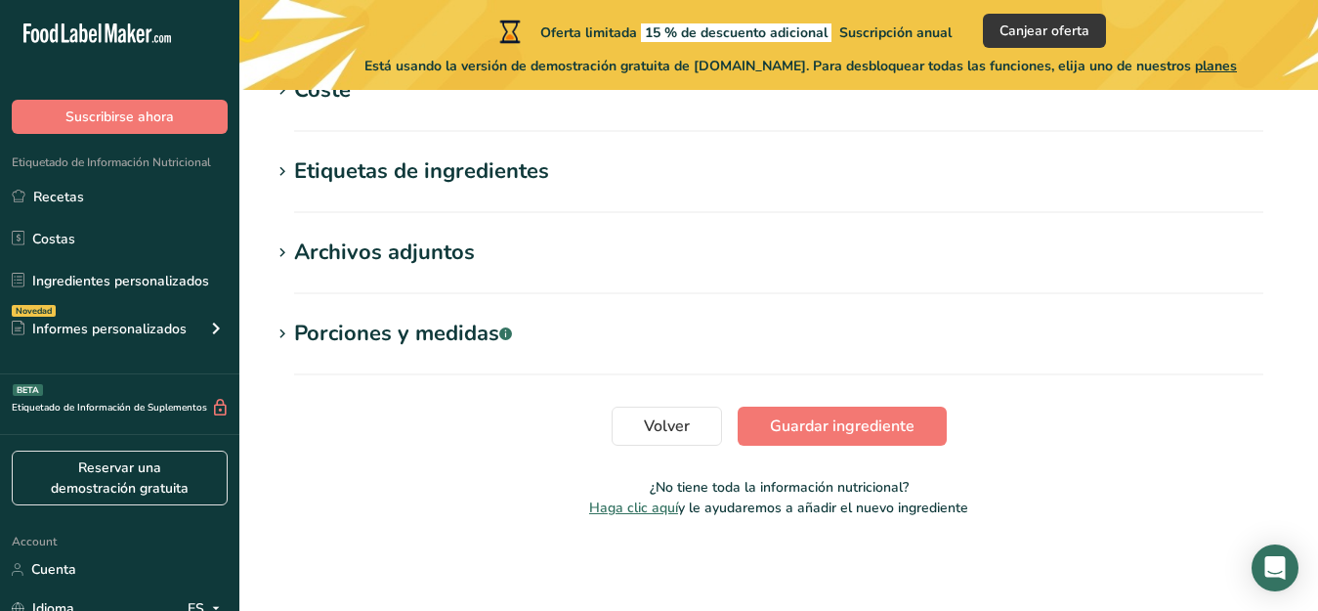
scroll to position [1141, 0]
type textarea "[MEDICAL_DATA]."
click at [851, 419] on span "Guardar ingrediente" at bounding box center [842, 424] width 145 height 23
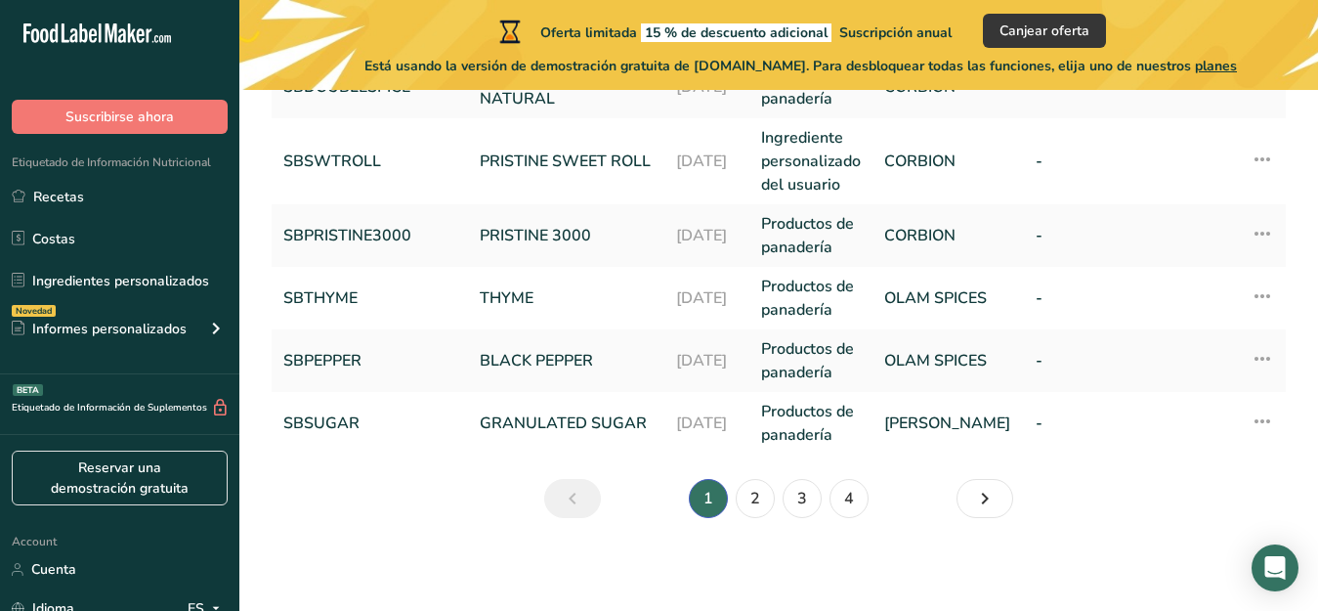
scroll to position [844, 0]
click at [755, 498] on link "2" at bounding box center [755, 497] width 39 height 39
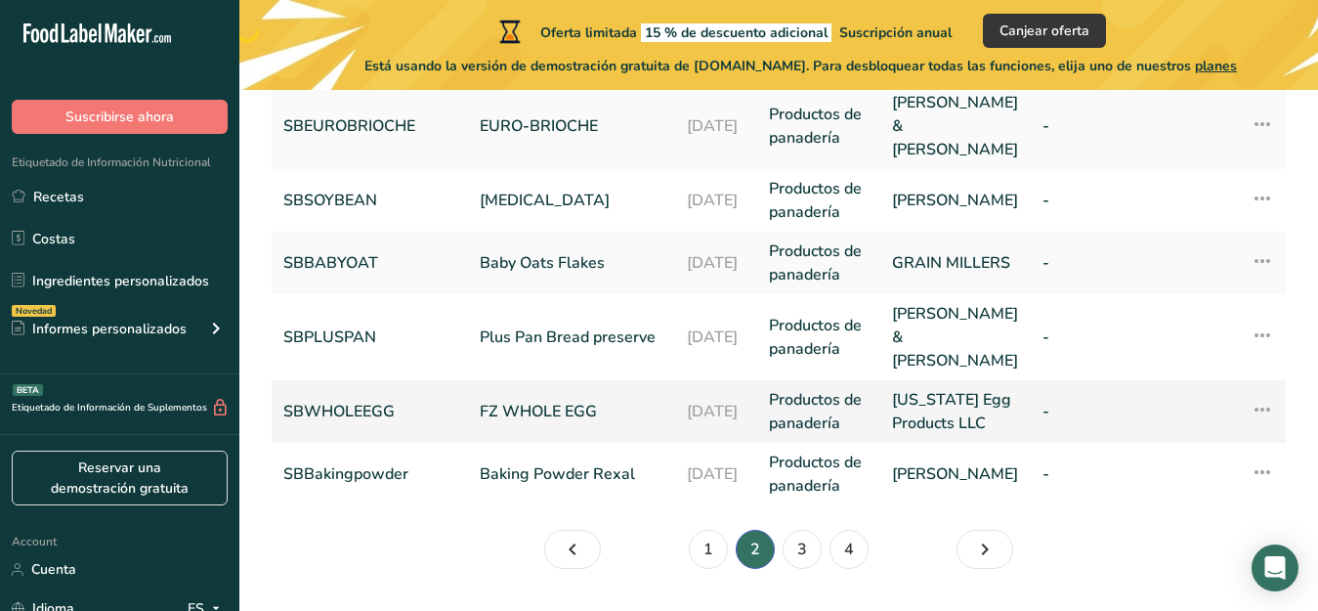
scroll to position [844, 0]
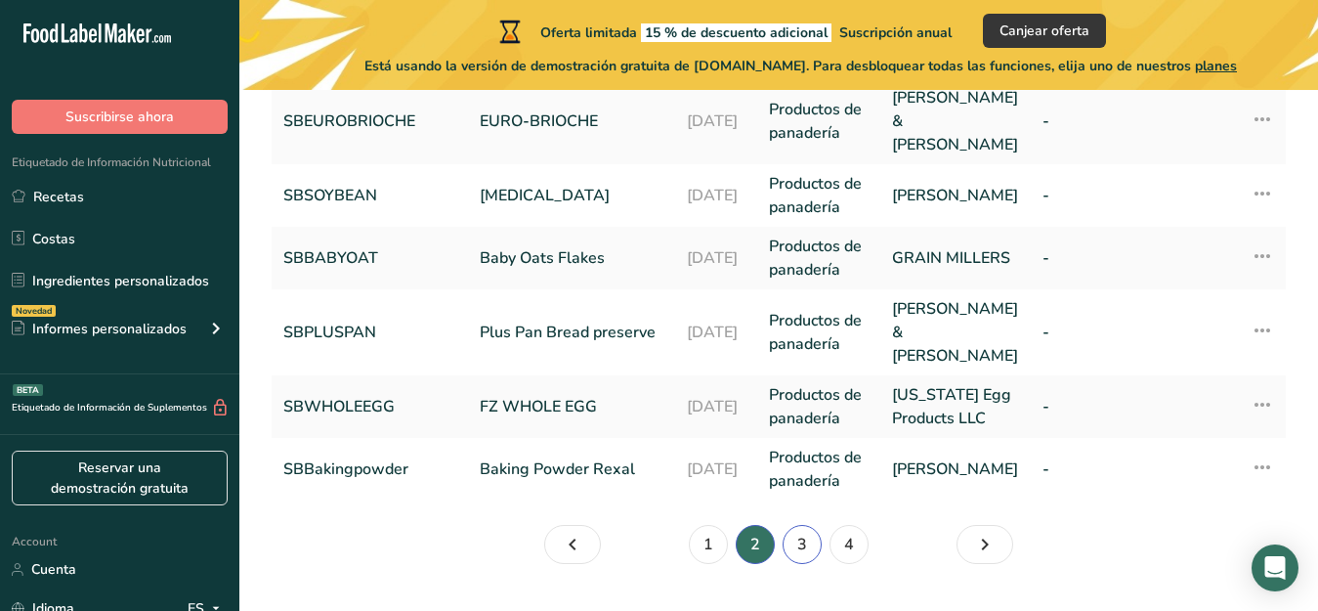
click at [810, 525] on link "3" at bounding box center [802, 544] width 39 height 39
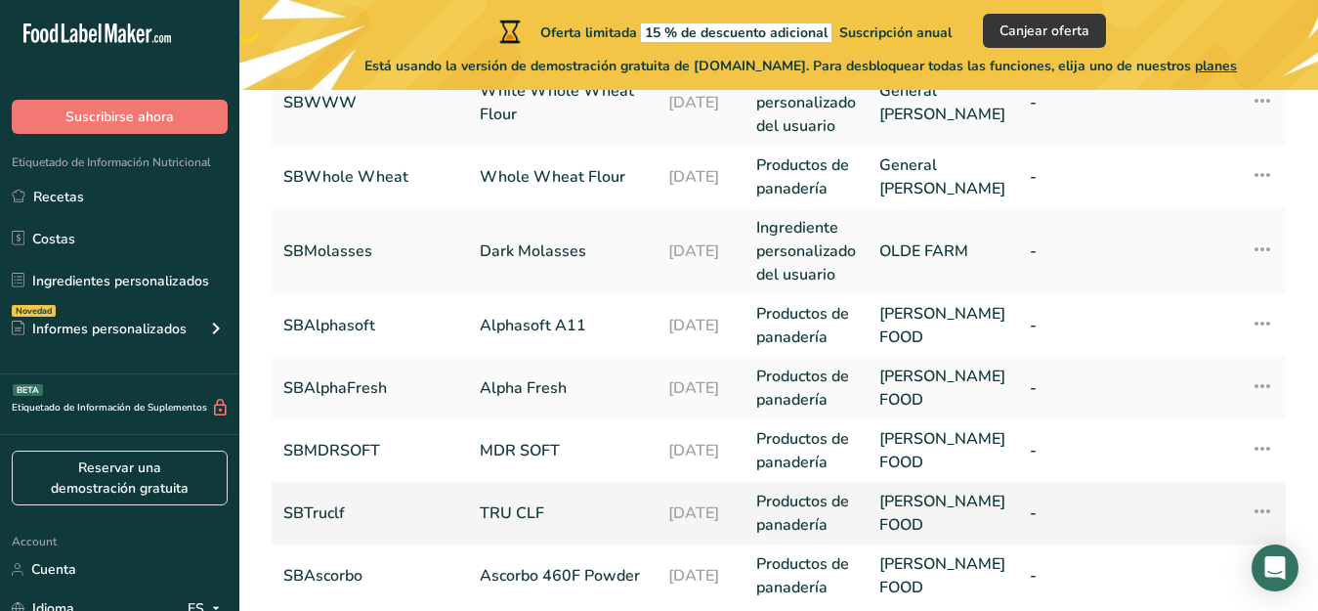
scroll to position [707, 0]
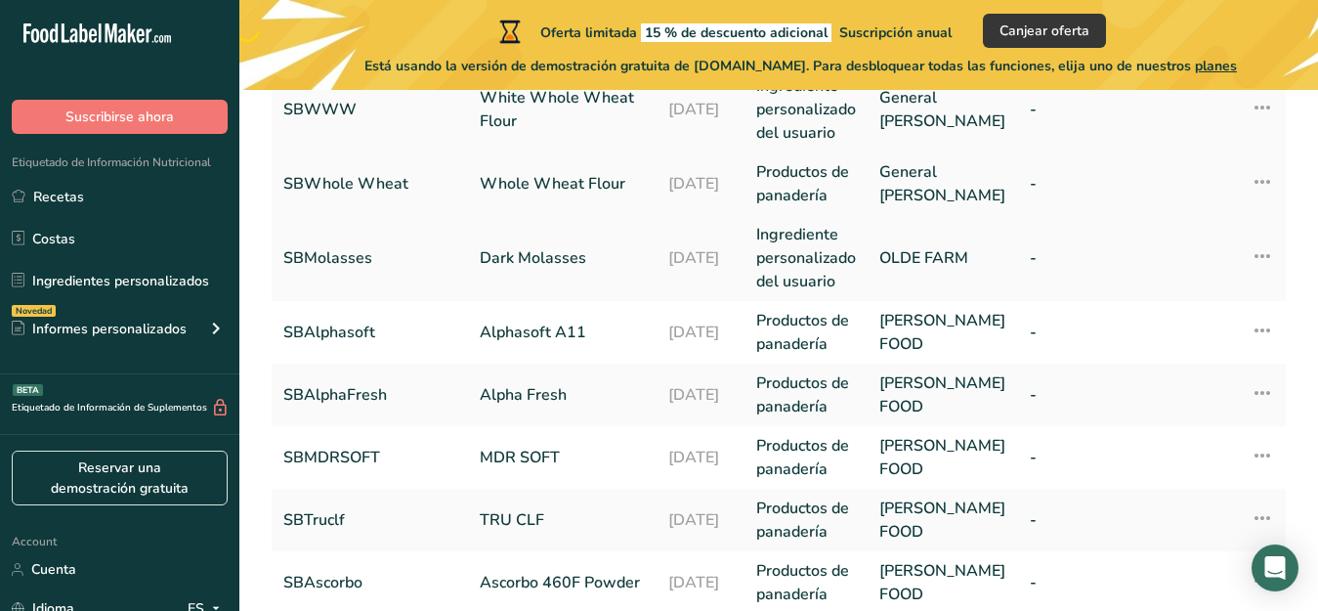
click at [526, 195] on link "Whole Wheat Flour" at bounding box center [562, 183] width 165 height 23
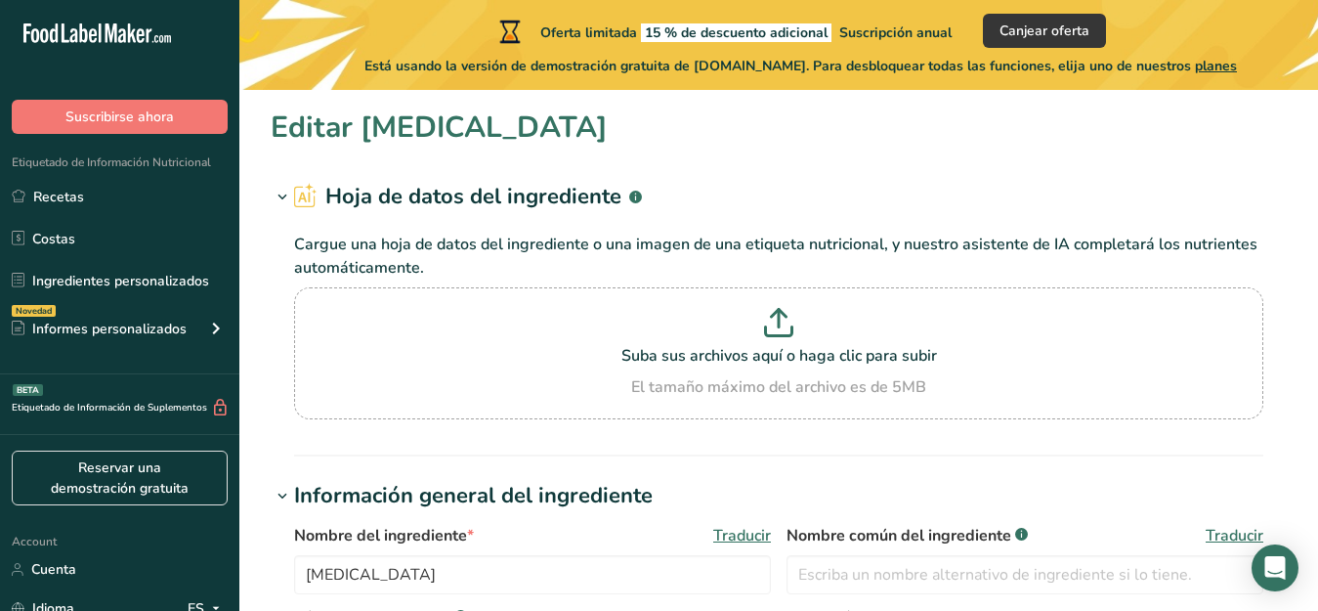
type input "Whole Wheat Flour"
type input "SBWhole Wheat"
type input "General [PERSON_NAME]"
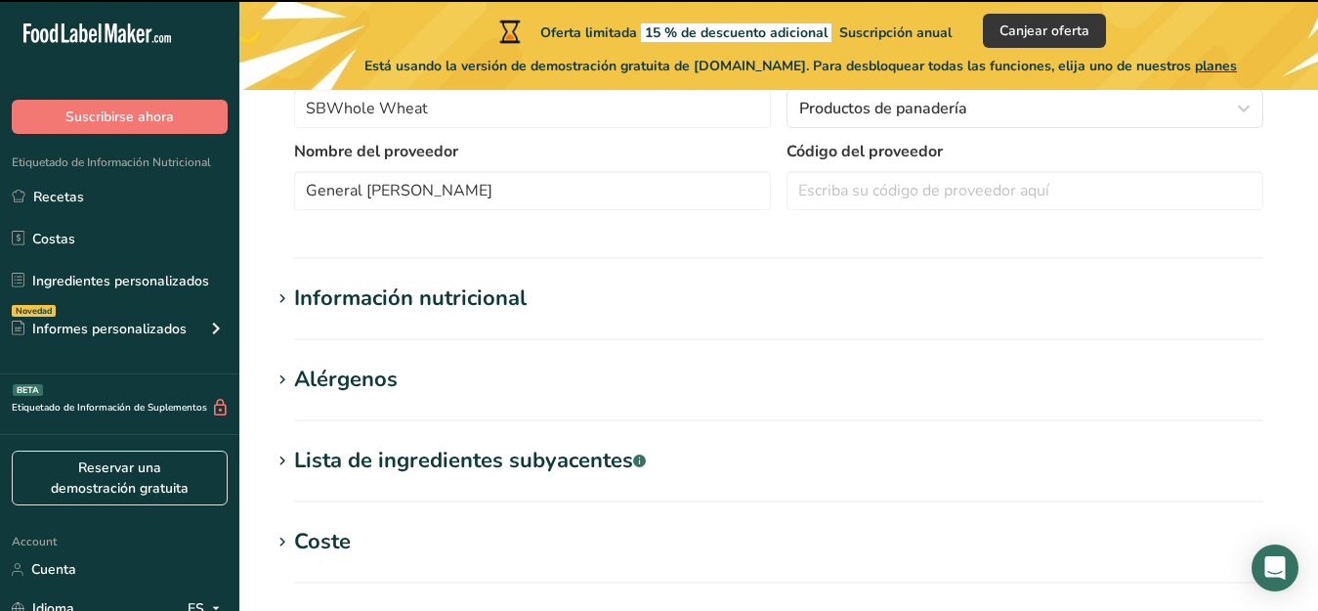
scroll to position [549, 0]
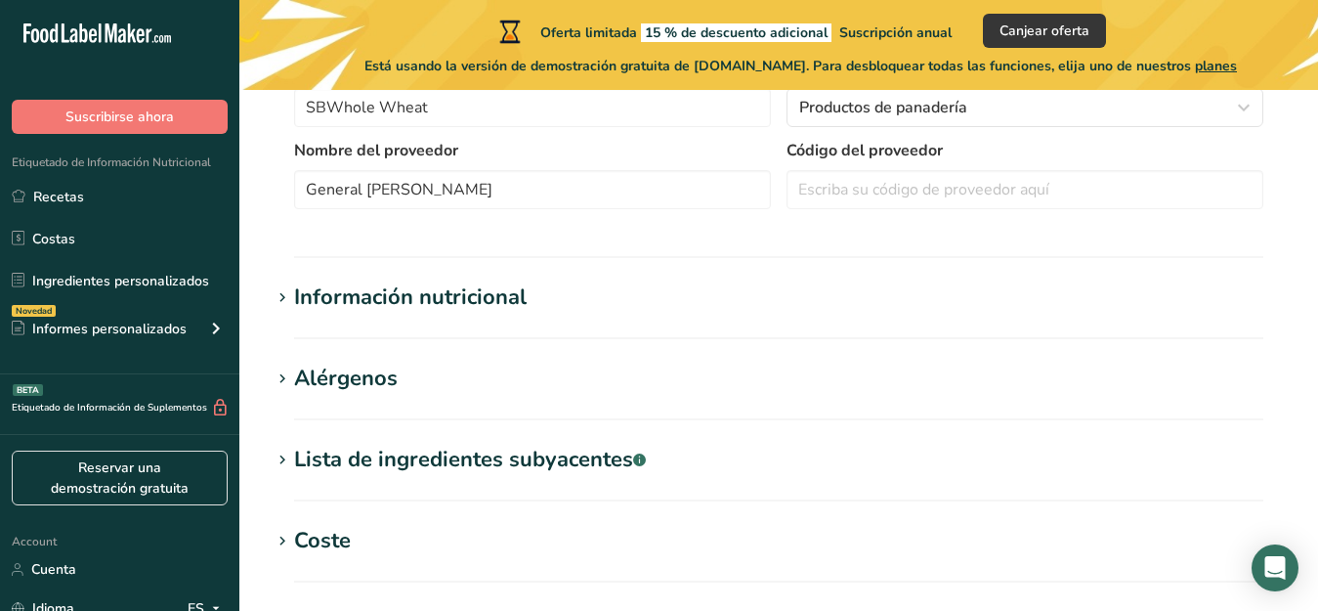
click at [302, 449] on div "Lista de ingredientes subyacentes .a-a{fill:#347362;}.b-a{fill:#fff;}" at bounding box center [470, 460] width 352 height 32
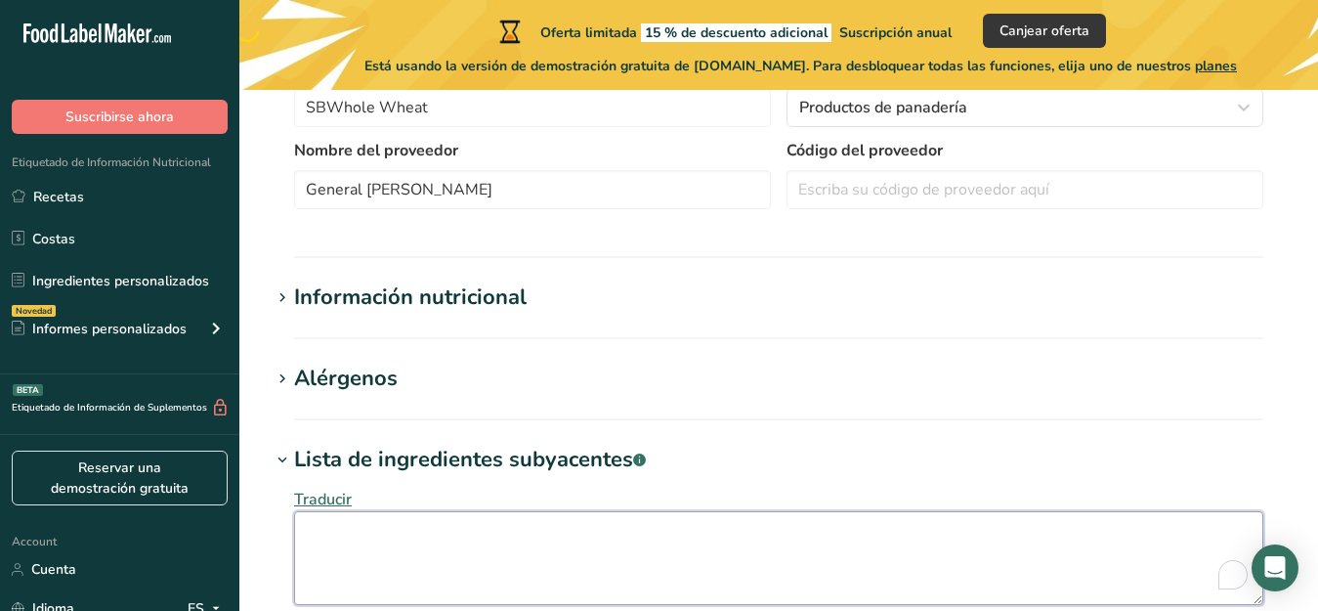
click at [313, 536] on textarea "To enrich screen reader interactions, please activate Accessibility in Grammarl…" at bounding box center [778, 558] width 969 height 94
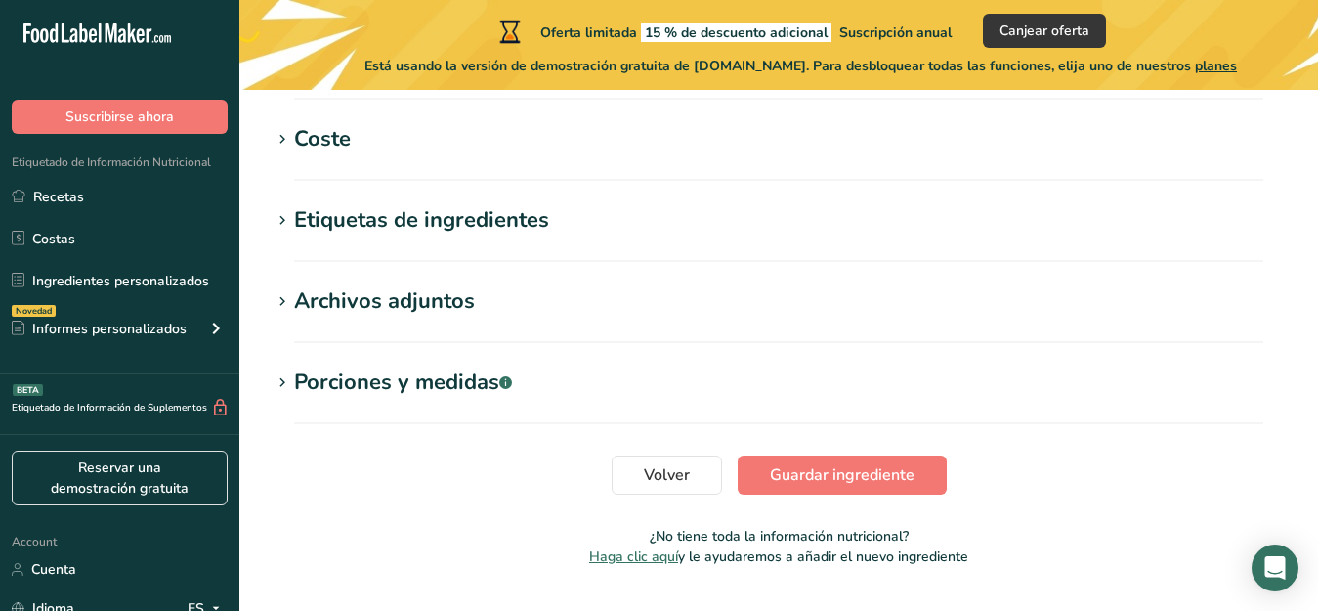
scroll to position [1099, 0]
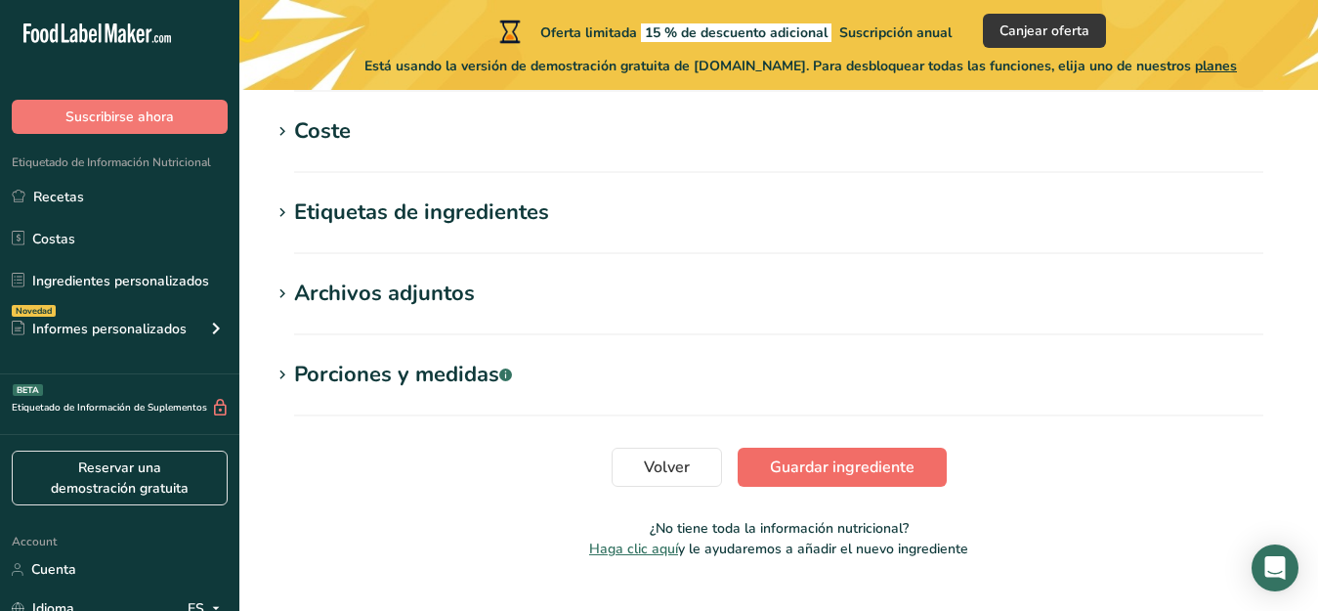
type textarea "Whole Wheat Flour."
click at [778, 458] on span "Guardar ingrediente" at bounding box center [842, 466] width 145 height 23
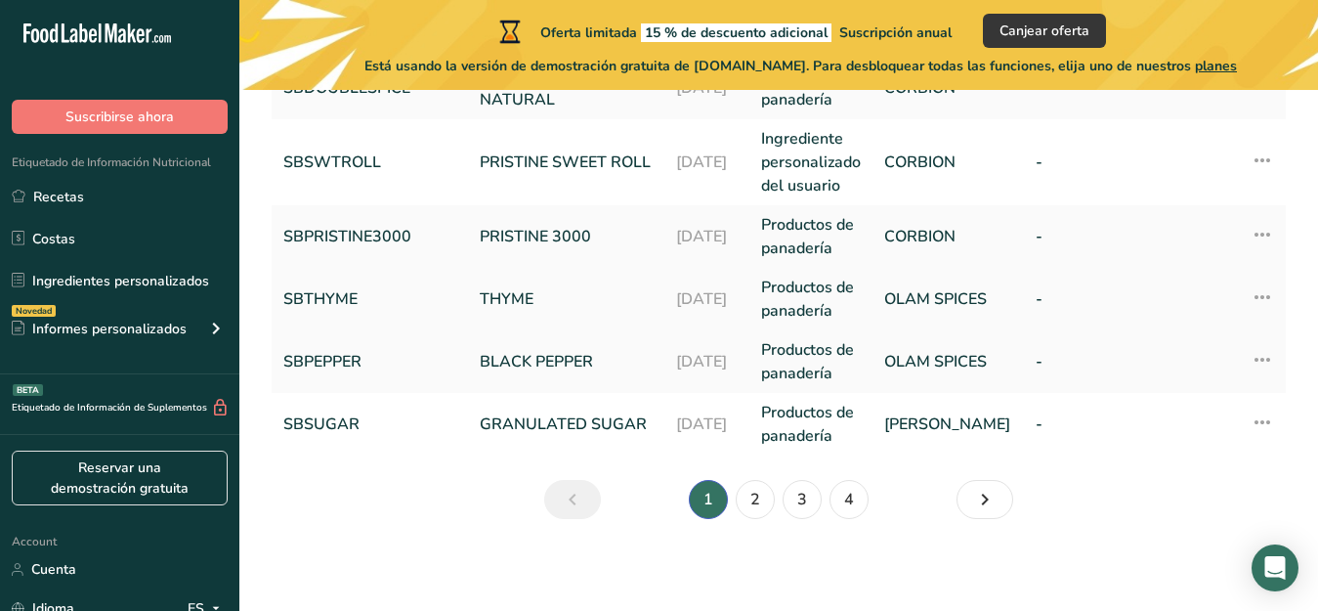
scroll to position [844, 0]
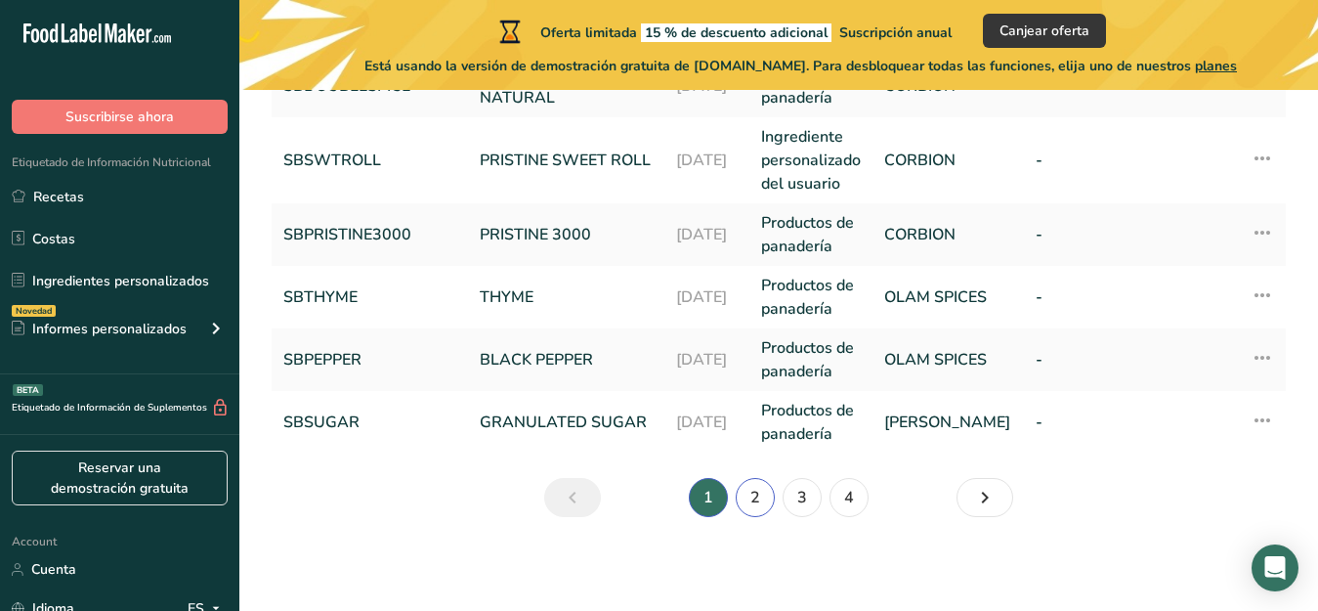
click at [758, 495] on link "2" at bounding box center [755, 497] width 39 height 39
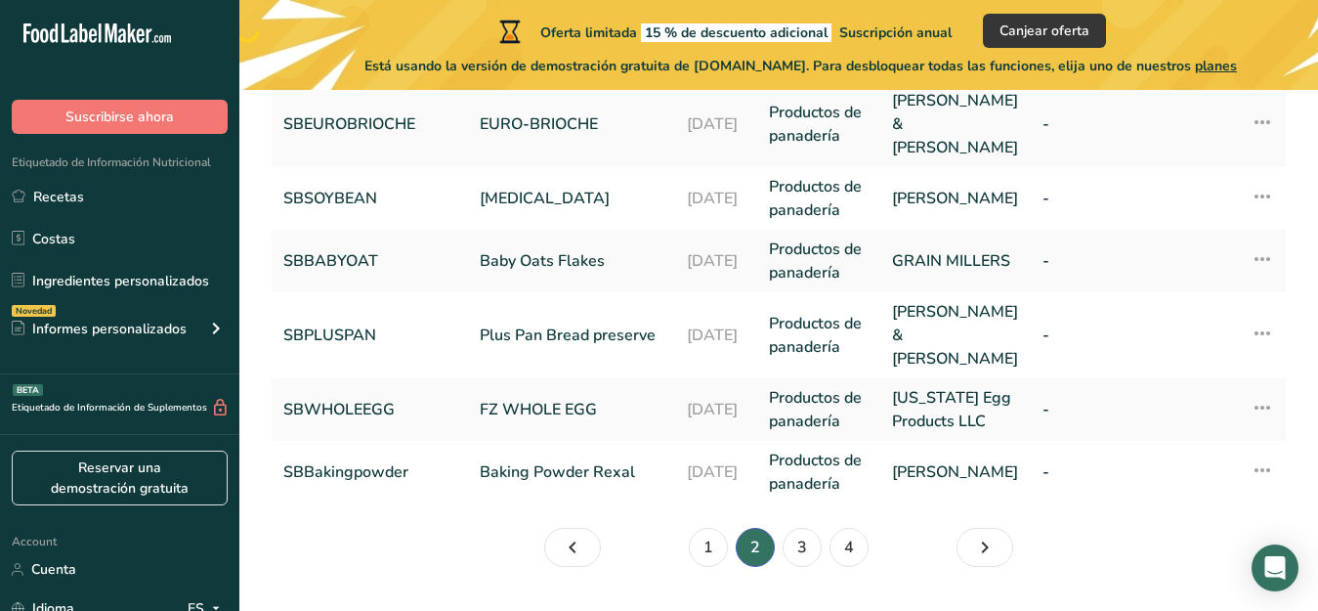
scroll to position [844, 0]
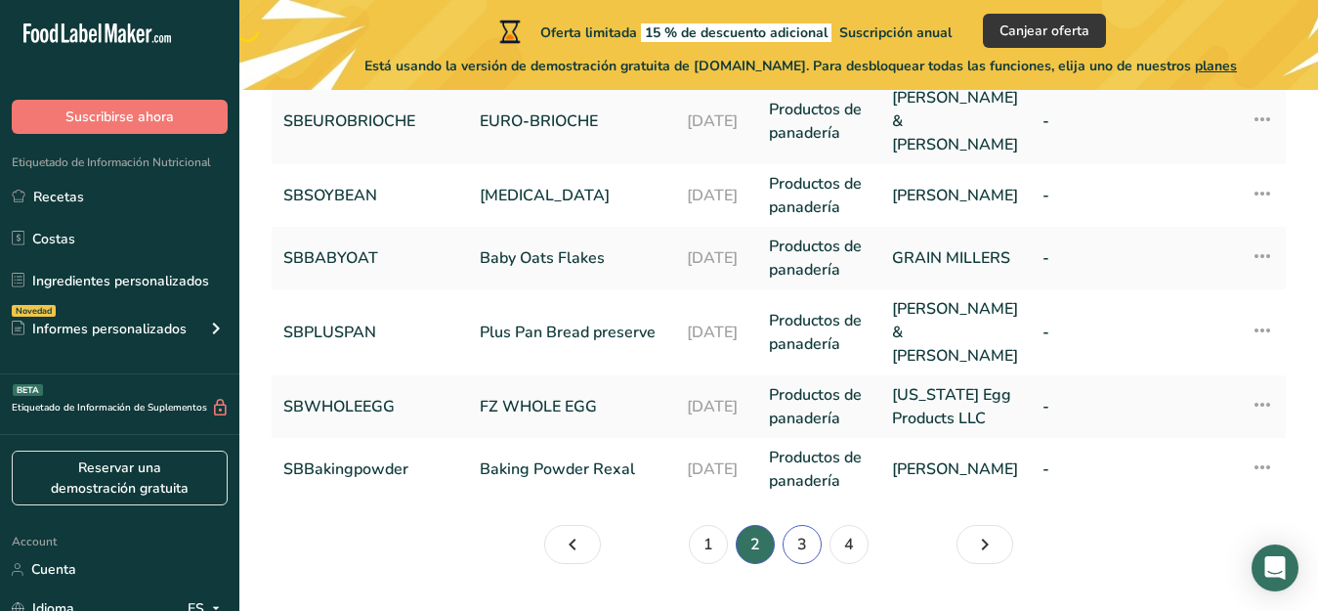
click at [796, 525] on link "3" at bounding box center [802, 544] width 39 height 39
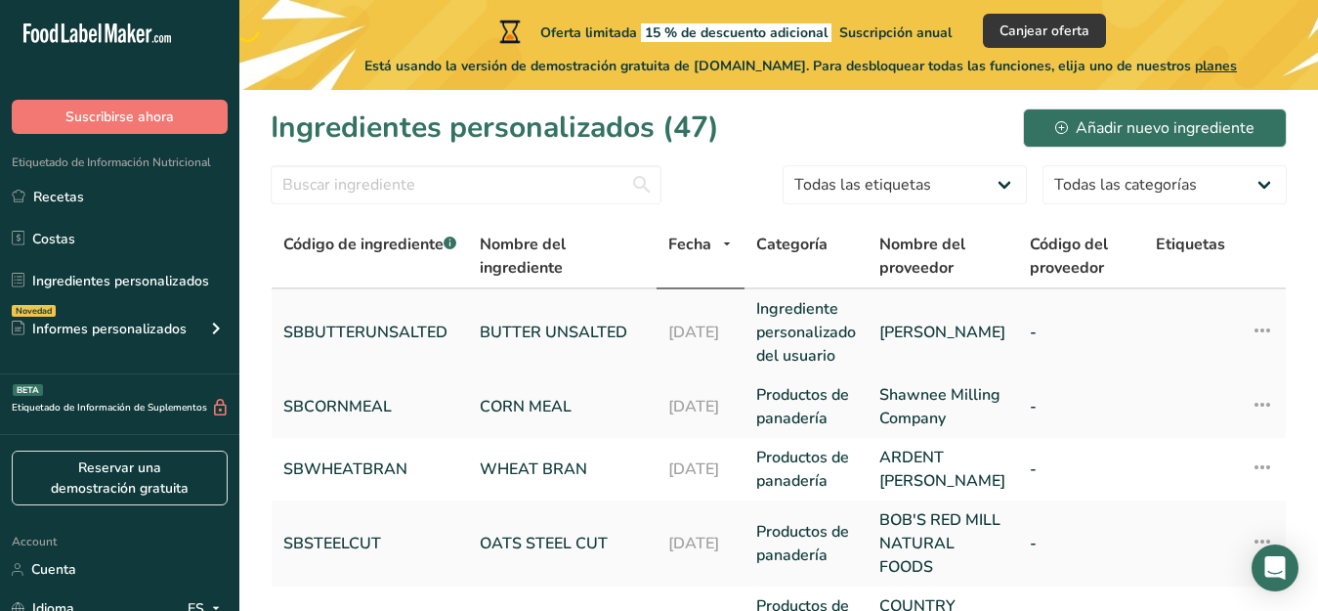
click at [551, 333] on link "BUTTER UNSALTED" at bounding box center [562, 331] width 165 height 23
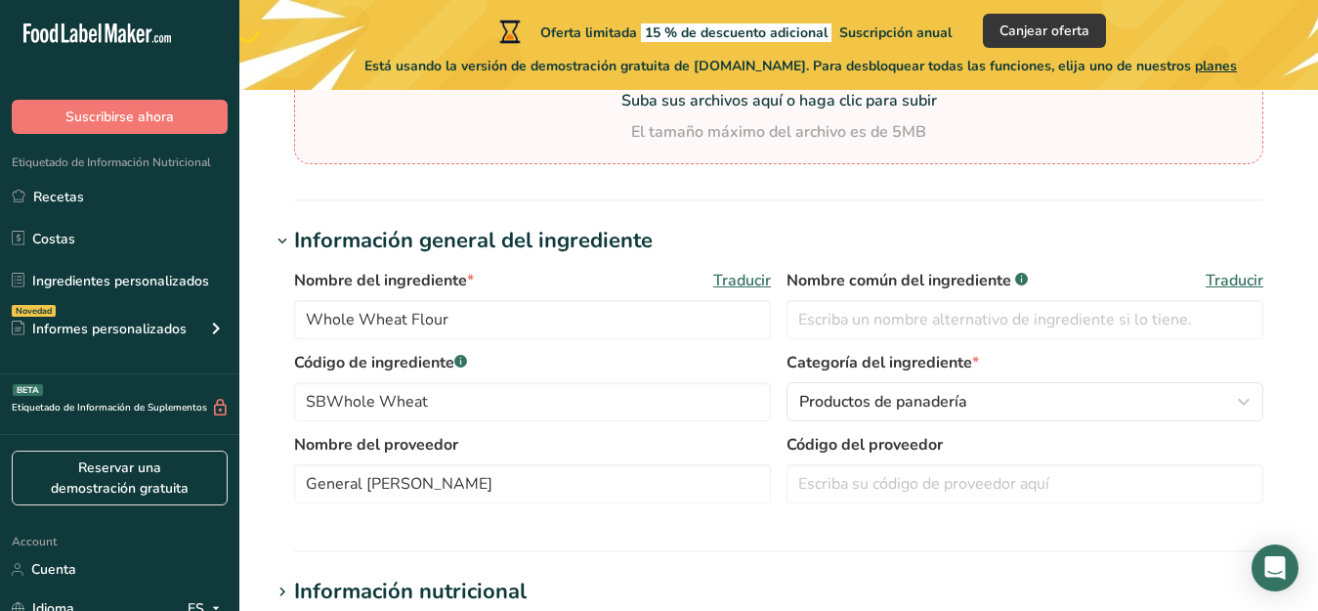
type input "BUTTER UNSALTED"
type input "SBBUTTERUNSALTED"
type input "[PERSON_NAME]"
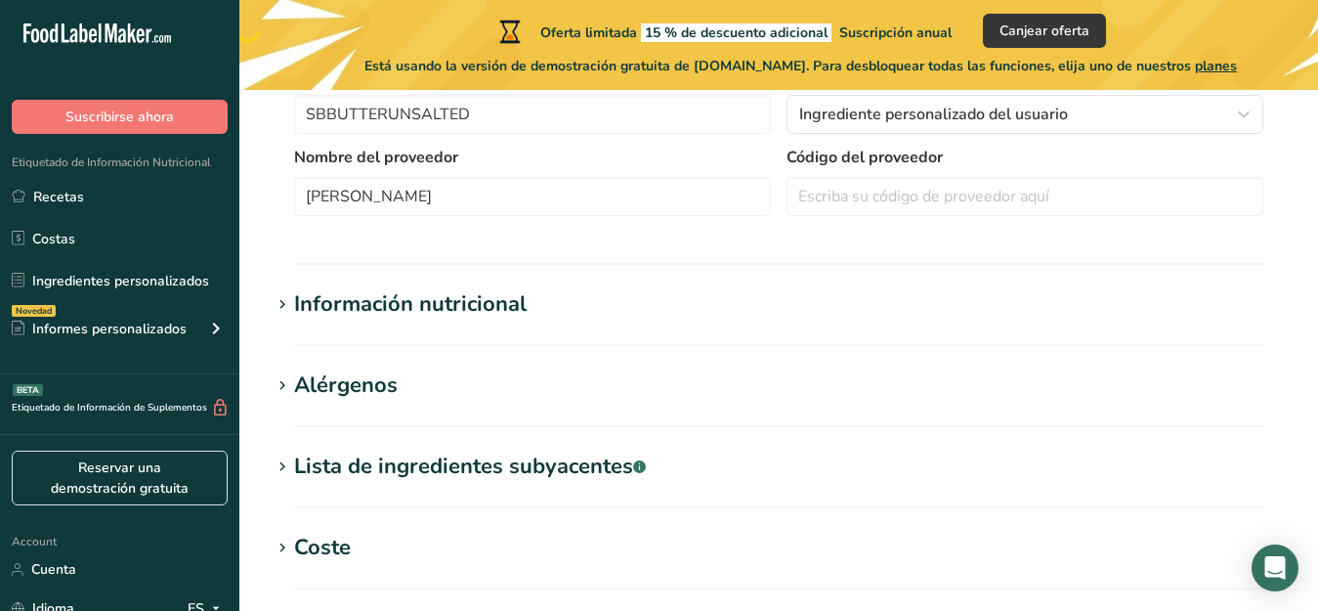
scroll to position [549, 0]
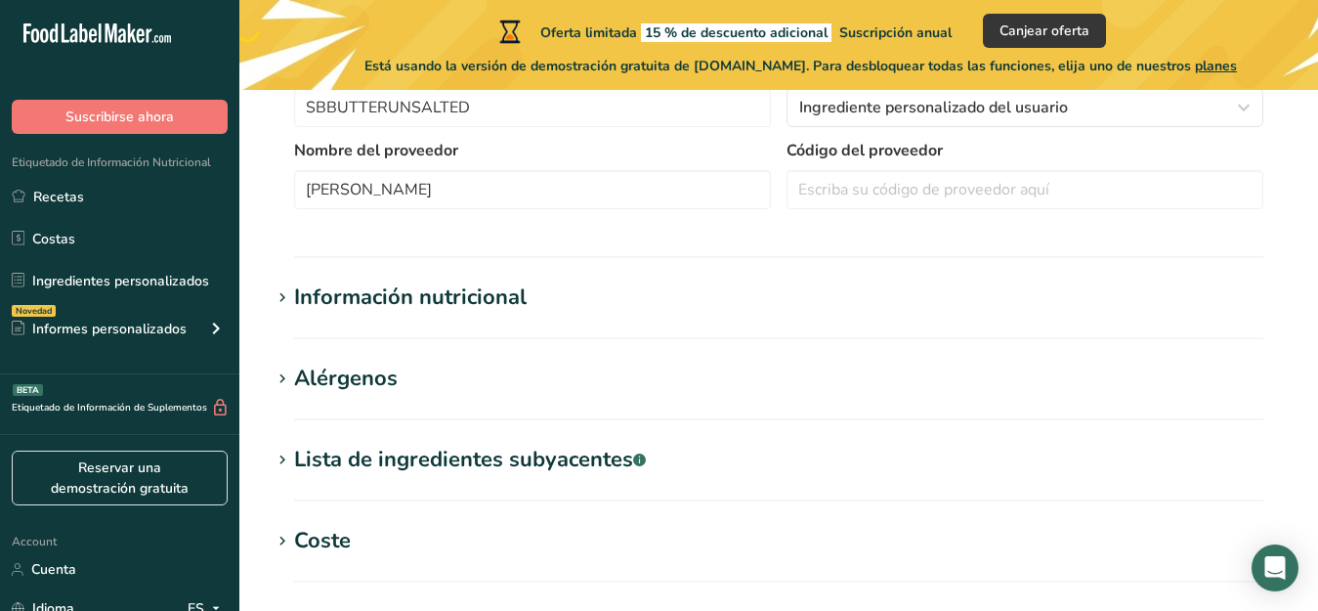
click at [293, 455] on span at bounding box center [282, 459] width 23 height 23
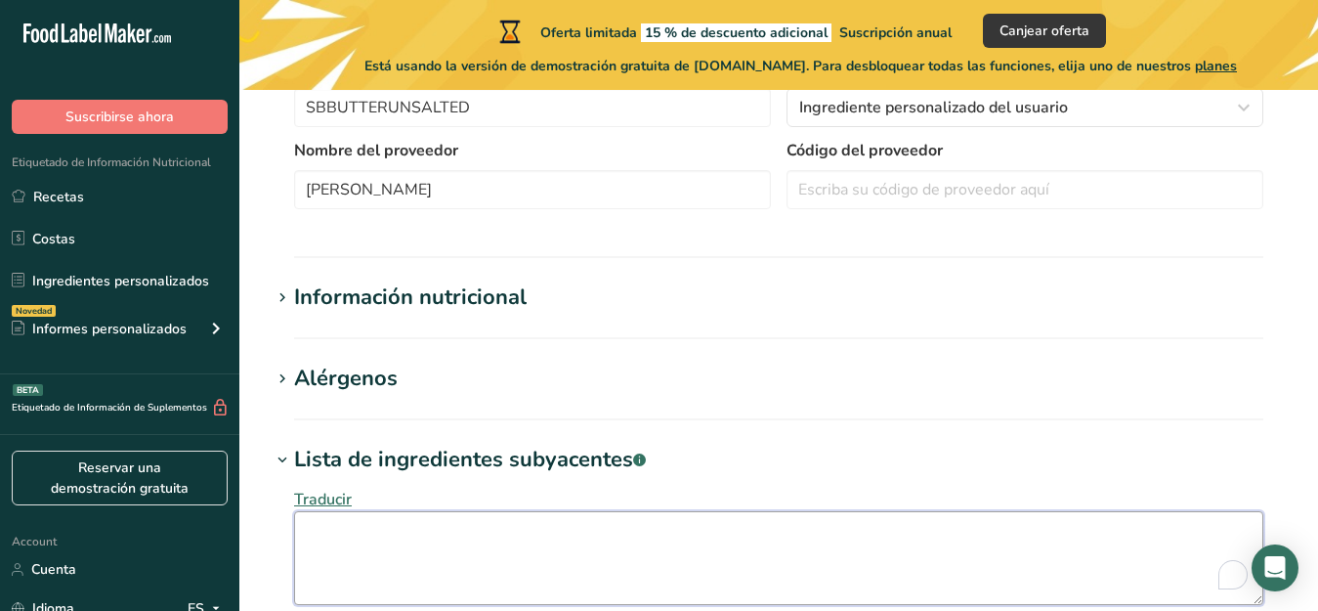
click at [312, 532] on textarea "To enrich screen reader interactions, please activate Accessibility in Grammarl…" at bounding box center [778, 558] width 969 height 94
type textarea "Cream, Natural Flavors,Milk"
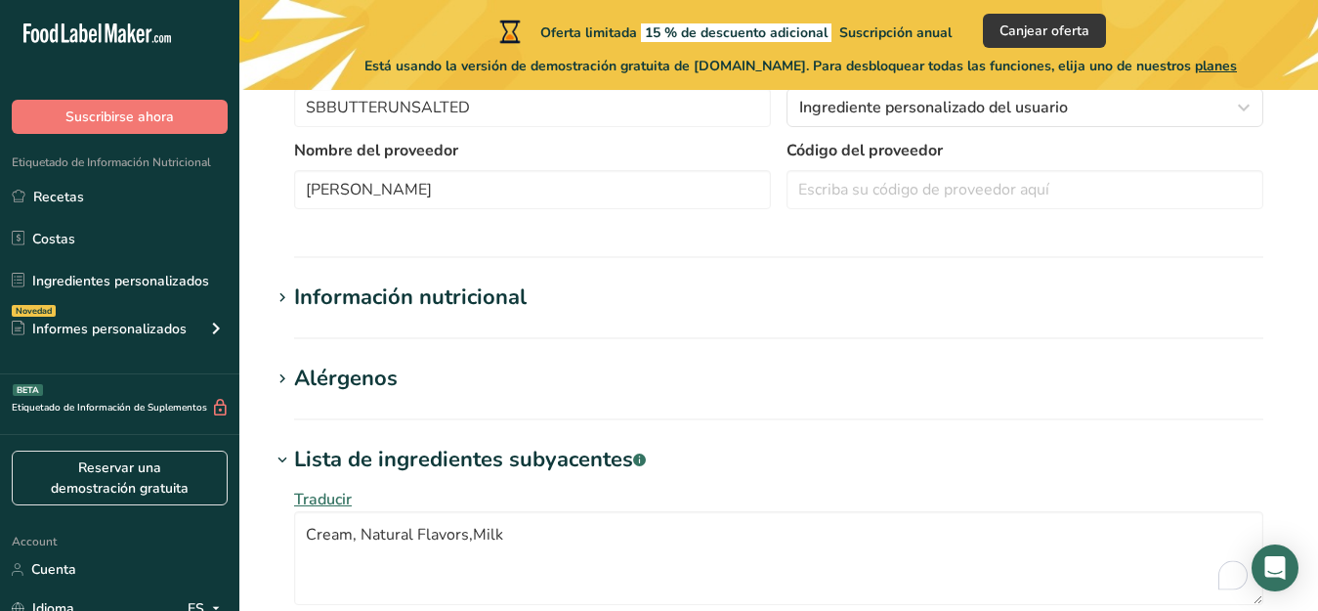
click at [333, 400] on section "Alérgenos Añadir cualquier alérgeno conocido asociado con su ingrediente [GEOGR…" at bounding box center [779, 391] width 1016 height 58
click at [313, 377] on div "Alérgenos" at bounding box center [346, 378] width 104 height 32
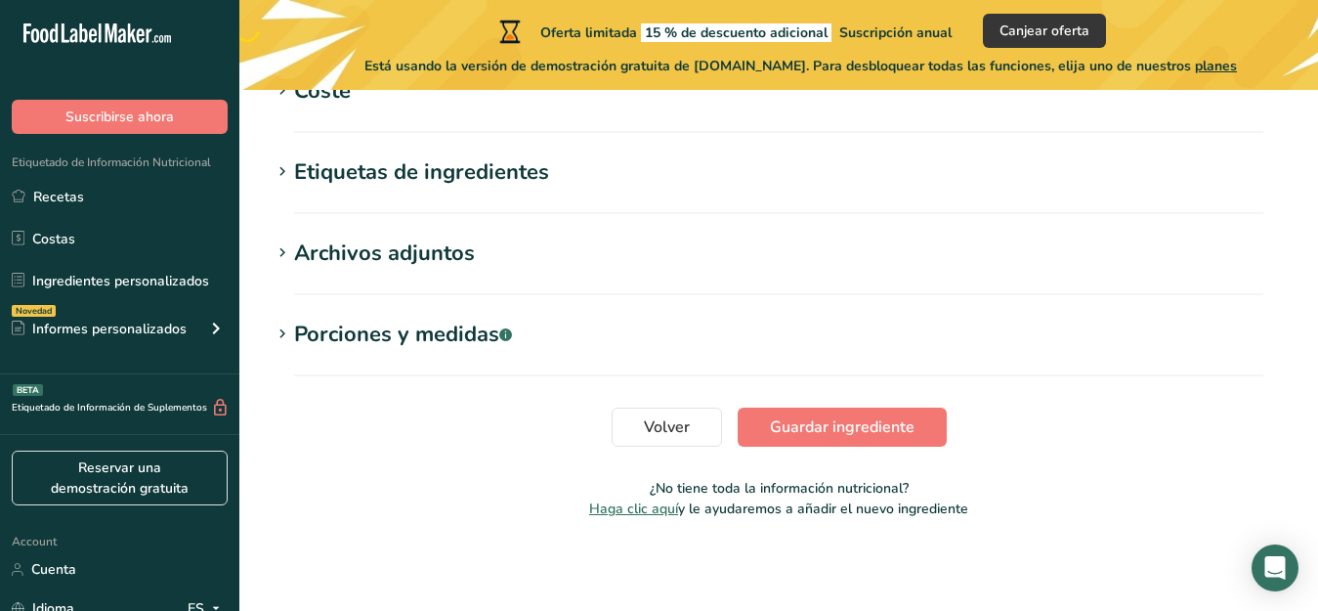
scroll to position [1235, 0]
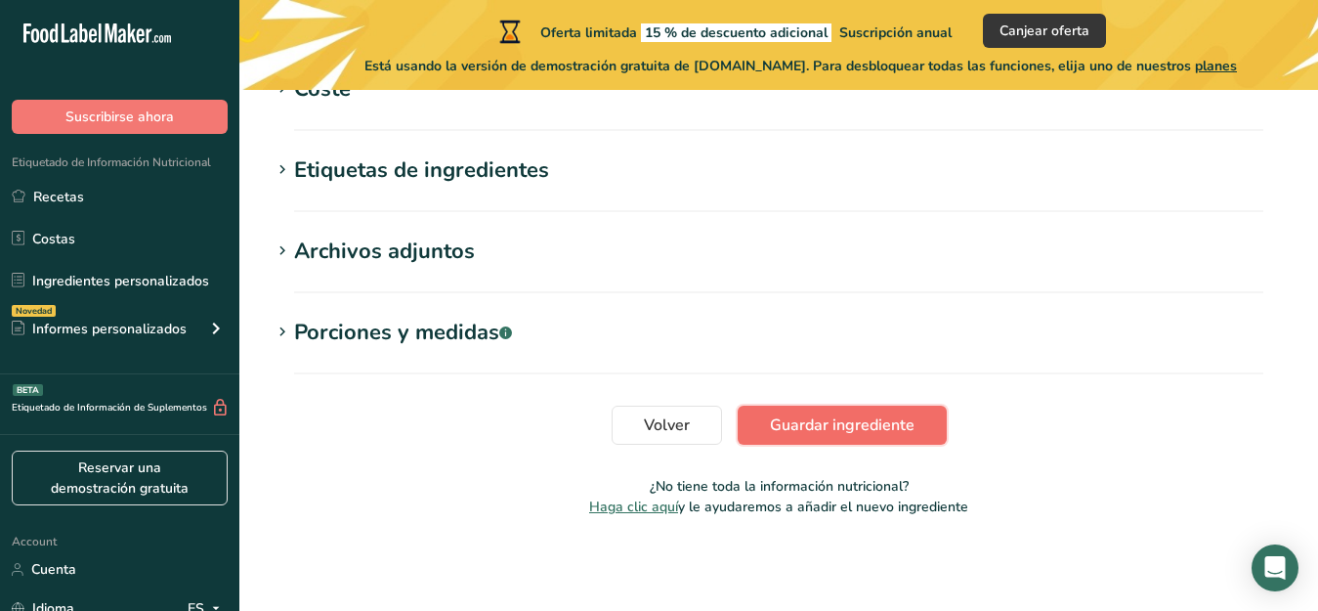
click at [794, 423] on span "Guardar ingrediente" at bounding box center [842, 424] width 145 height 23
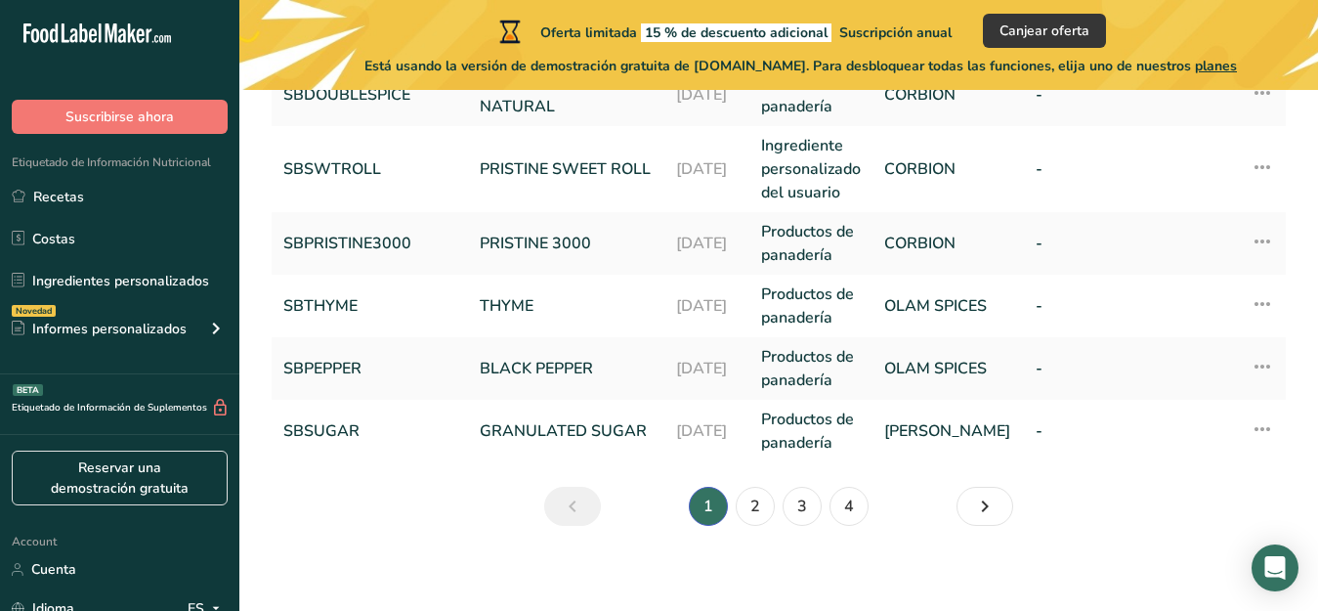
scroll to position [844, 0]
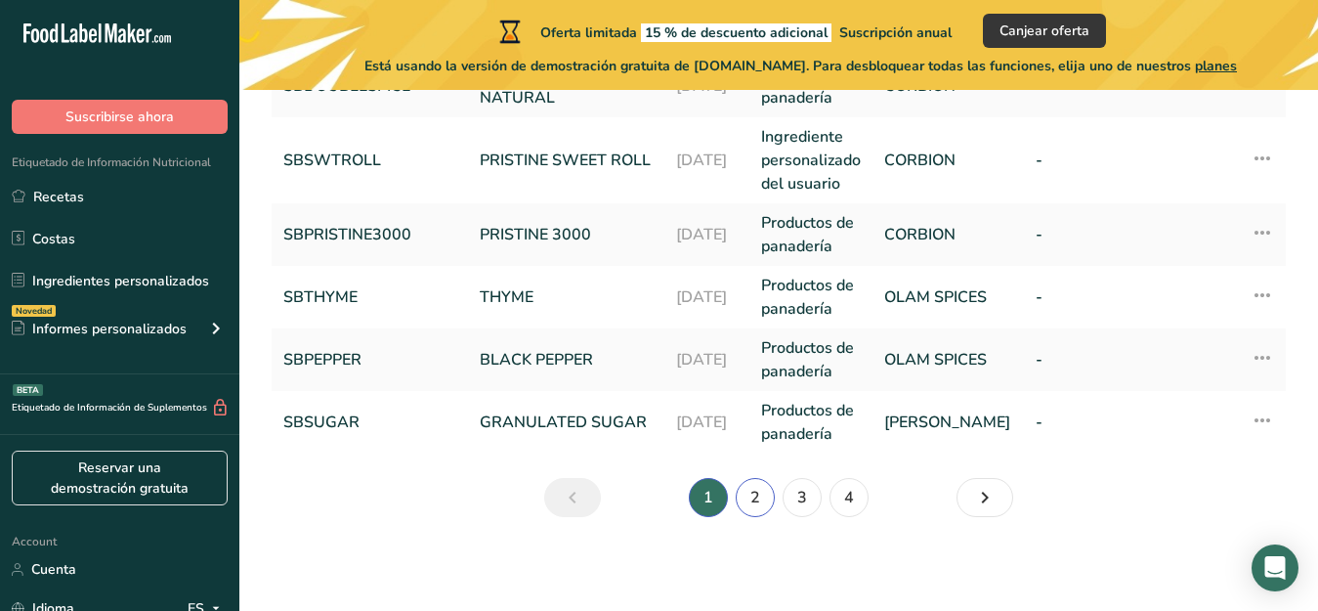
click at [759, 496] on link "2" at bounding box center [755, 497] width 39 height 39
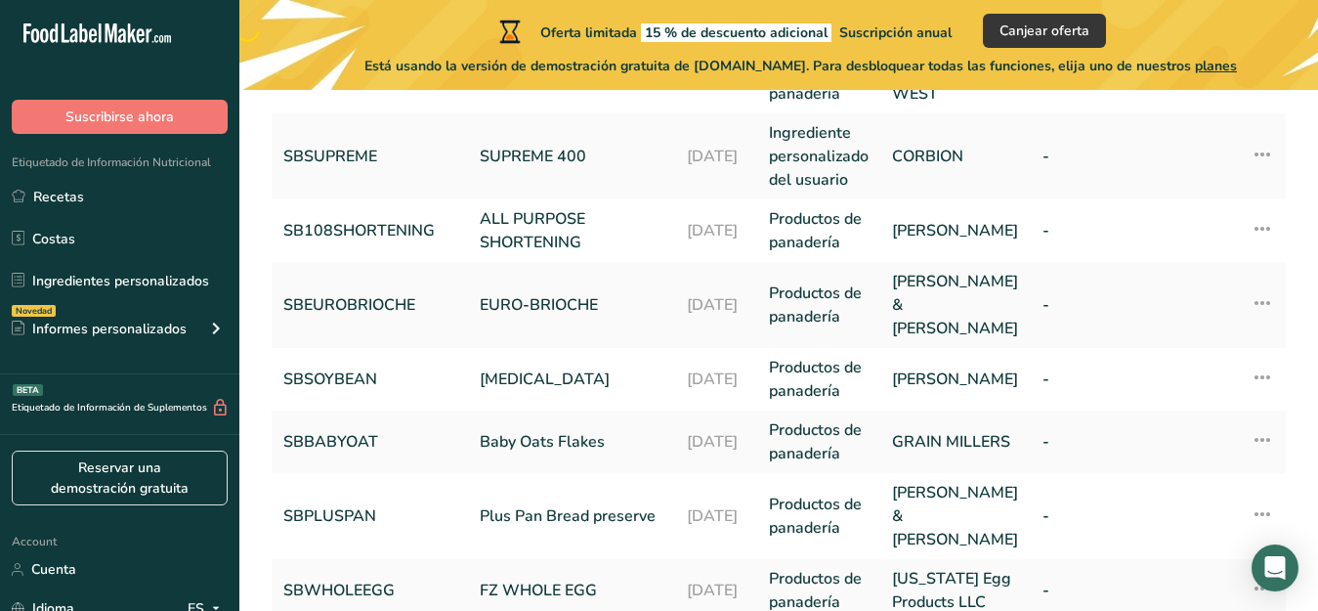
scroll to position [569, 0]
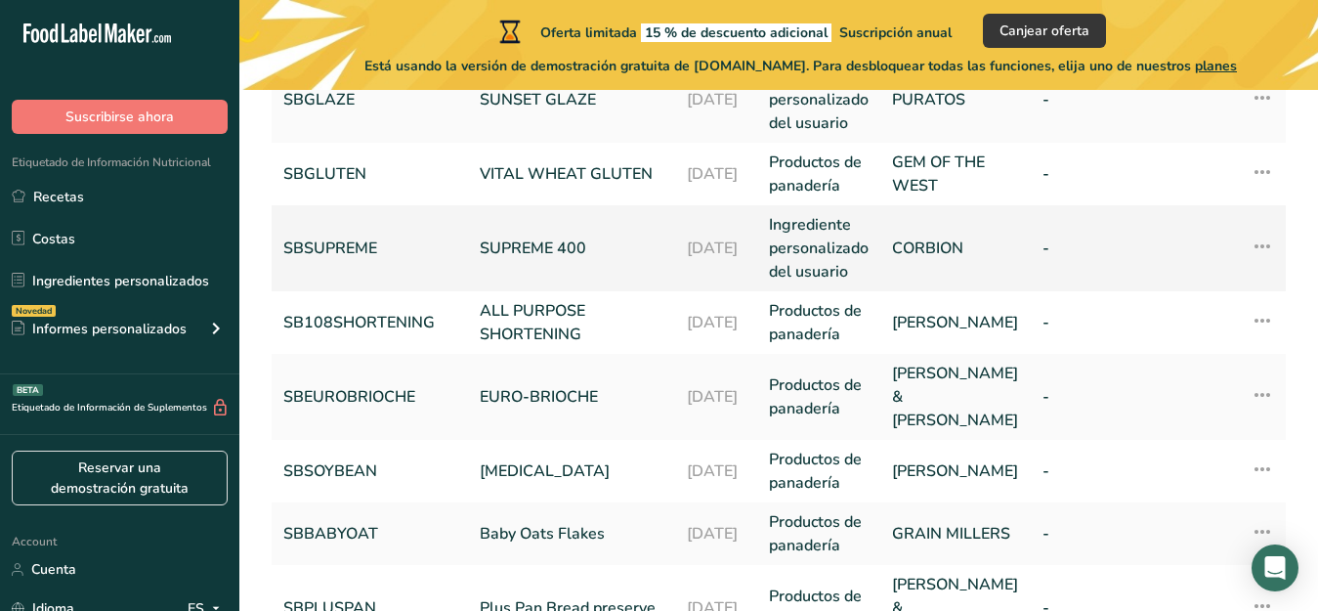
click at [341, 246] on link "SBSUPREME" at bounding box center [369, 247] width 173 height 23
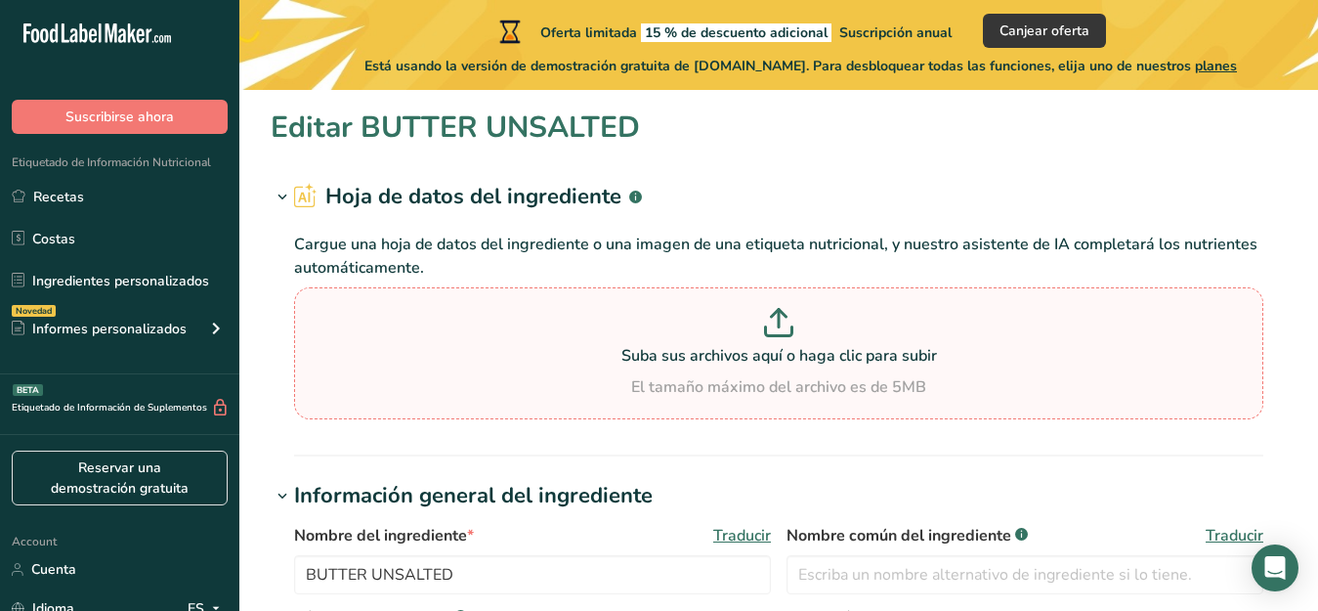
type input "SUPREME 400"
type input "SBSUPREME"
type input "CORBION"
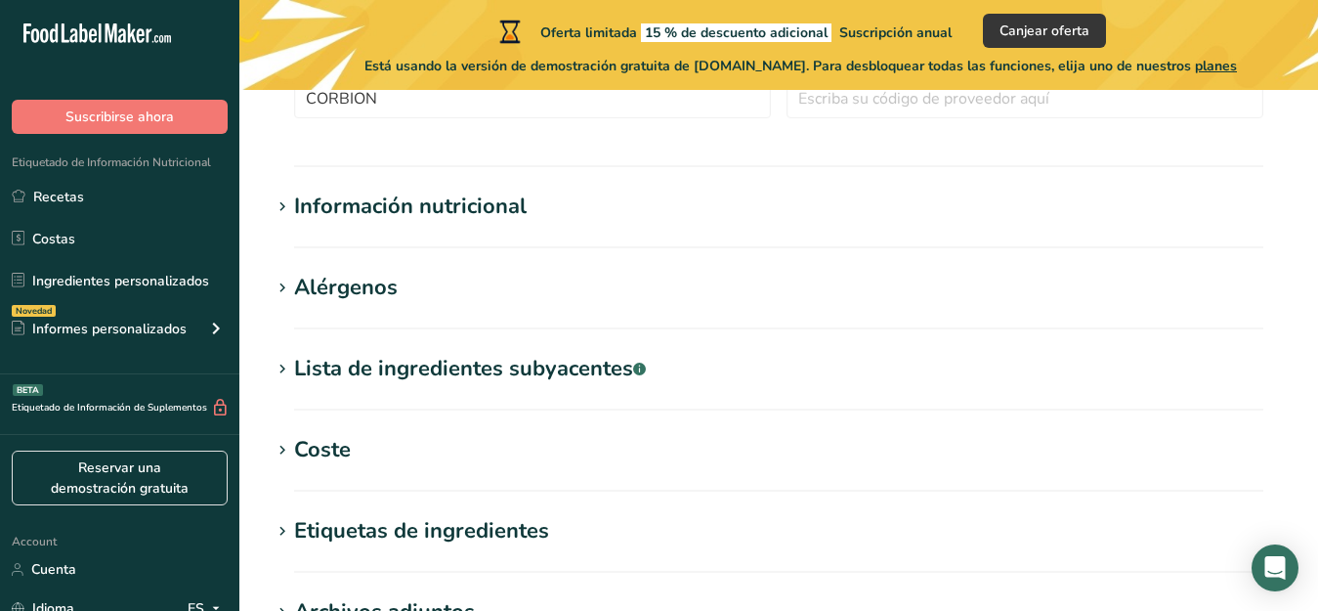
scroll to position [641, 0]
click at [305, 368] on div "Lista de ingredientes subyacentes .a-a{fill:#347362;}.b-a{fill:#fff;}" at bounding box center [470, 368] width 352 height 32
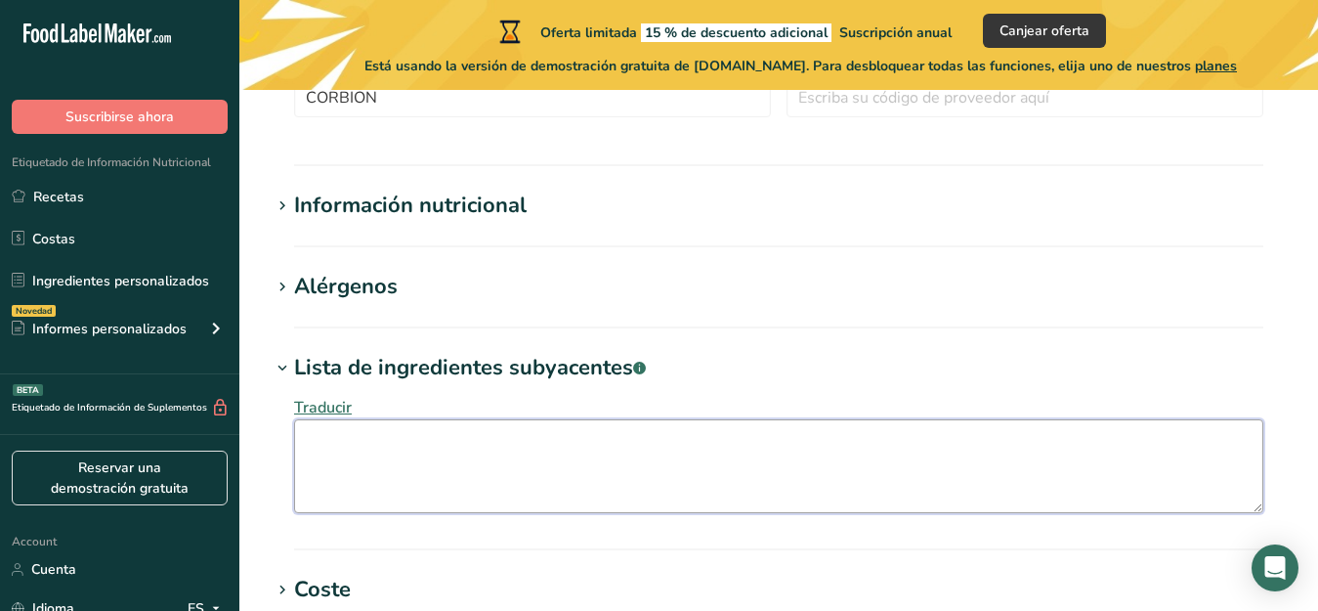
click at [310, 441] on textarea at bounding box center [778, 466] width 969 height 94
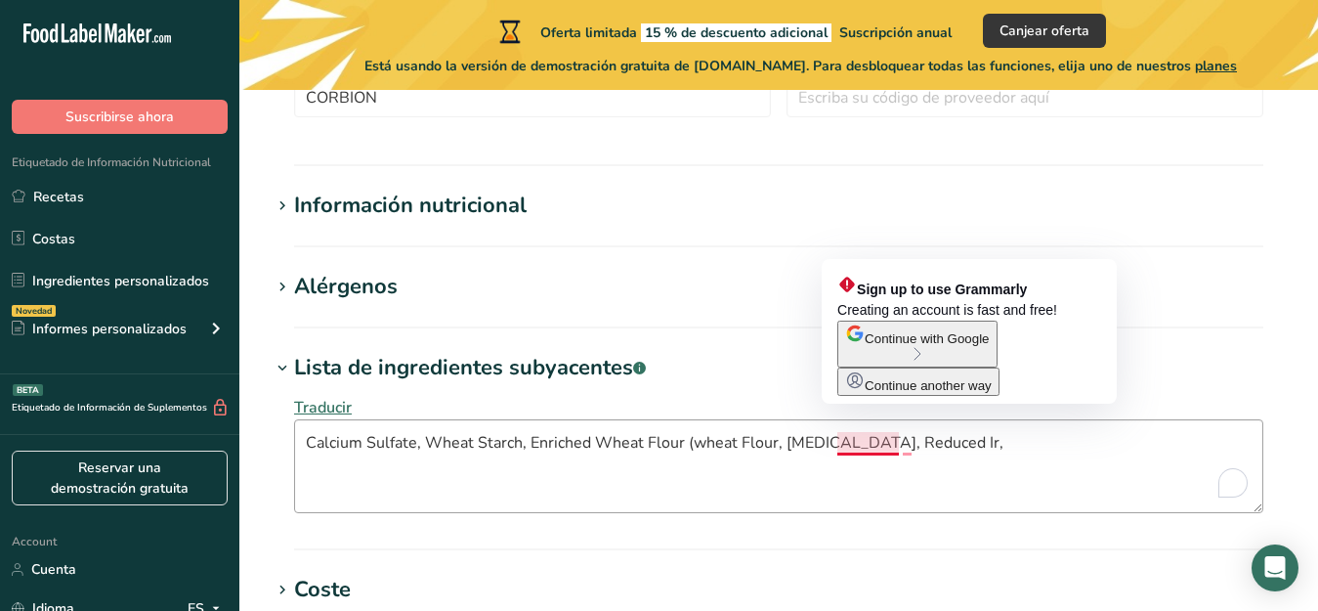
click at [898, 441] on textarea "Calcium Sulfate, Wheat Starch, Enriched Wheat Flour (wheat Flour, Niacin, Reduc…" at bounding box center [778, 466] width 969 height 94
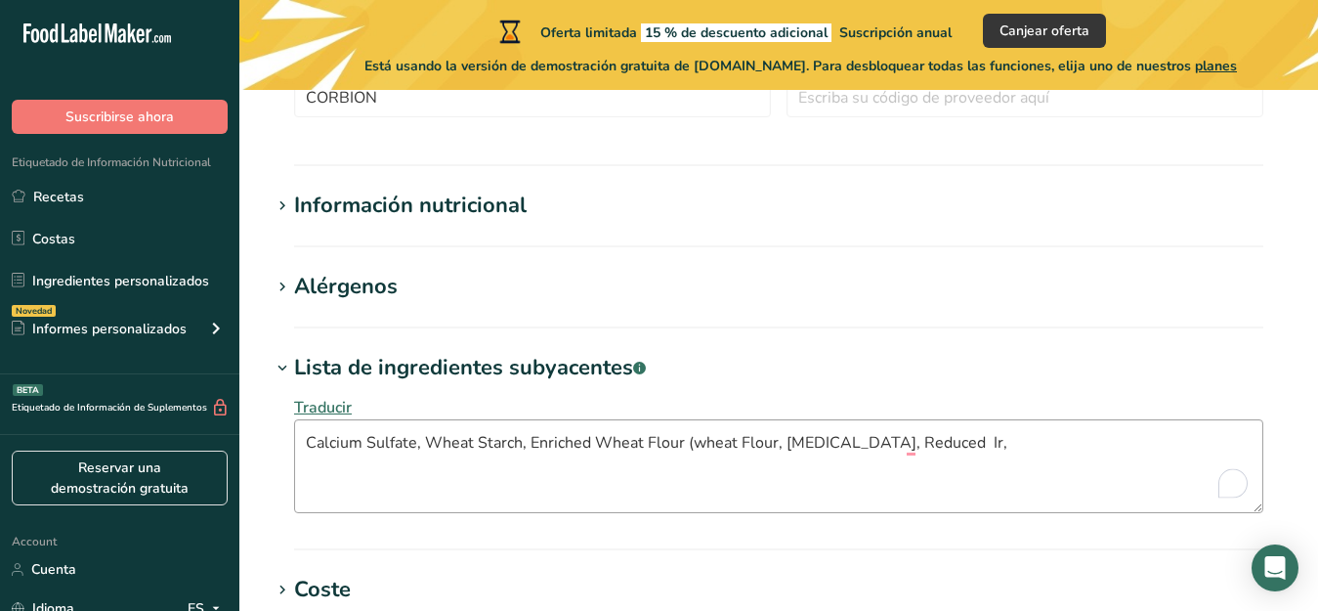
drag, startPoint x: 915, startPoint y: 441, endPoint x: 903, endPoint y: 442, distance: 12.7
click at [903, 442] on textarea "Calcium Sulfate, Wheat Starch, Enriched Wheat Flour (wheat Flour, Niacin, Reduc…" at bounding box center [778, 466] width 969 height 94
click at [937, 446] on textarea "Calcium Sulfate, Wheat Starch, Enriched Wheat Flour (wheat Flour, Niacin, Reduc…" at bounding box center [778, 466] width 969 height 94
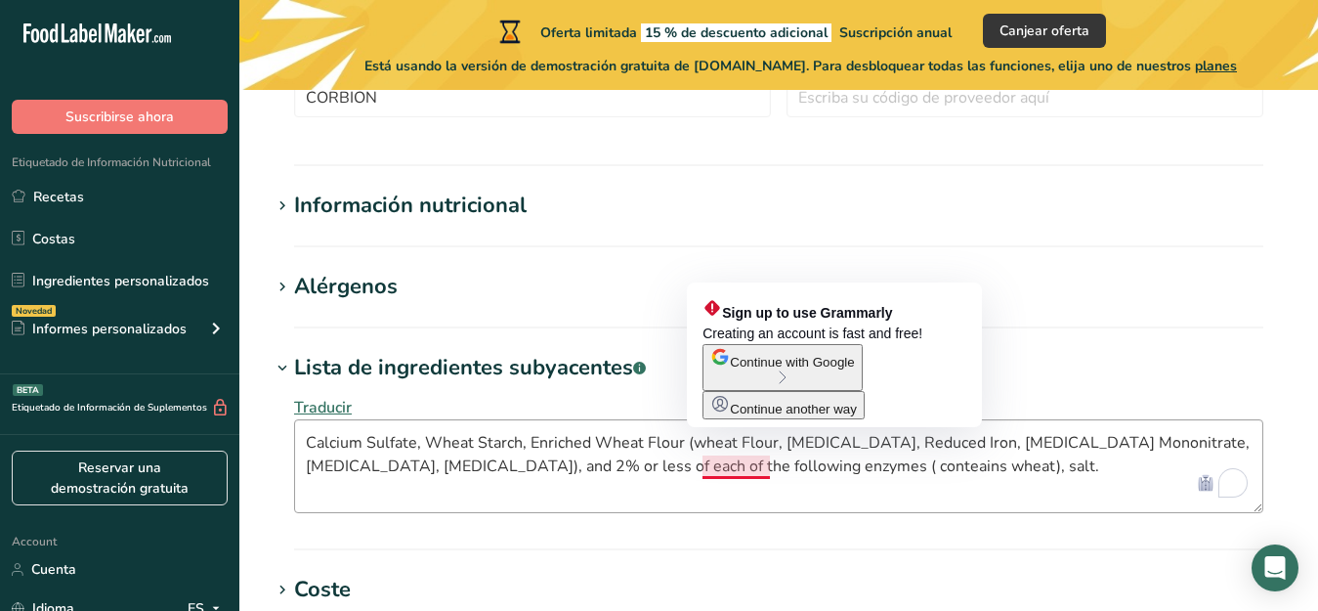
drag, startPoint x: 738, startPoint y: 470, endPoint x: 799, endPoint y: 489, distance: 64.6
click at [799, 489] on textarea "Calcium Sulfate, Wheat Starch, Enriched Wheat Flour (wheat Flour, Niacin, Reduc…" at bounding box center [778, 466] width 969 height 94
click at [705, 470] on textarea "Calcium Sulfate, Wheat Starch, Enriched Wheat Flour (wheat Flour, Niacin, Reduc…" at bounding box center [778, 466] width 969 height 94
drag, startPoint x: 750, startPoint y: 463, endPoint x: 740, endPoint y: 465, distance: 10.9
click at [740, 465] on textarea "Calcium Sulfate, Wheat Starch, Enriched Wheat Flour (wheat Flour, Niacin, Reduc…" at bounding box center [778, 466] width 969 height 94
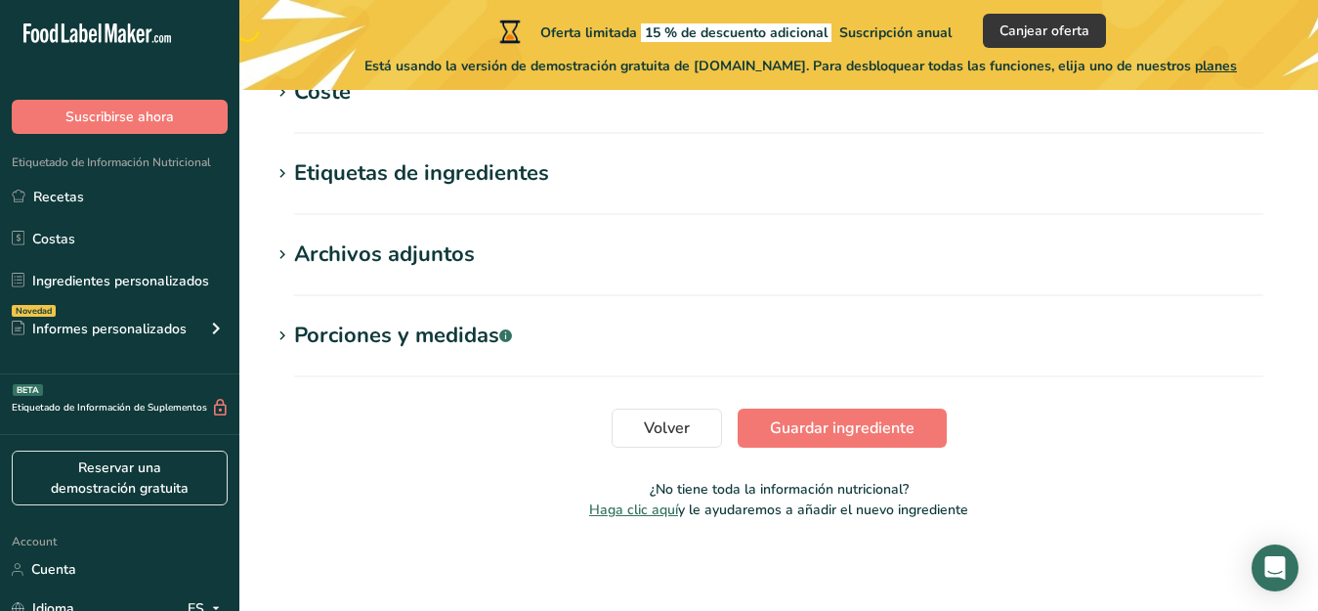
scroll to position [1141, 0]
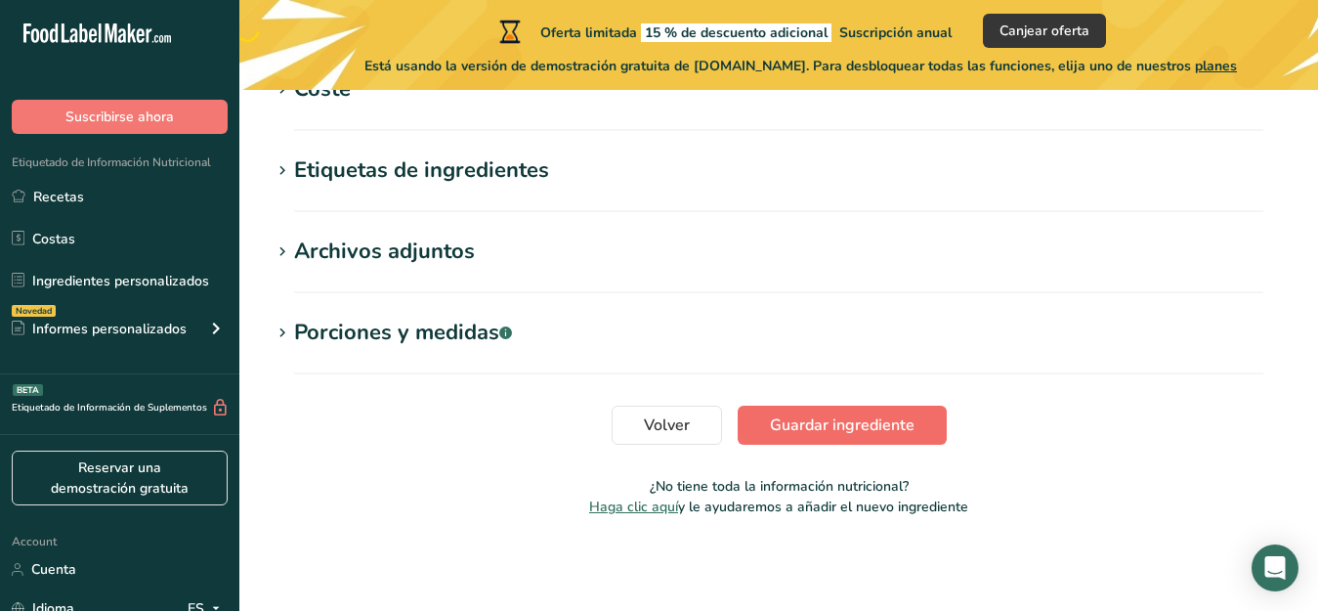
type textarea "Calcium Sulfate, Wheat Starch, Enriched Wheat Flour (wheat Flour, Niacin, Reduc…"
click at [856, 424] on span "Guardar ingrediente" at bounding box center [842, 424] width 145 height 23
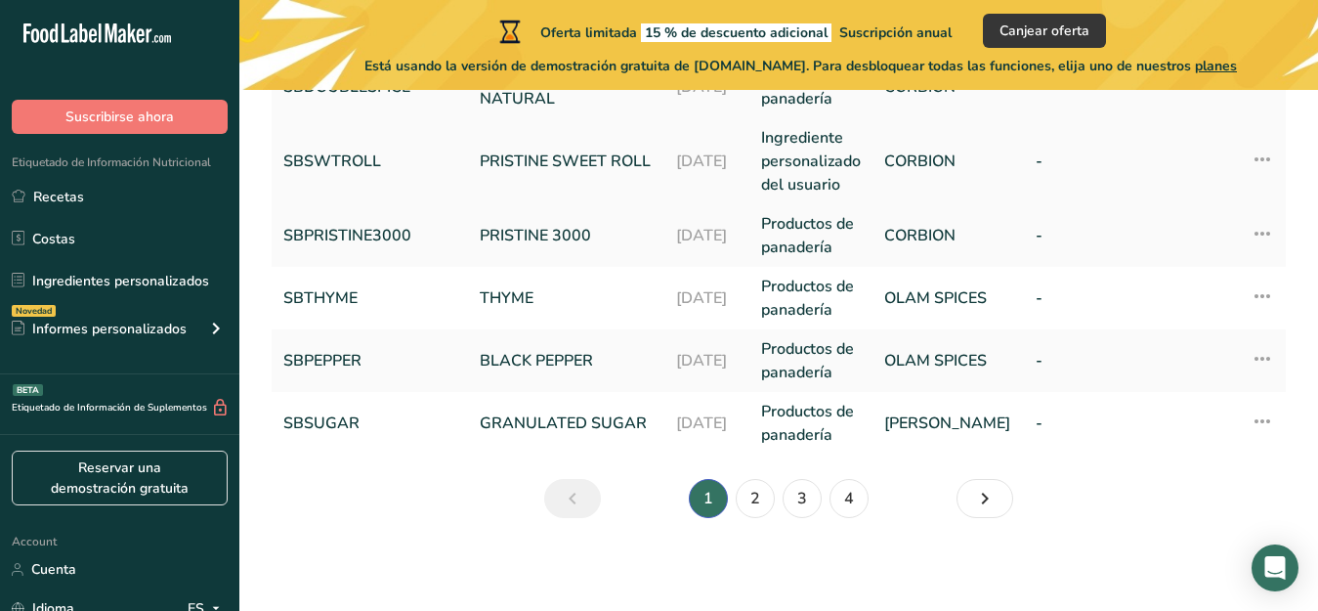
scroll to position [844, 0]
click at [756, 497] on link "2" at bounding box center [755, 497] width 39 height 39
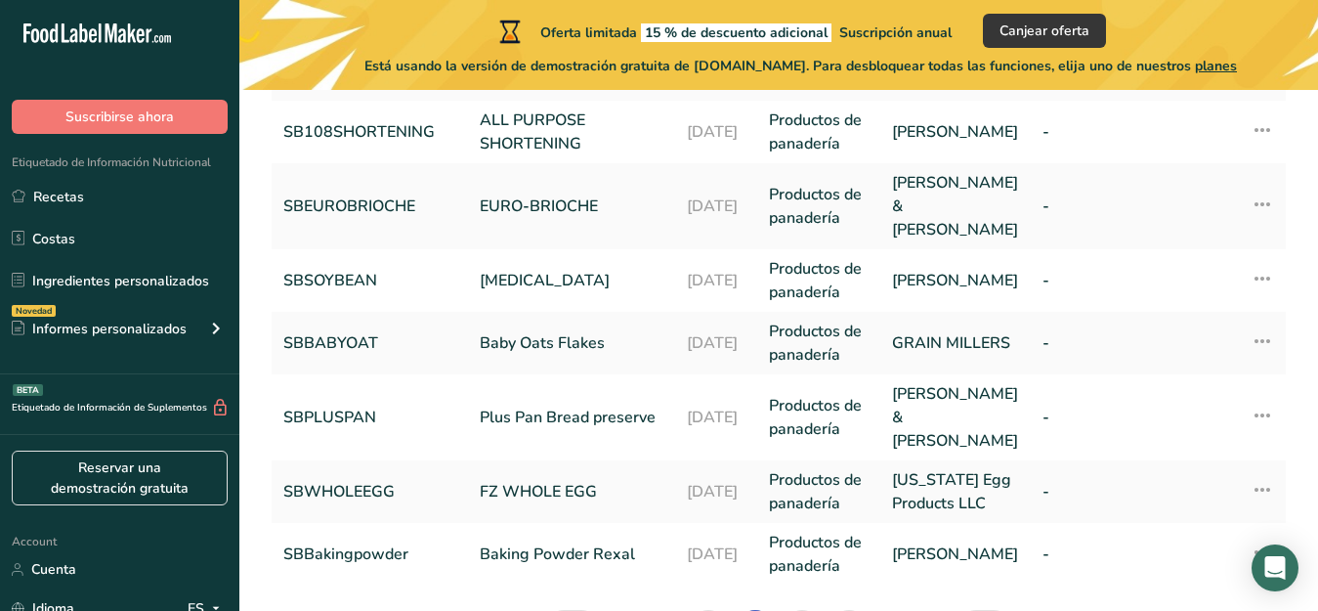
scroll to position [752, 0]
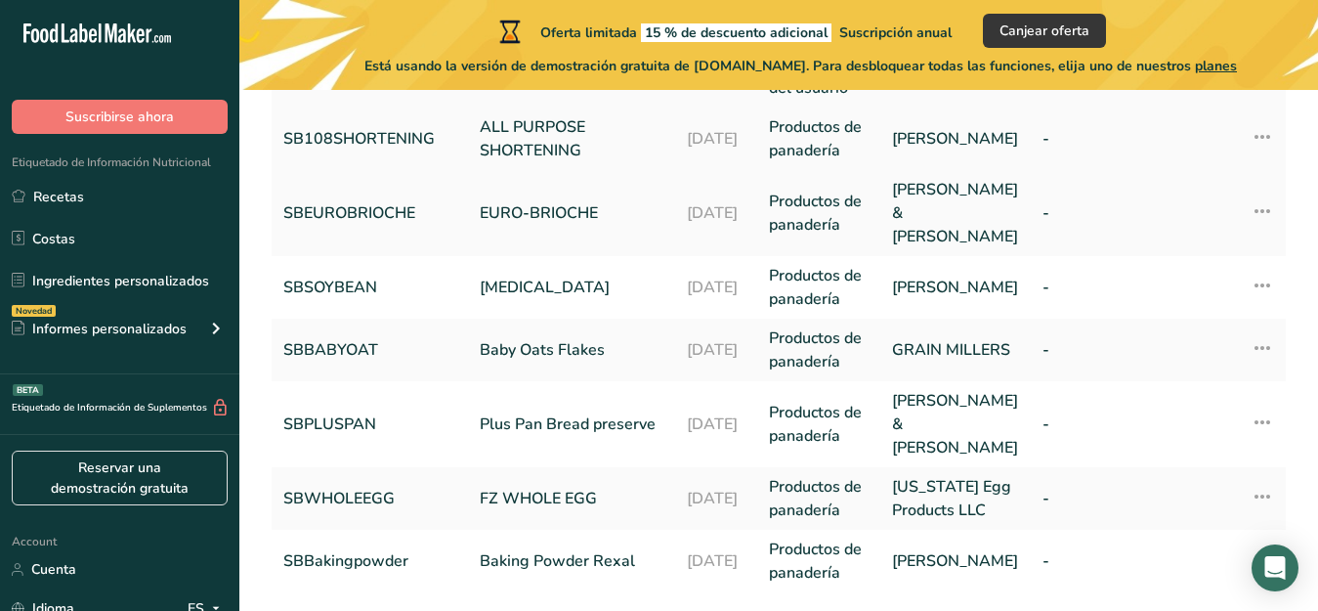
click at [419, 136] on link "SB108SHORTENING" at bounding box center [369, 138] width 173 height 23
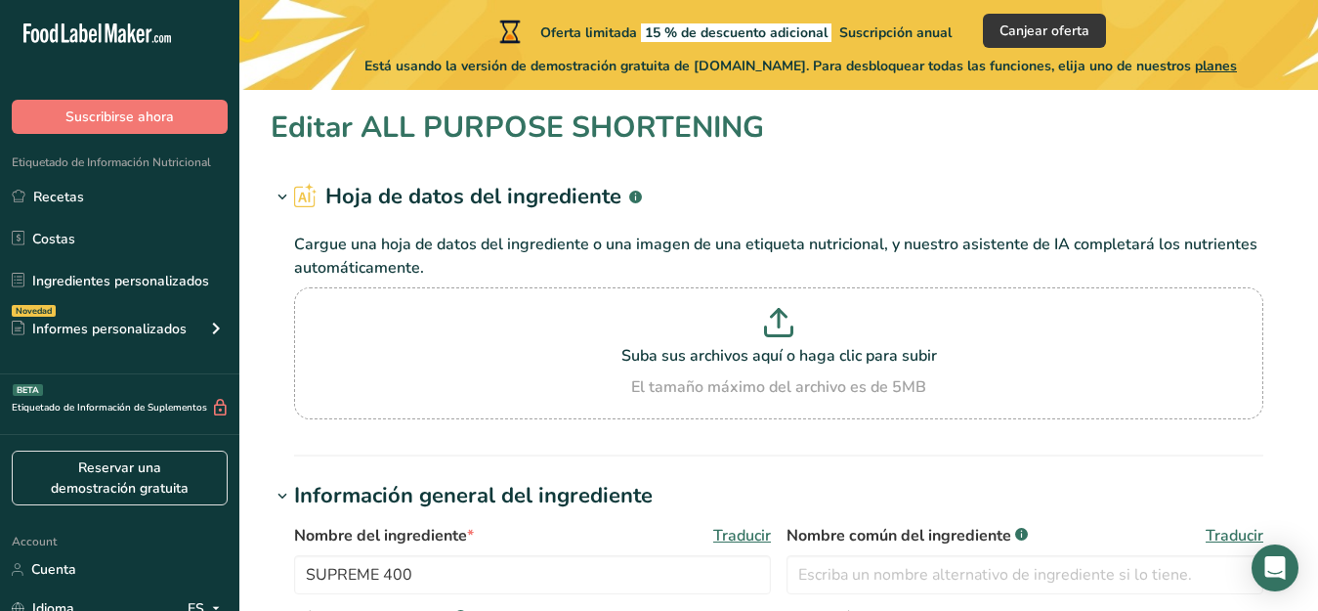
type input "ALL PURPOSE SHORTENING"
type input "SB108SHORTENING"
type input "[PERSON_NAME]"
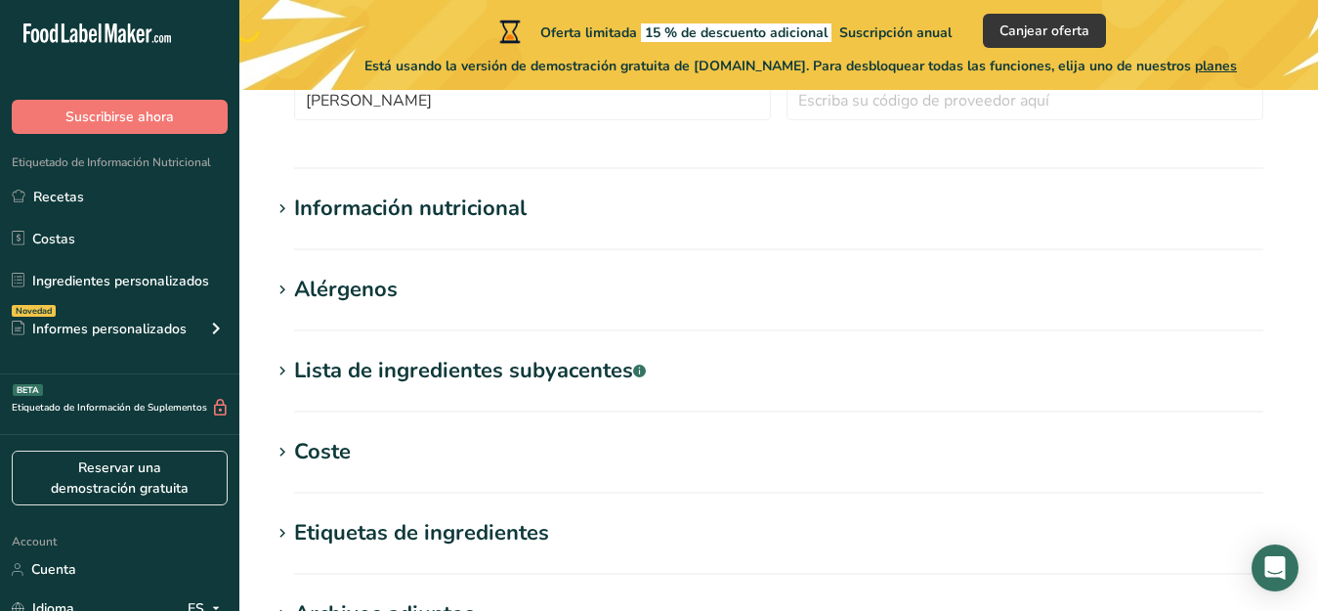
scroll to position [641, 0]
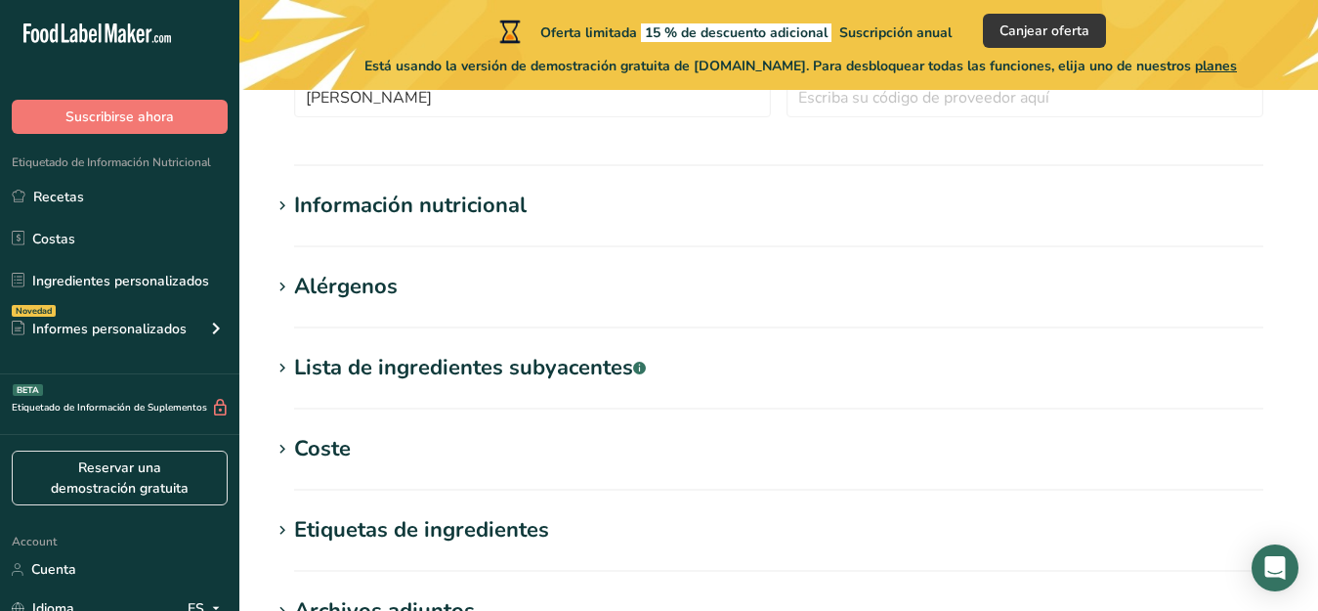
click at [293, 369] on span at bounding box center [282, 368] width 23 height 23
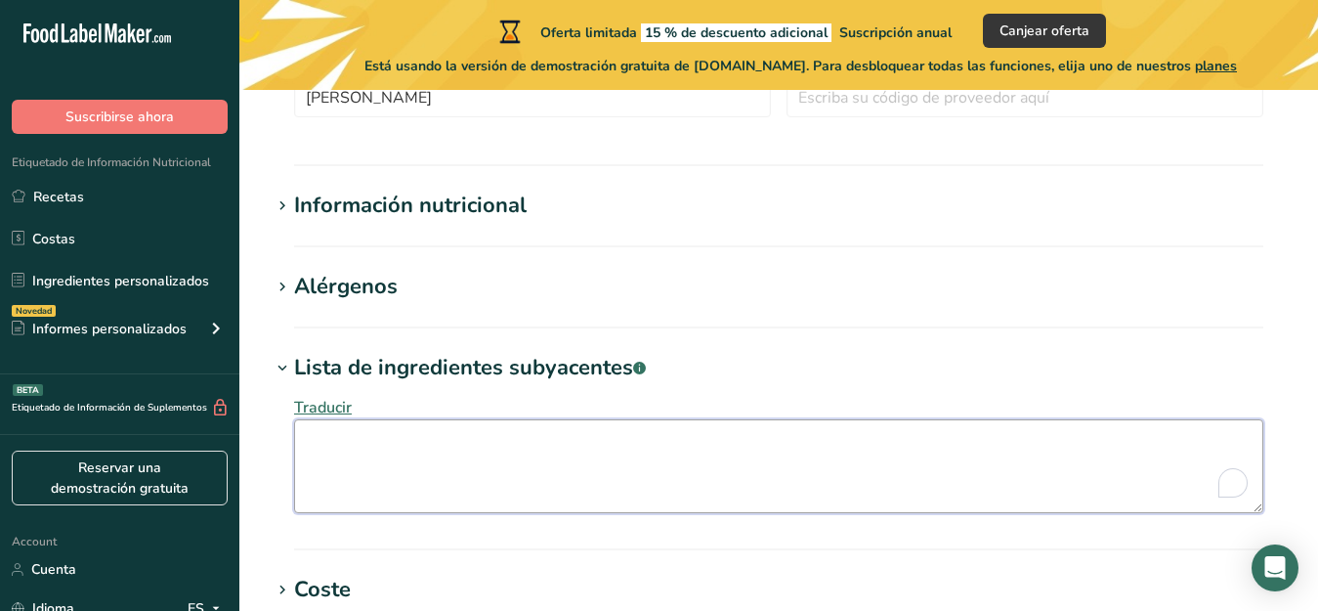
click at [317, 439] on textarea "To enrich screen reader interactions, please activate Accessibility in Grammarl…" at bounding box center [778, 466] width 969 height 94
click at [306, 446] on textarea "alm" at bounding box center [778, 466] width 969 height 94
click at [344, 445] on textarea "Palm" at bounding box center [778, 466] width 969 height 94
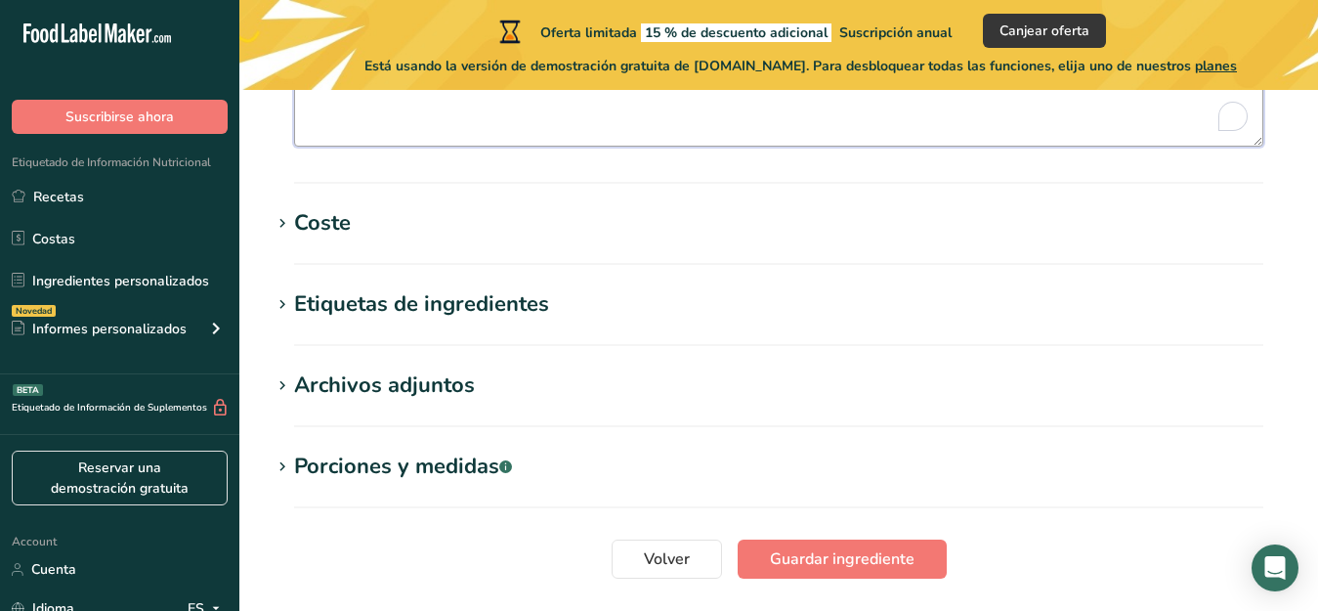
scroll to position [1099, 0]
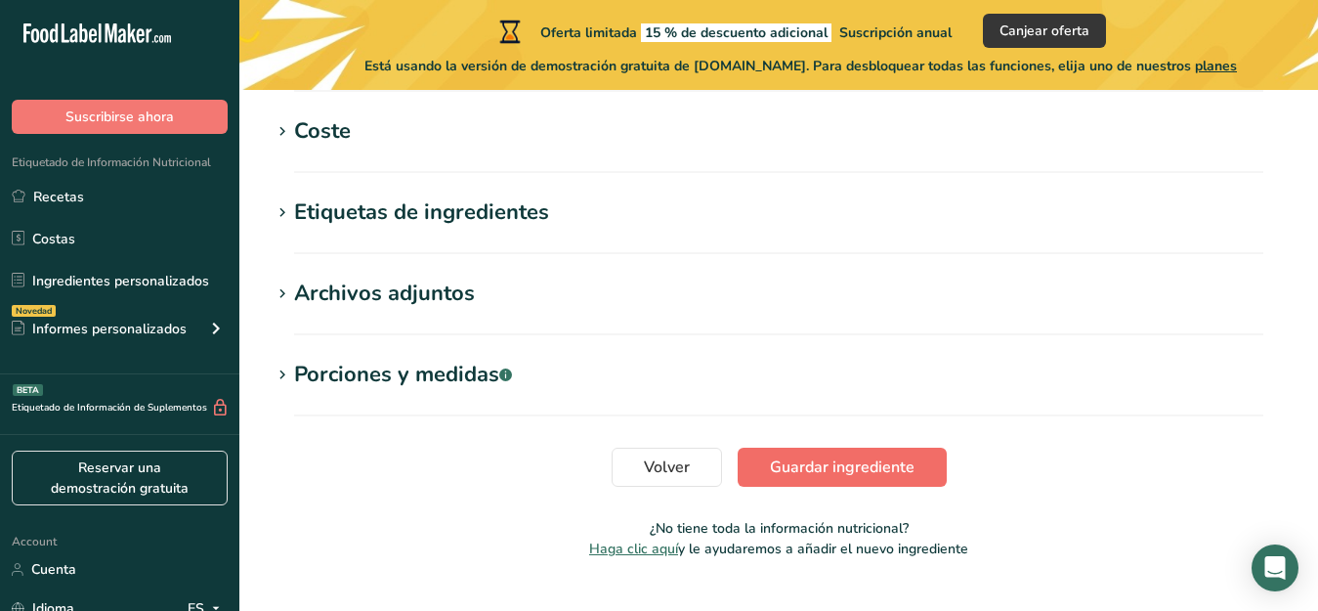
type textarea "Palm Oil."
click at [791, 459] on span "Guardar ingrediente" at bounding box center [842, 466] width 145 height 23
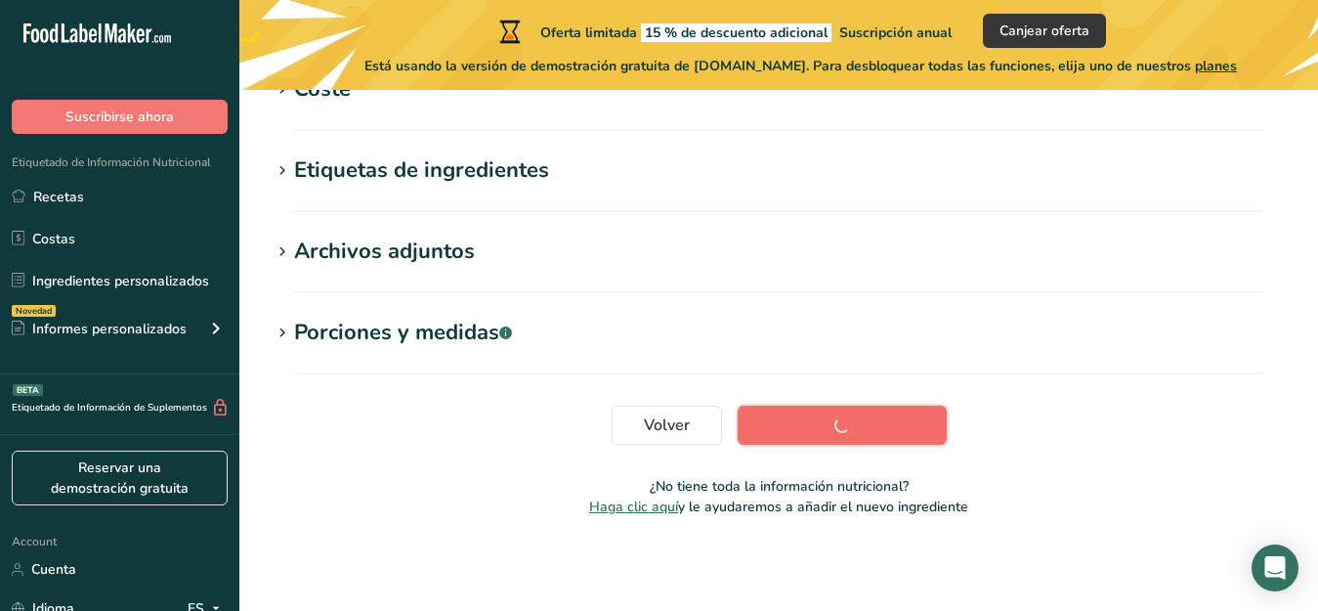
scroll to position [513, 0]
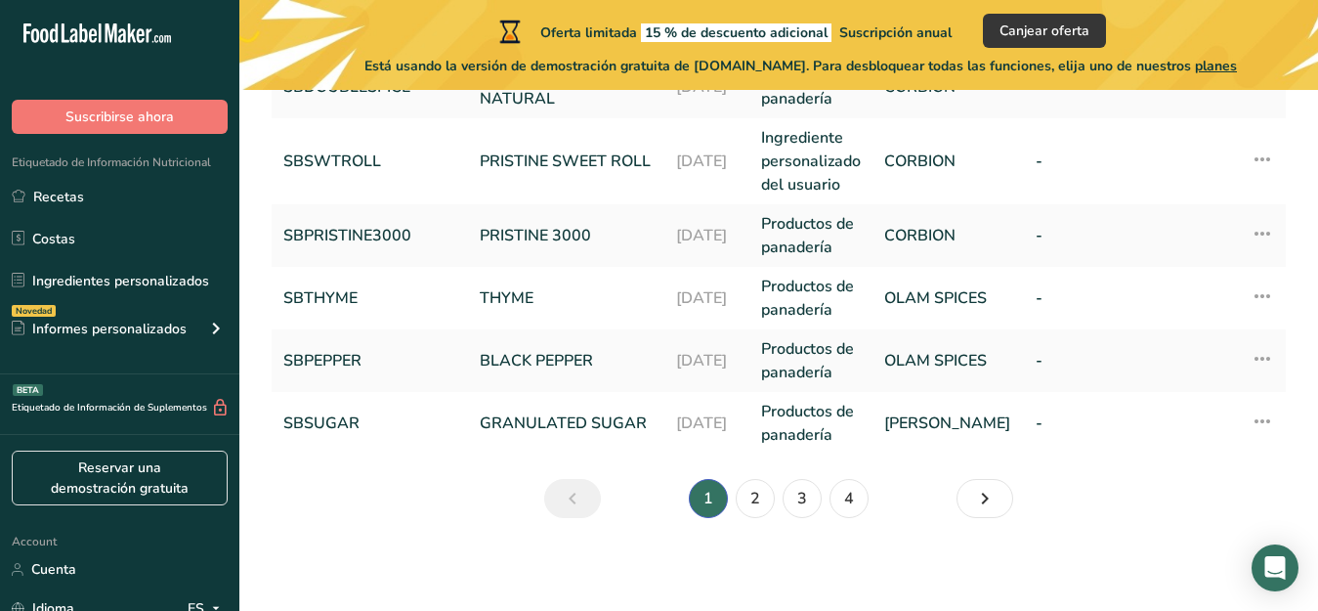
scroll to position [844, 0]
click at [753, 496] on link "2" at bounding box center [755, 497] width 39 height 39
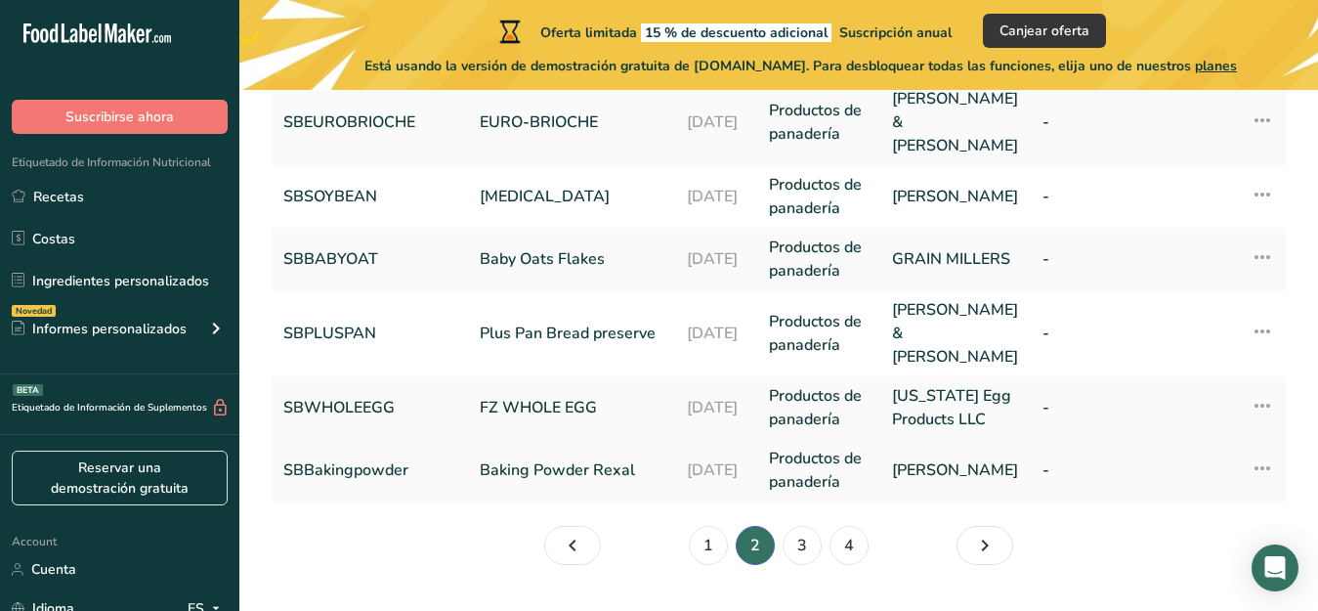
scroll to position [868, 0]
click at [798, 525] on link "3" at bounding box center [802, 544] width 39 height 39
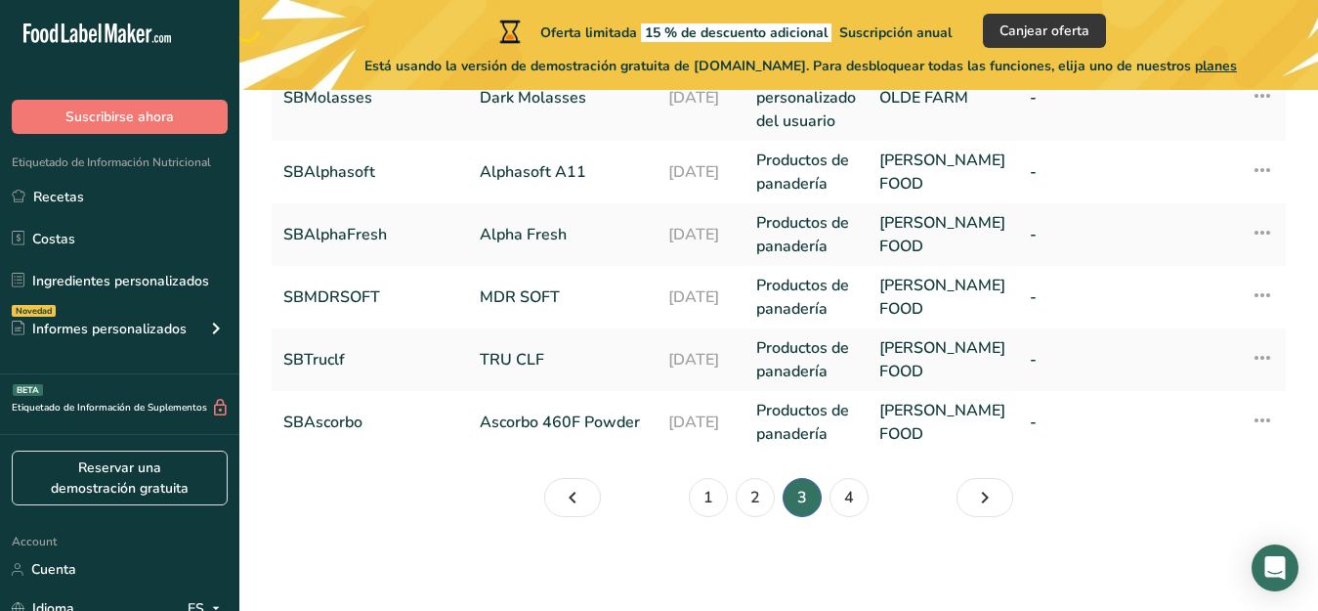
scroll to position [914, 0]
click at [701, 495] on link "1" at bounding box center [708, 497] width 39 height 39
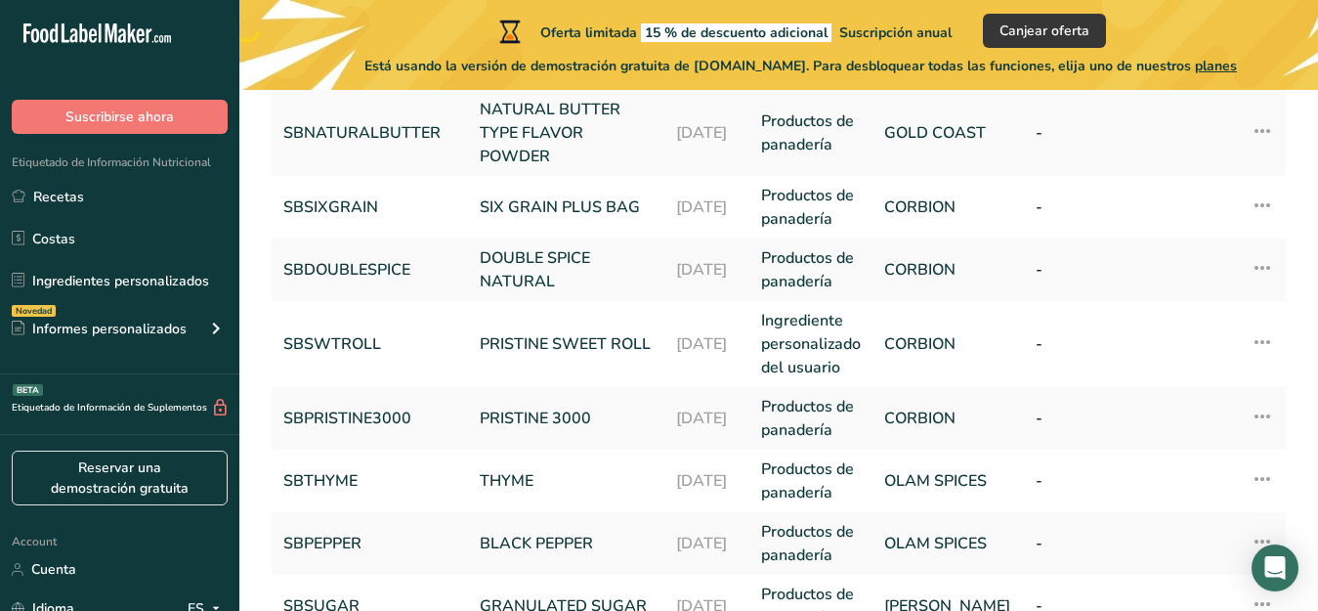
scroll to position [752, 0]
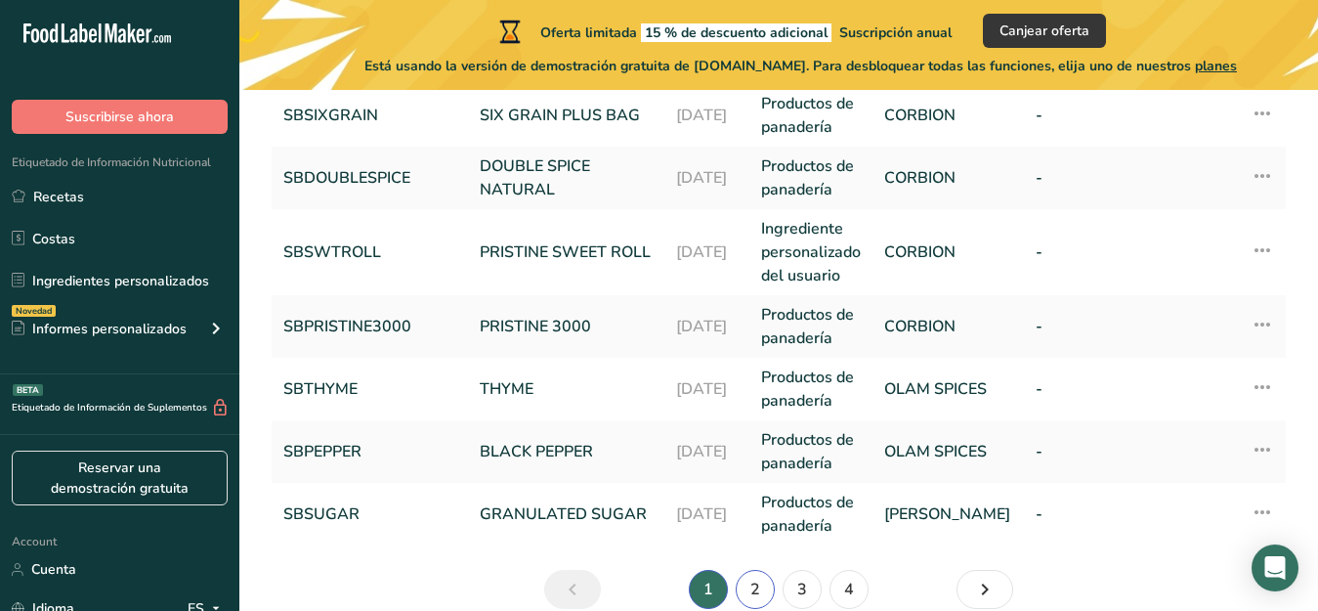
click at [756, 586] on link "2" at bounding box center [755, 589] width 39 height 39
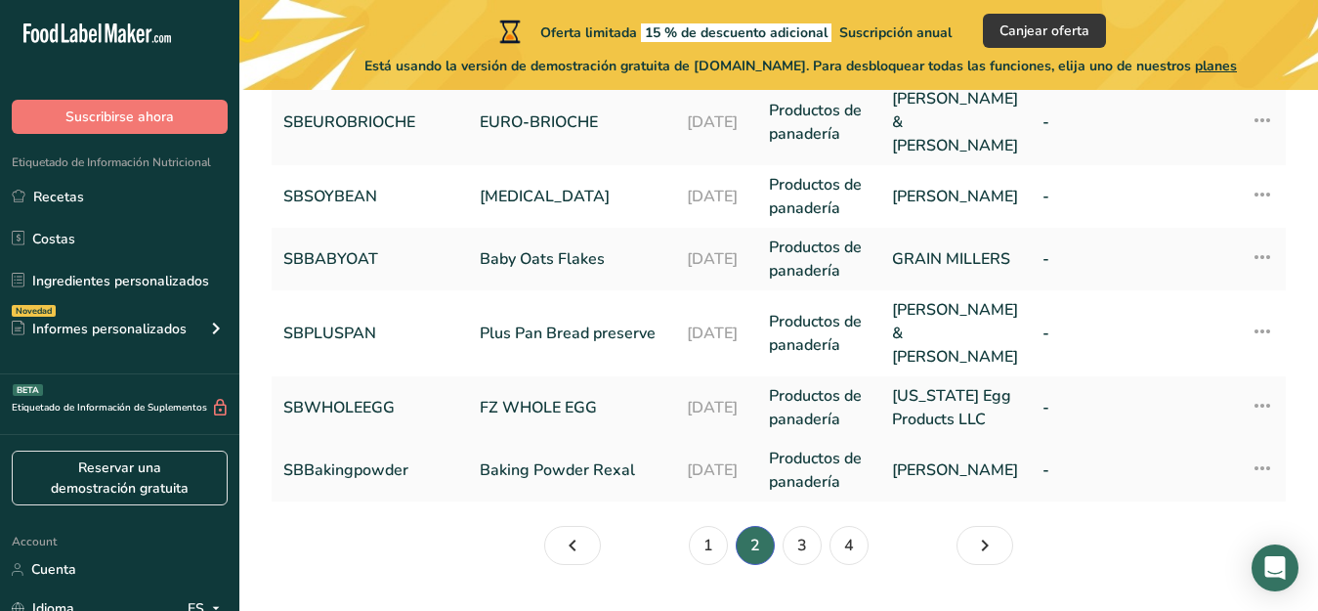
scroll to position [868, 0]
click at [794, 525] on link "3" at bounding box center [802, 544] width 39 height 39
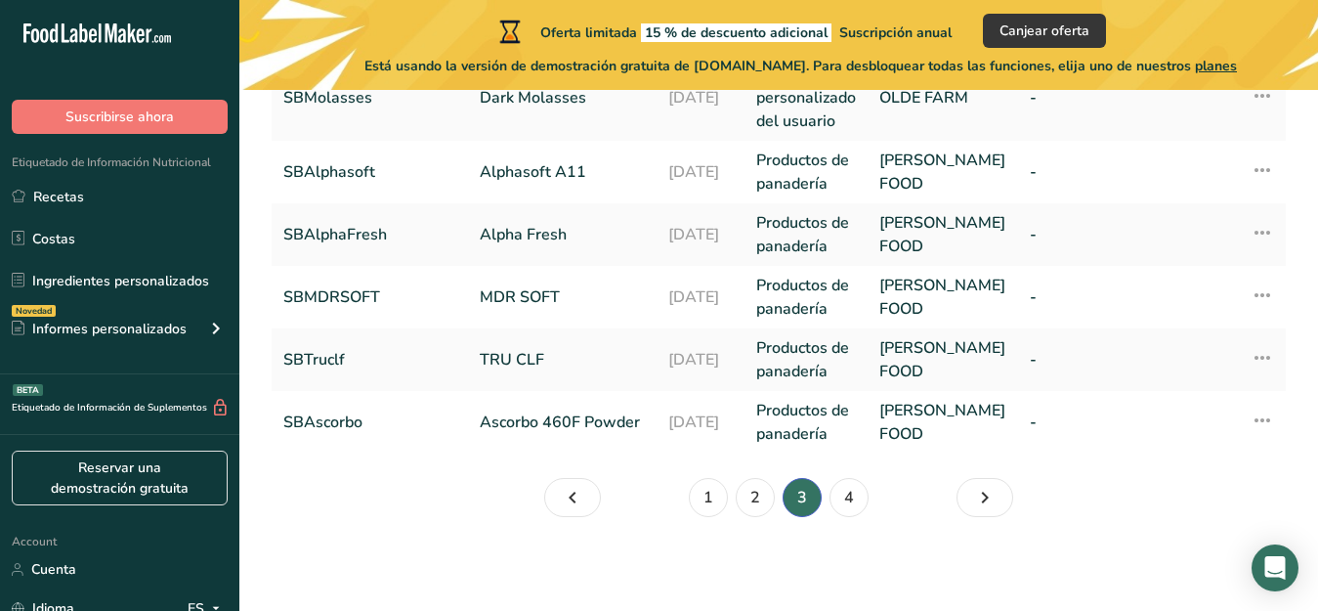
scroll to position [914, 0]
click at [712, 497] on link "1" at bounding box center [708, 497] width 39 height 39
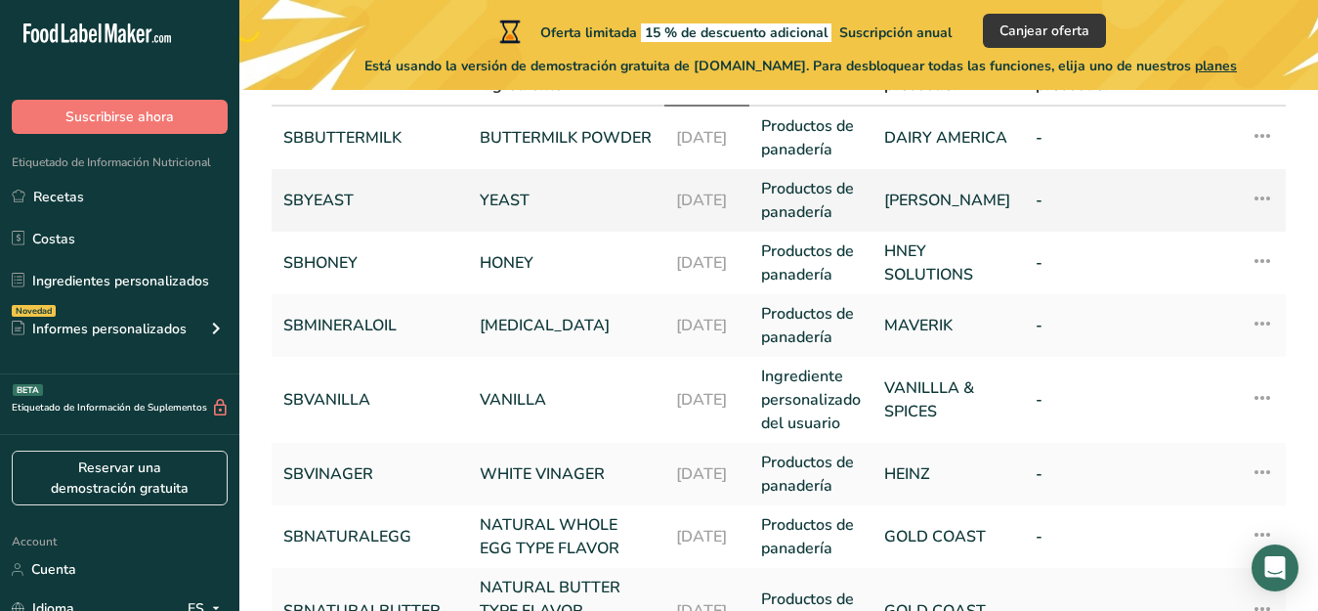
scroll to position [275, 0]
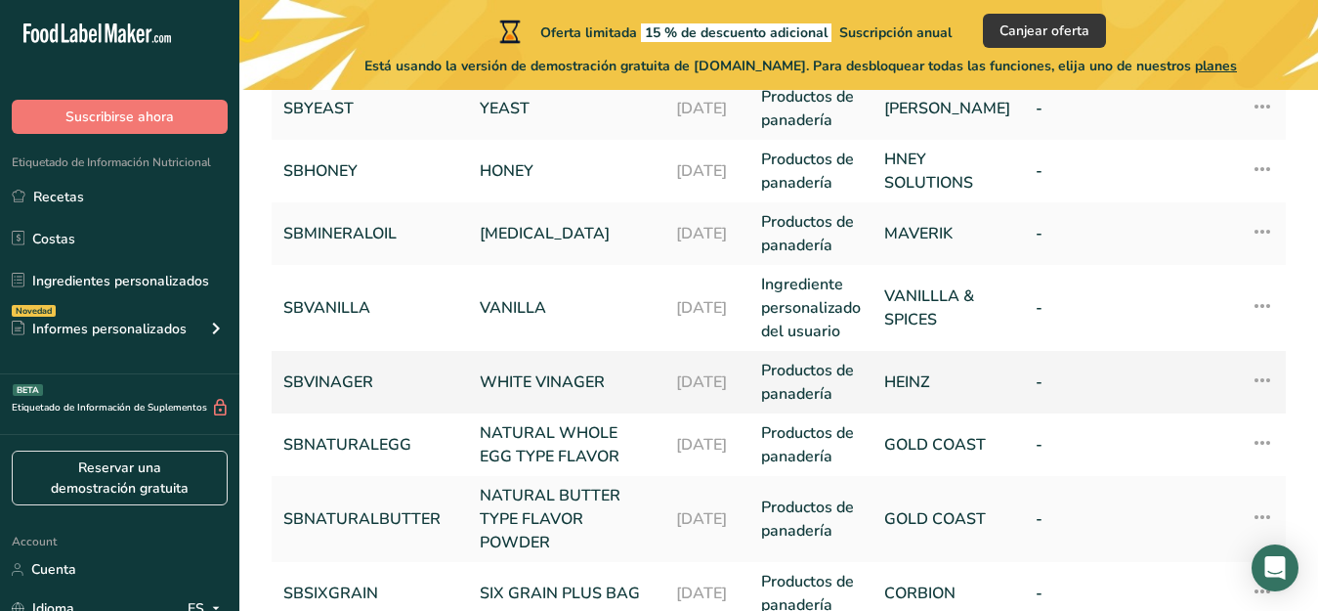
click at [556, 375] on link "WHITE VINAGER" at bounding box center [566, 381] width 173 height 23
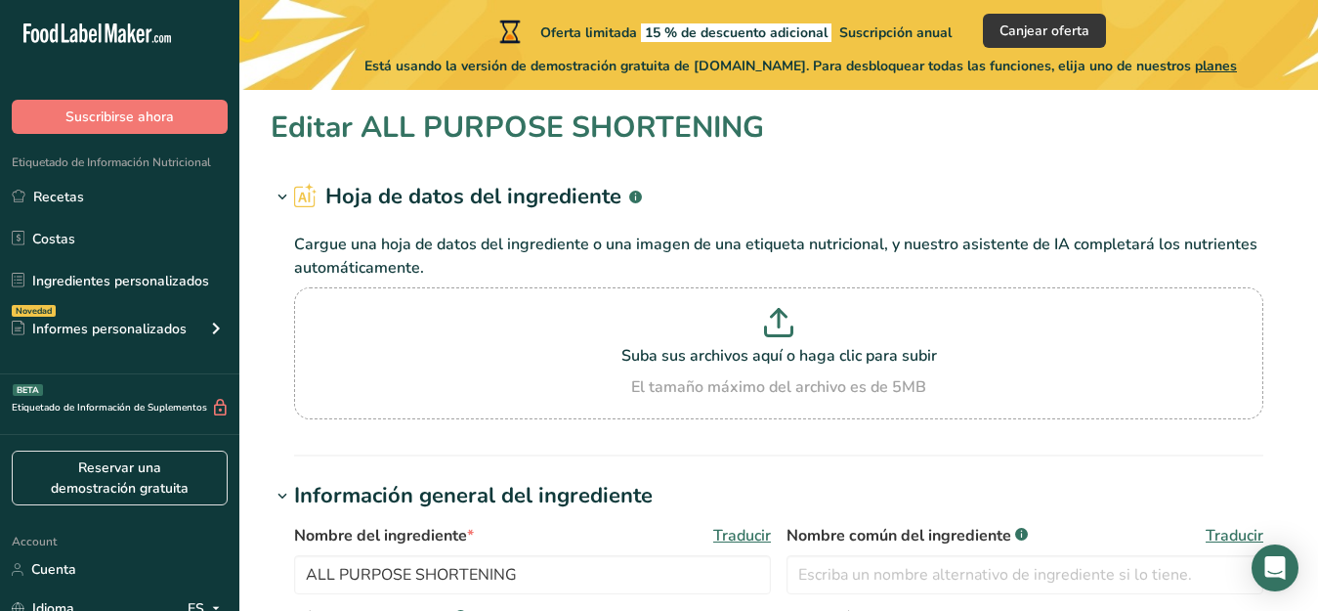
type input "WHITE VINAGER"
type input "SBVINAGER"
type input "HEINZ"
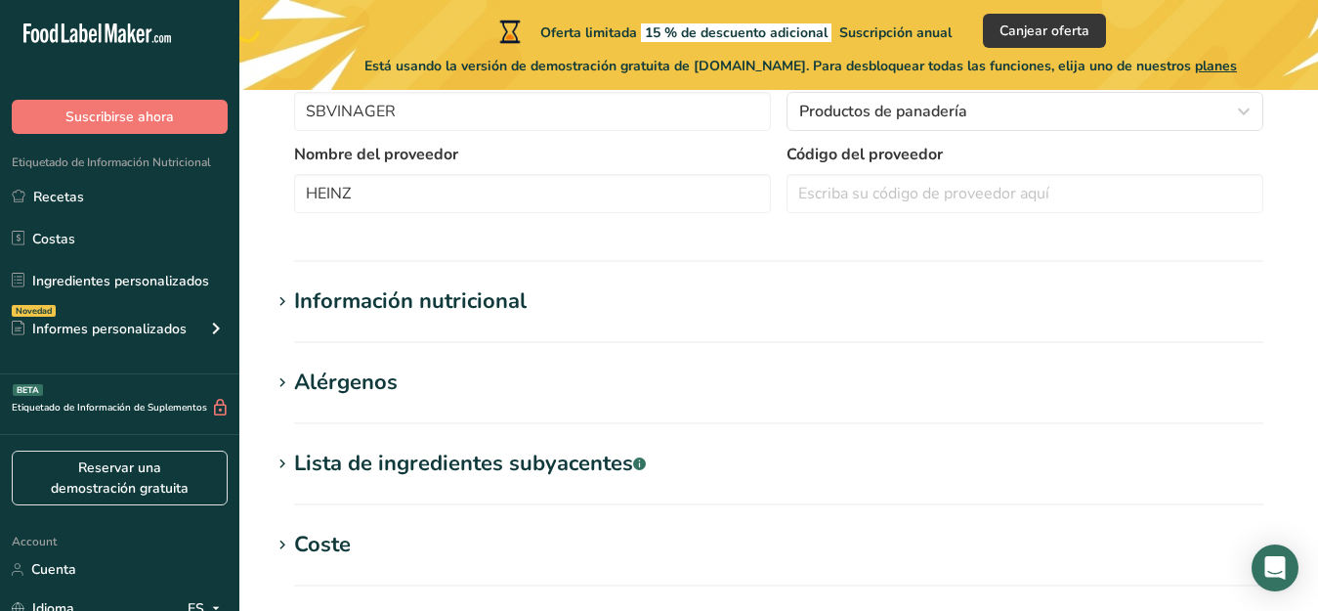
scroll to position [549, 0]
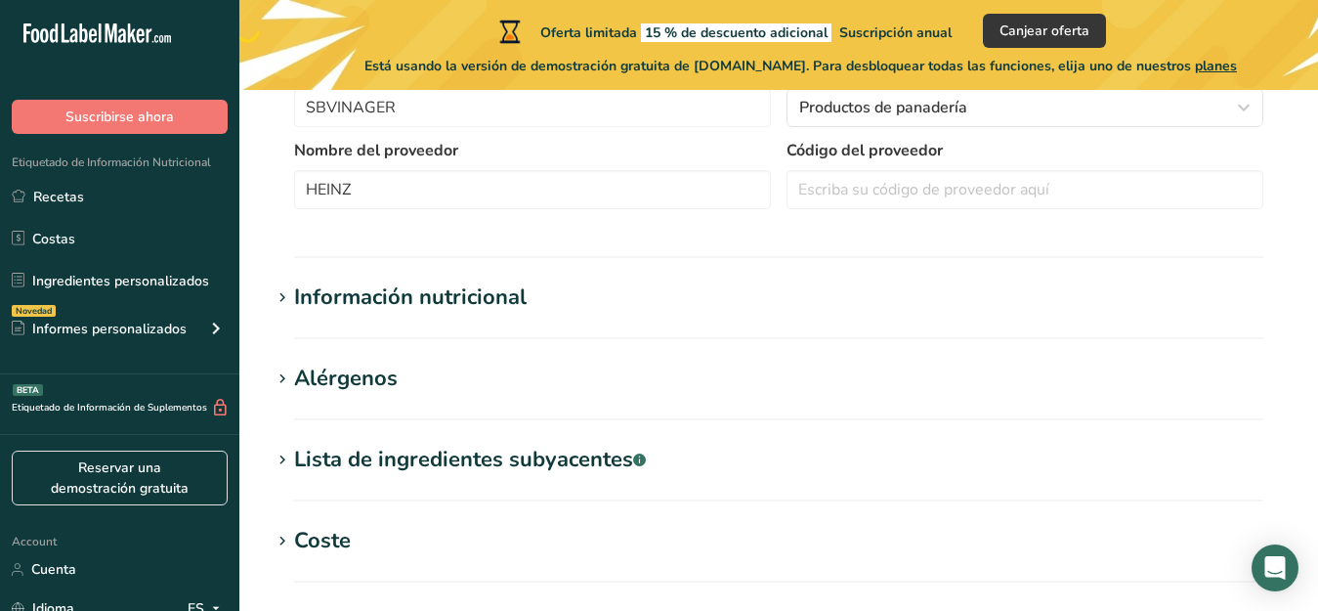
click at [308, 459] on div "Lista de ingredientes subyacentes .a-a{fill:#347362;}.b-a{fill:#fff;}" at bounding box center [470, 460] width 352 height 32
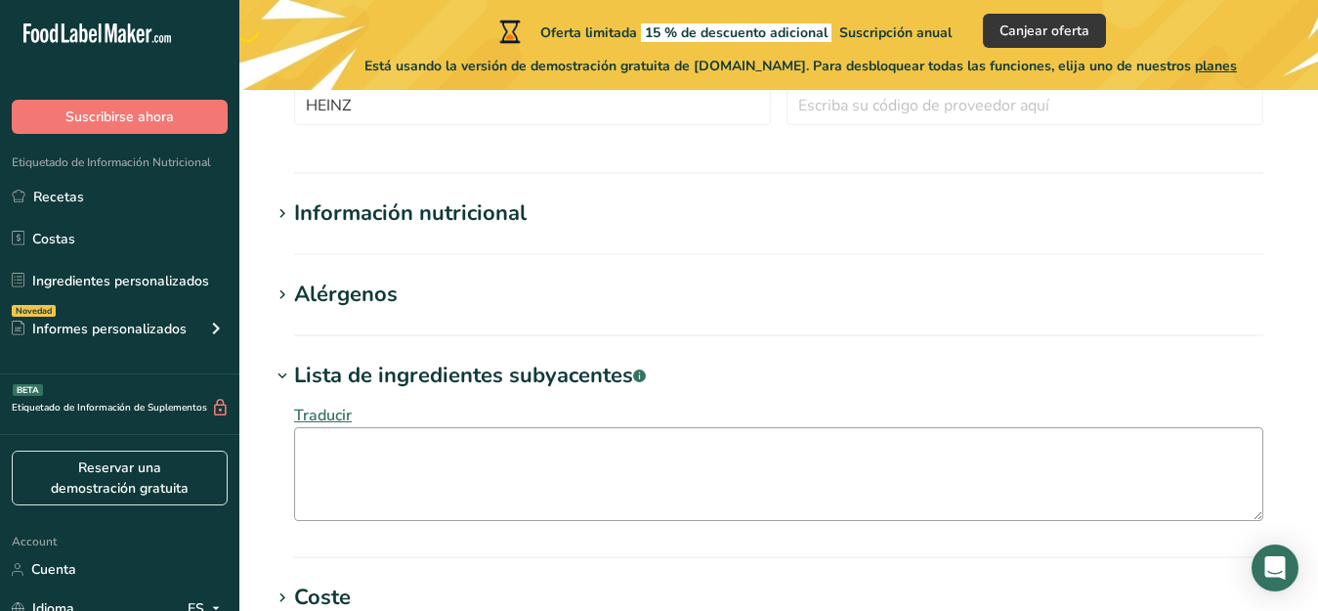
scroll to position [641, 0]
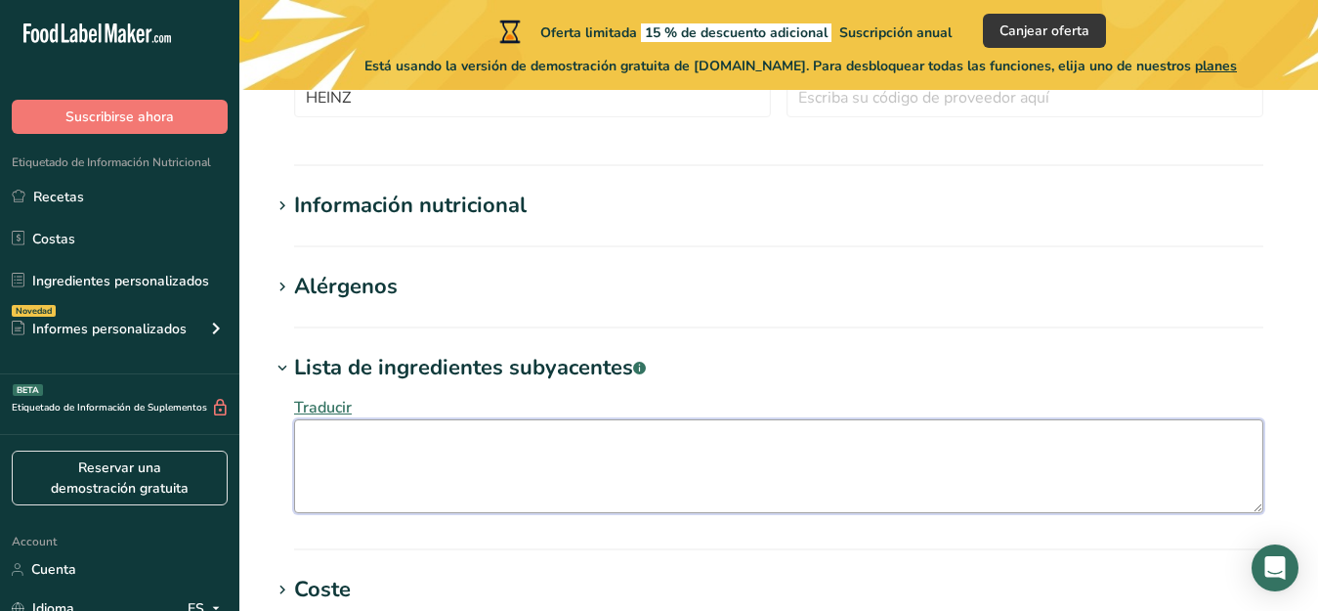
click at [318, 441] on textarea at bounding box center [778, 466] width 969 height 94
drag, startPoint x: 522, startPoint y: 448, endPoint x: 377, endPoint y: 447, distance: 144.6
click at [377, 447] on textarea "Destilled white vinegar diluted" at bounding box center [778, 466] width 969 height 94
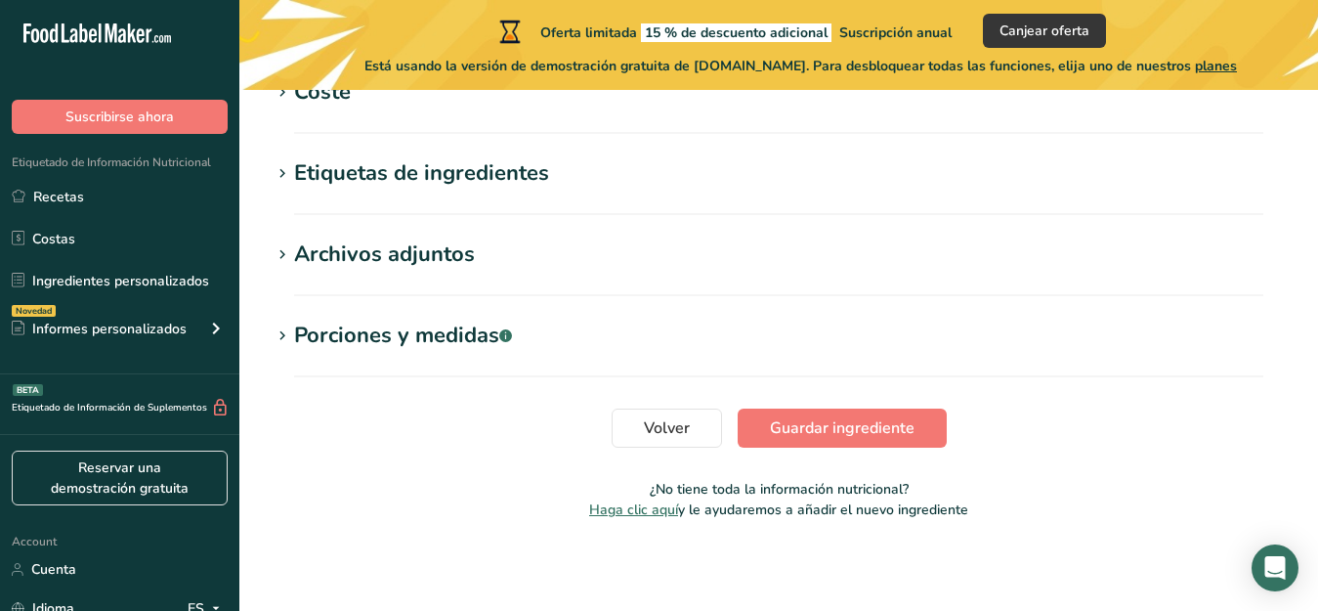
scroll to position [1141, 0]
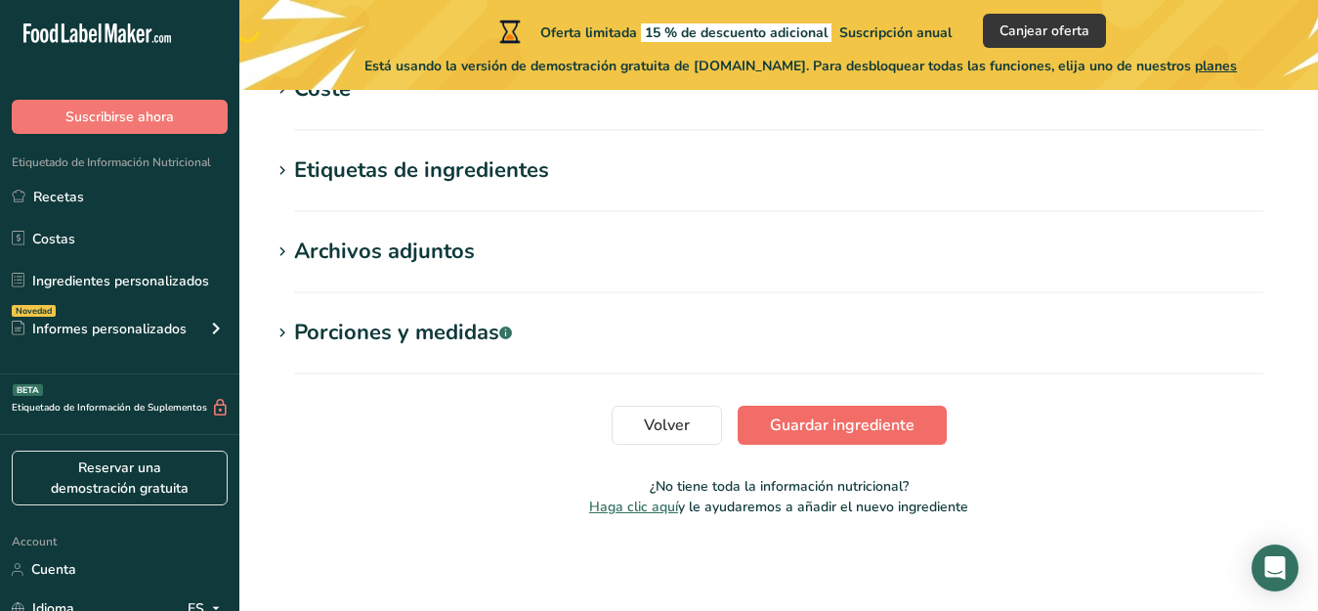
type textarea "Destilled water, corn."
click at [868, 425] on span "Guardar ingrediente" at bounding box center [842, 424] width 145 height 23
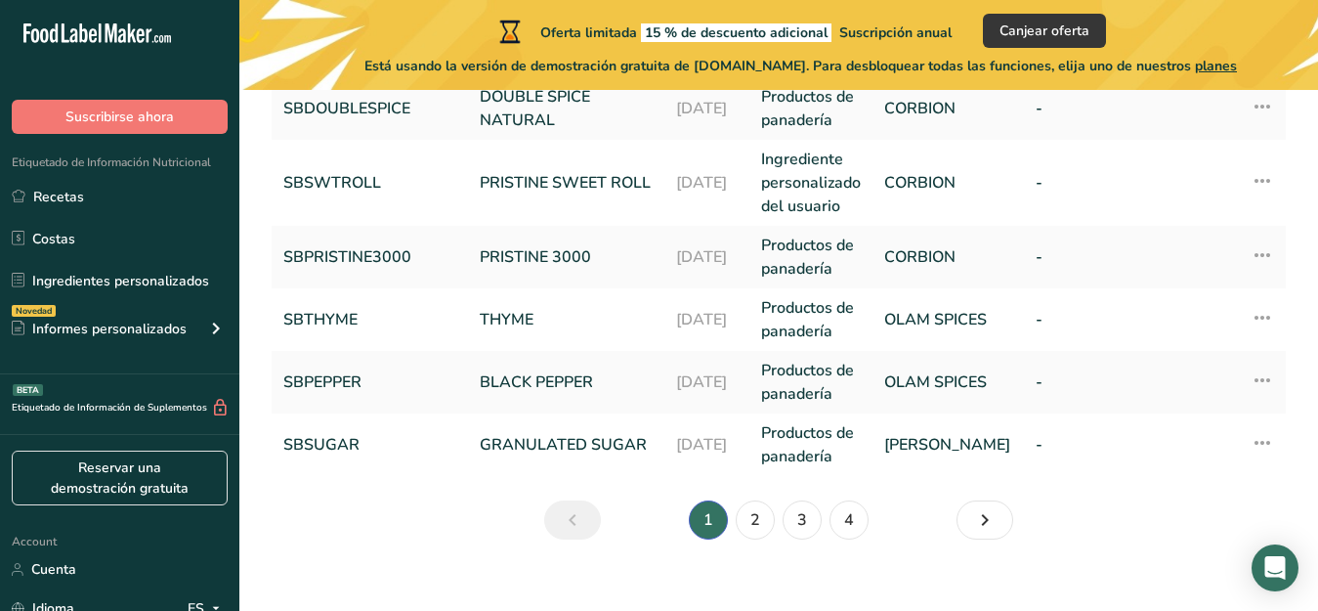
scroll to position [824, 0]
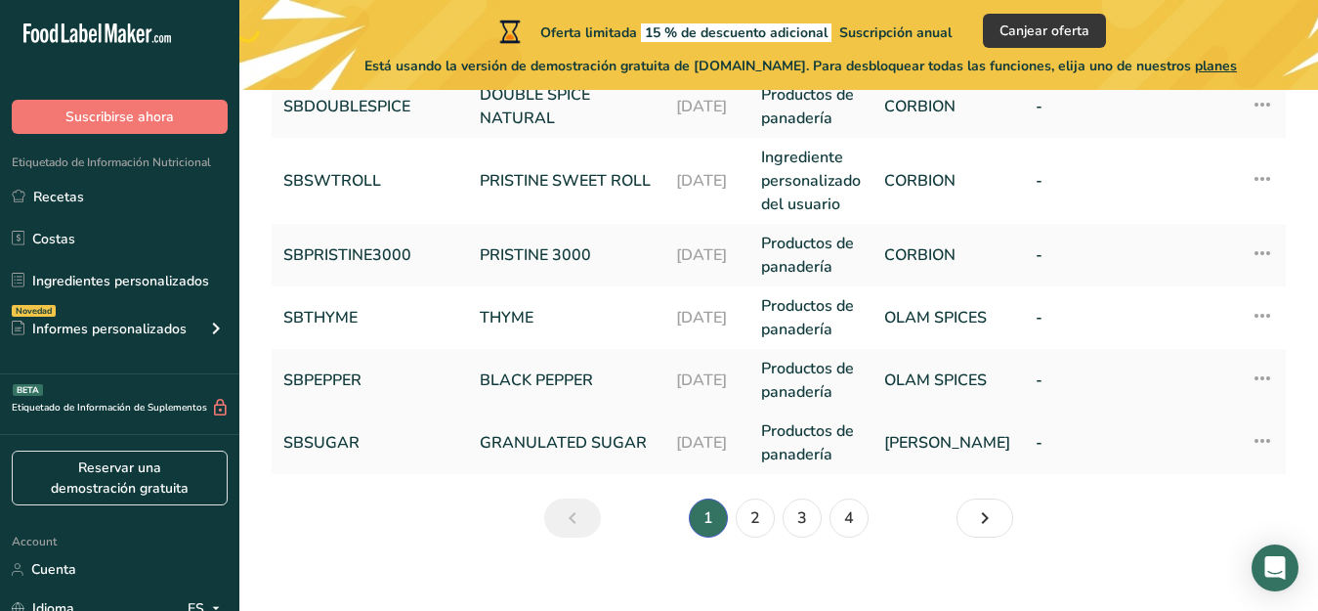
click at [539, 437] on link "GRANULATED SUGAR" at bounding box center [566, 442] width 173 height 23
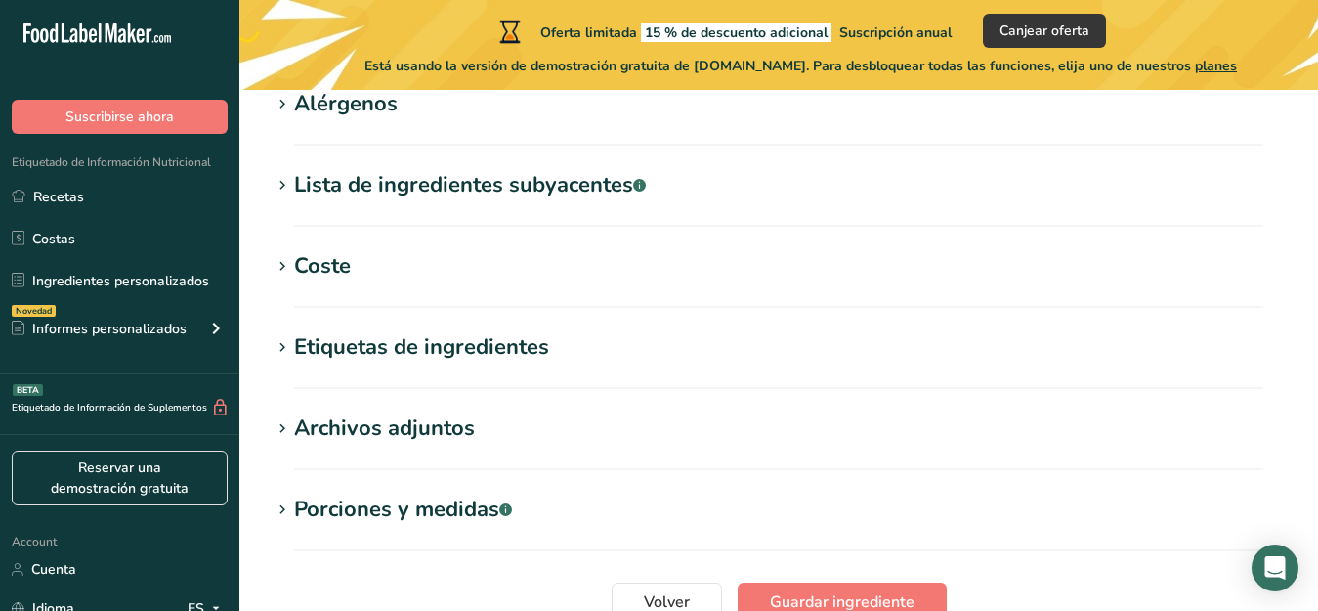
type input "GRANULATED SUGAR"
type input "SBSUGAR"
type input "[PERSON_NAME]"
click at [303, 188] on div "Lista de ingredientes subyacentes .a-a{fill:#347362;}.b-a{fill:#fff;}" at bounding box center [470, 185] width 352 height 32
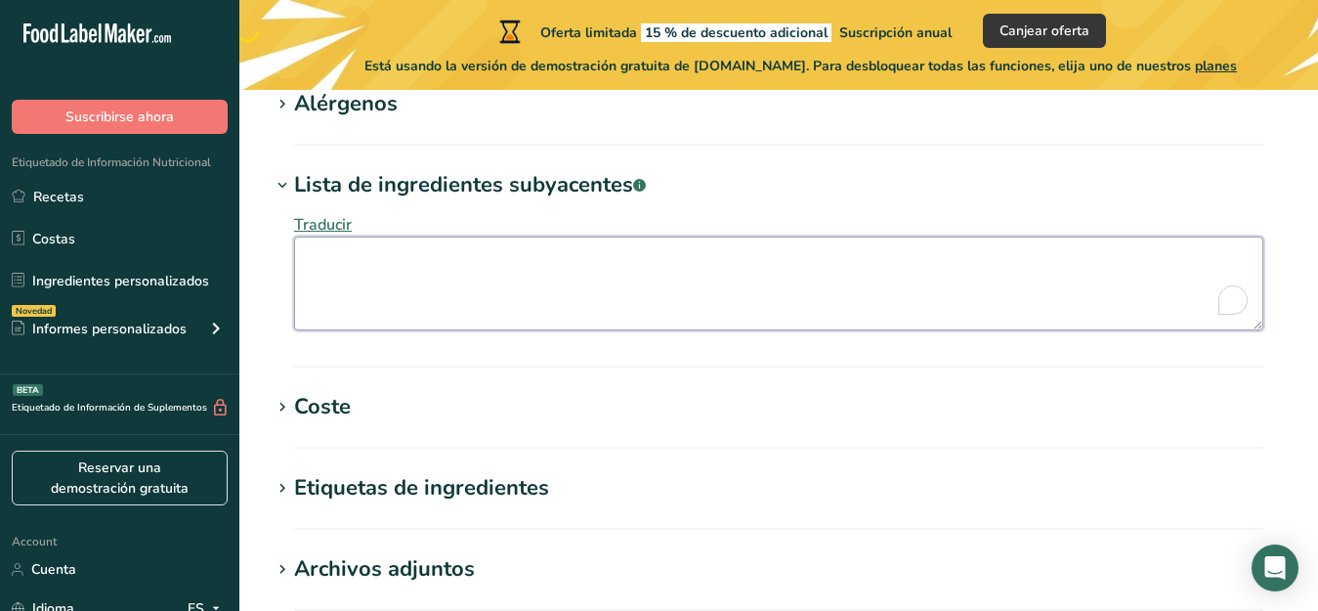
click at [326, 270] on textarea "To enrich screen reader interactions, please activate Accessibility in Grammarl…" at bounding box center [778, 283] width 969 height 94
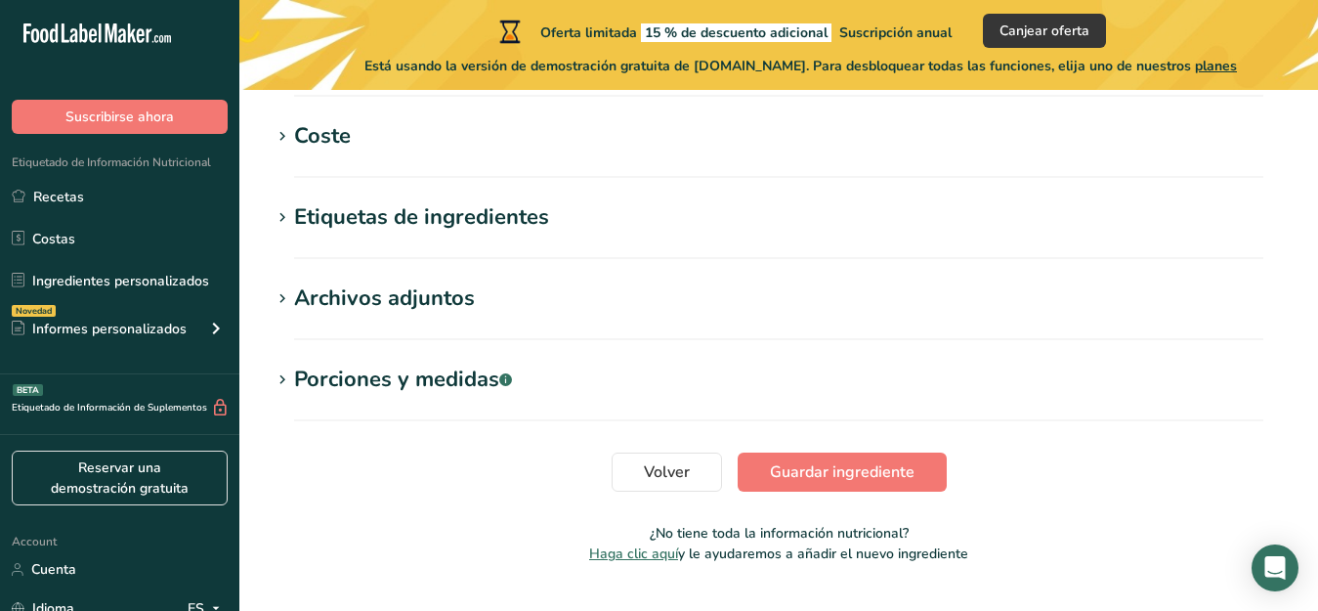
scroll to position [1099, 0]
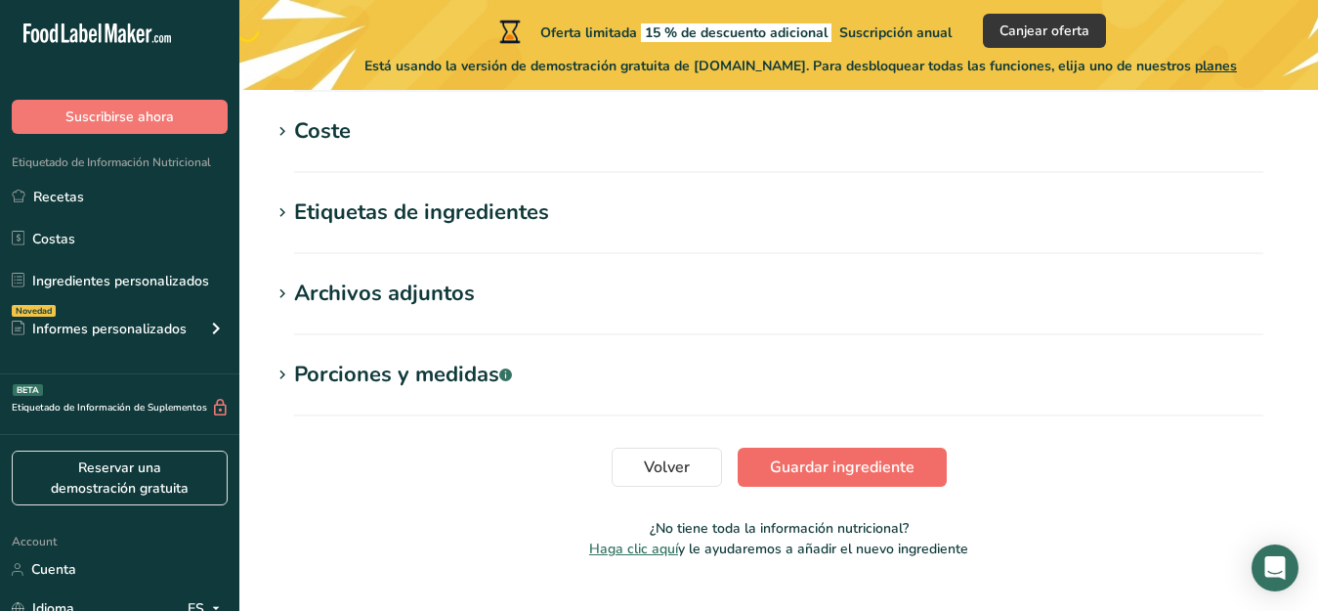
type textarea "Sugar"
click at [818, 466] on span "Guardar ingrediente" at bounding box center [842, 466] width 145 height 23
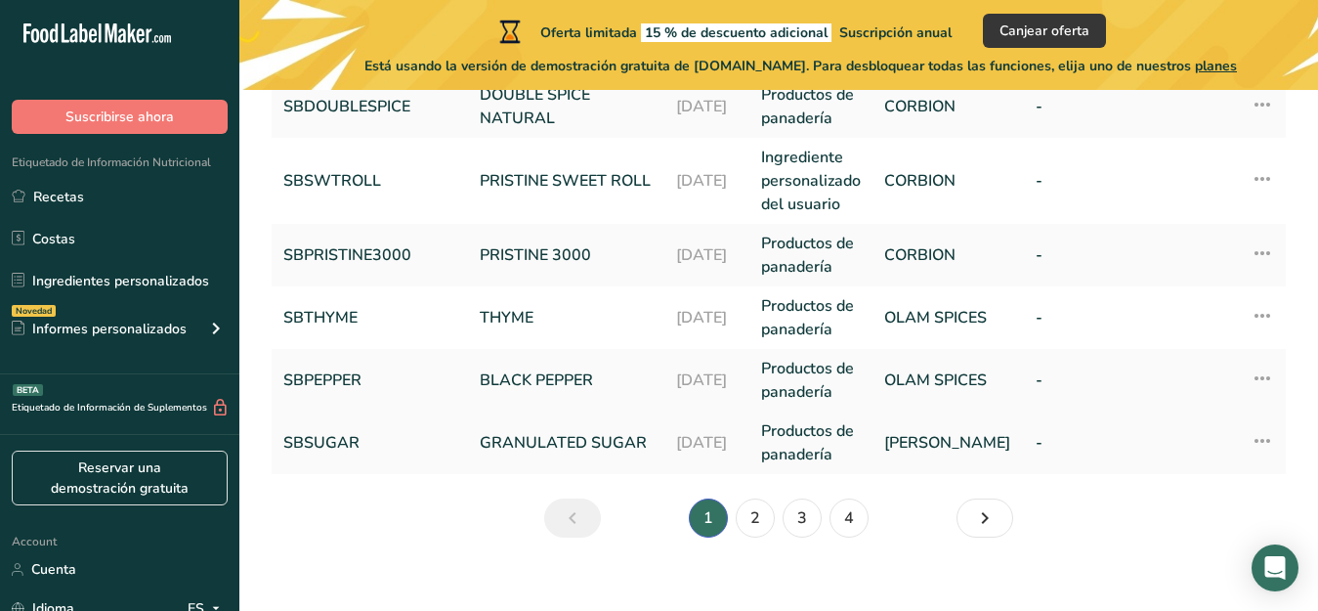
scroll to position [824, 0]
click at [755, 515] on link "2" at bounding box center [755, 517] width 39 height 39
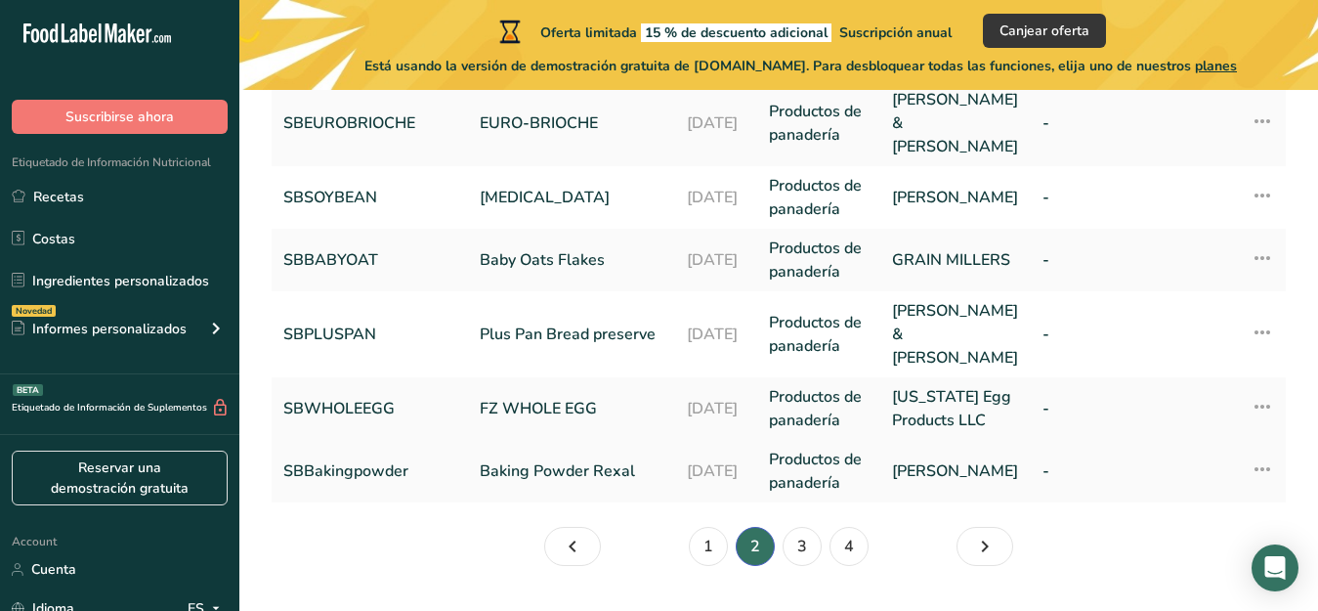
scroll to position [868, 0]
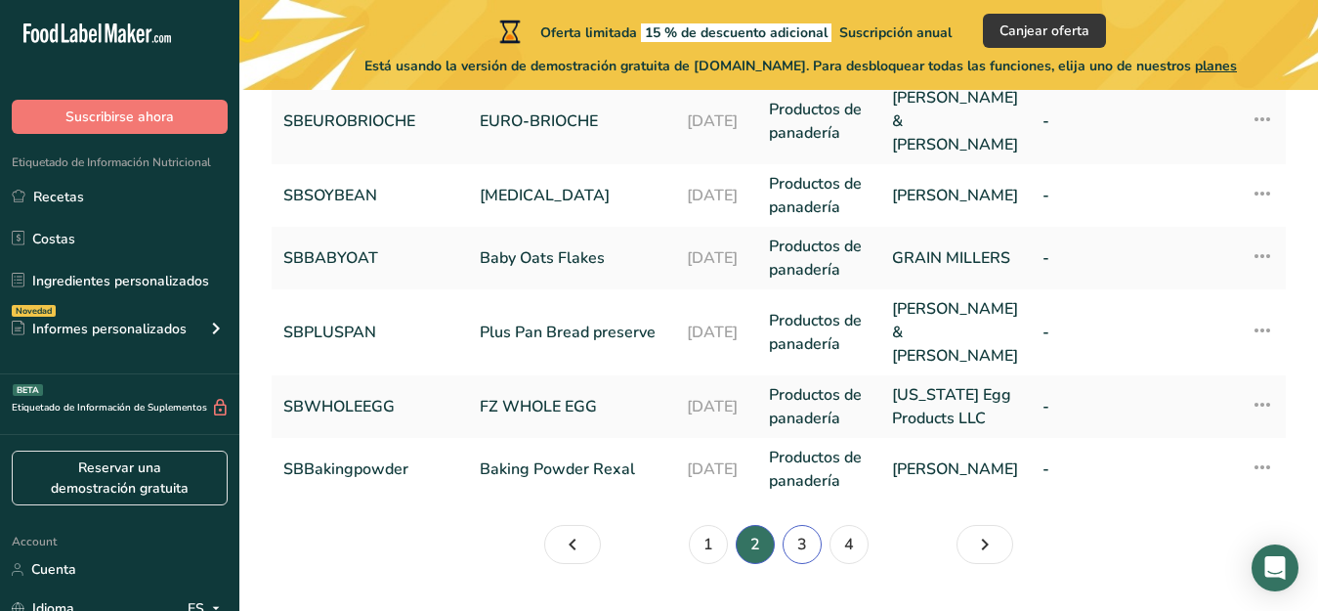
click at [808, 525] on link "3" at bounding box center [802, 544] width 39 height 39
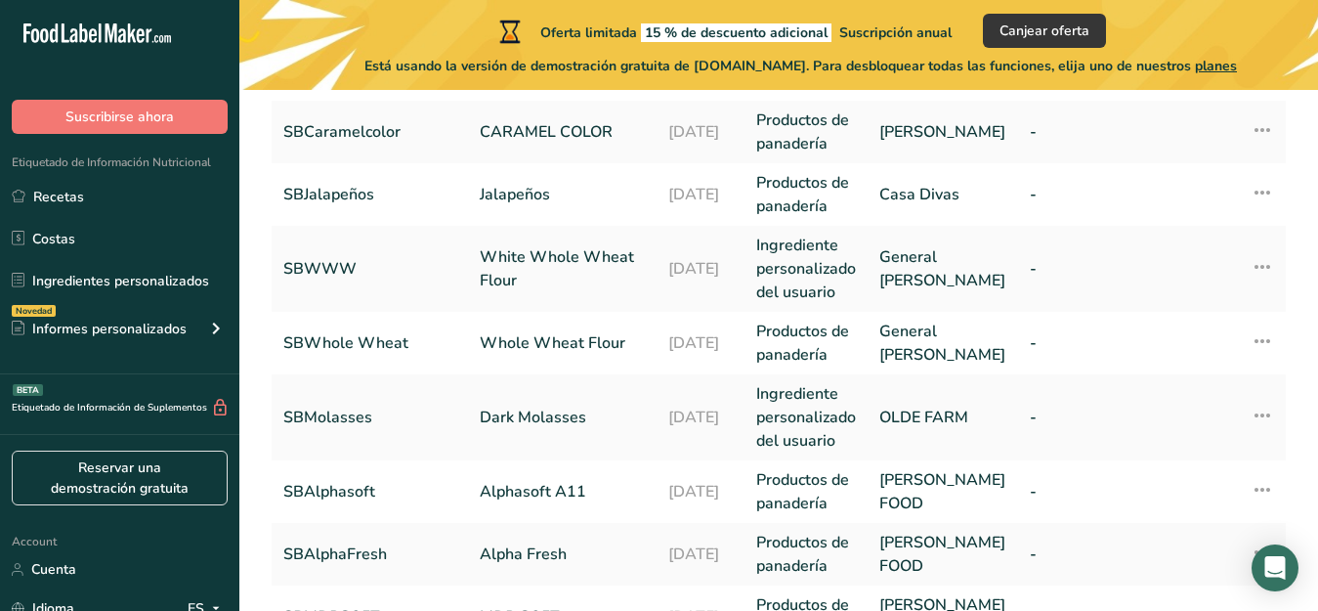
scroll to position [536, 0]
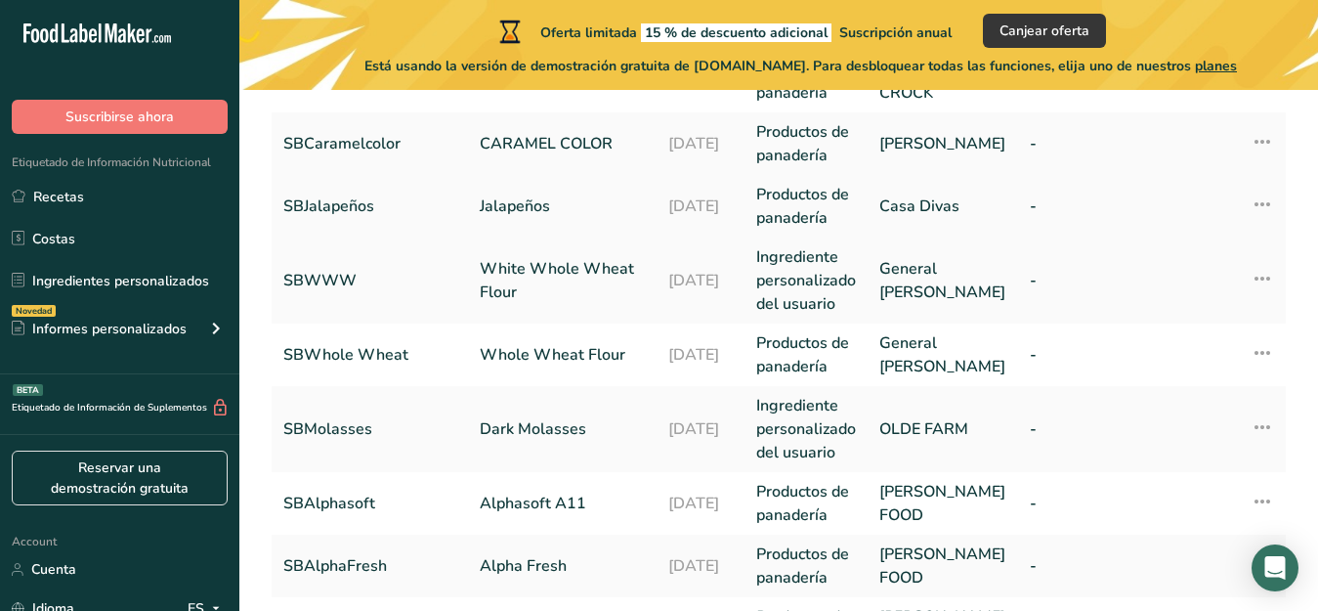
click at [509, 218] on link "Jalapeños" at bounding box center [562, 205] width 165 height 23
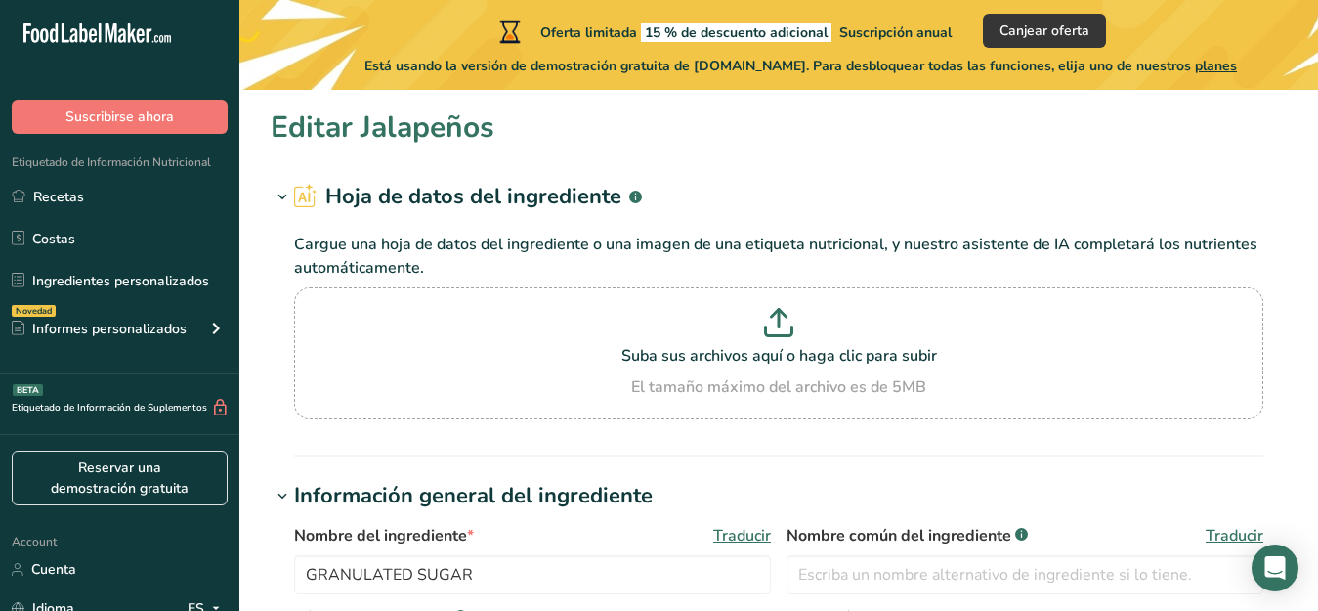
type input "Jalapeños"
type input "SBJalapeños"
type input "Casa Divas"
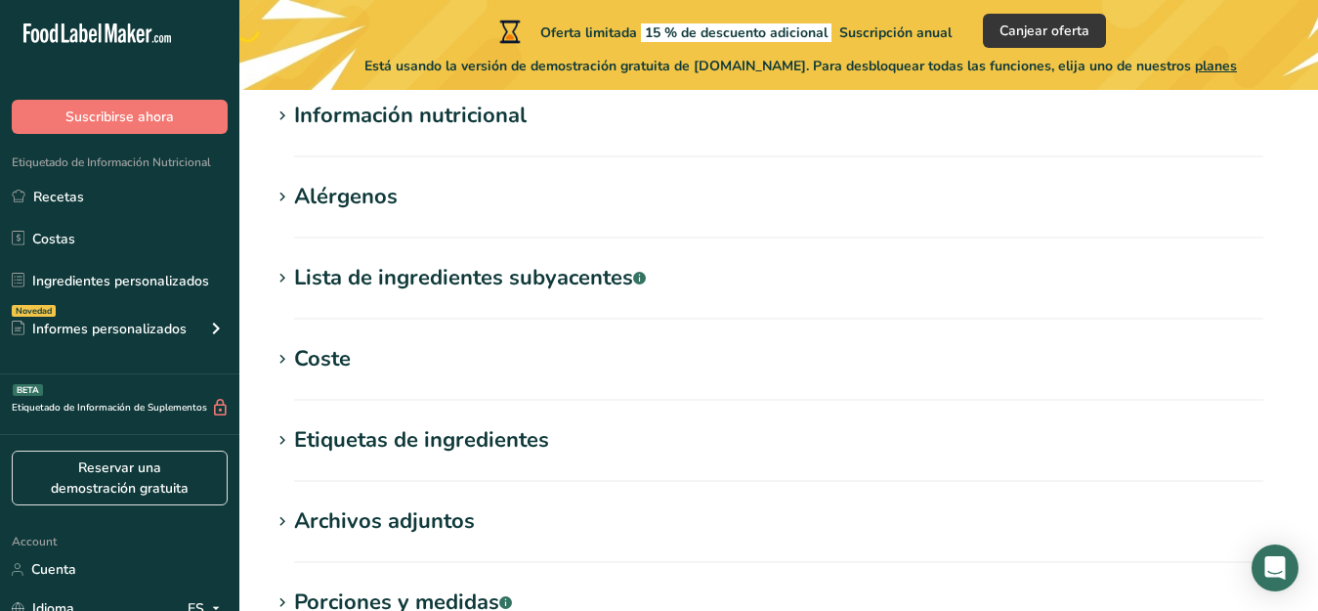
scroll to position [733, 0]
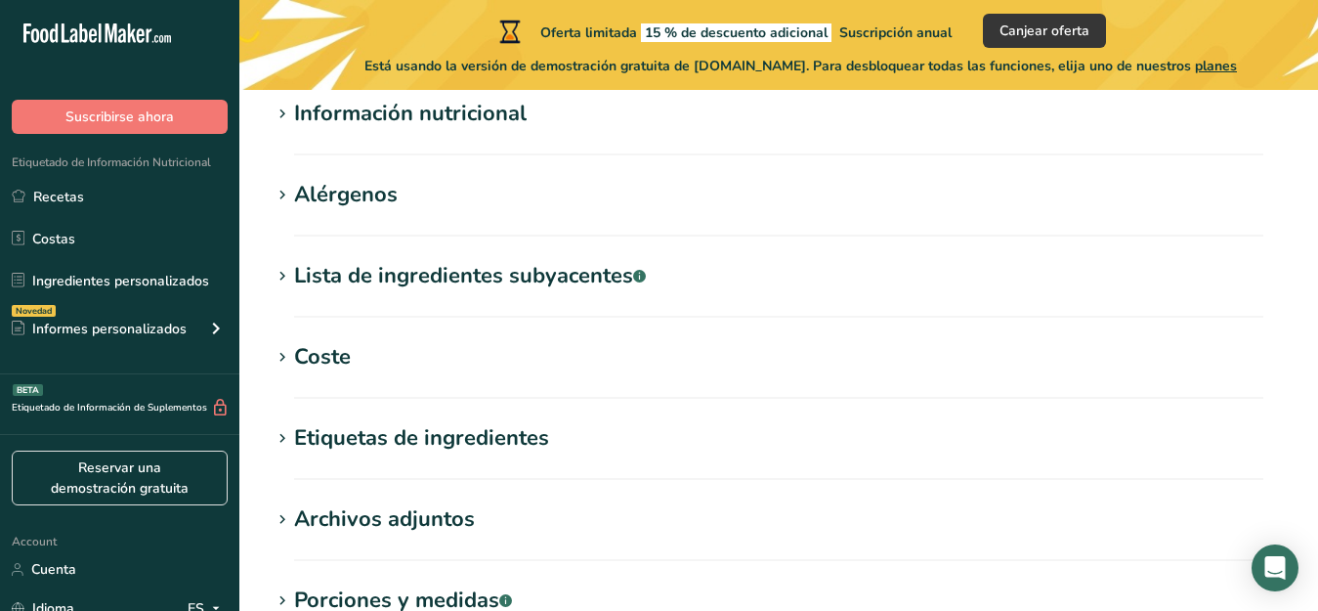
click at [295, 276] on div "Lista de ingredientes subyacentes .a-a{fill:#347362;}.b-a{fill:#fff;}" at bounding box center [470, 276] width 352 height 32
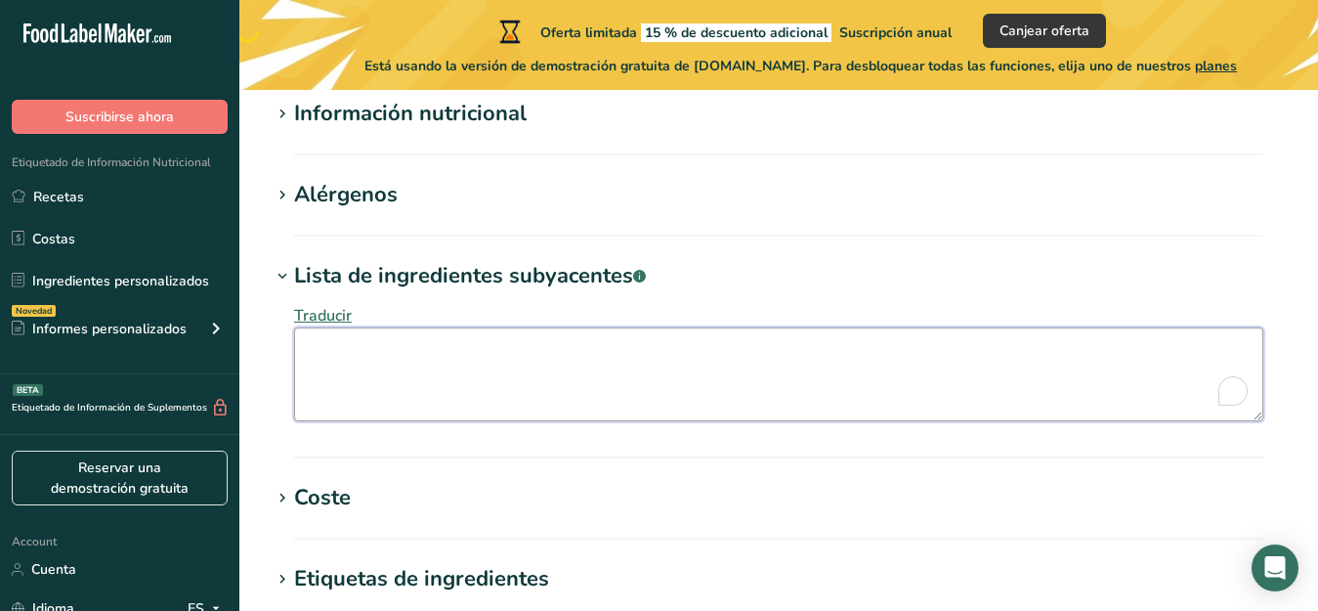
click at [309, 344] on textarea "To enrich screen reader interactions, please activate Accessibility in Grammarl…" at bounding box center [778, 374] width 969 height 94
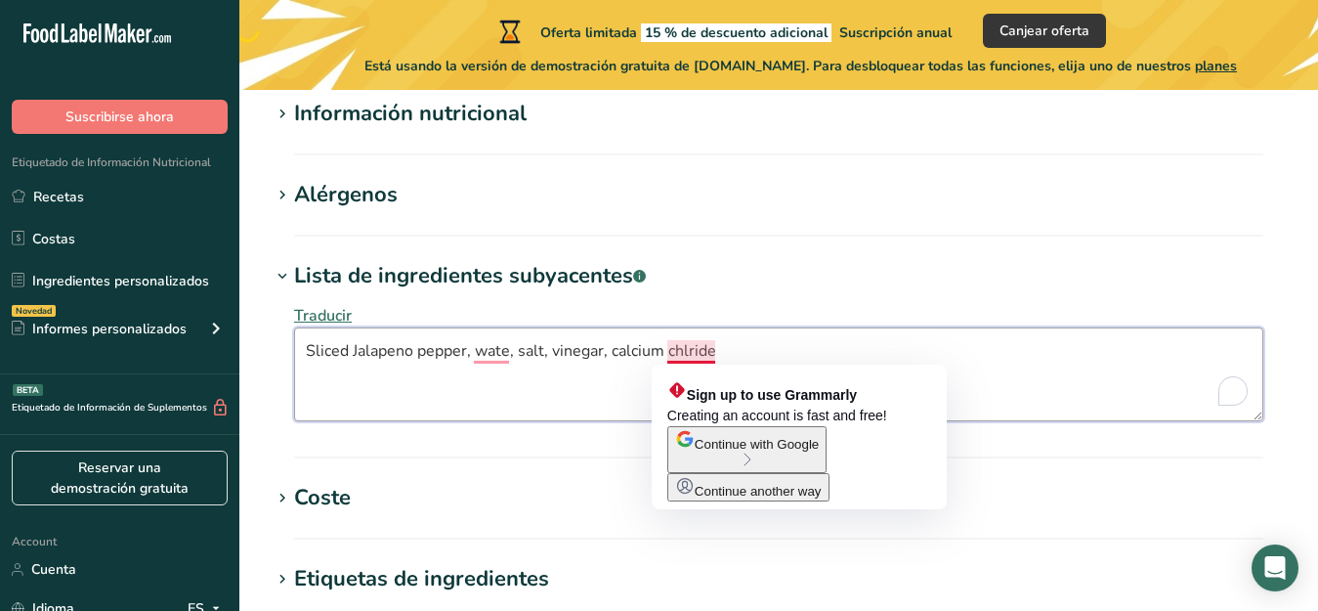
click at [687, 352] on textarea "Sliced Jalapeno pepper, wate, salt, vinegar, calcium chlride" at bounding box center [778, 374] width 969 height 94
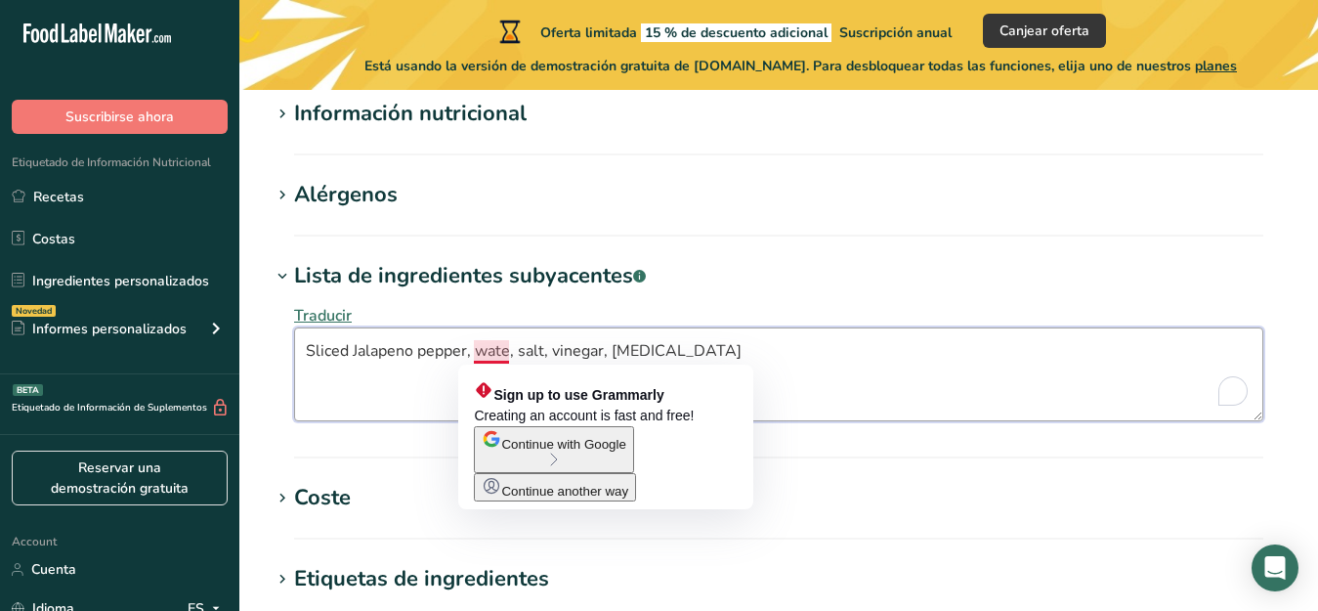
click at [509, 352] on textarea "Sliced Jalapeno pepper, wate, salt, vinegar, calcium chloride" at bounding box center [778, 374] width 969 height 94
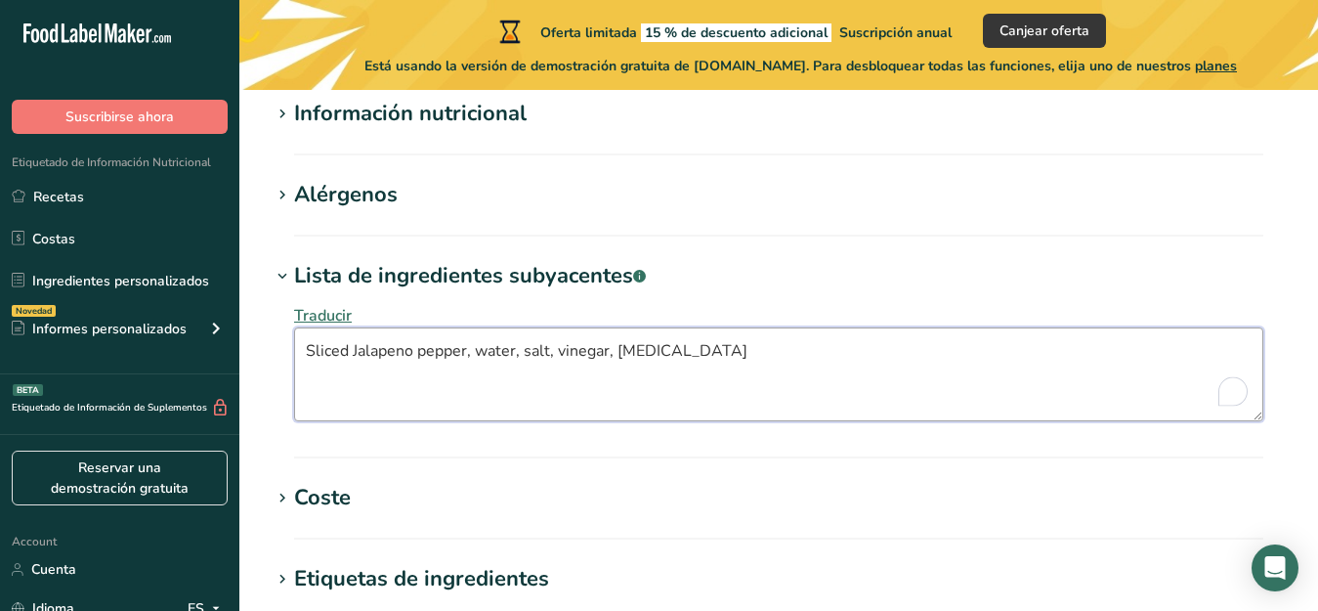
click at [731, 344] on textarea "Sliced Jalapeno pepper, water, salt, vinegar, calcium chloride" at bounding box center [778, 374] width 969 height 94
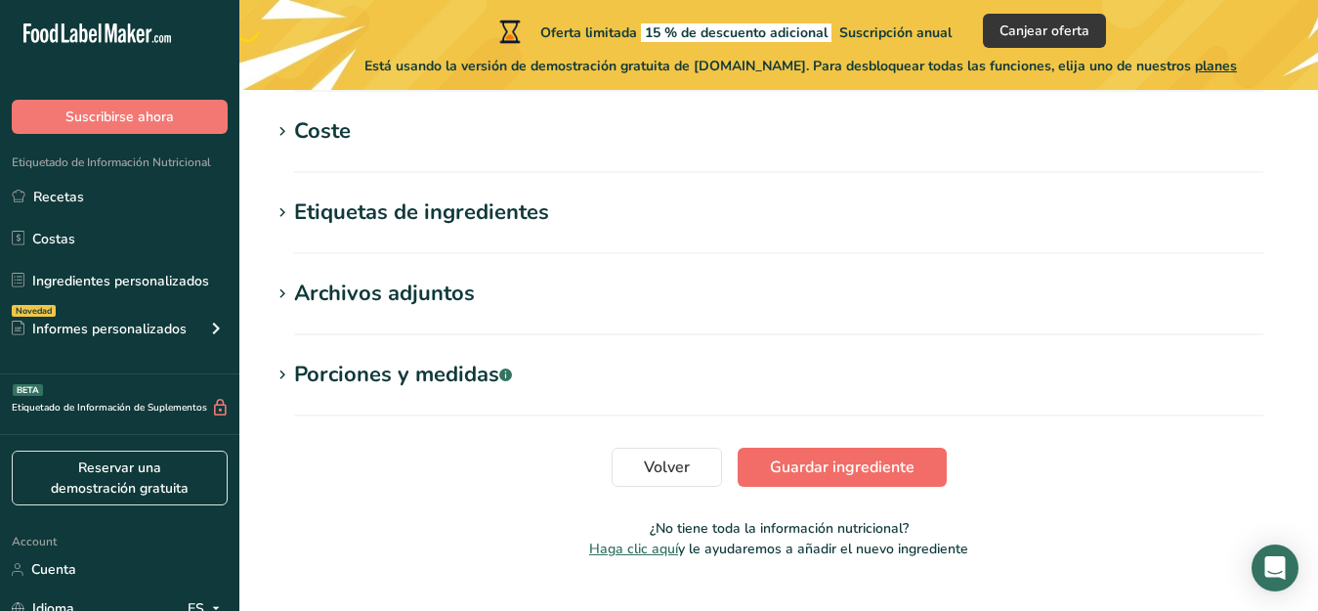
type textarea "Sliced Jalapeno pepper, water, salt, vinegar, calcium chloride."
click at [904, 458] on span "Guardar ingrediente" at bounding box center [842, 466] width 145 height 23
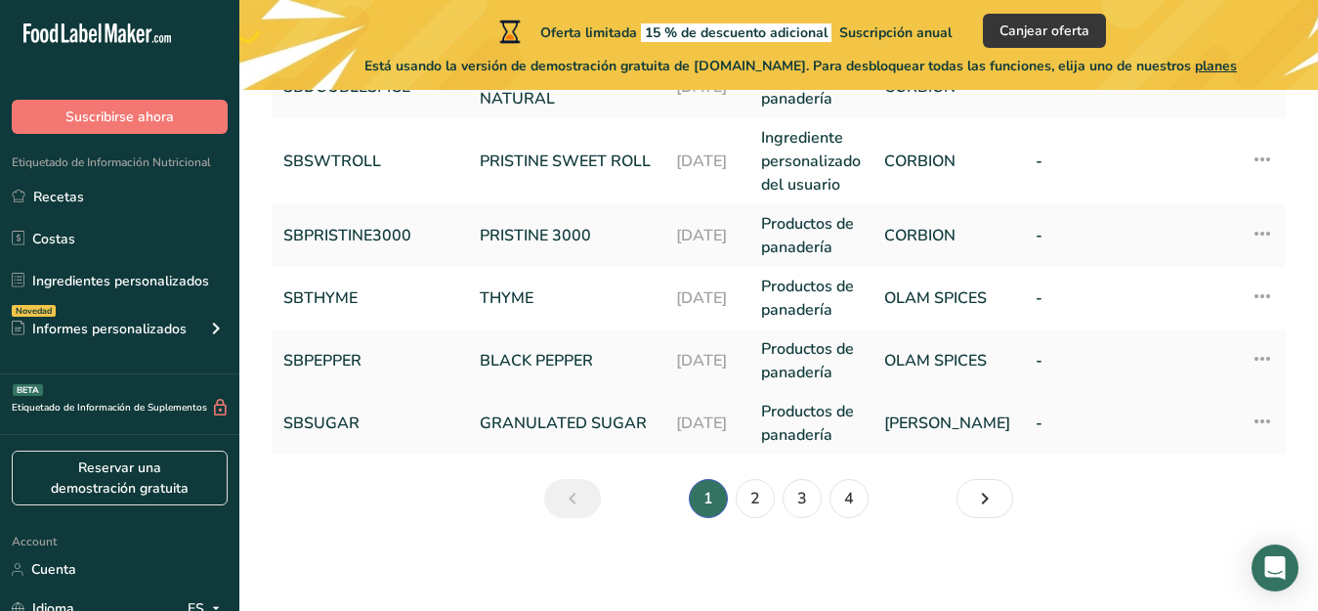
scroll to position [844, 0]
click at [748, 492] on link "2" at bounding box center [755, 497] width 39 height 39
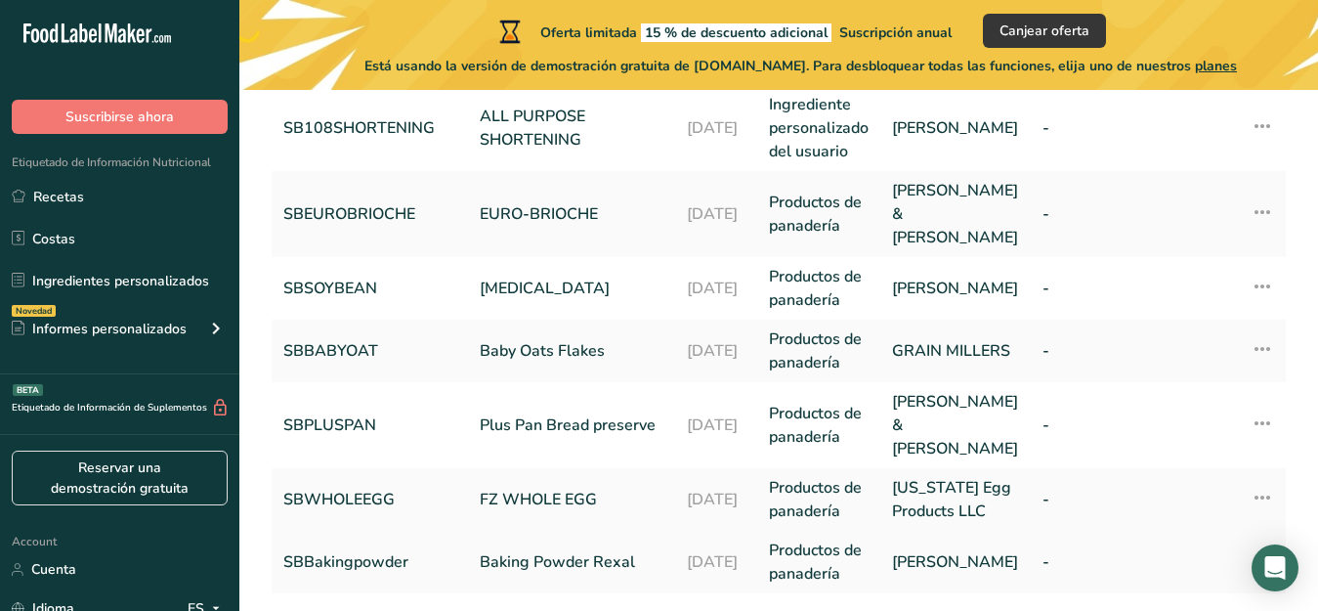
scroll to position [776, 0]
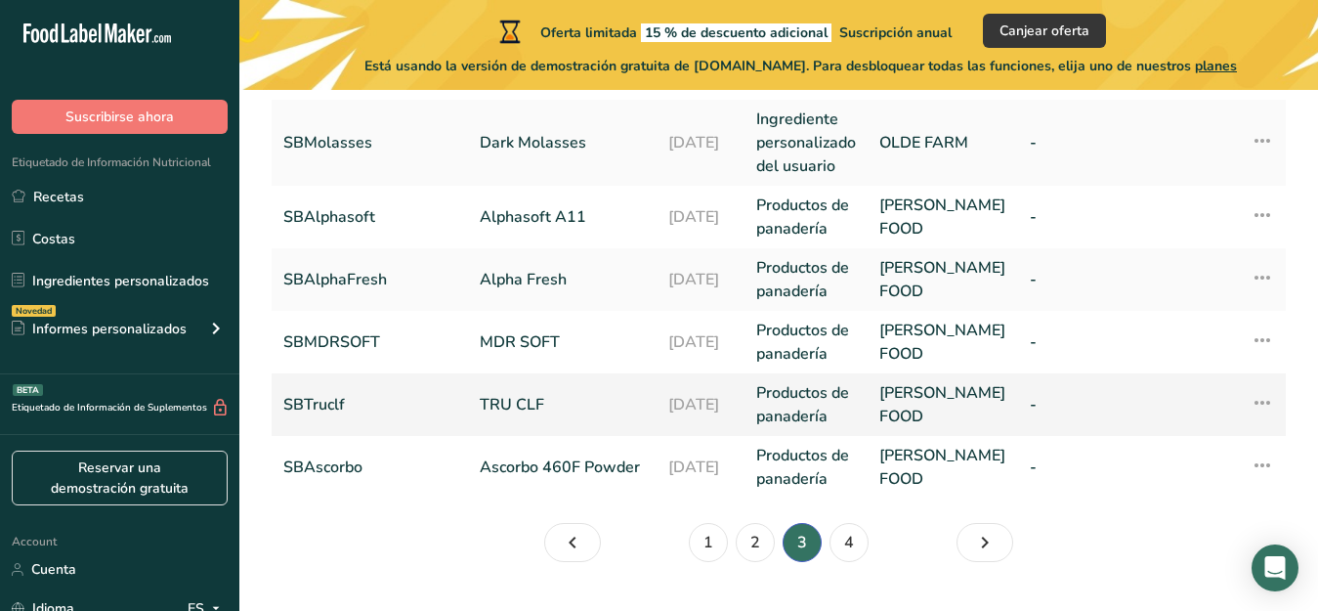
scroll to position [823, 0]
click at [708, 562] on link "1" at bounding box center [708, 542] width 39 height 39
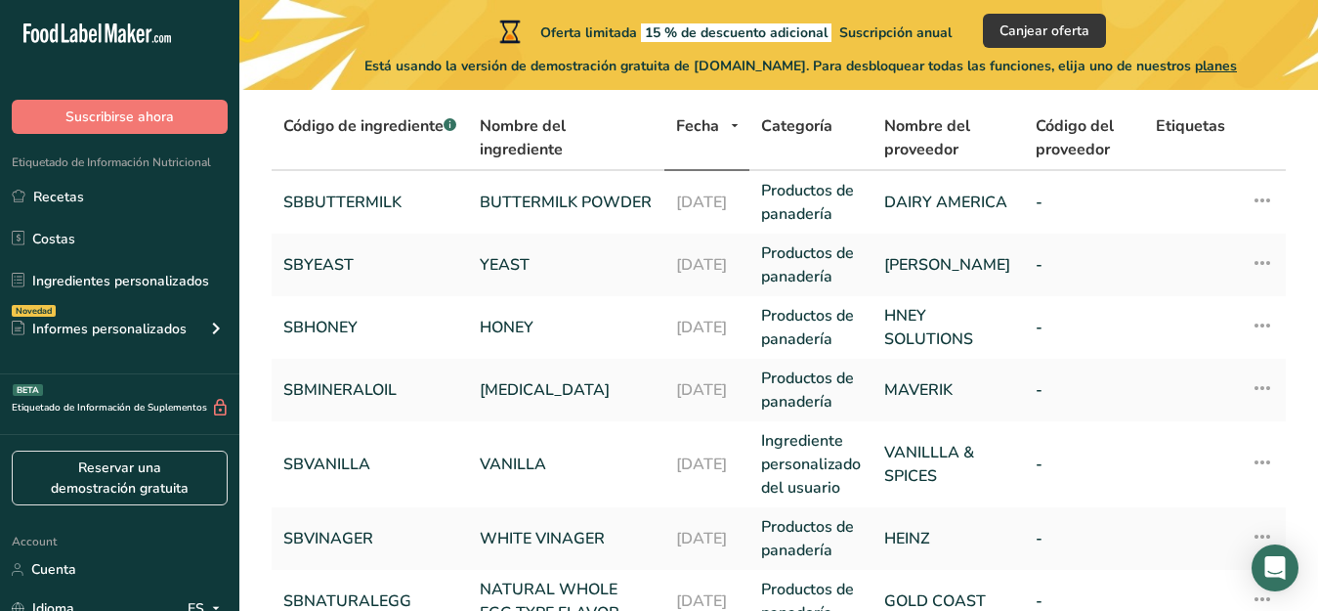
scroll to position [111, 0]
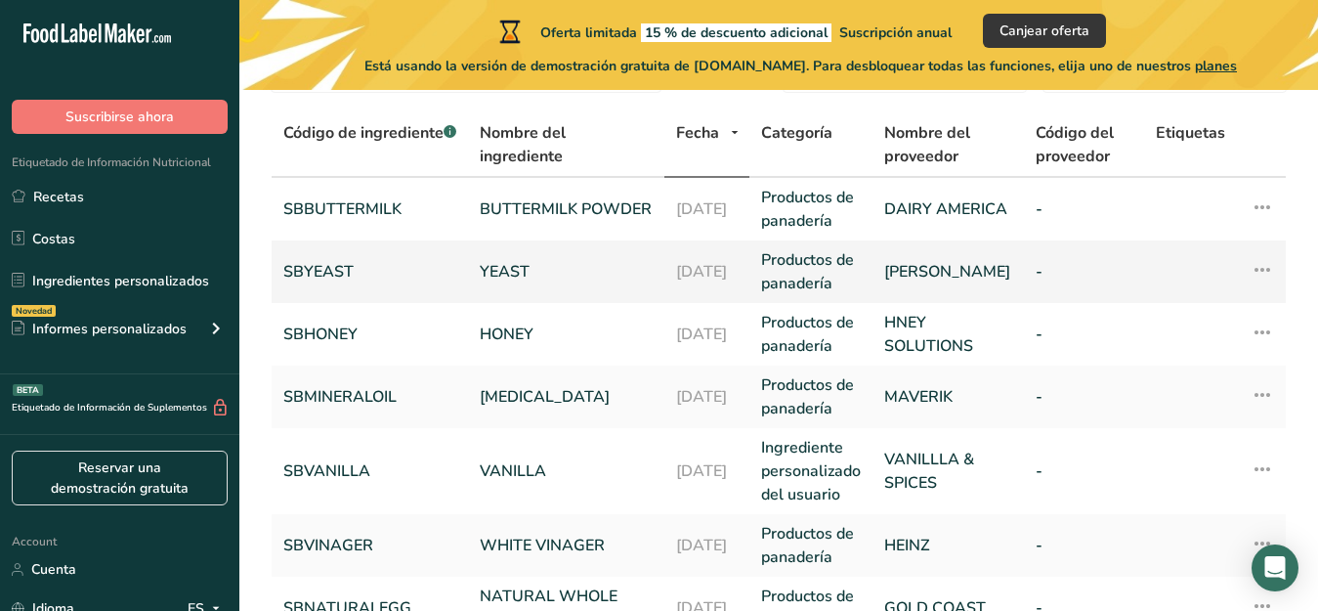
click at [526, 272] on link "YEAST" at bounding box center [566, 271] width 173 height 23
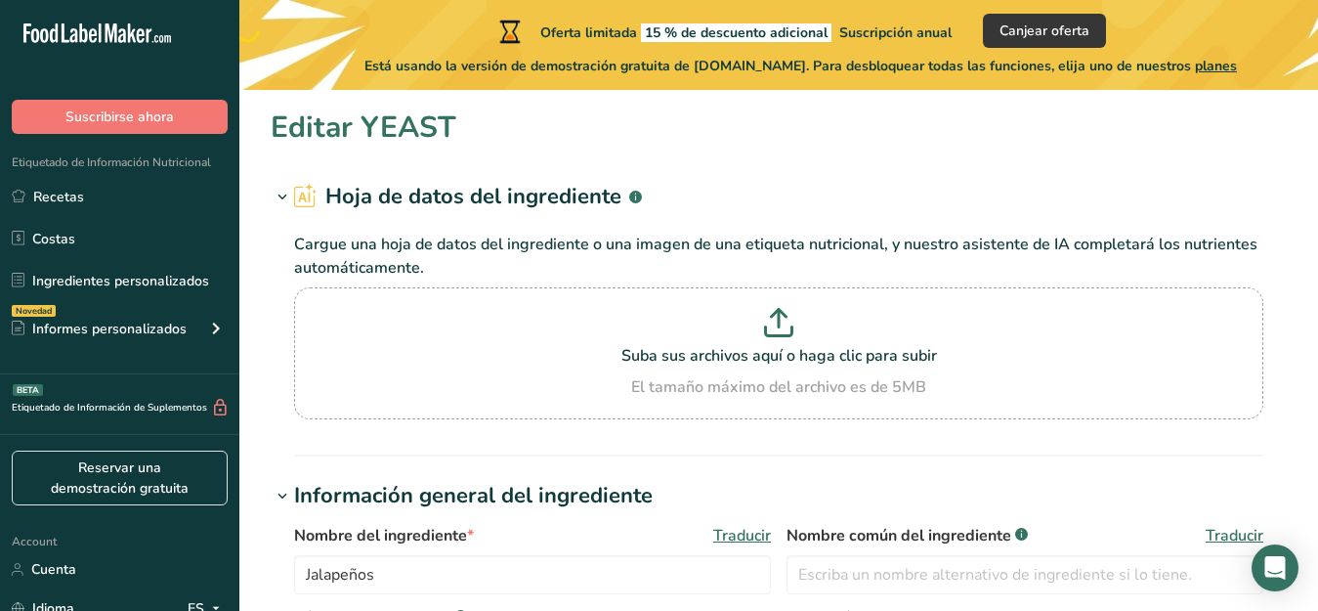
type input "YEAST"
type input "SBYEAST"
type input "[PERSON_NAME]"
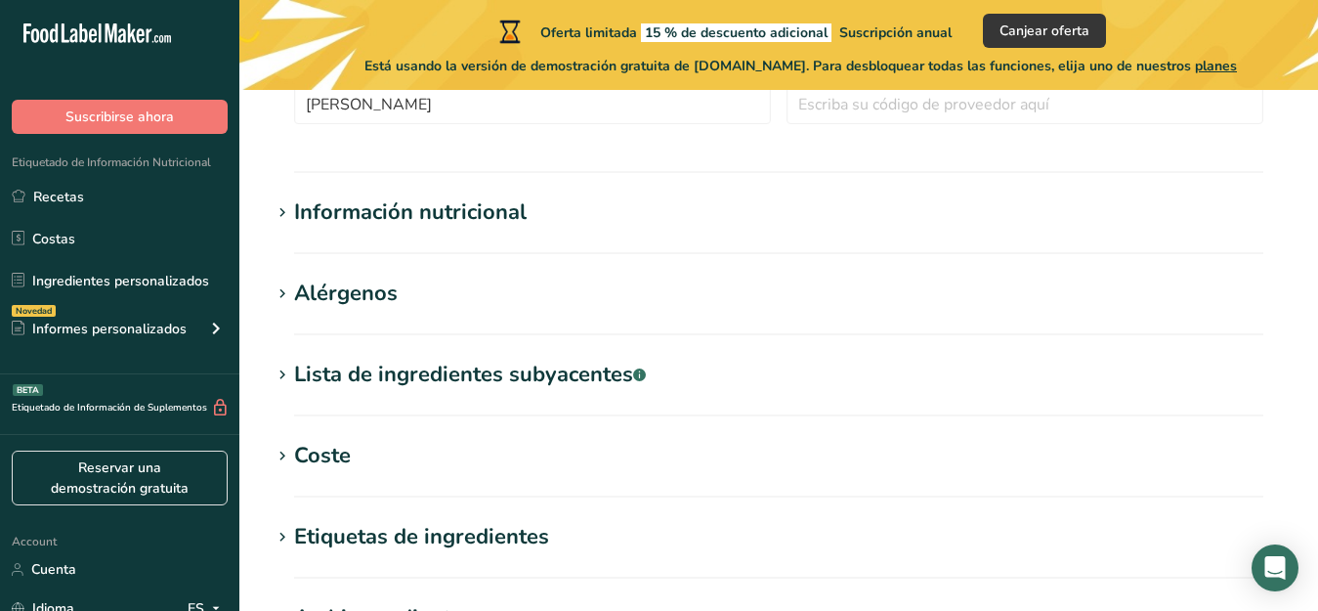
scroll to position [634, 0]
click at [297, 372] on div "Lista de ingredientes subyacentes .a-a{fill:#347362;}.b-a{fill:#fff;}" at bounding box center [470, 375] width 352 height 32
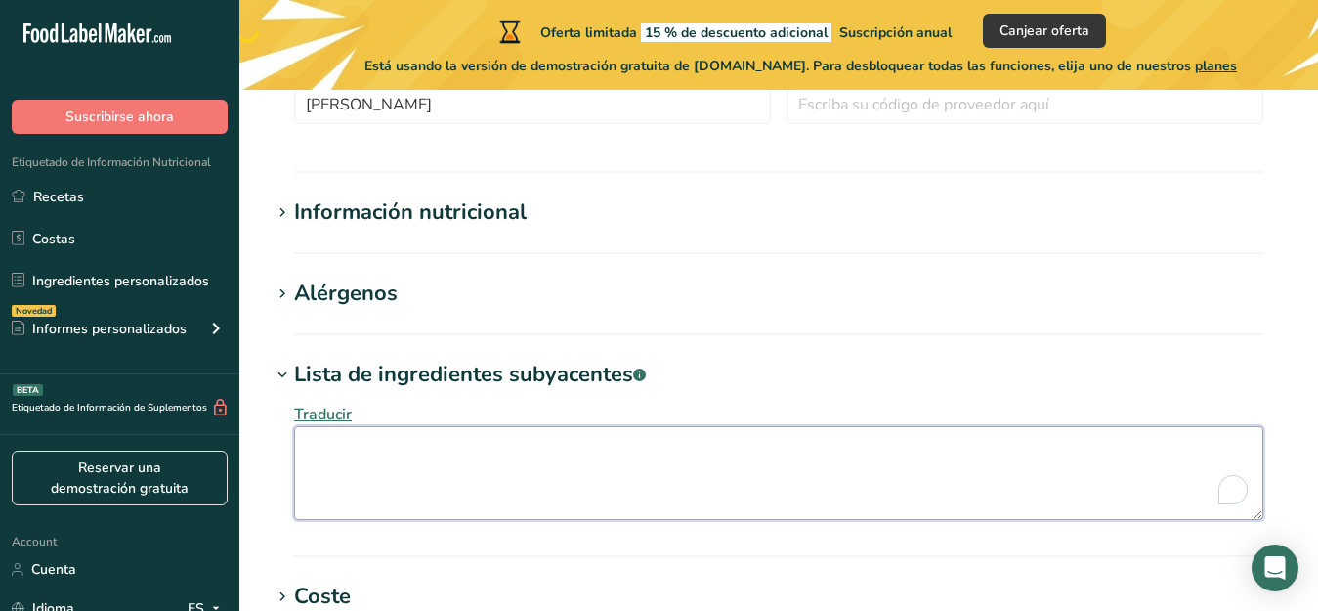
click at [322, 452] on textarea "To enrich screen reader interactions, please activate Accessibility in Grammarl…" at bounding box center [778, 473] width 969 height 94
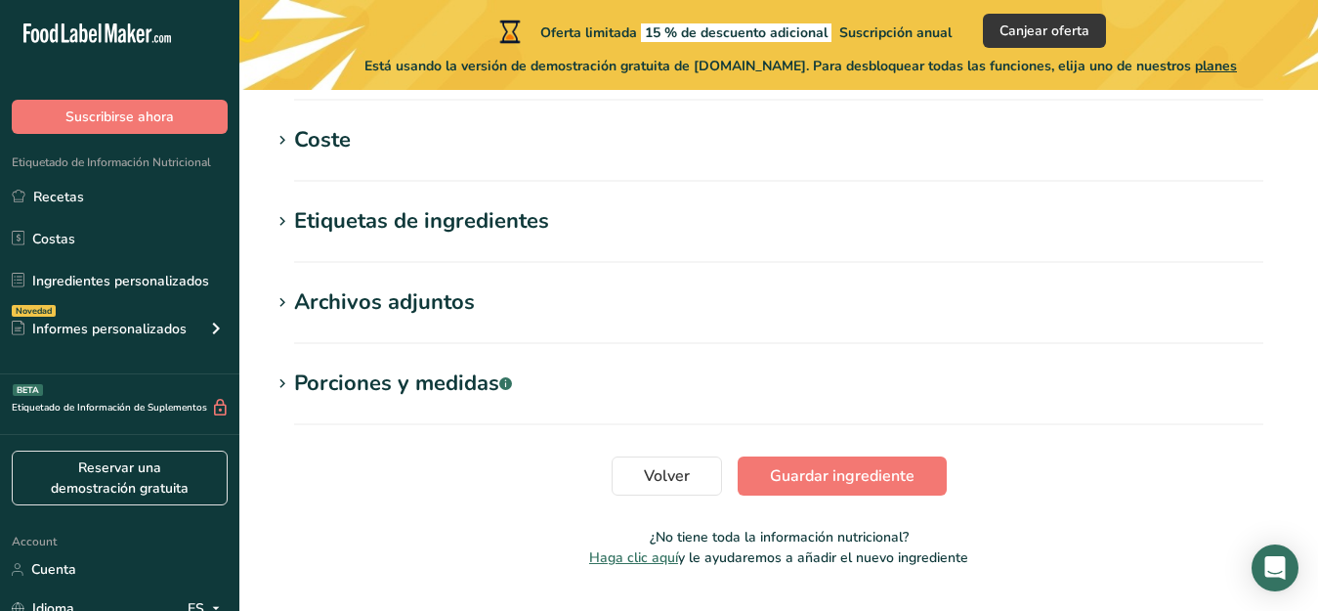
scroll to position [1091, 0]
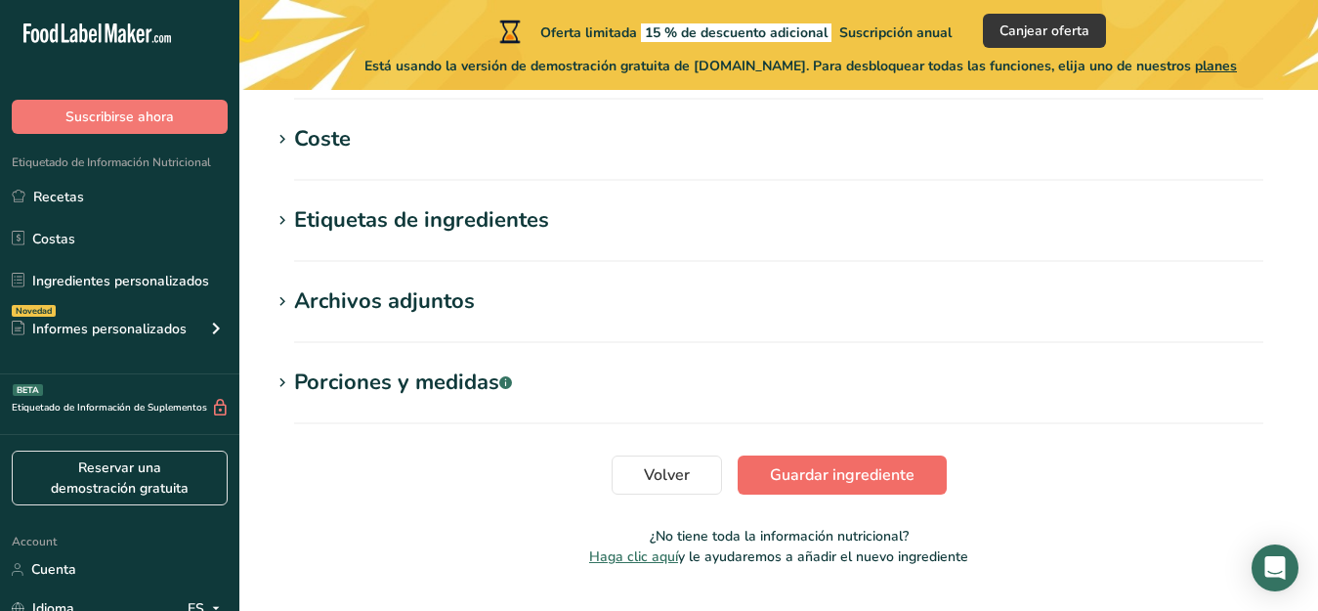
type textarea "yeast"
click at [875, 466] on span "Guardar ingrediente" at bounding box center [842, 474] width 145 height 23
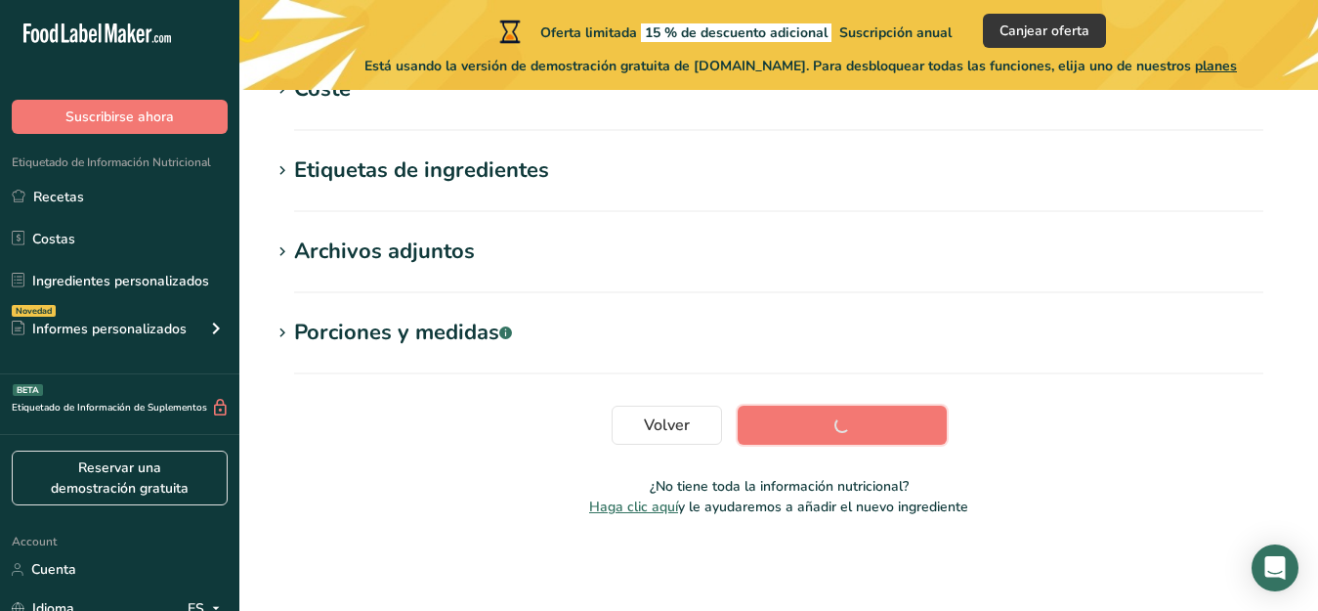
scroll to position [513, 0]
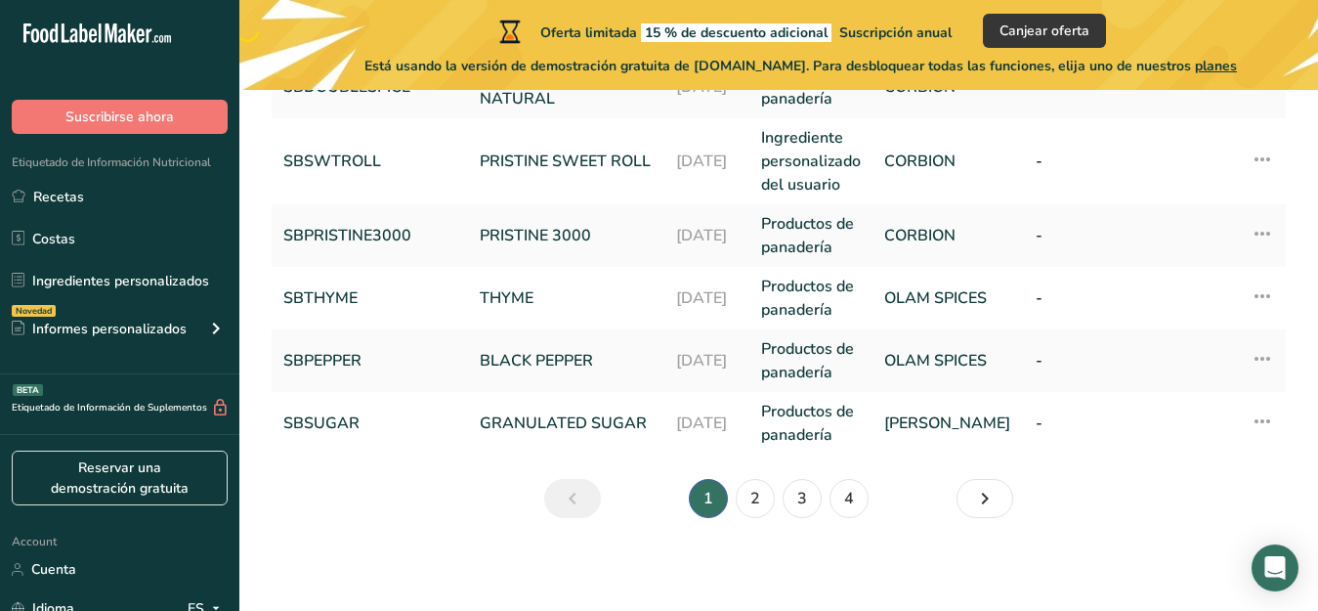
scroll to position [844, 0]
click at [750, 492] on link "2" at bounding box center [755, 497] width 39 height 39
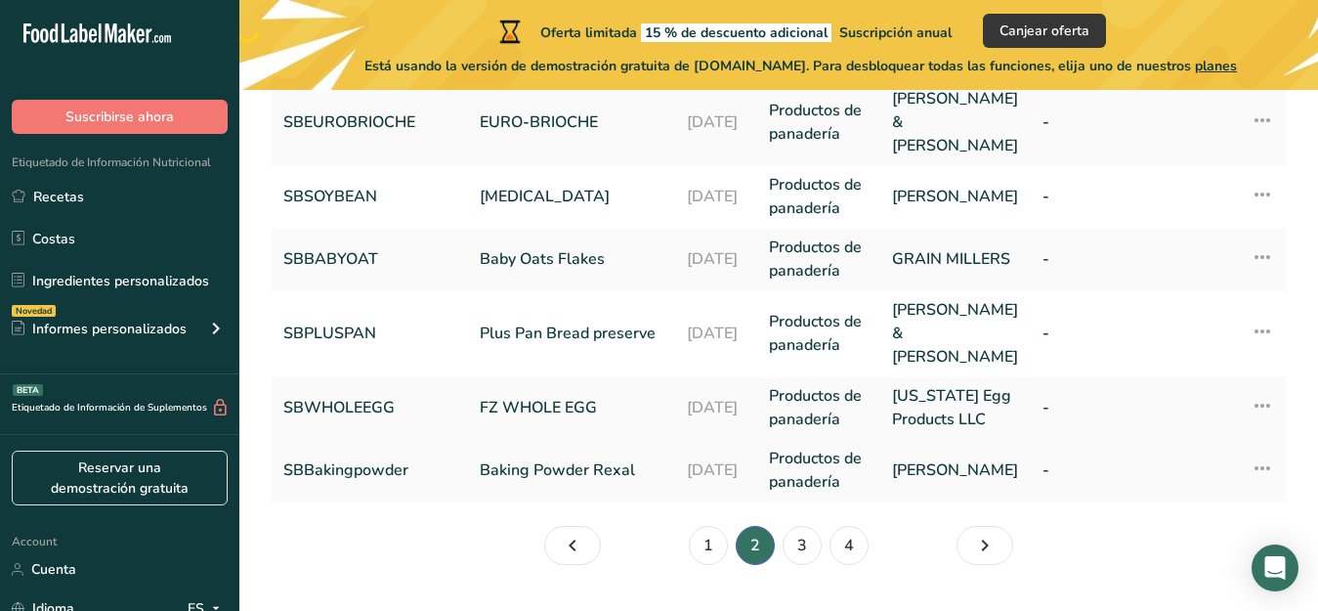
scroll to position [868, 0]
click at [801, 525] on link "3" at bounding box center [802, 544] width 39 height 39
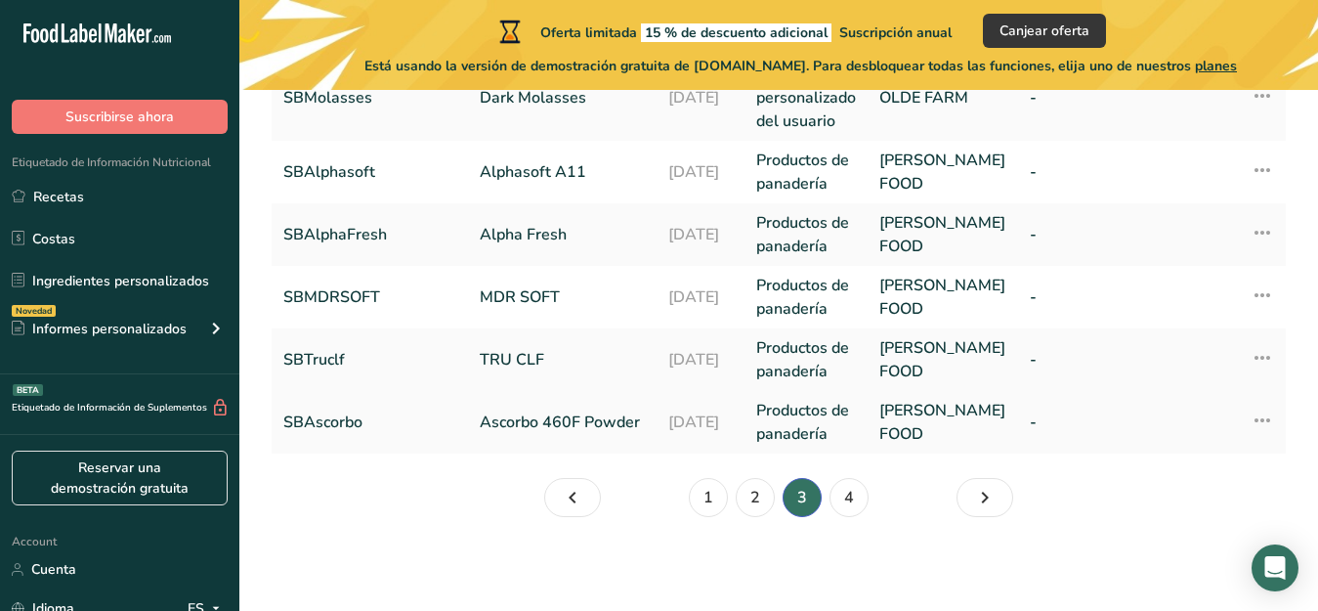
scroll to position [914, 0]
click at [849, 500] on link "4" at bounding box center [848, 497] width 39 height 39
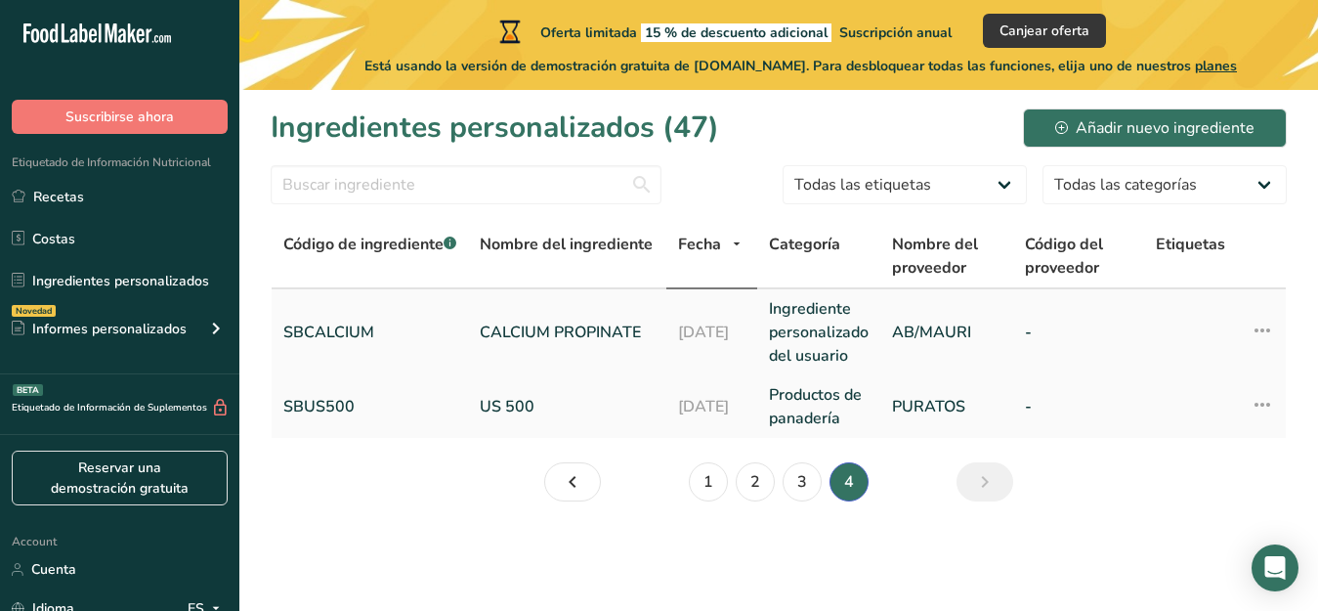
click at [518, 329] on link "CALCIUM PROPINATE" at bounding box center [567, 331] width 175 height 23
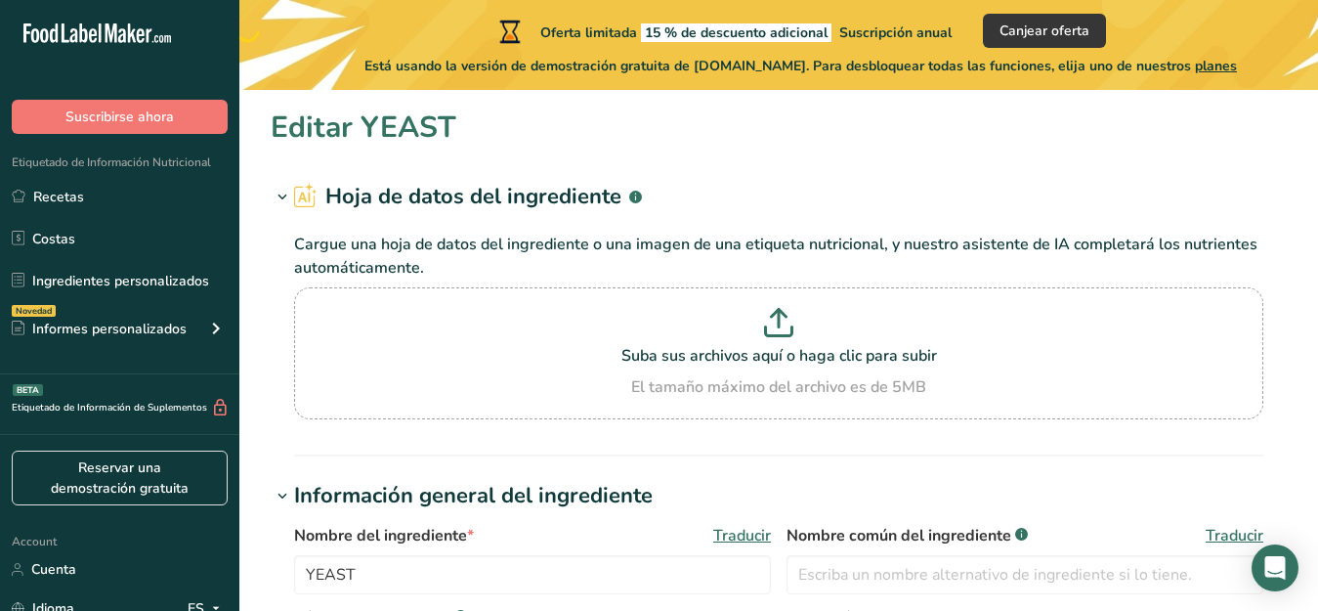
type input "CALCIUM PROPINATE"
type input "SBCALCIUM"
type input "AB/MAURI"
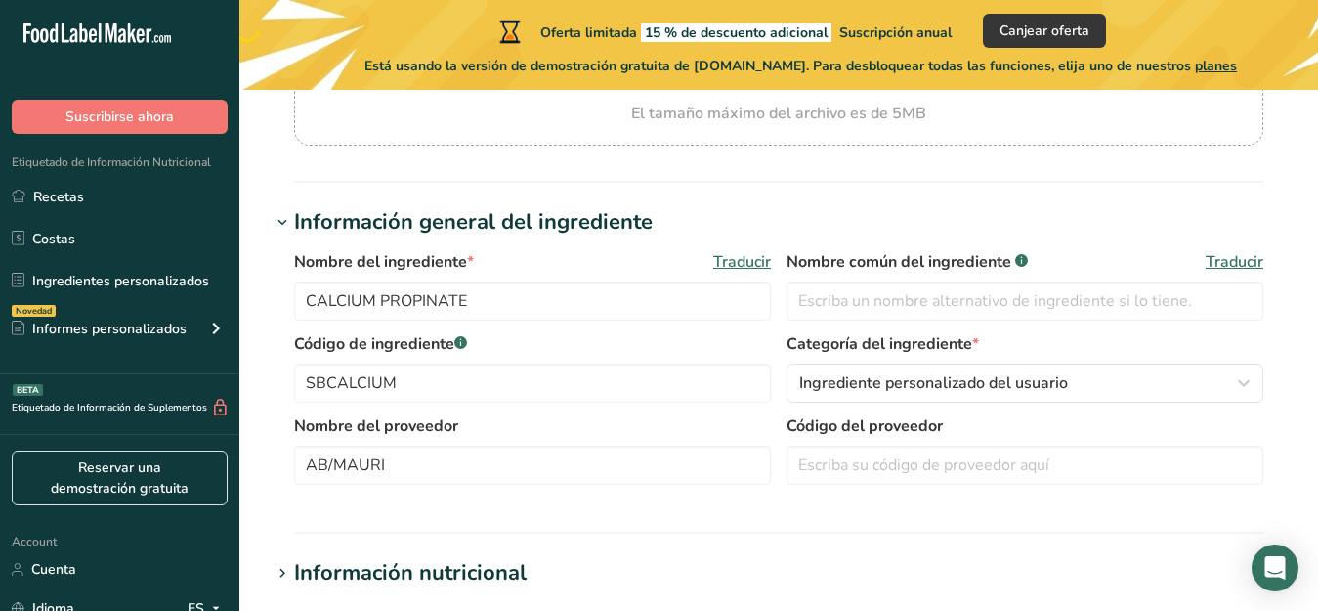
scroll to position [275, 0]
click at [850, 281] on input "text" at bounding box center [1024, 299] width 477 height 39
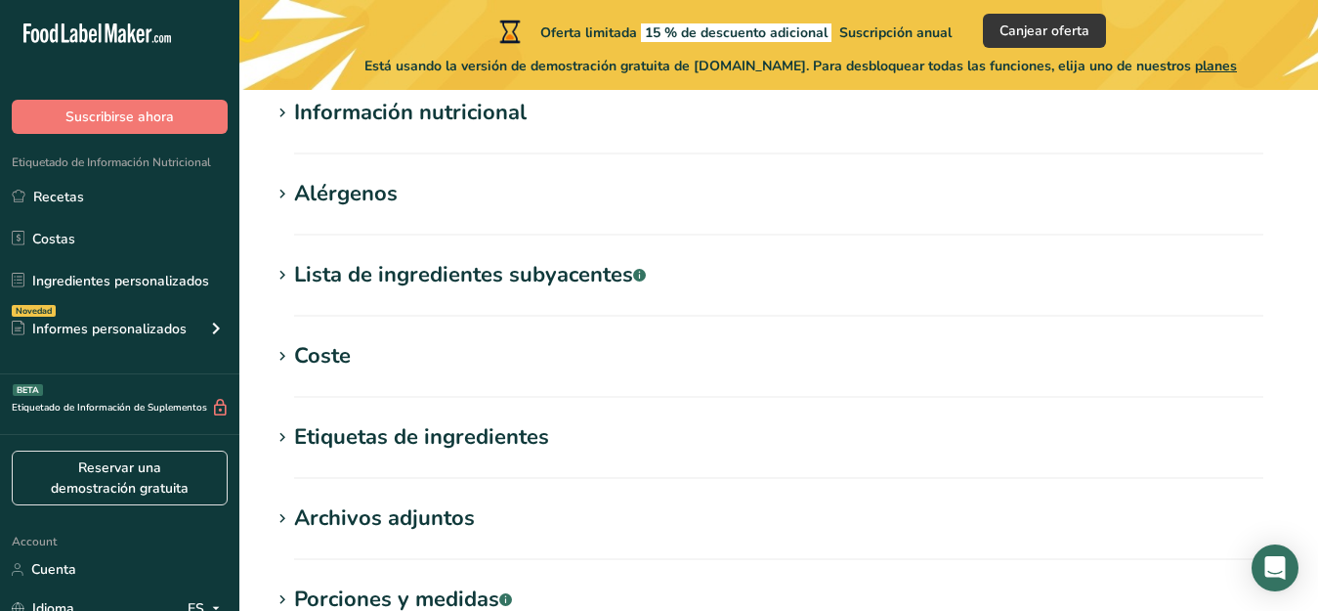
scroll to position [733, 0]
click at [290, 277] on icon at bounding box center [283, 276] width 18 height 27
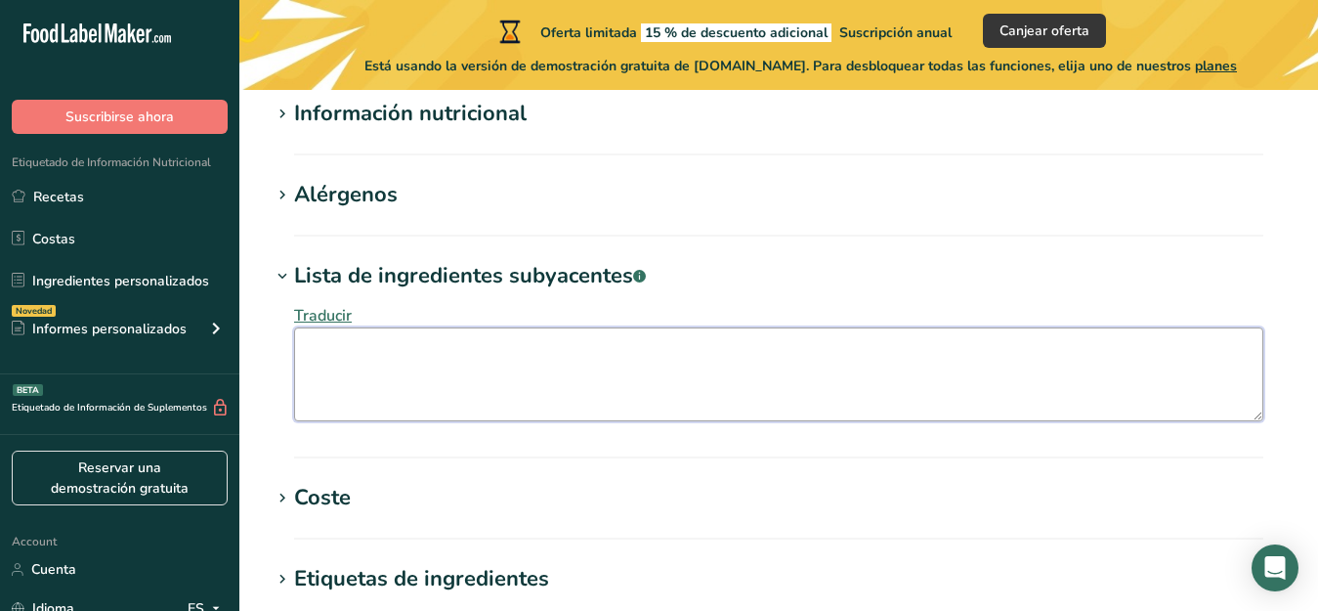
click at [313, 363] on textarea at bounding box center [778, 374] width 969 height 94
click at [382, 354] on textarea "Calcium Prionate" at bounding box center [778, 374] width 969 height 94
click at [446, 351] on textarea "Calcium Propionate" at bounding box center [778, 374] width 969 height 94
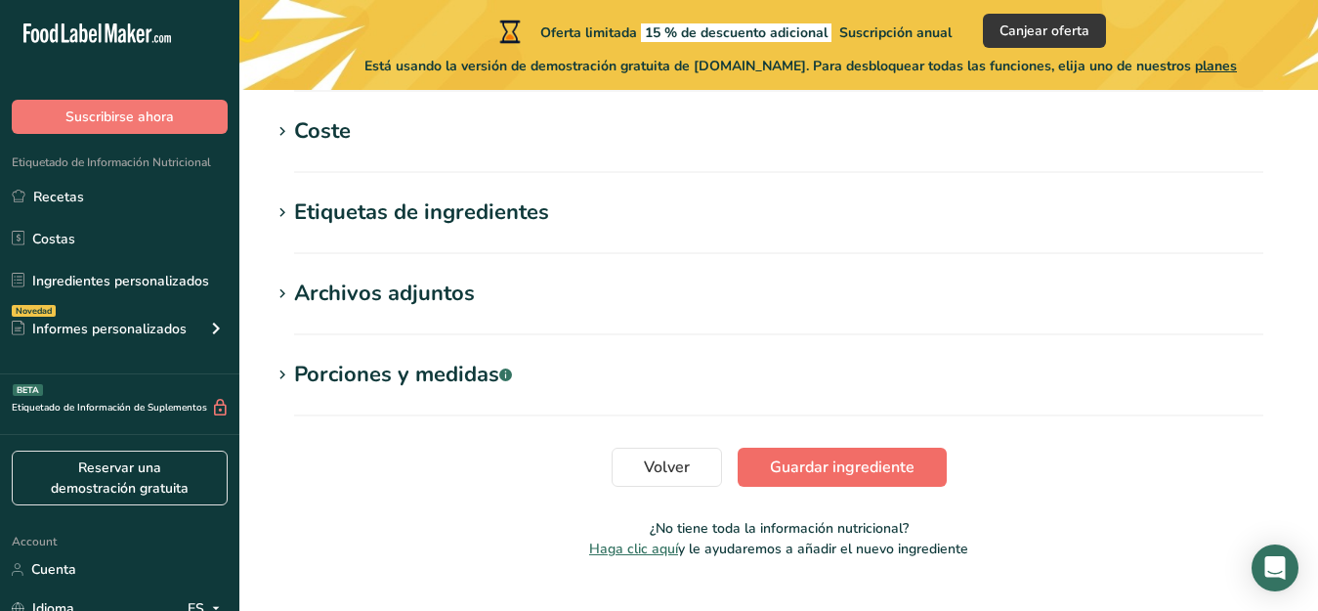
type textarea "Calcium Propionate."
click at [838, 462] on span "Guardar ingrediente" at bounding box center [842, 466] width 145 height 23
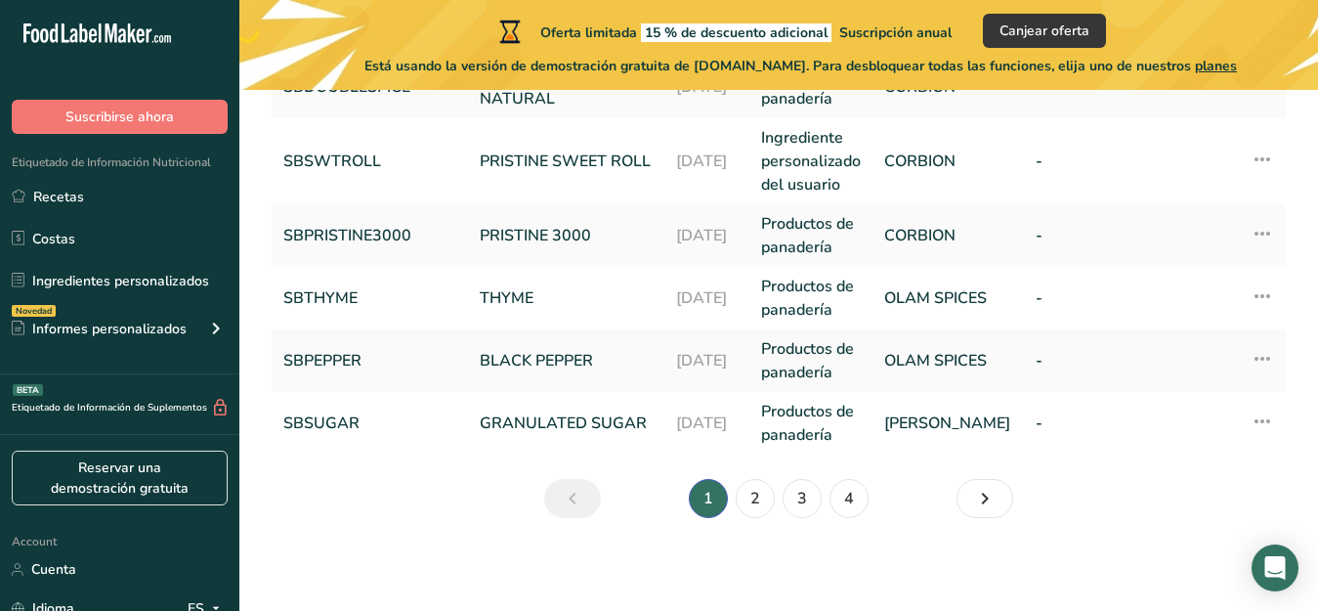
scroll to position [844, 0]
click at [758, 494] on link "2" at bounding box center [755, 497] width 39 height 39
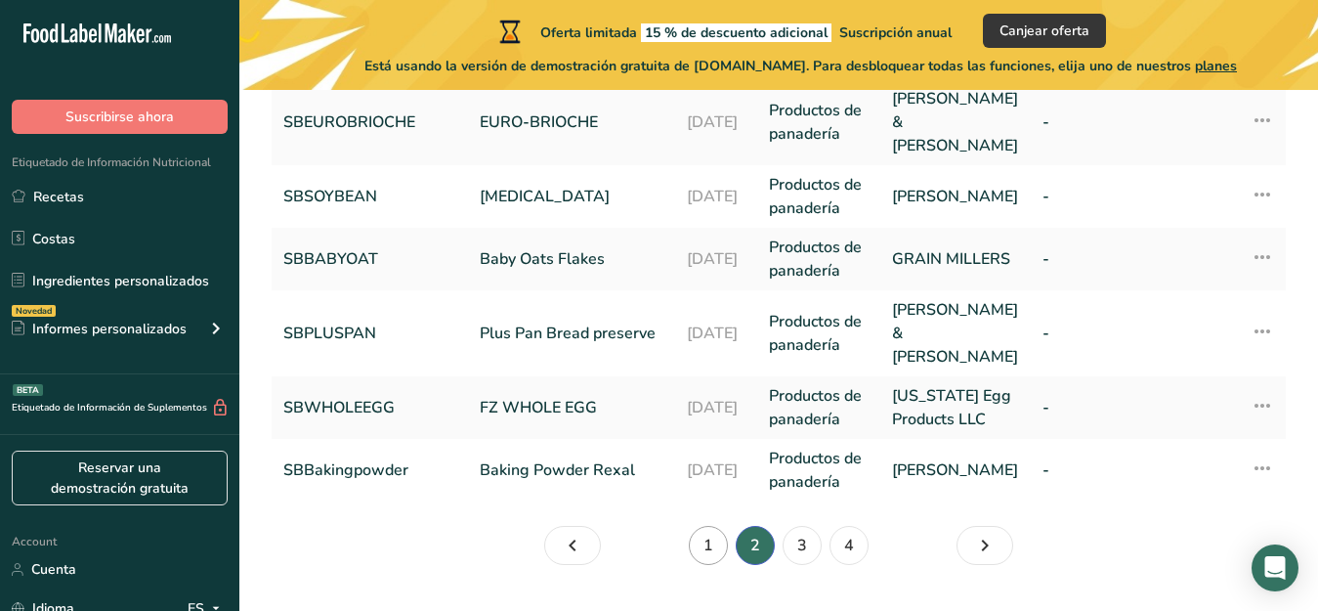
scroll to position [868, 0]
click at [795, 525] on link "3" at bounding box center [802, 544] width 39 height 39
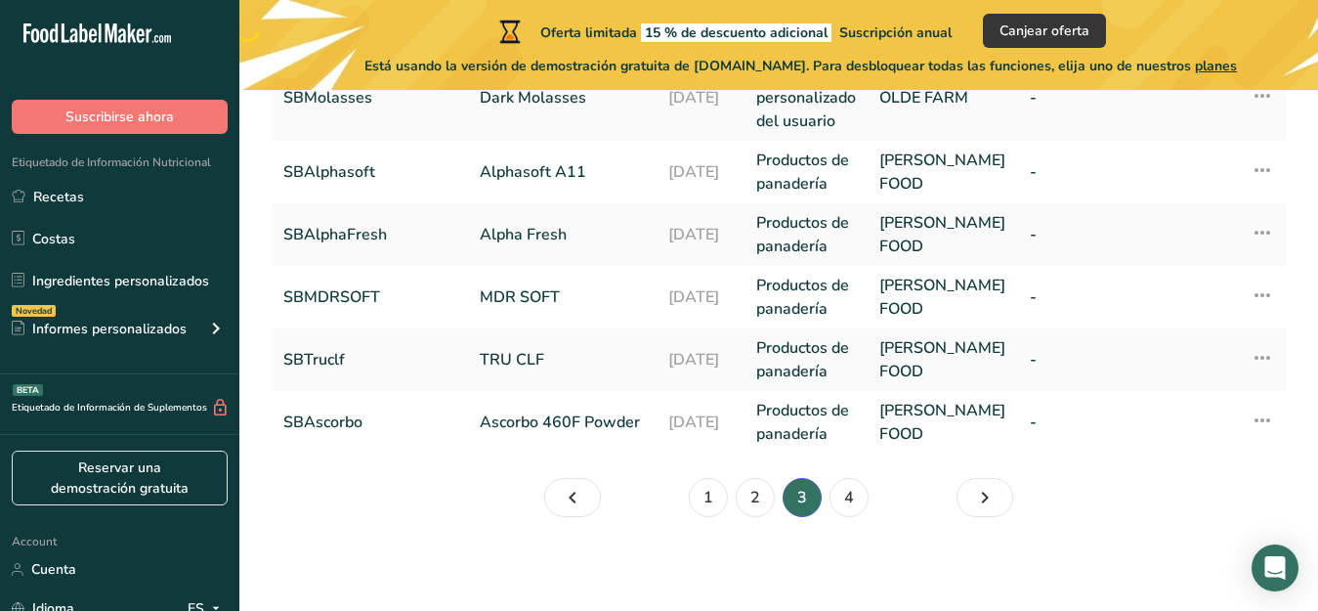
scroll to position [914, 0]
click at [708, 491] on link "1" at bounding box center [708, 497] width 39 height 39
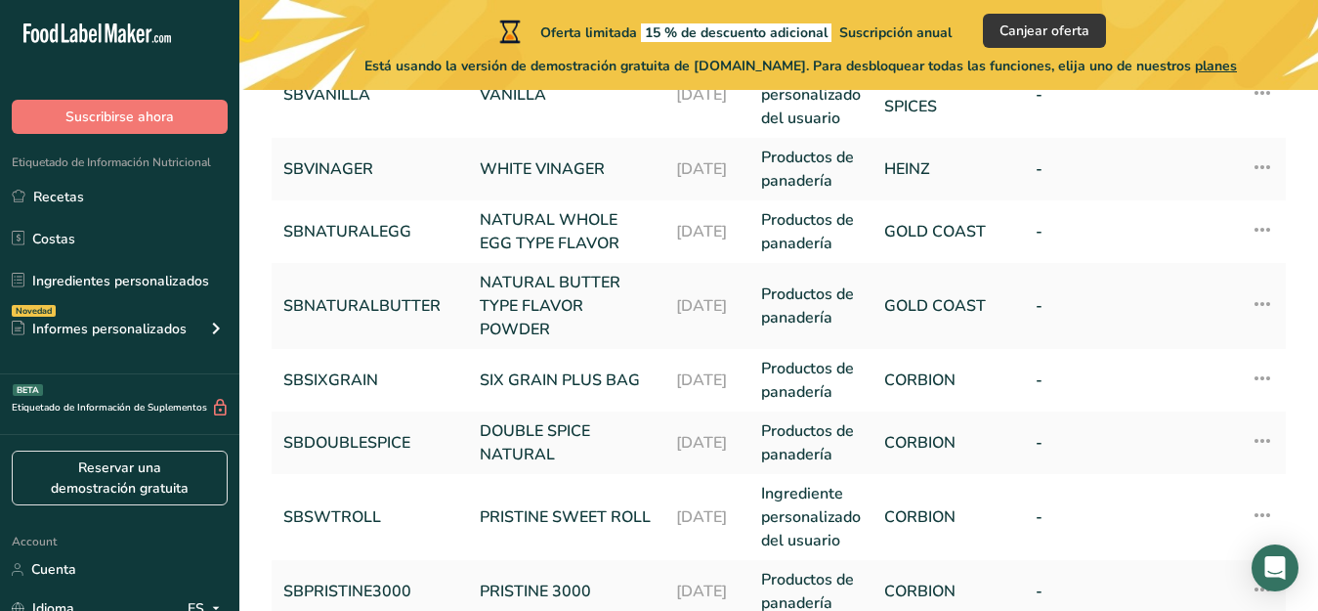
scroll to position [478, 0]
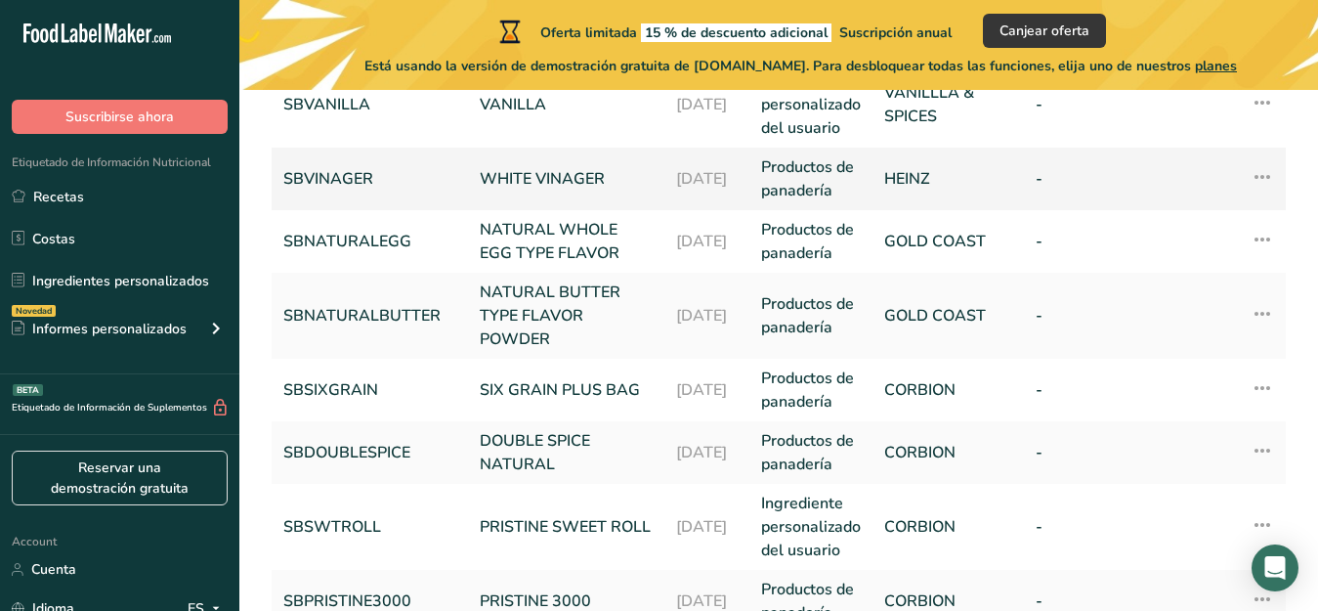
click at [557, 172] on link "WHITE VINAGER" at bounding box center [566, 178] width 173 height 23
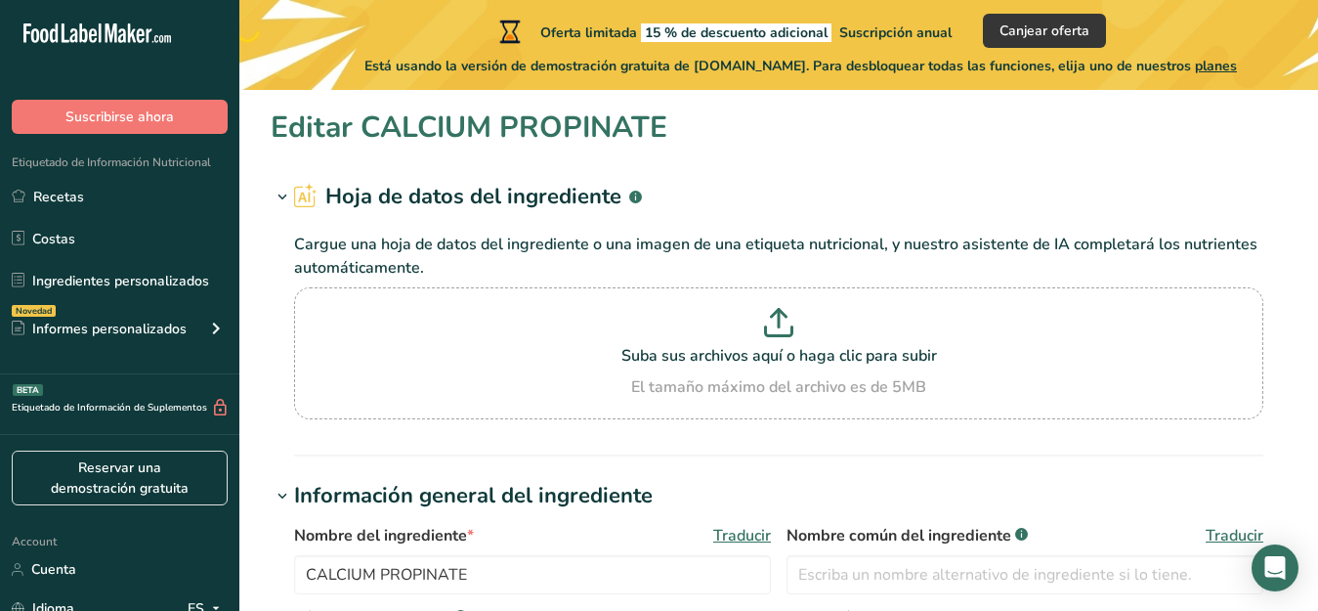
type input "WHITE VINAGER"
type input "SBVINAGER"
type input "HEINZ"
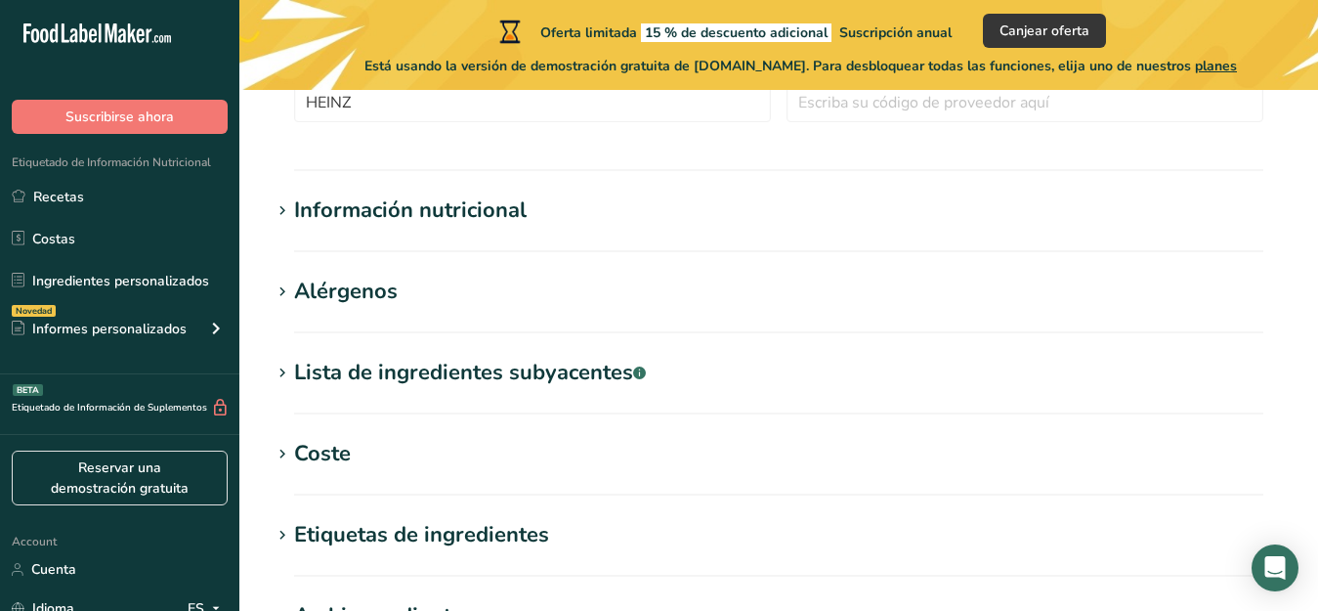
scroll to position [641, 0]
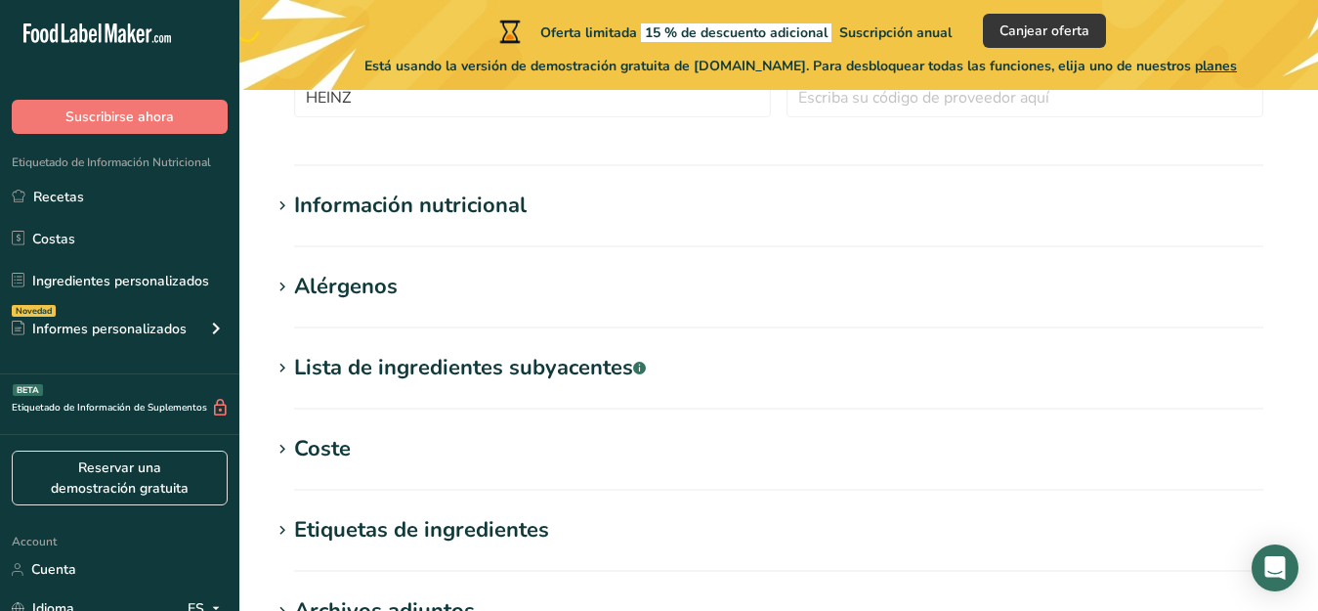
click at [294, 367] on div "Lista de ingredientes subyacentes .a-a{fill:#347362;}.b-a{fill:#fff;}" at bounding box center [470, 368] width 352 height 32
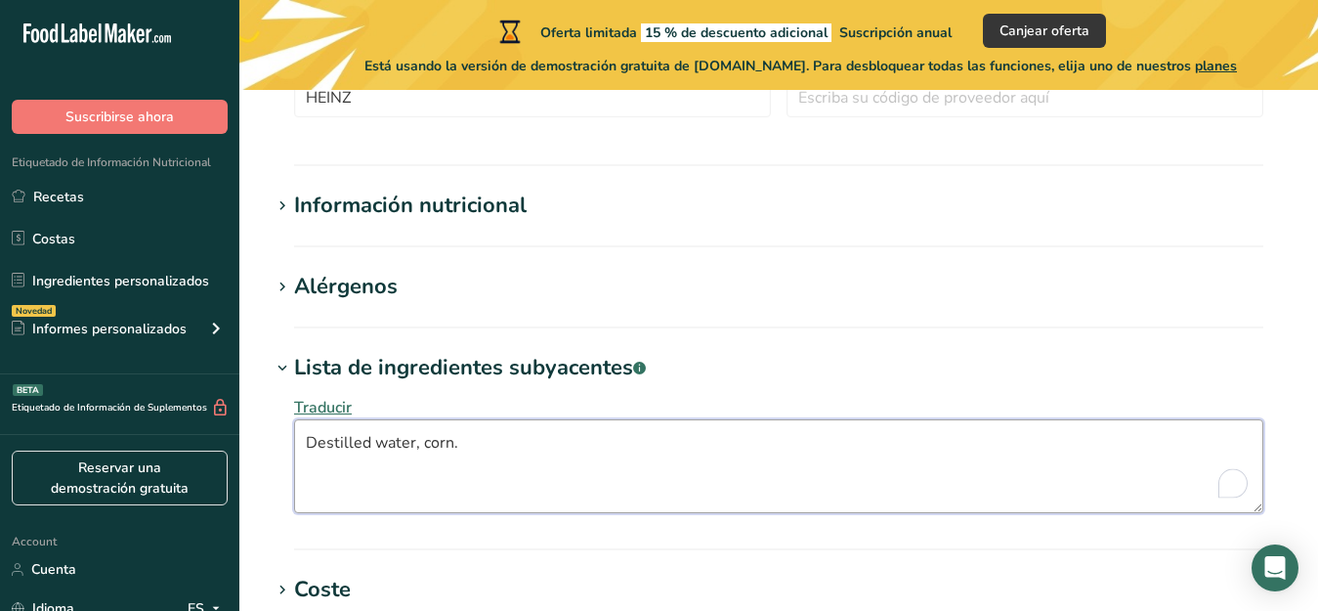
drag, startPoint x: 455, startPoint y: 444, endPoint x: 425, endPoint y: 446, distance: 30.3
click at [425, 446] on textarea "Destilled water, corn." at bounding box center [778, 466] width 969 height 94
click at [372, 445] on textarea "Destilled water, corn." at bounding box center [778, 466] width 969 height 94
drag, startPoint x: 427, startPoint y: 442, endPoint x: 475, endPoint y: 442, distance: 47.9
click at [475, 442] on textarea "Destilled water, corn." at bounding box center [778, 466] width 969 height 94
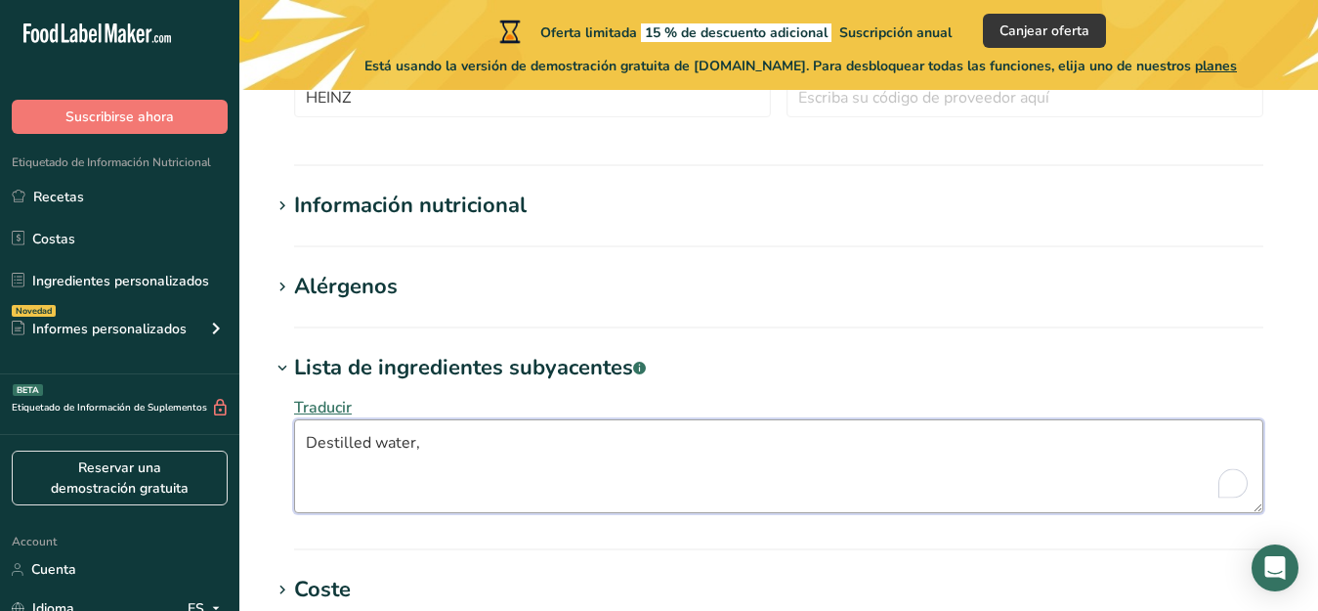
click at [375, 444] on textarea "Destilled water," at bounding box center [778, 466] width 969 height 94
click at [615, 439] on textarea "Destilled white vinegar diluted with water," at bounding box center [778, 466] width 969 height 94
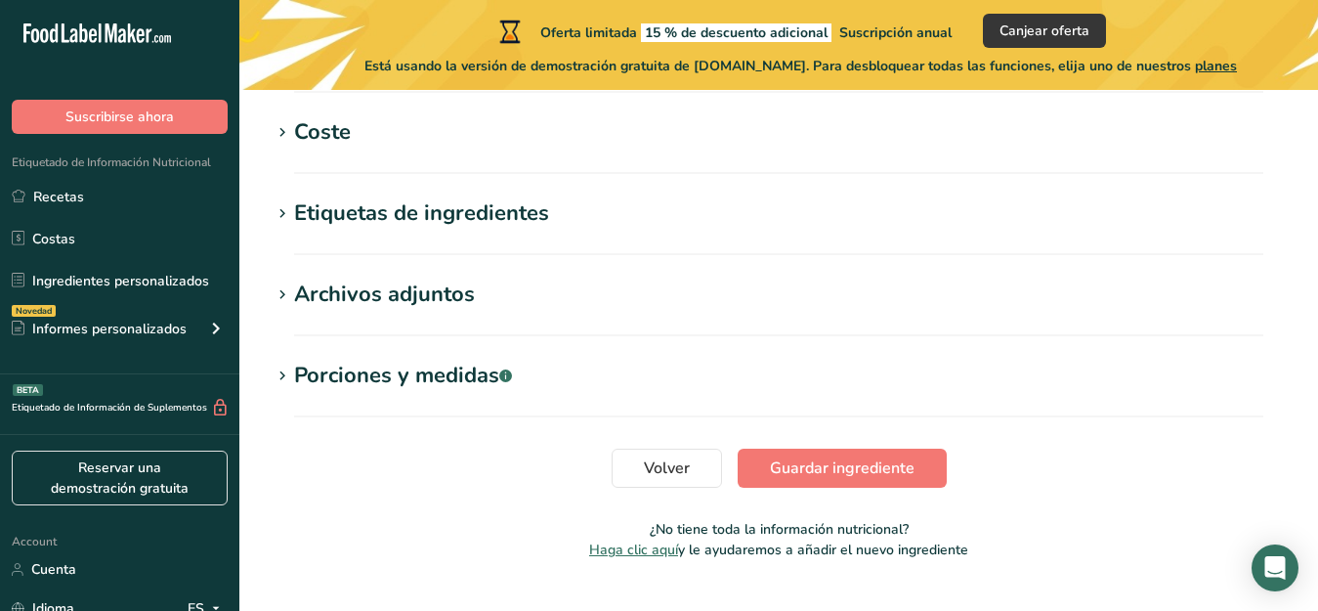
scroll to position [1099, 0]
type textarea "Destilled white vinegar diluted with water to 5%"
click at [888, 468] on span "Guardar ingrediente" at bounding box center [842, 466] width 145 height 23
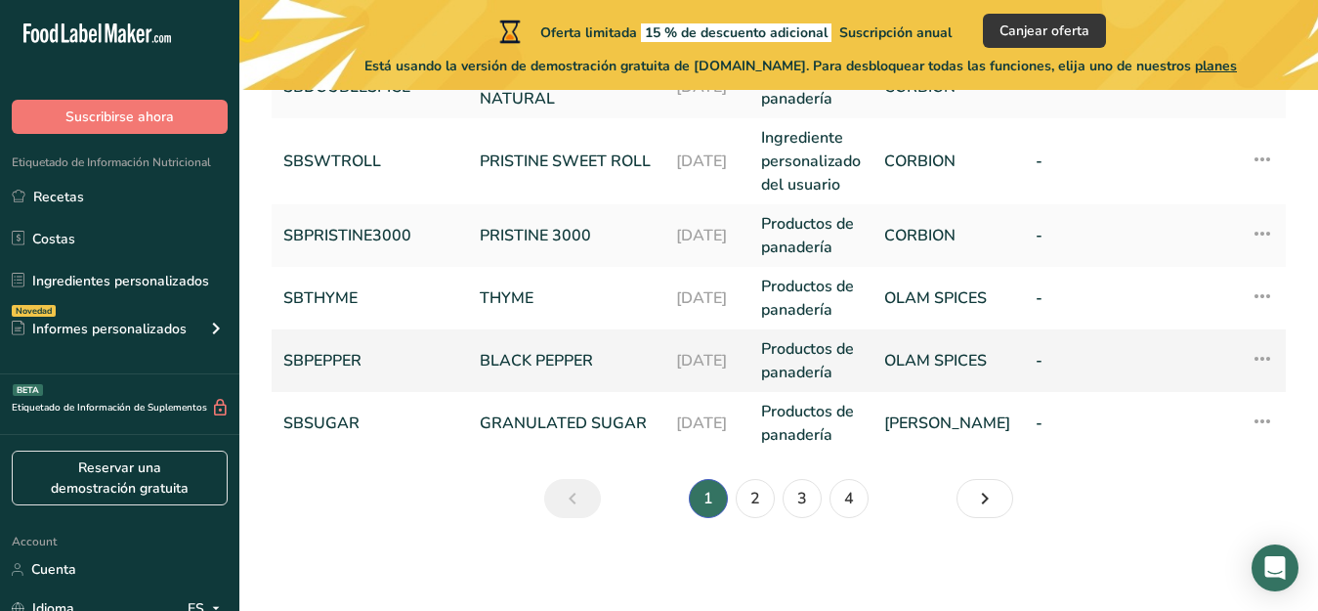
scroll to position [868, 0]
click at [748, 493] on link "2" at bounding box center [755, 497] width 39 height 39
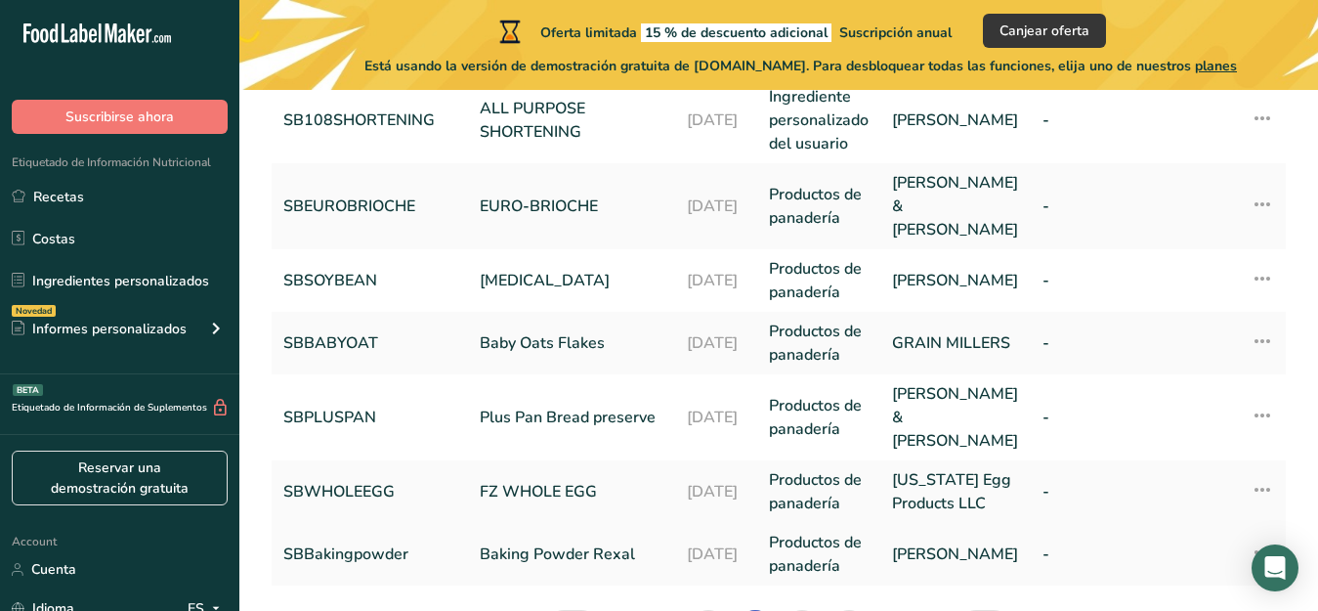
scroll to position [776, 0]
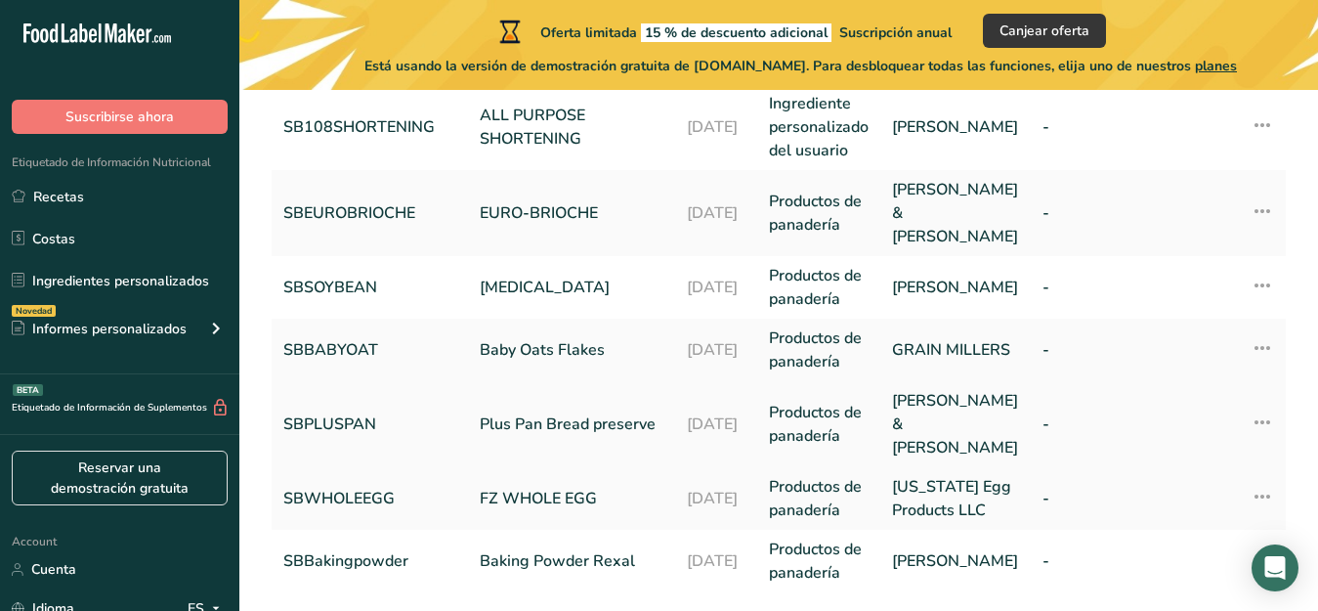
click at [532, 412] on link "Plus Pan Bread preserve" at bounding box center [572, 423] width 184 height 23
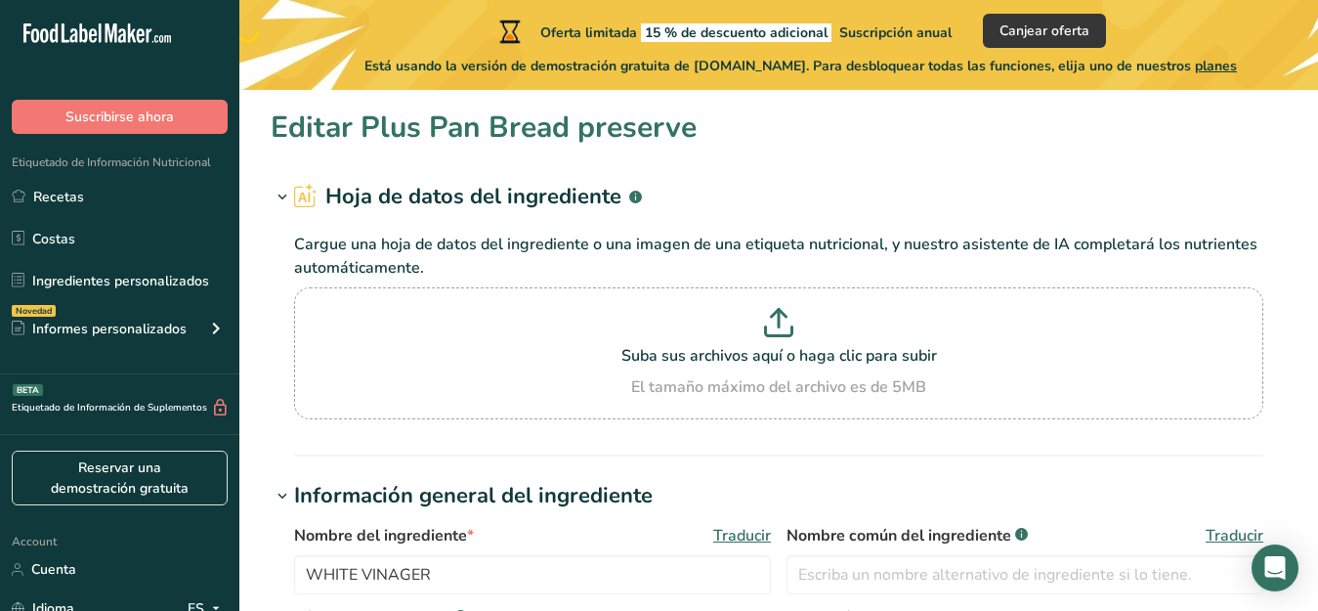
type input "Plus Pan Bread preserve"
type input "SBPLUSPAN"
type input "[PERSON_NAME] & [PERSON_NAME]"
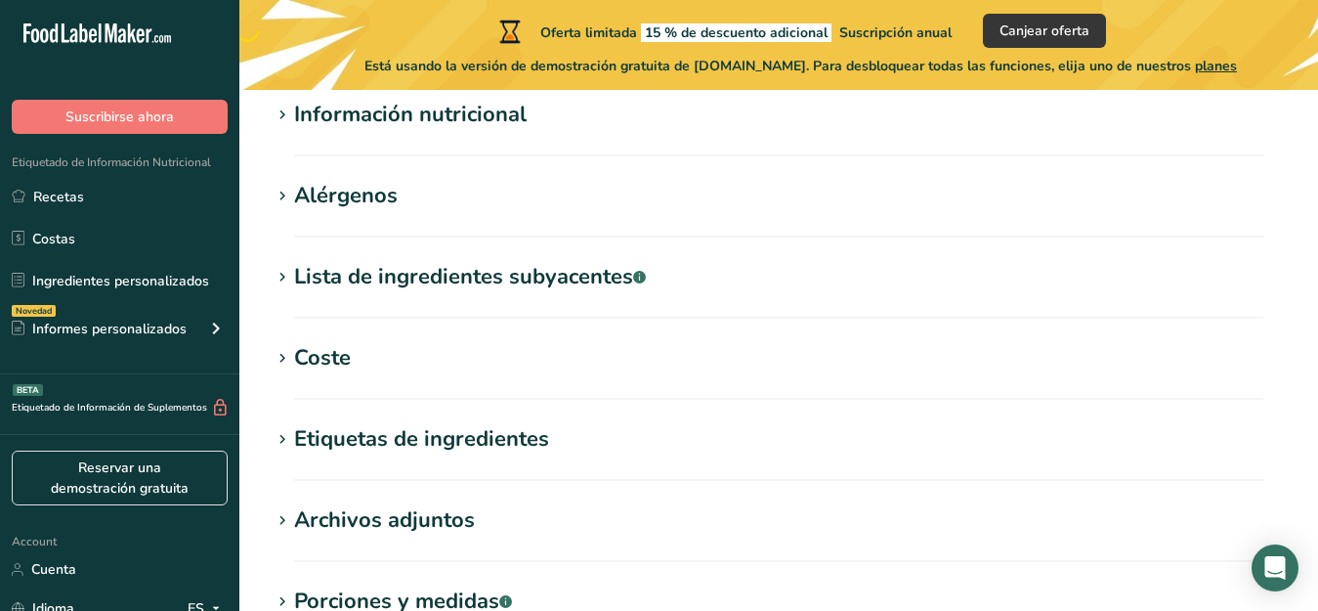
scroll to position [733, 0]
click at [305, 275] on div "Lista de ingredientes subyacentes .a-a{fill:#347362;}.b-a{fill:#fff;}" at bounding box center [470, 276] width 352 height 32
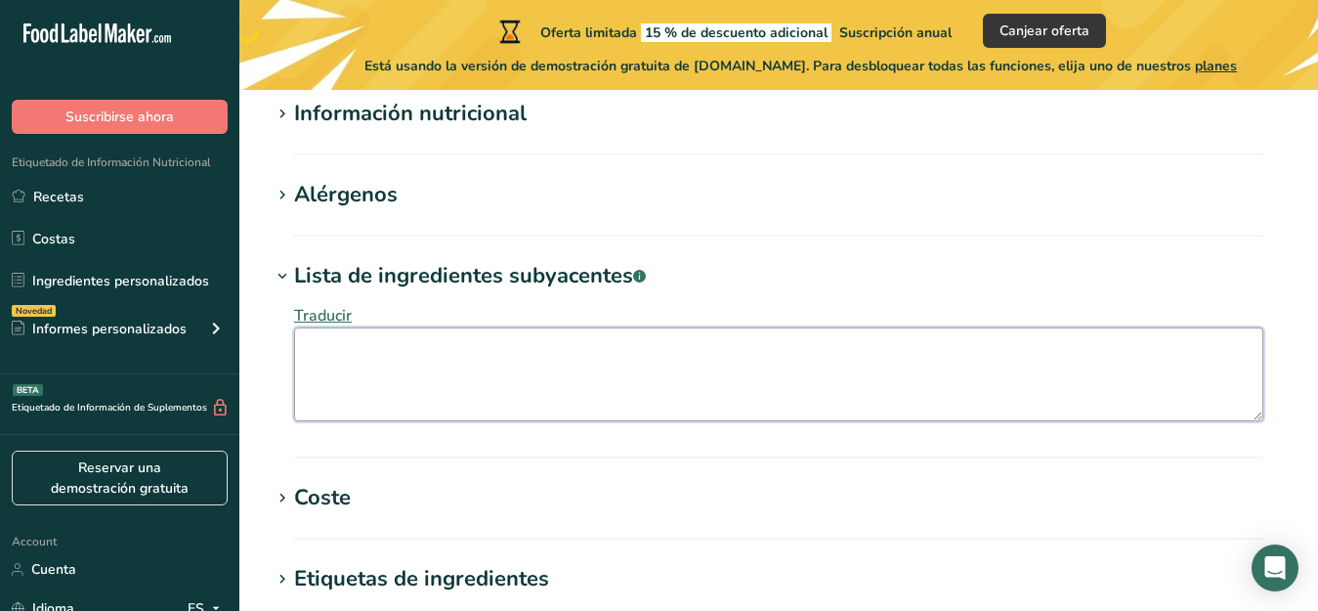
click at [323, 350] on textarea at bounding box center [778, 374] width 969 height 94
click at [624, 351] on textarea "Cultured Wheat Flour, Wheat Flour, Natural heat Sour (" at bounding box center [778, 374] width 969 height 94
click at [727, 352] on textarea "Cultured Wheat Flour, Wheat Flour, Natural Wheat Sour (" at bounding box center [778, 374] width 969 height 94
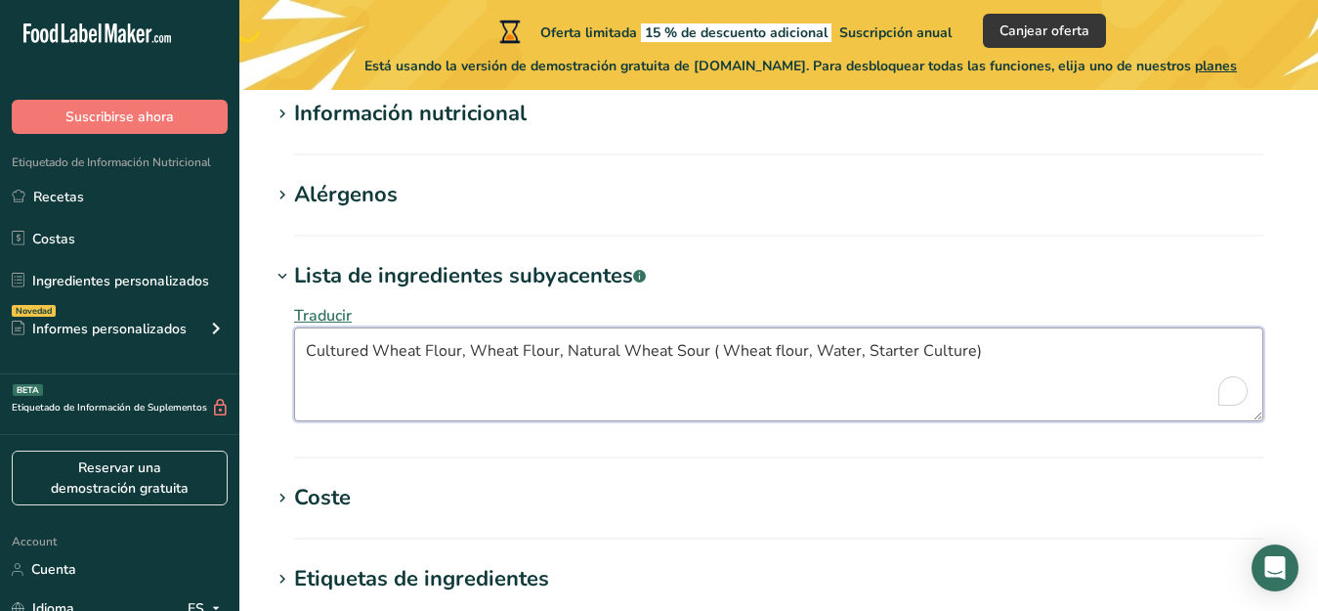
type textarea "Cultured Wheat Flour, Wheat Flour, Natural Wheat Sour ( Wheat flour, Water, Sta…"
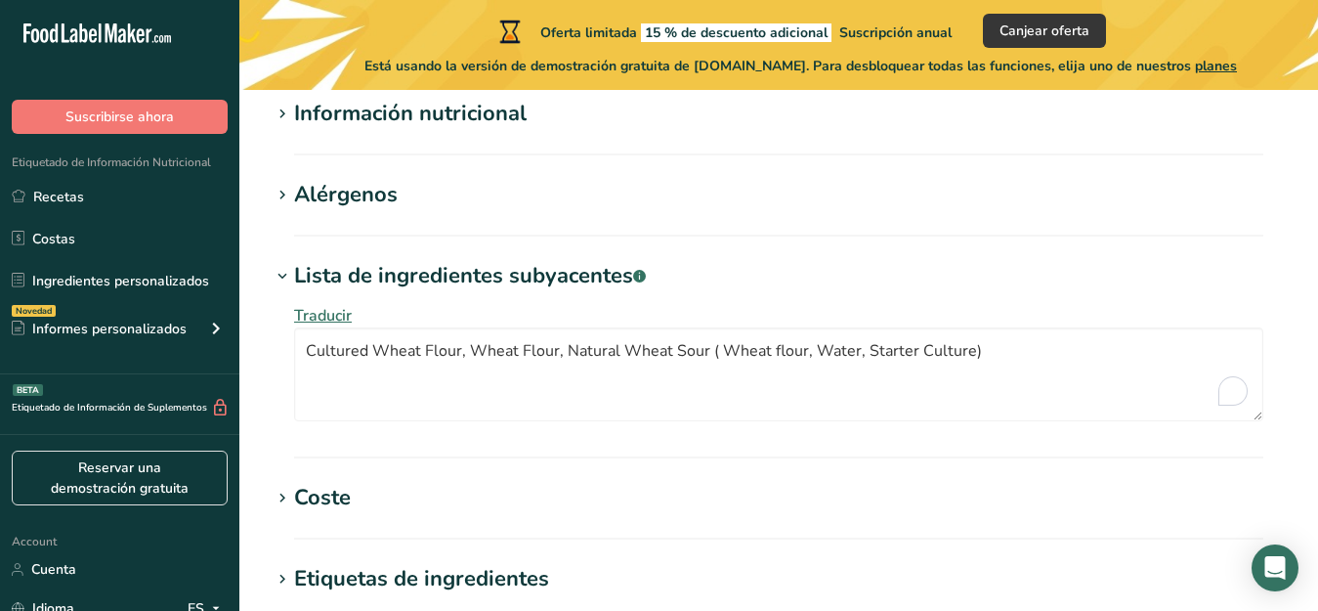
click at [326, 212] on section "Alérgenos Añadir cualquier alérgeno conocido asociado con su ingrediente Trigo …" at bounding box center [779, 208] width 1016 height 58
click at [382, 194] on div "Alérgenos" at bounding box center [346, 195] width 104 height 32
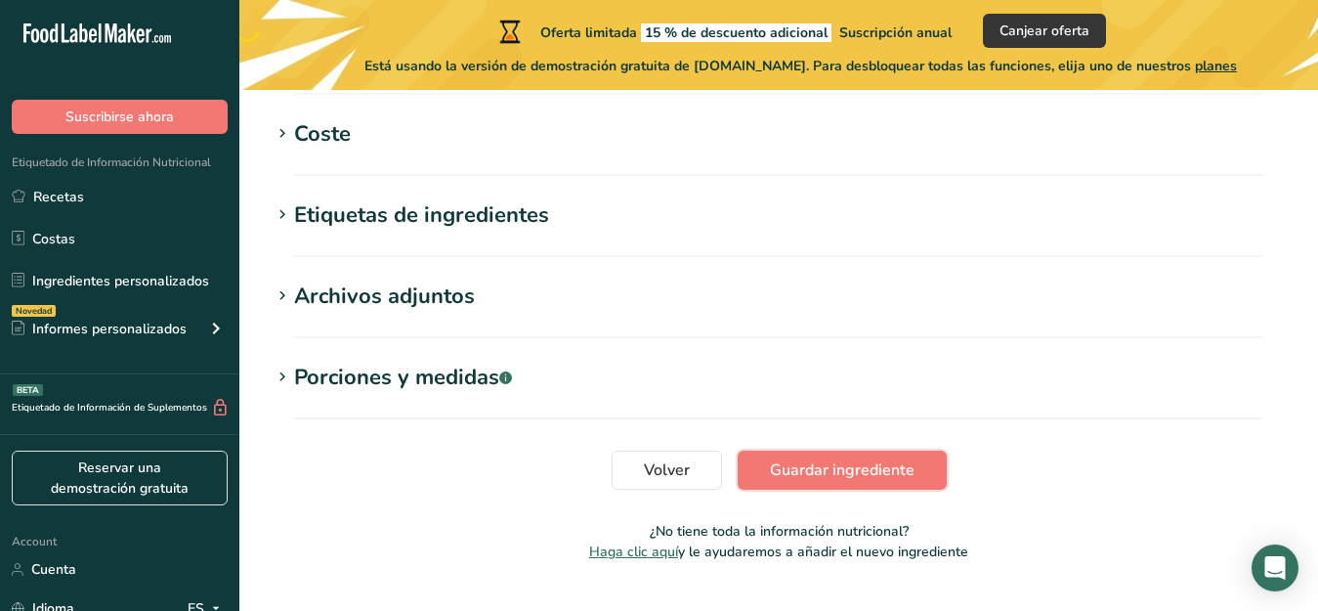
click at [892, 468] on span "Guardar ingrediente" at bounding box center [842, 469] width 145 height 23
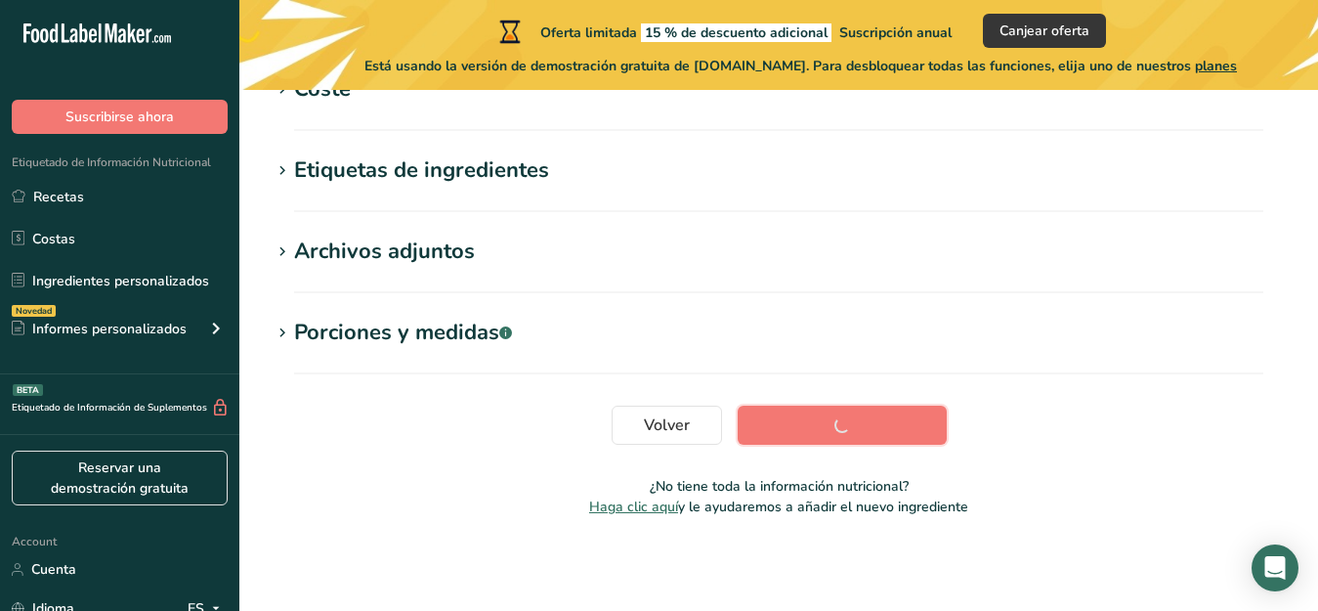
scroll to position [513, 0]
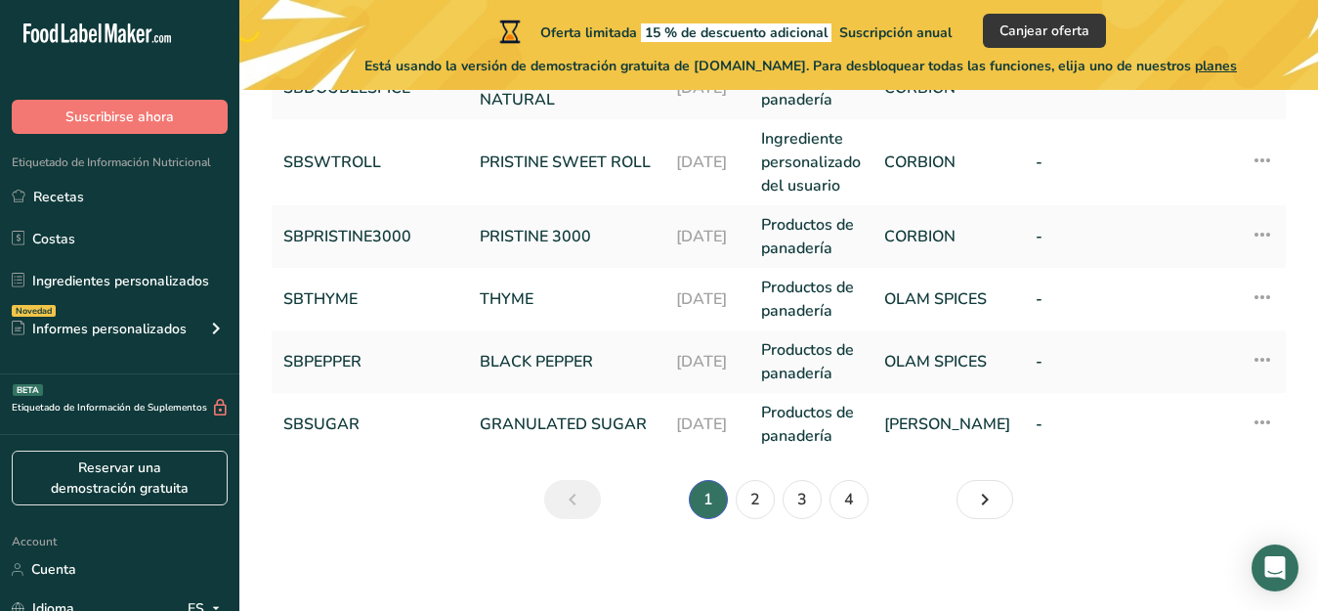
scroll to position [868, 0]
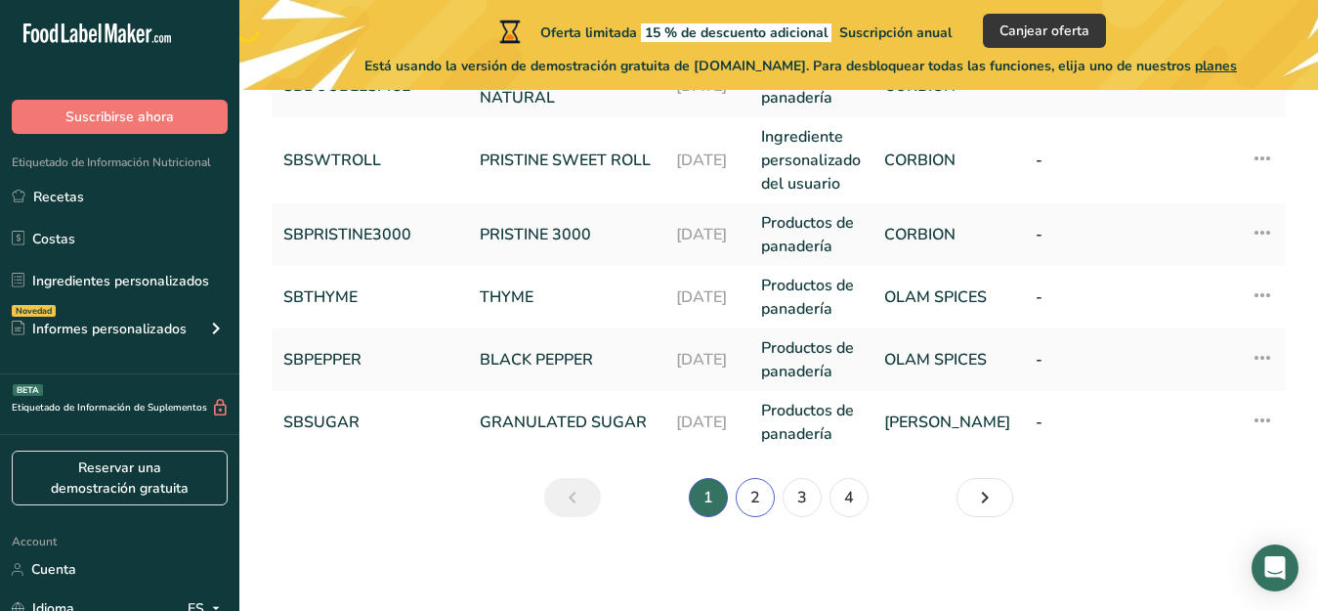
click at [759, 489] on link "2" at bounding box center [755, 497] width 39 height 39
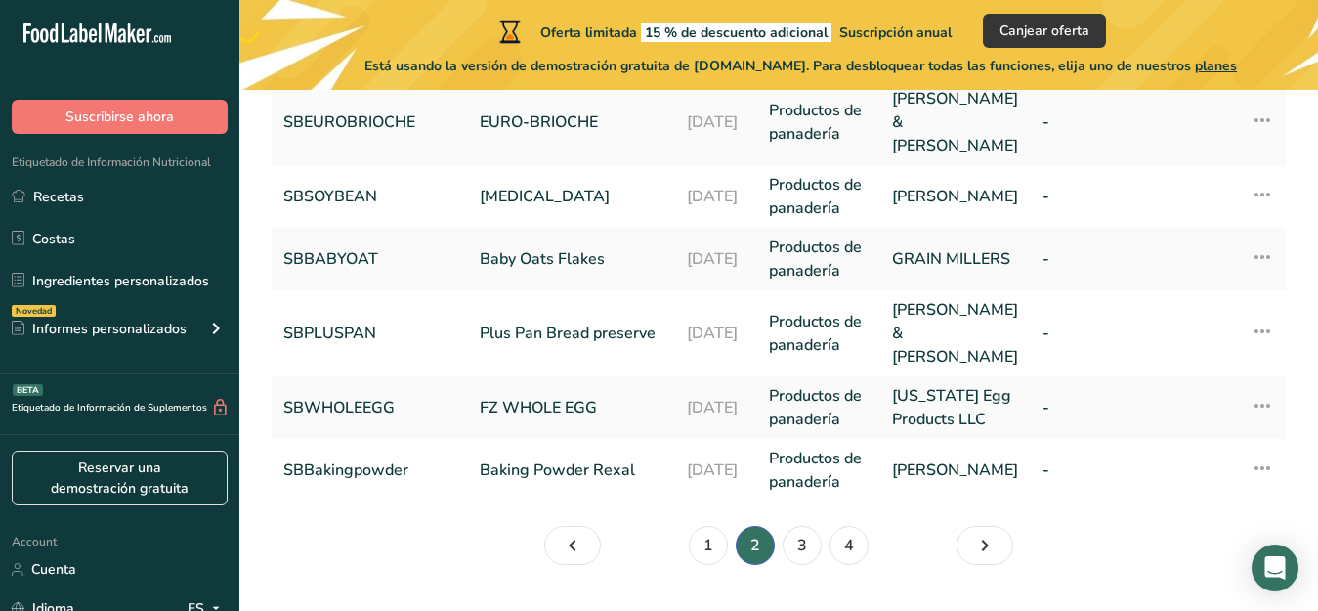
scroll to position [868, 0]
click at [805, 525] on link "3" at bounding box center [802, 544] width 39 height 39
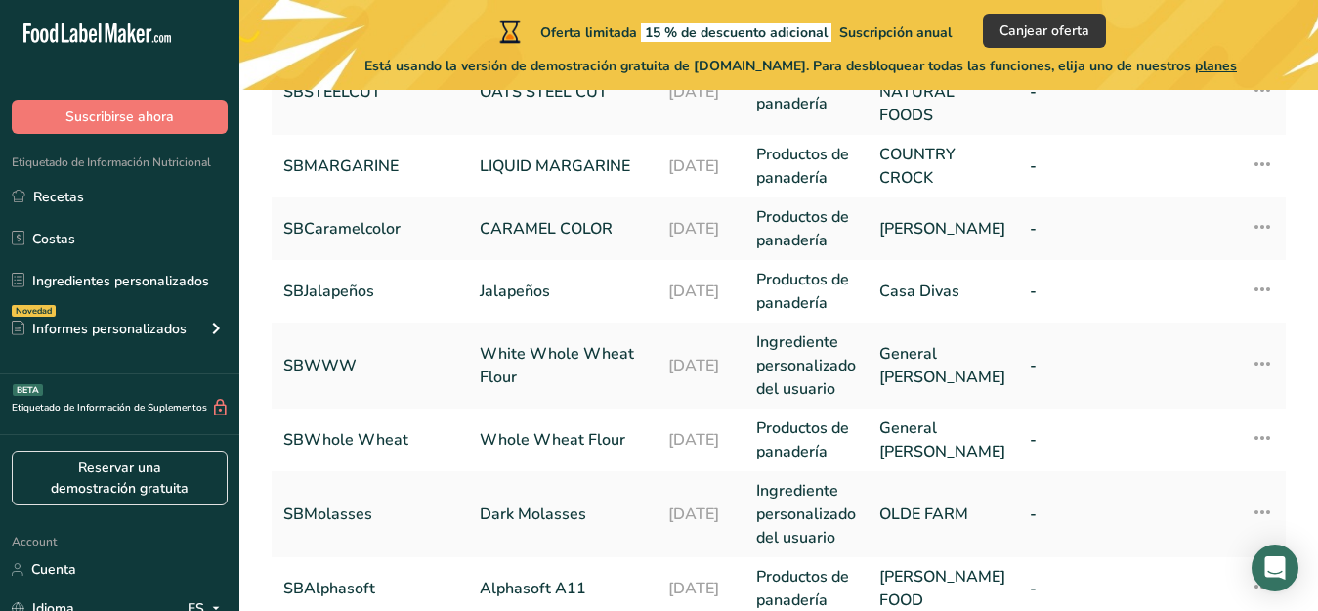
scroll to position [445, 0]
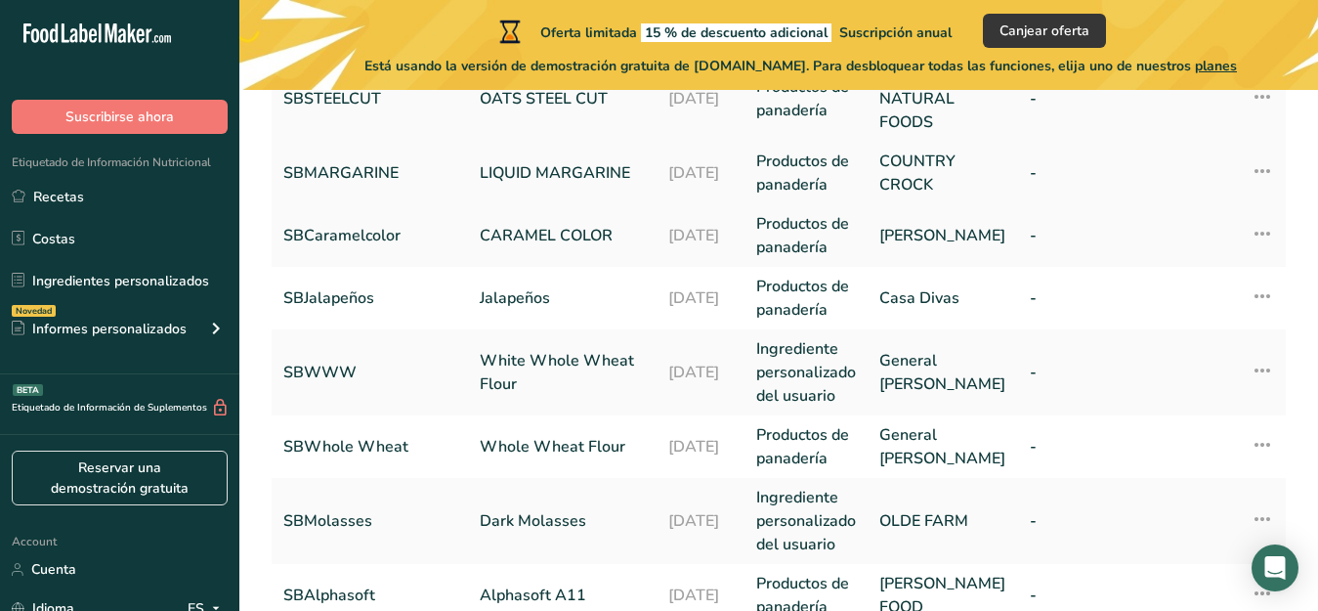
click at [519, 185] on link "LIQUID MARGARINE" at bounding box center [562, 172] width 165 height 23
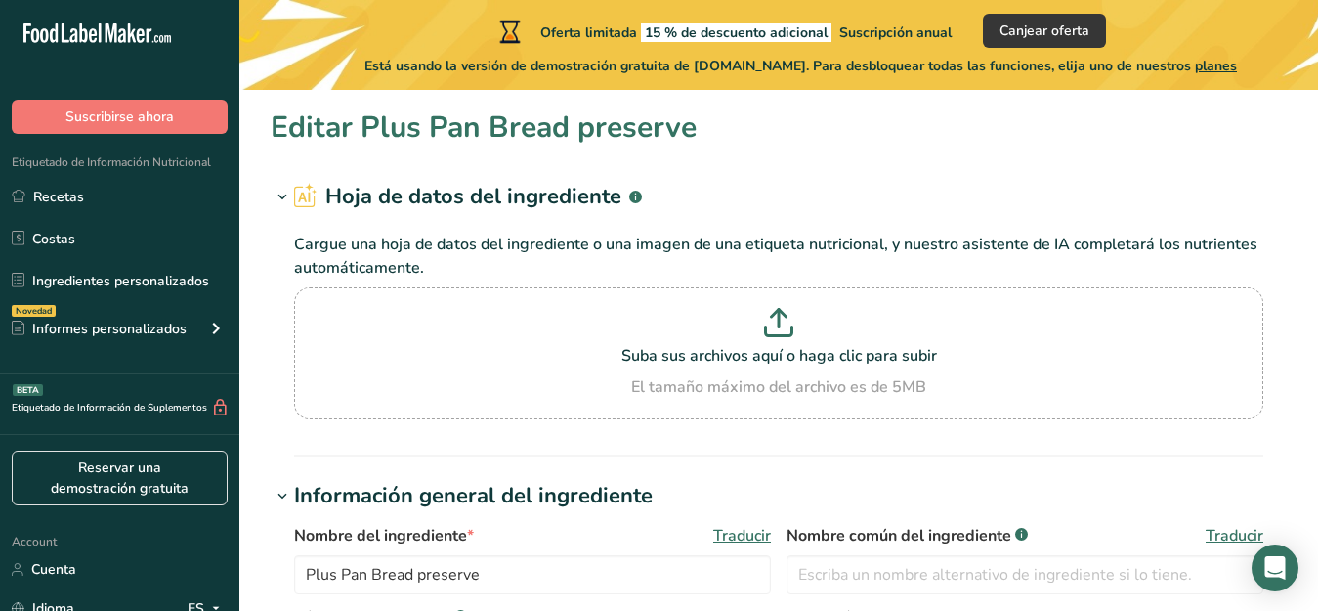
type input "LIQUID MARGARINE"
type input "SBMARGARINE"
type input "COUNTRY CROCK"
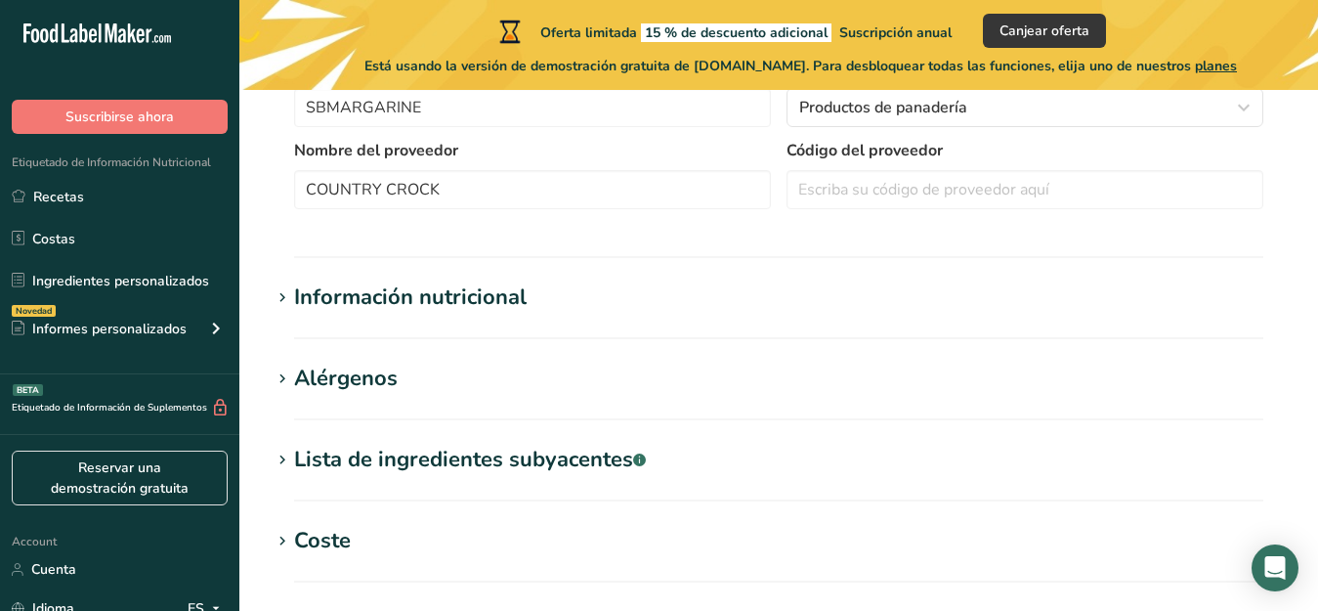
scroll to position [549, 0]
click at [298, 458] on div "Lista de ingredientes subyacentes .a-a{fill:#347362;}.b-a{fill:#fff;}" at bounding box center [470, 460] width 352 height 32
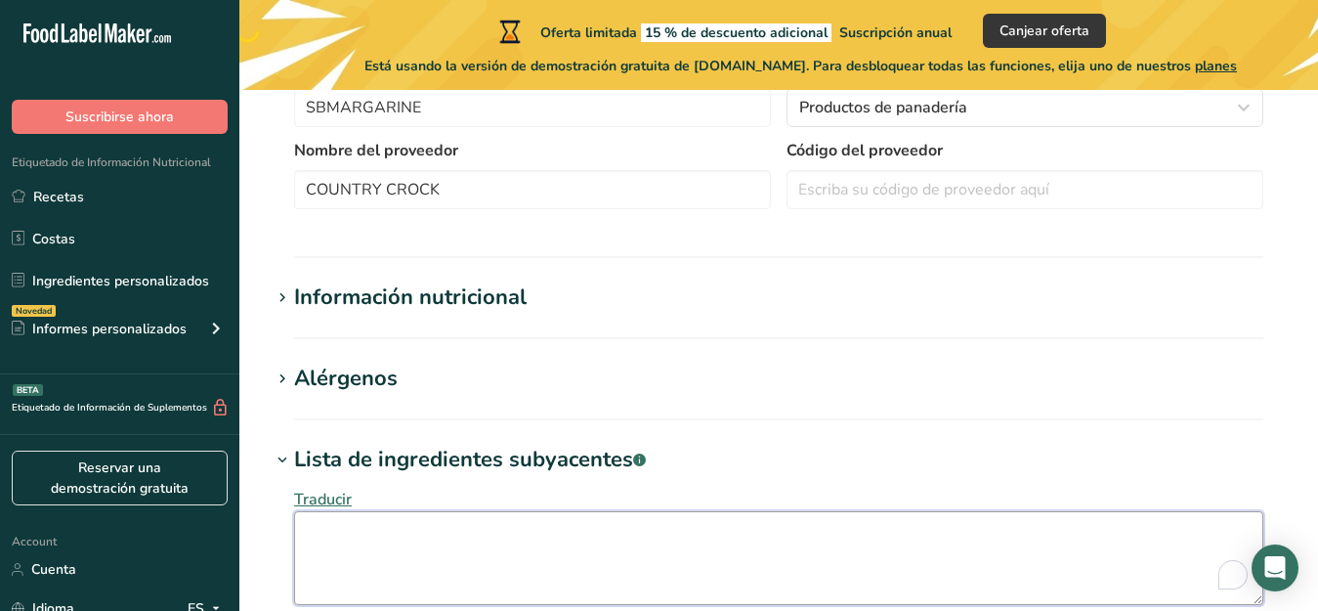
click at [312, 527] on textarea "To enrich screen reader interactions, please activate Accessibility in Grammarl…" at bounding box center [778, 558] width 969 height 94
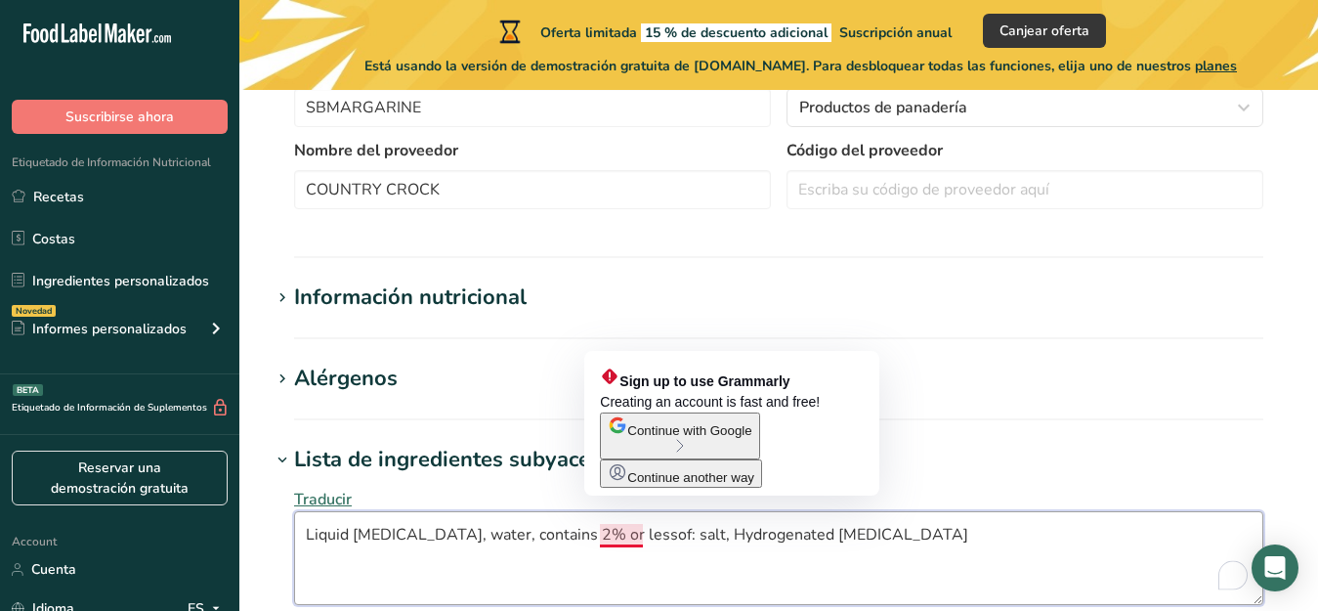
click at [629, 534] on textarea "Liquid Soybean oil, water, contains 2% or lessof: salt, Hydrogenated soybean oil" at bounding box center [778, 558] width 969 height 94
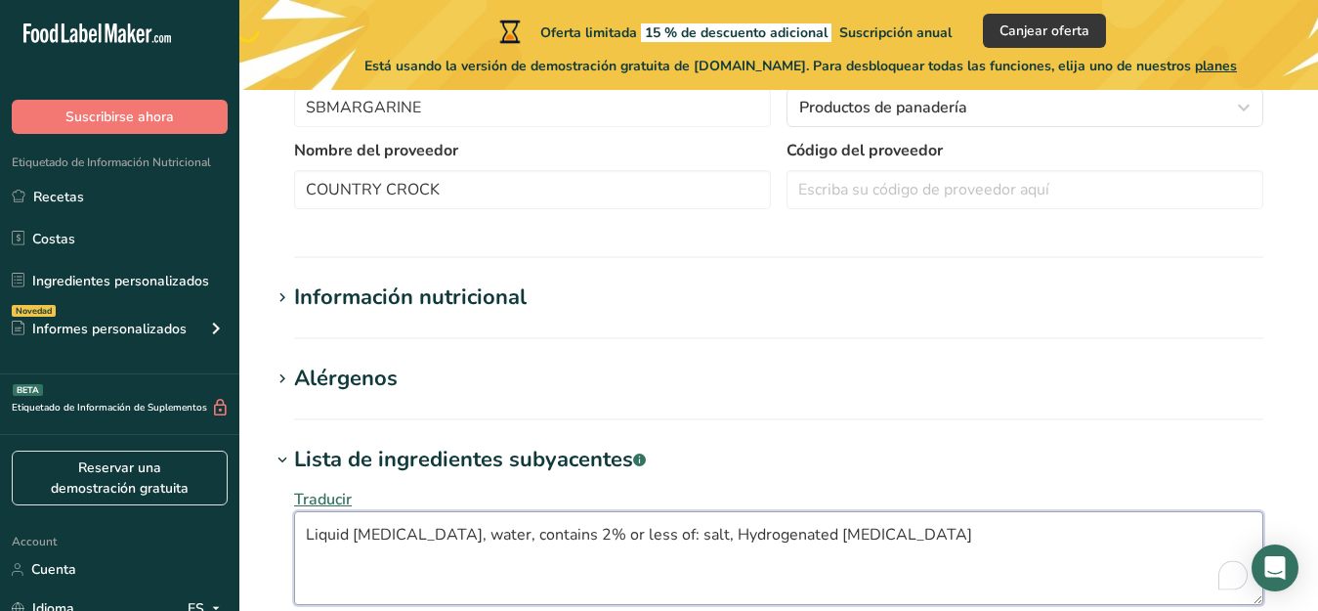
click at [915, 534] on textarea "Liquid Soybean oil, water, contains 2% or less of: salt, Hydrogenated soybean o…" at bounding box center [778, 558] width 969 height 94
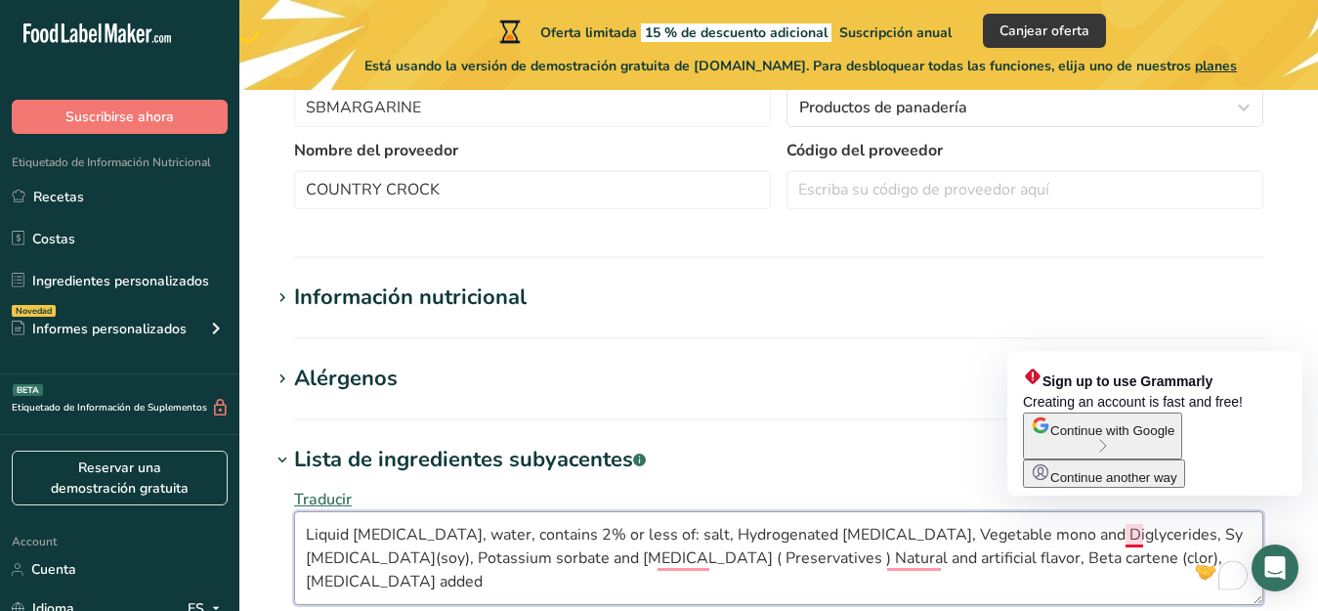
click at [1133, 535] on textarea "Liquid Soybean oil, water, contains 2% or less of: salt, Hydrogenated soybean o…" at bounding box center [778, 558] width 969 height 94
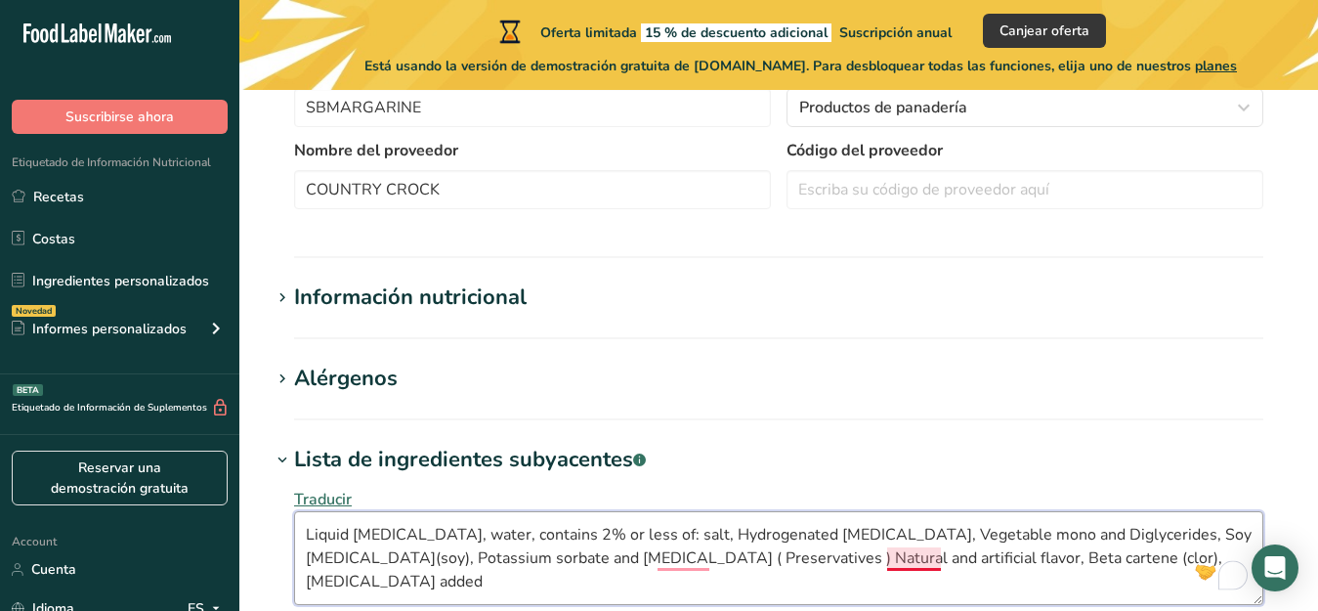
click at [907, 558] on textarea "Liquid Soybean oil, water, contains 2% or less of: salt, Hydrogenated soybean o…" at bounding box center [778, 558] width 969 height 94
click at [654, 562] on textarea "Liquid Soybean oil, water, contains 2% or less of: salt, Hydrogenated soybean o…" at bounding box center [778, 558] width 969 height 94
click at [714, 559] on textarea "Liquid Soybean oil, water, contains 2% or less of: salt, Hydrogenated soybean o…" at bounding box center [778, 558] width 969 height 94
type textarea "Liquid Soybean oil, water, contains 2% or less of: salt, Hydrogenated soybean o…"
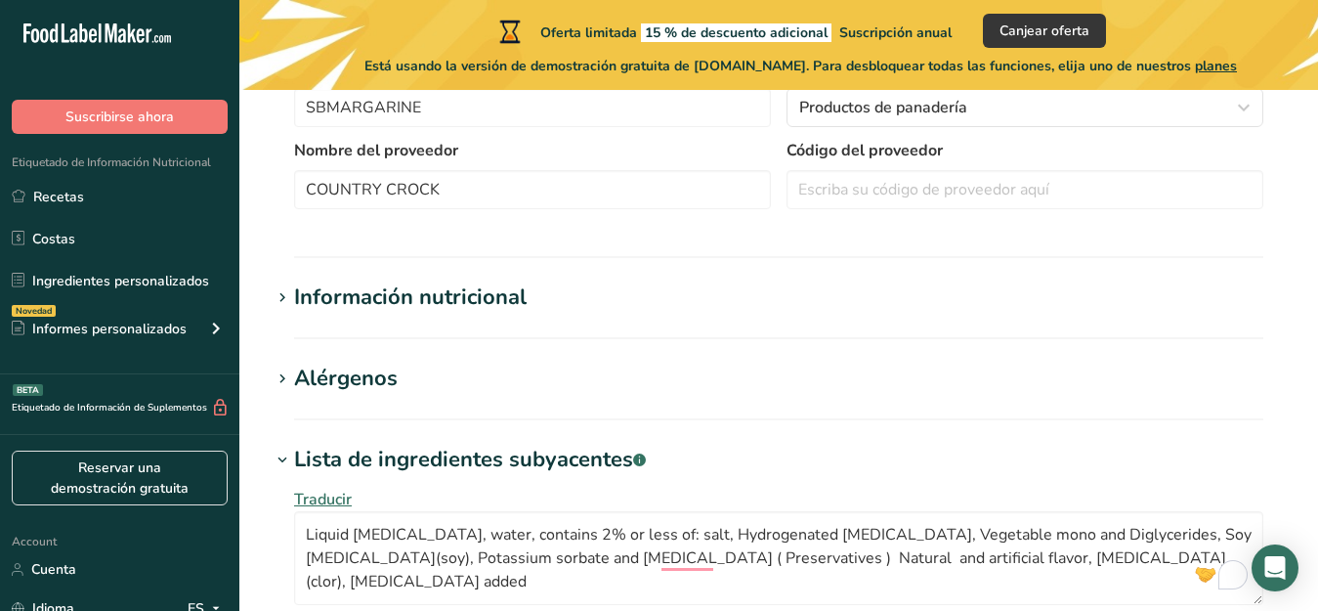
click at [356, 377] on div "Alérgenos" at bounding box center [346, 378] width 104 height 32
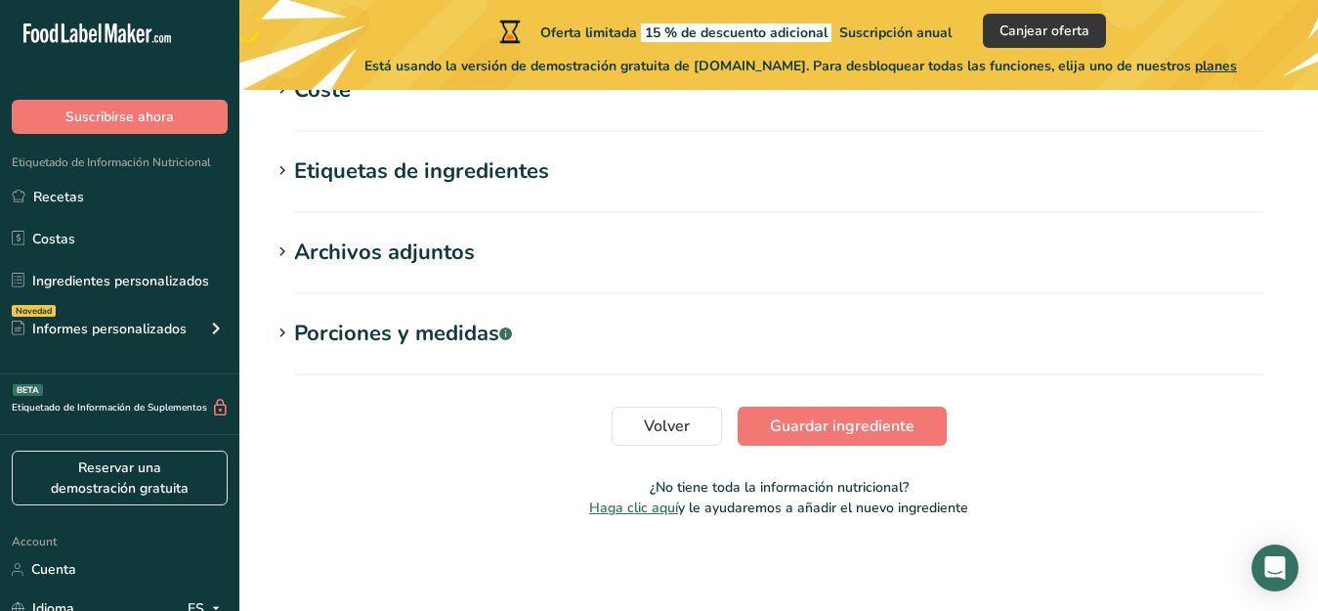
scroll to position [1235, 0]
click at [878, 424] on span "Guardar ingrediente" at bounding box center [842, 424] width 145 height 23
